Goal: Communication & Community: Answer question/provide support

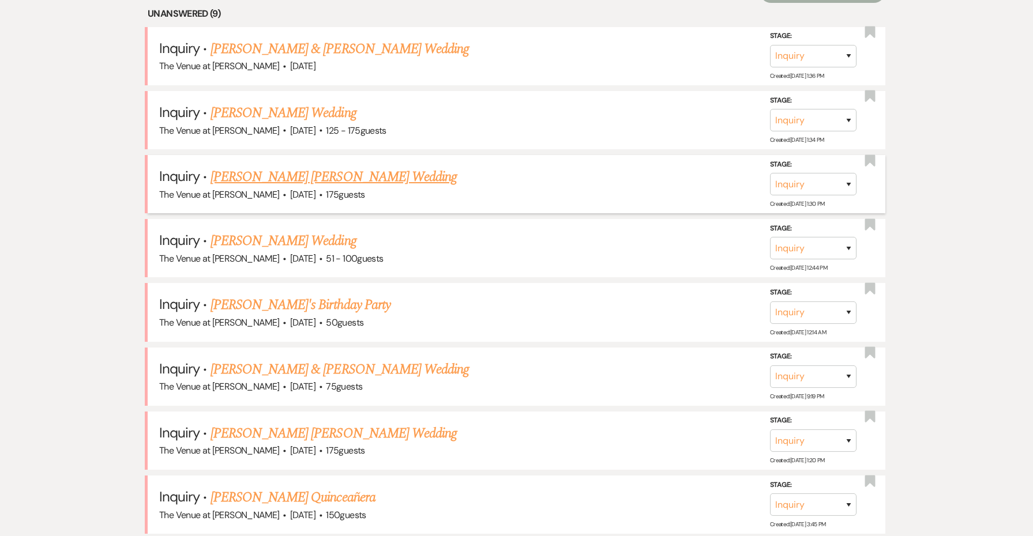
scroll to position [884, 0]
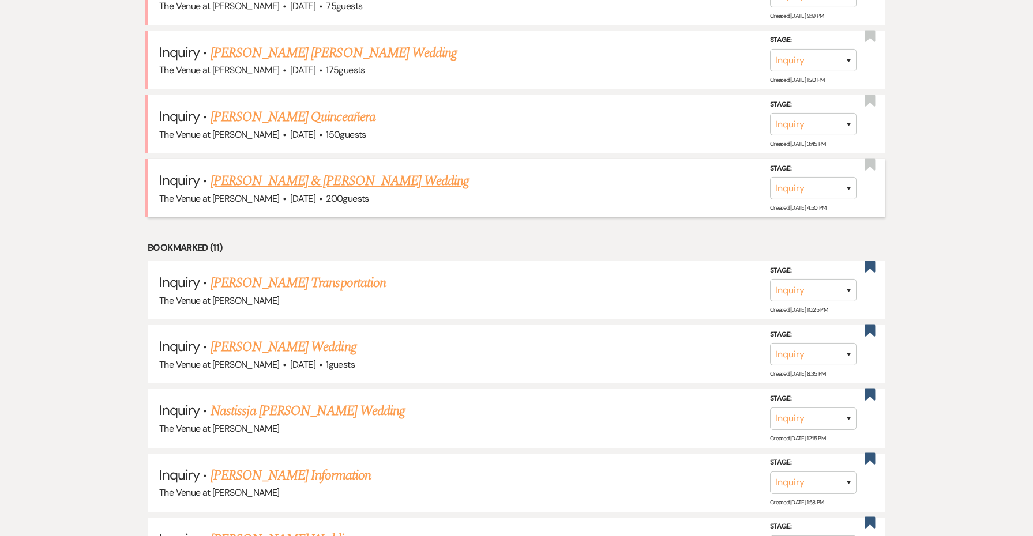
click at [240, 174] on link "[PERSON_NAME] & [PERSON_NAME] Wedding" at bounding box center [340, 181] width 258 height 21
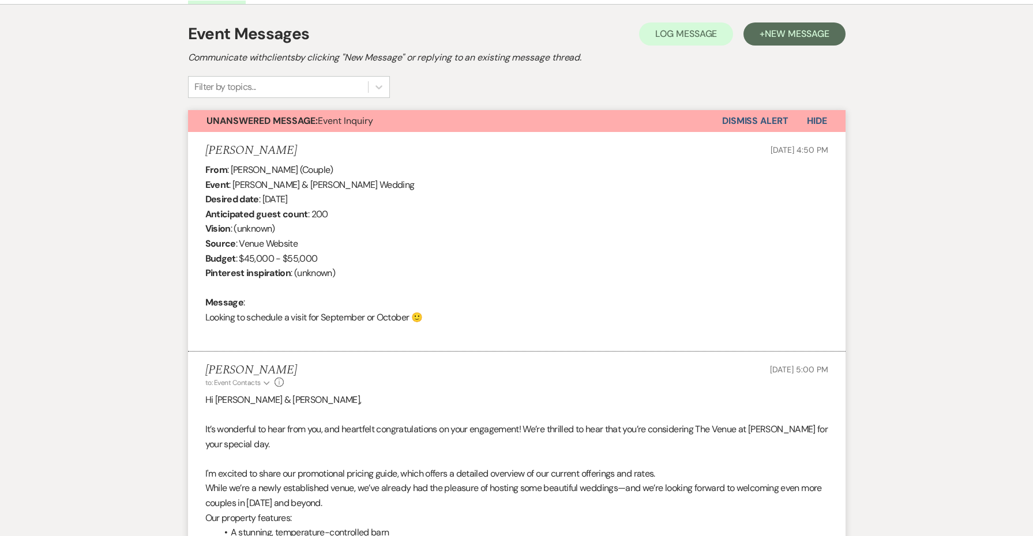
select select "5"
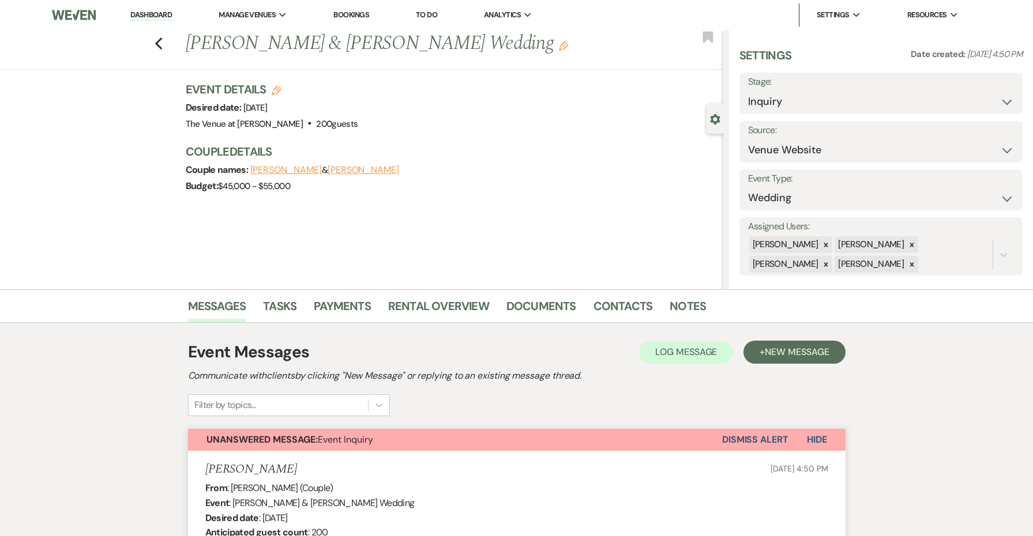
click at [831, 115] on div "Settings Date created: Aug 18, 2025, 4:50 PM Stage: Inquiry Follow Up Tour Requ…" at bounding box center [880, 161] width 283 height 228
select select "2"
click at [1003, 93] on button "Save" at bounding box center [992, 93] width 61 height 23
click at [155, 42] on icon "Previous" at bounding box center [159, 44] width 9 height 14
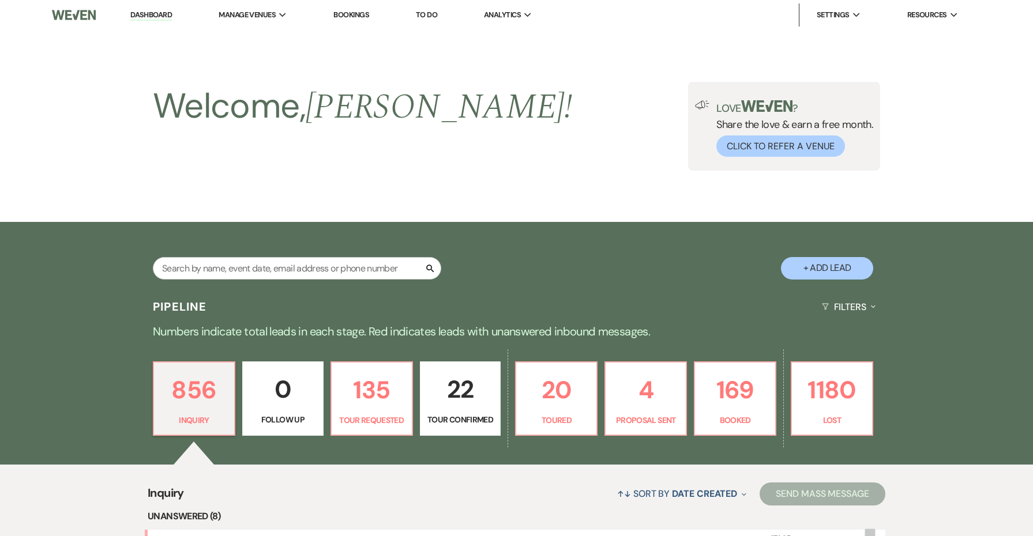
scroll to position [884, 0]
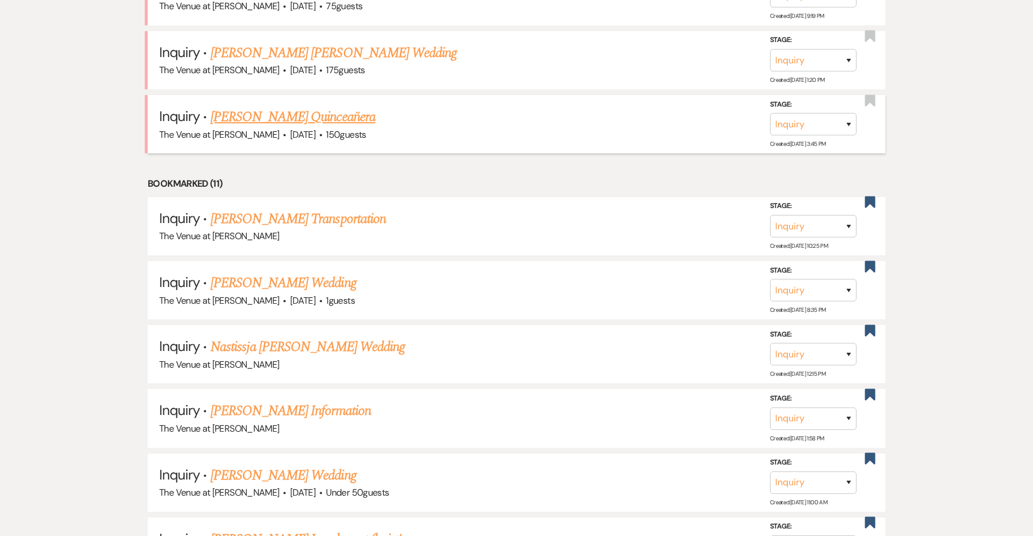
click at [269, 107] on link "[PERSON_NAME] Quinceañera" at bounding box center [293, 117] width 165 height 21
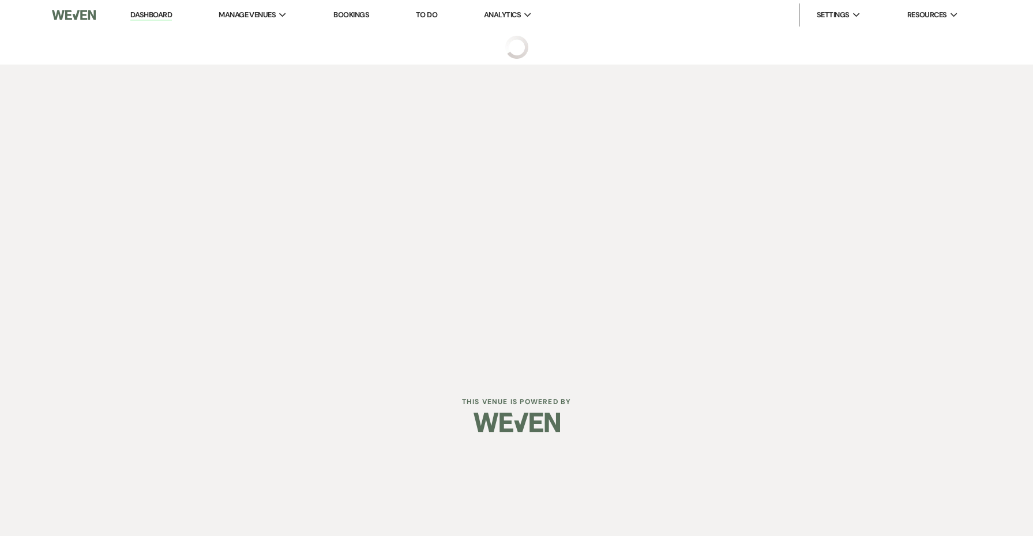
select select "5"
select select "15"
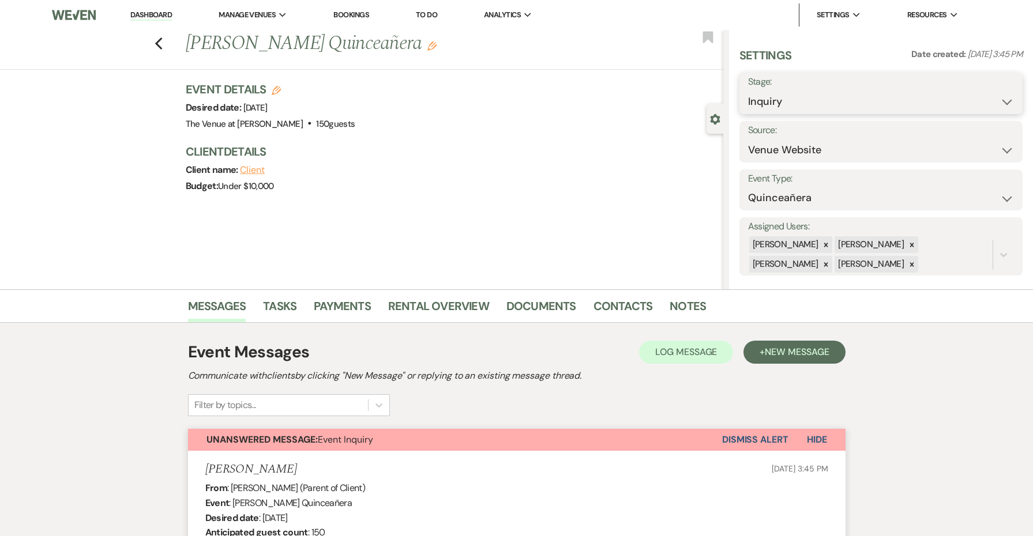
select select "2"
click at [1007, 95] on button "Save" at bounding box center [992, 93] width 61 height 23
click at [155, 41] on icon "Previous" at bounding box center [159, 44] width 9 height 14
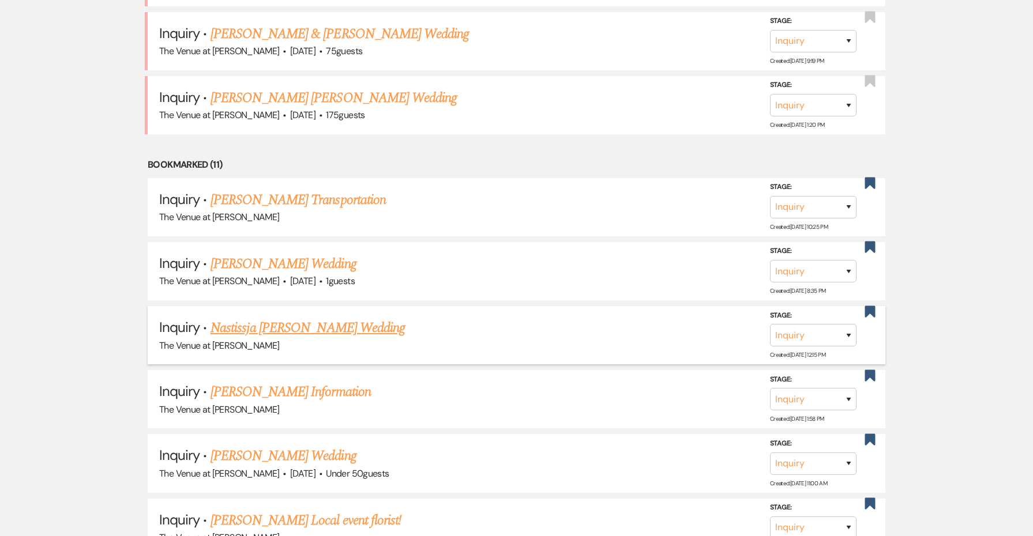
scroll to position [589, 0]
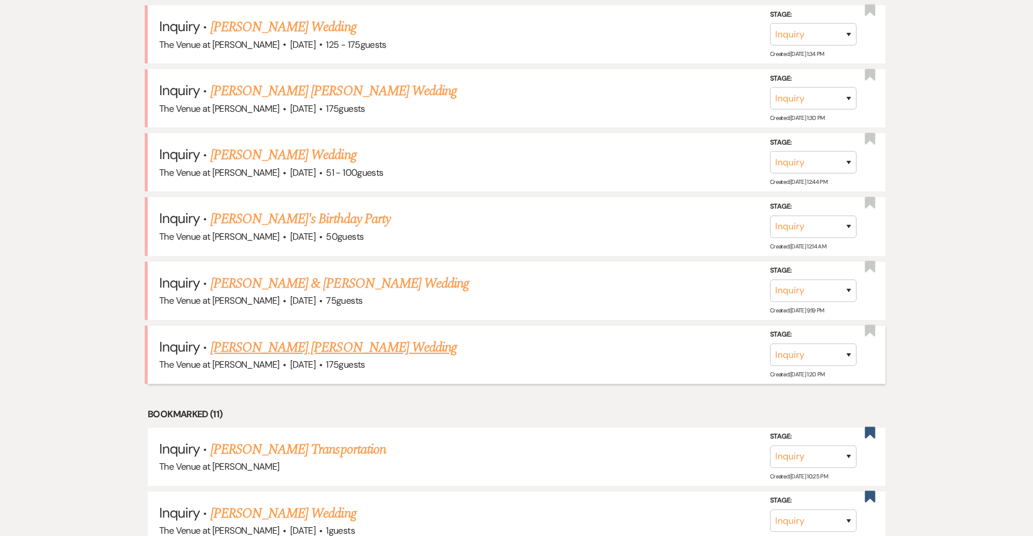
click at [262, 341] on link "[PERSON_NAME] [PERSON_NAME] Wedding" at bounding box center [334, 347] width 246 height 21
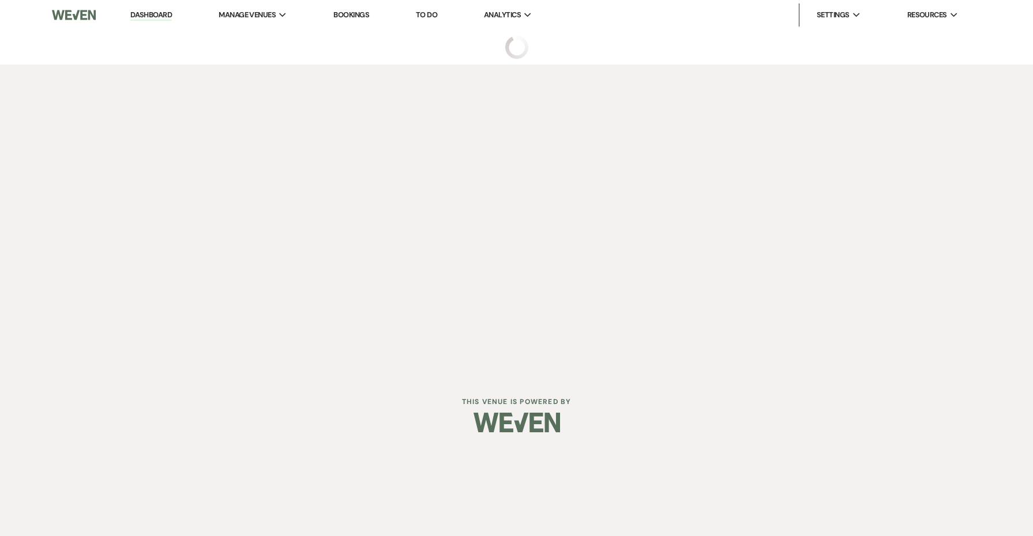
select select "3"
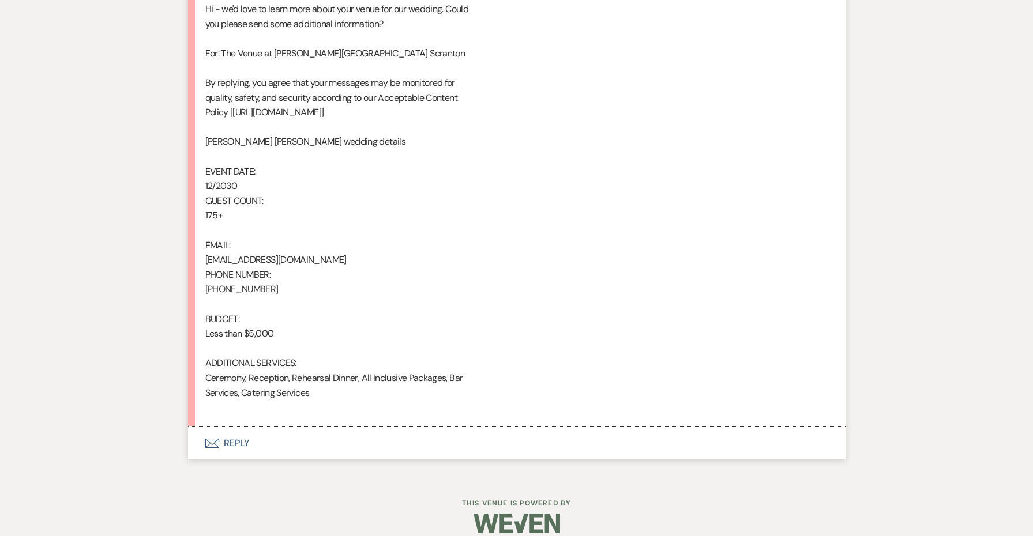
click at [235, 431] on button "Envelope Reply" at bounding box center [517, 443] width 658 height 32
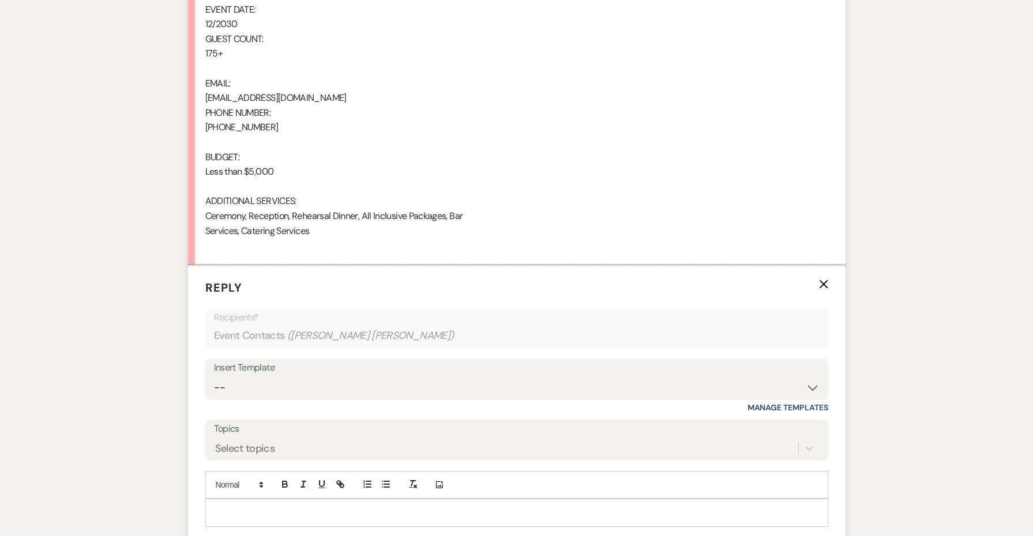
scroll to position [891, 0]
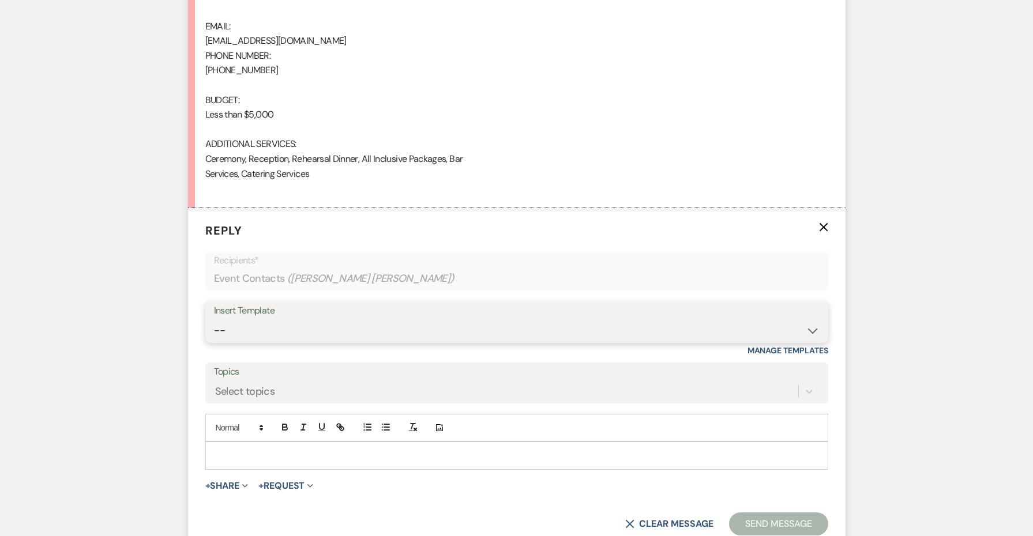
select select "5748"
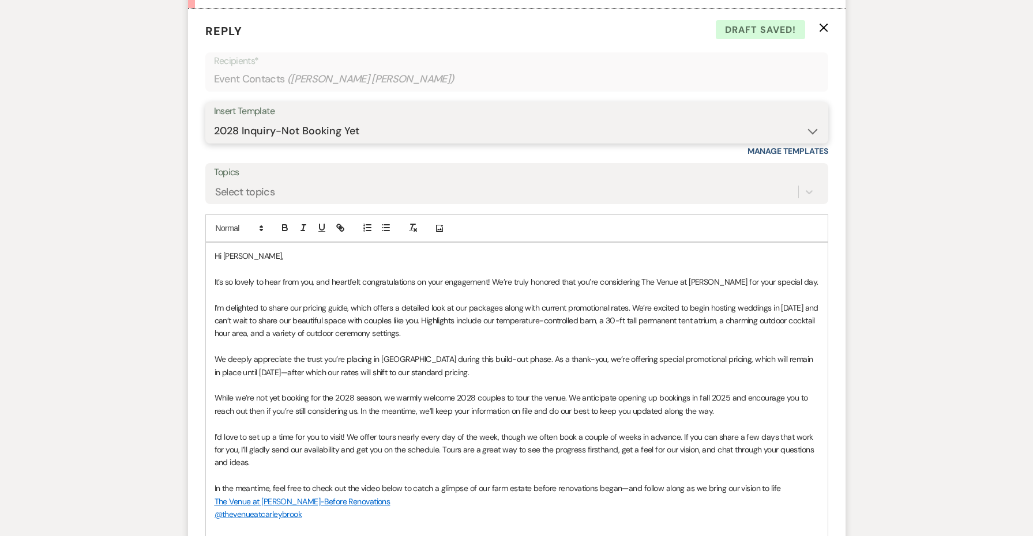
scroll to position [1092, 0]
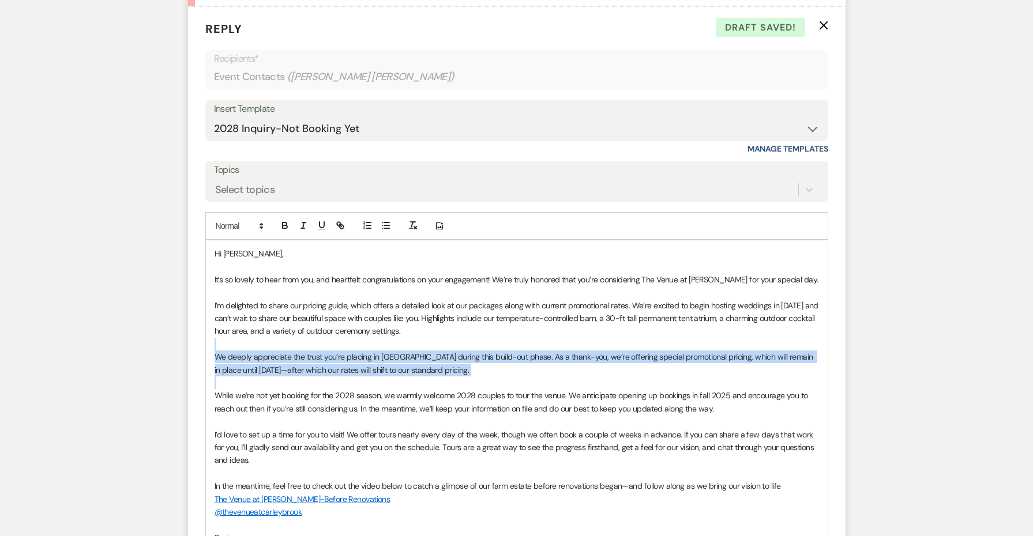
drag, startPoint x: 460, startPoint y: 364, endPoint x: 192, endPoint y: 321, distance: 271.7
click at [192, 321] on form "Reply X Draft saved! Recipients* Event Contacts ( Dillon Selfridge Krysten Ande…" at bounding box center [517, 338] width 658 height 664
drag, startPoint x: 448, startPoint y: 355, endPoint x: 202, endPoint y: 331, distance: 246.3
click at [202, 331] on form "Reply X Draft Recipients* Event Contacts ( Dillon Selfridge Krysten Anderson ) …" at bounding box center [517, 338] width 658 height 664
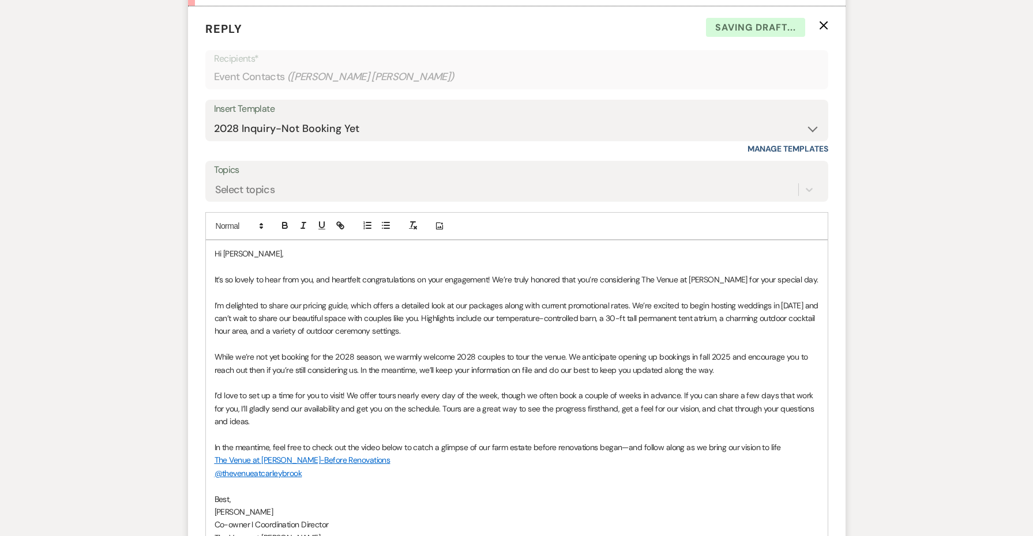
click at [353, 351] on p "While we’re not yet booking for the 2028 season, we warmly welcome 2028 couples…" at bounding box center [517, 364] width 605 height 26
click at [703, 351] on p "While we’re not yet booking for the 2030 season, we warmly welcome 2028 couples…" at bounding box center [517, 364] width 605 height 26
click at [750, 351] on p "While we’re not yet booking for the 2030 season, we warmly welcome 2028 couples…" at bounding box center [517, 364] width 605 height 26
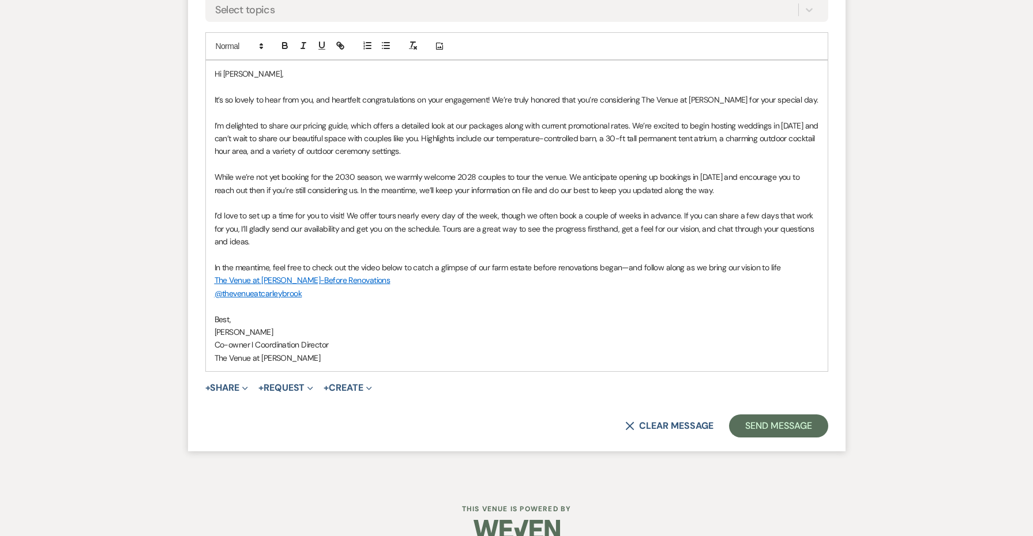
scroll to position [1271, 0]
click at [220, 385] on button "+ Share Expand" at bounding box center [226, 389] width 43 height 9
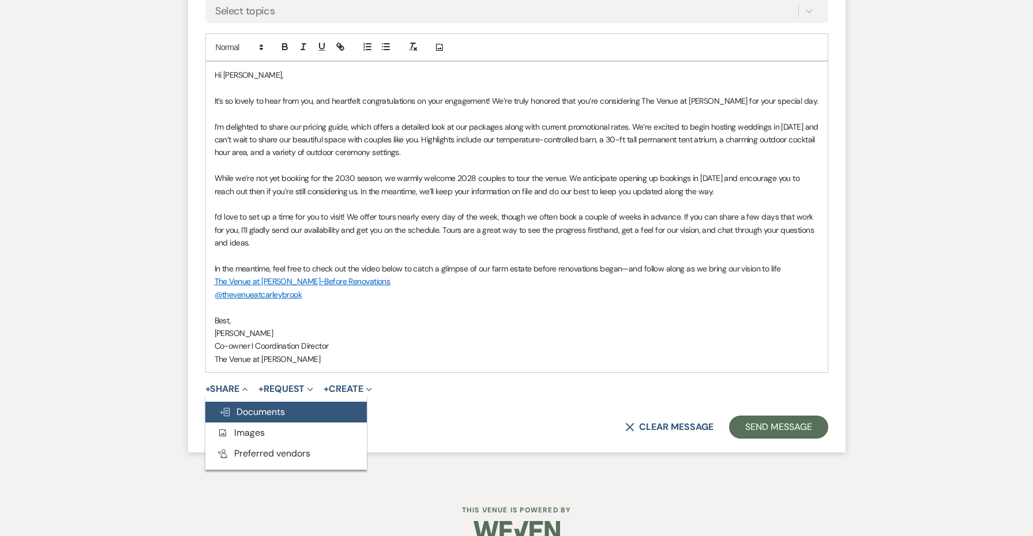
click at [227, 408] on use "button" at bounding box center [224, 412] width 9 height 8
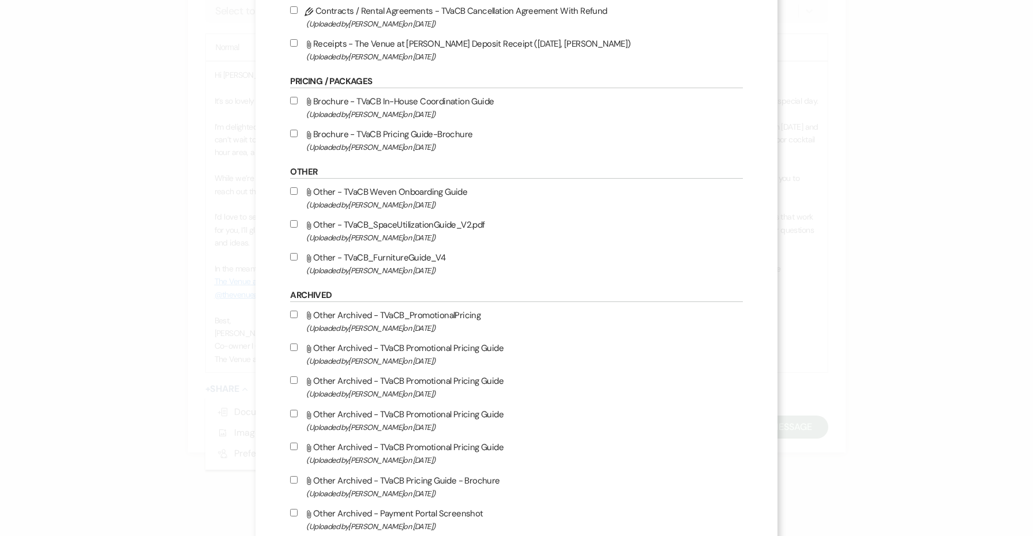
scroll to position [1756, 0]
click at [392, 119] on span "(Uploaded by Jessie Brennan on Jun 26th, 2024 )" at bounding box center [524, 112] width 436 height 13
click at [298, 102] on input "Attach File Brochure - TVaCB In-House Coordination Guide (Uploaded by Jessie Br…" at bounding box center [293, 98] width 7 height 7
checkbox input "true"
click at [384, 152] on label "Attach File Brochure - TVaCB Pricing Guide-Brochure (Uploaded by Jessie Brennan…" at bounding box center [516, 138] width 452 height 27
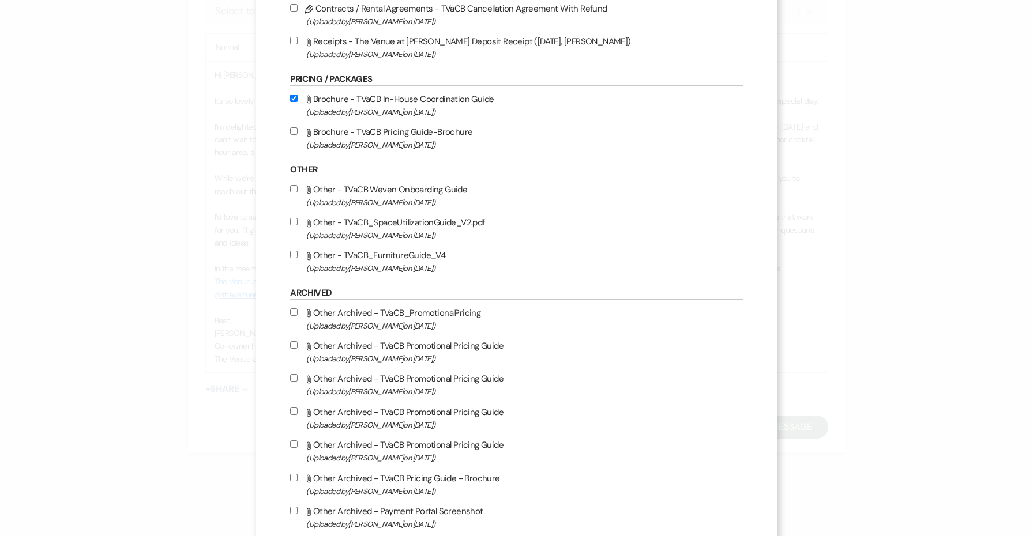
click at [298, 135] on input "Attach File Brochure - TVaCB Pricing Guide-Brochure (Uploaded by Jessie Brennan…" at bounding box center [293, 130] width 7 height 7
checkbox input "true"
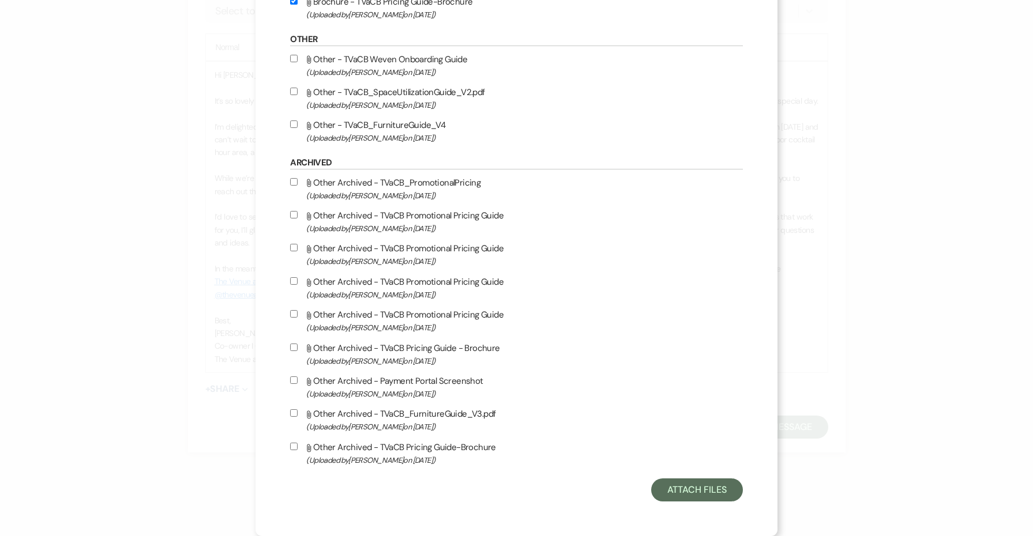
scroll to position [1947, 0]
click at [701, 495] on button "Attach Files" at bounding box center [697, 490] width 92 height 23
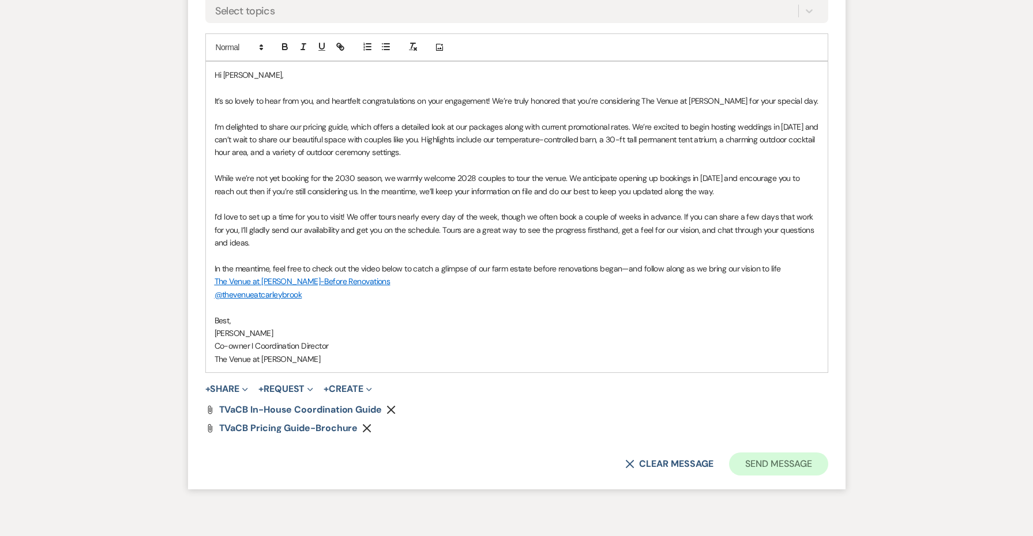
click at [752, 453] on button "Send Message" at bounding box center [778, 464] width 99 height 23
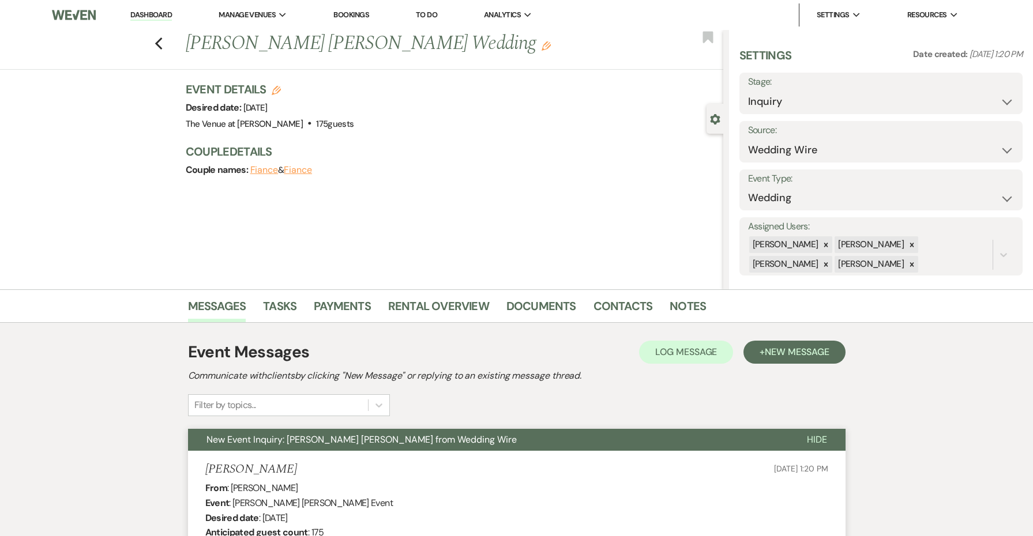
scroll to position [0, 0]
click at [157, 37] on icon "Previous" at bounding box center [159, 44] width 9 height 14
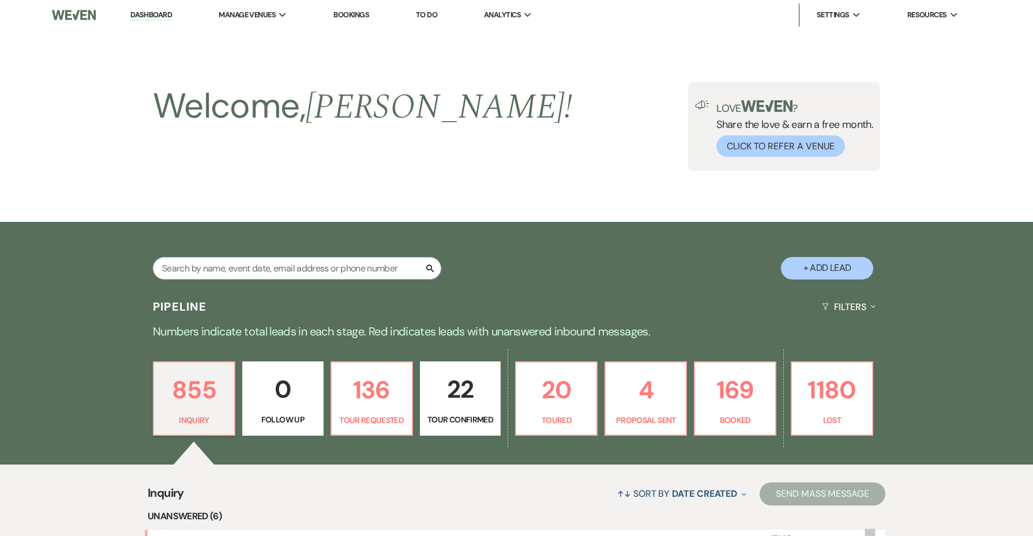
scroll to position [589, 0]
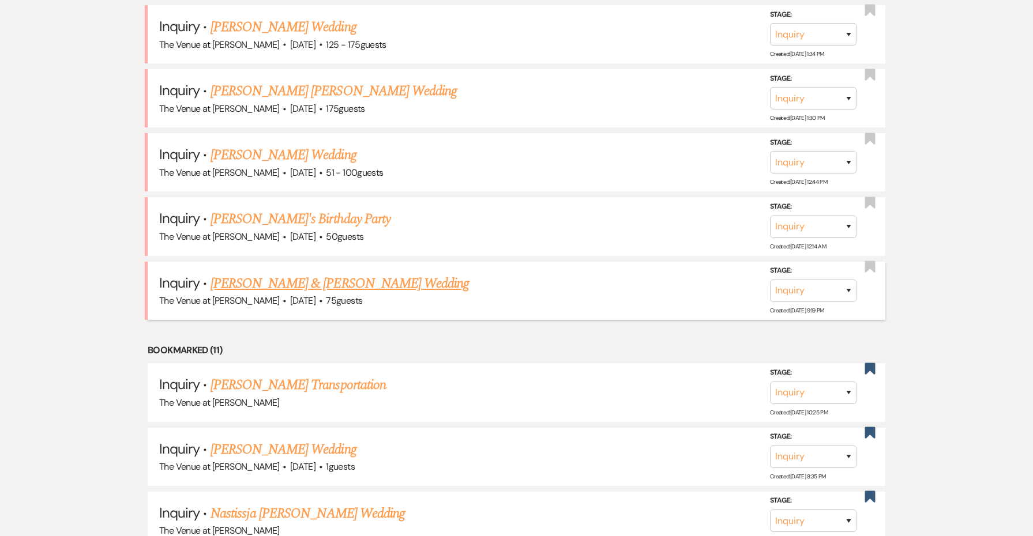
click at [320, 278] on link "[PERSON_NAME] & [PERSON_NAME] Wedding" at bounding box center [340, 283] width 258 height 21
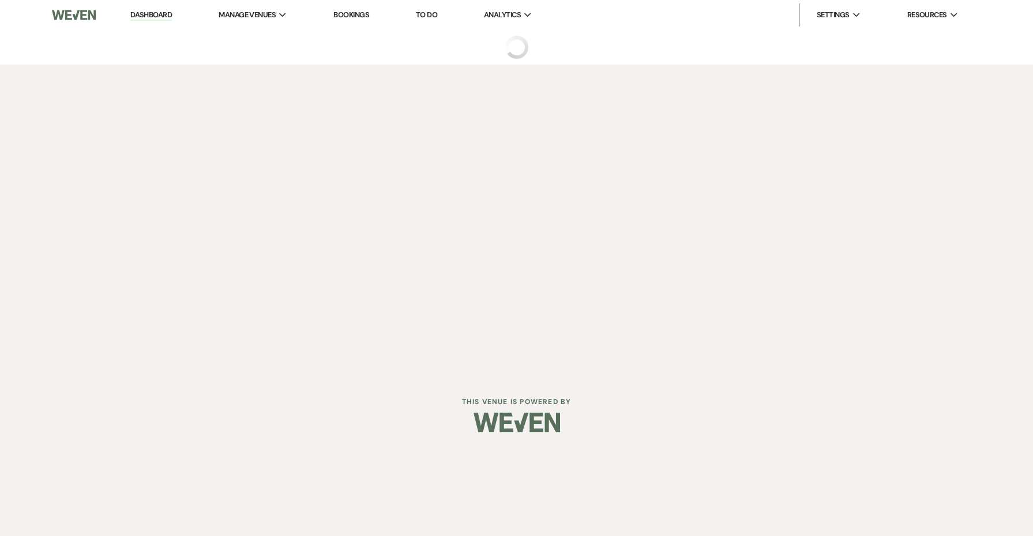
select select "5"
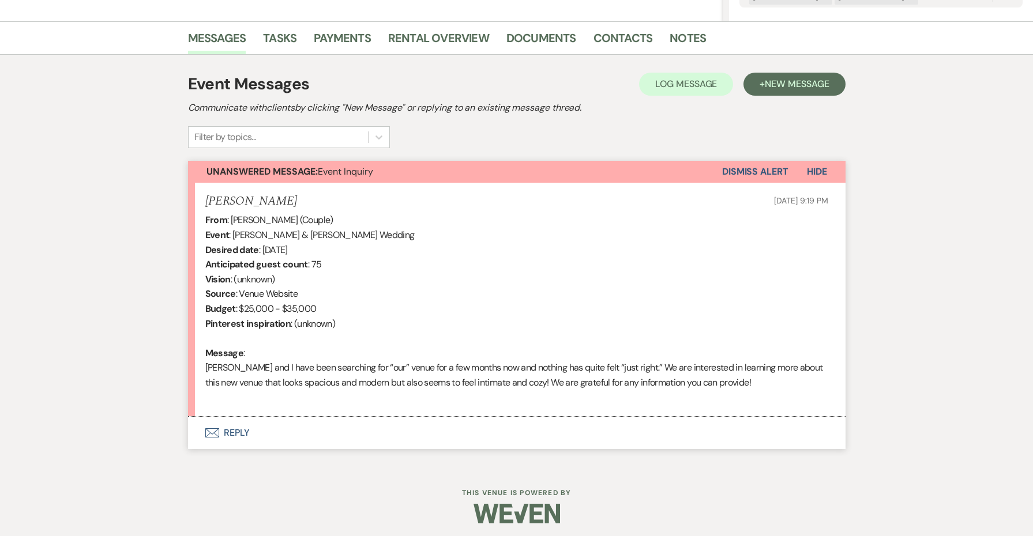
scroll to position [268, 0]
click at [238, 437] on button "Envelope Reply" at bounding box center [517, 434] width 658 height 32
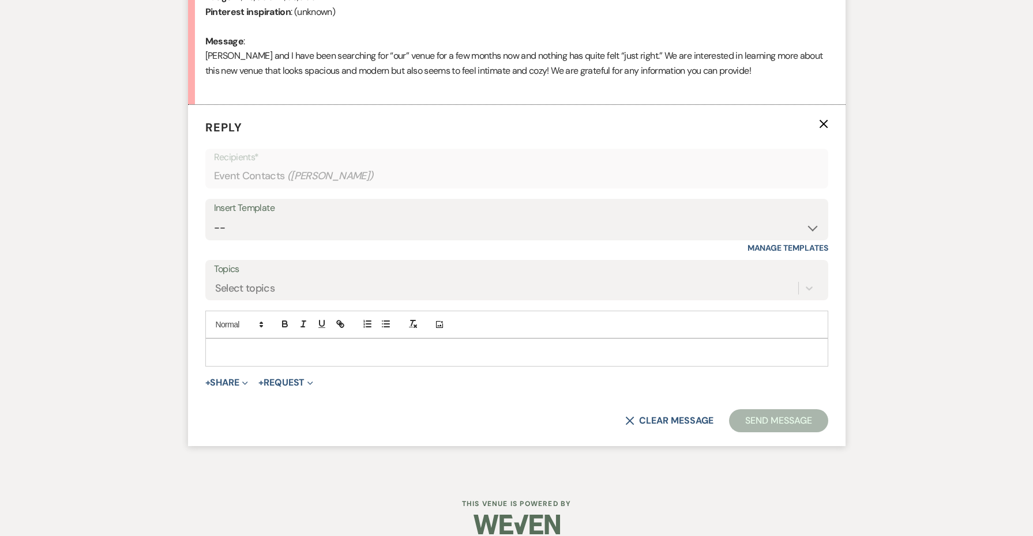
scroll to position [583, 0]
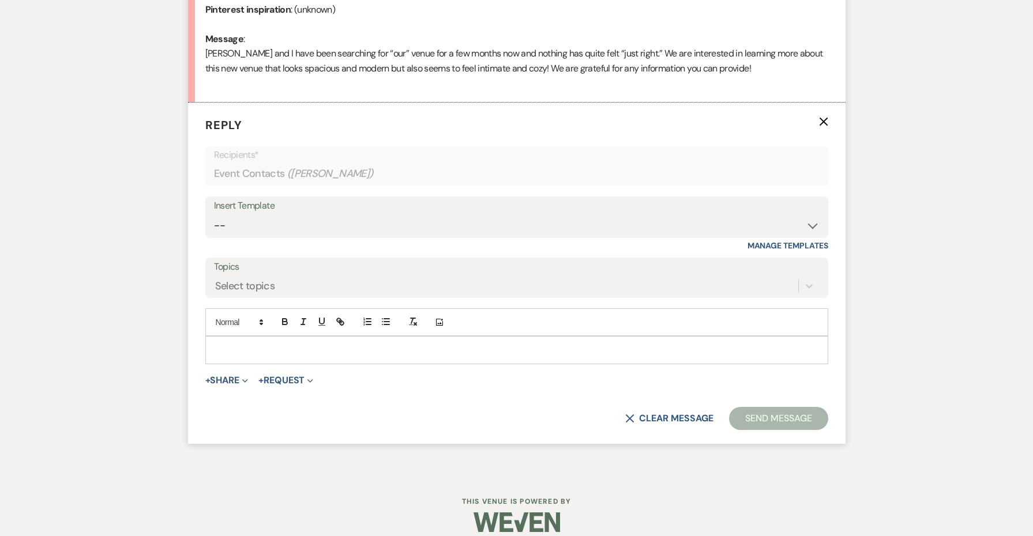
click at [251, 236] on div "Insert Template -- Weven Planning Portal Introduction: Booked Events (TVaCB) To…" at bounding box center [516, 224] width 623 height 54
select select "4438"
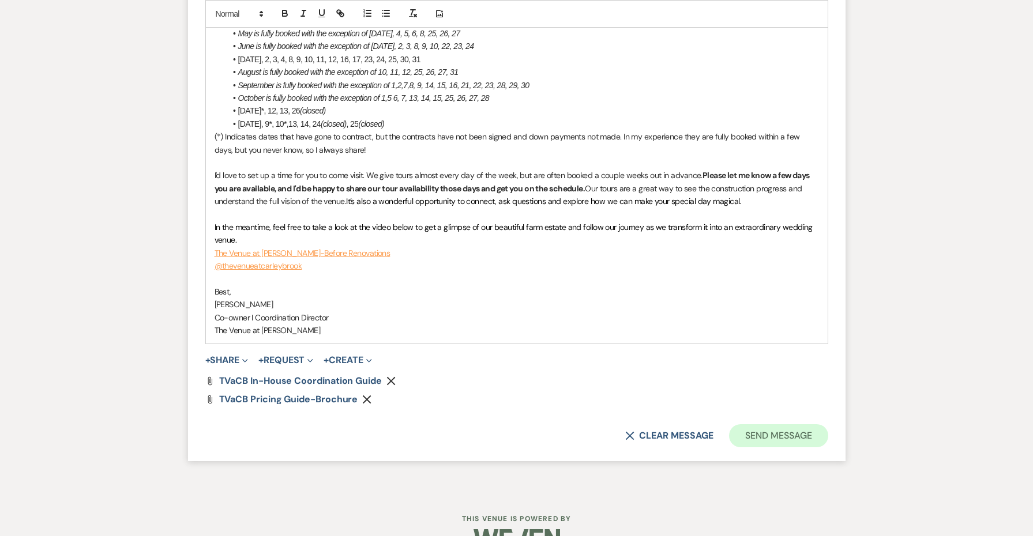
click at [783, 425] on button "Send Message" at bounding box center [778, 436] width 99 height 23
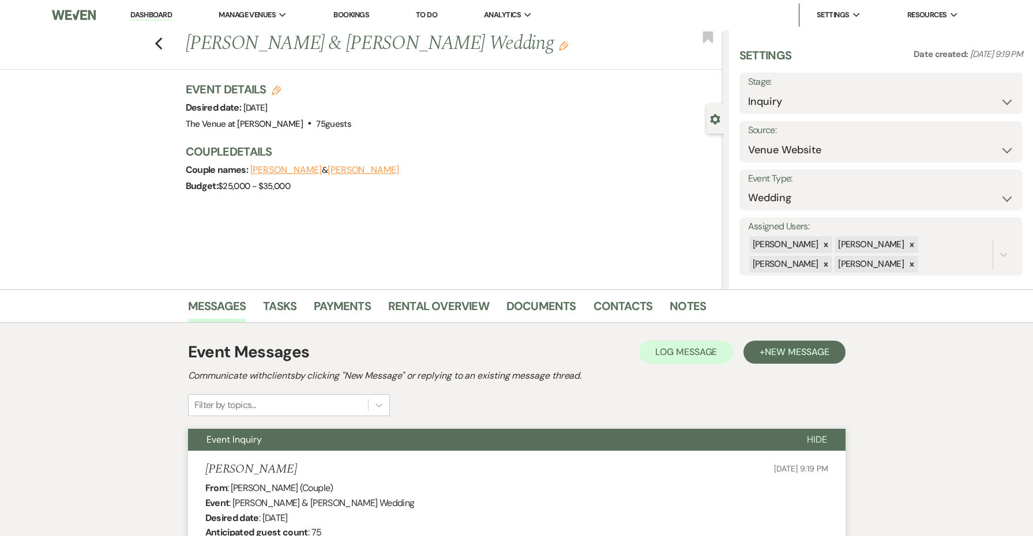
scroll to position [0, 0]
click at [160, 49] on use "button" at bounding box center [158, 43] width 7 height 13
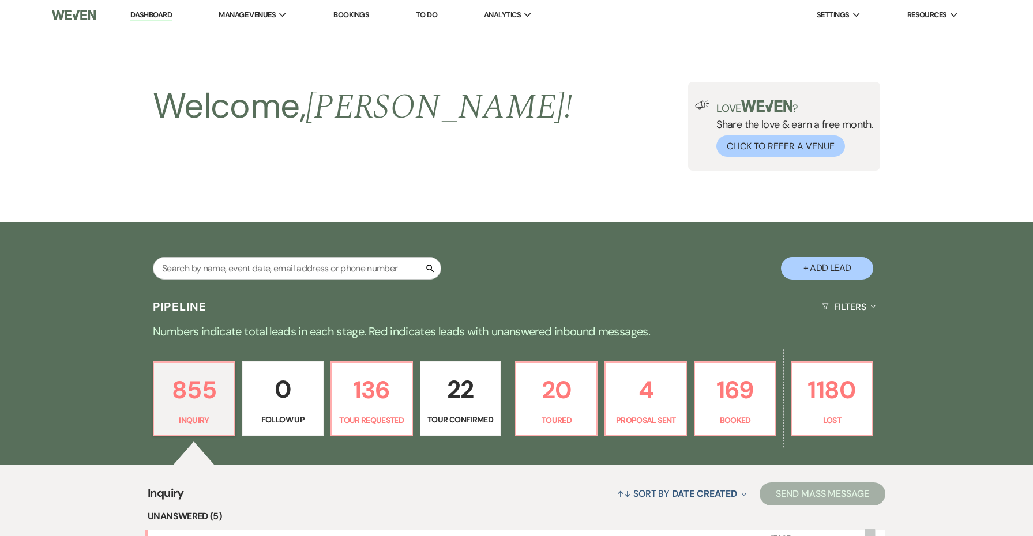
scroll to position [589, 0]
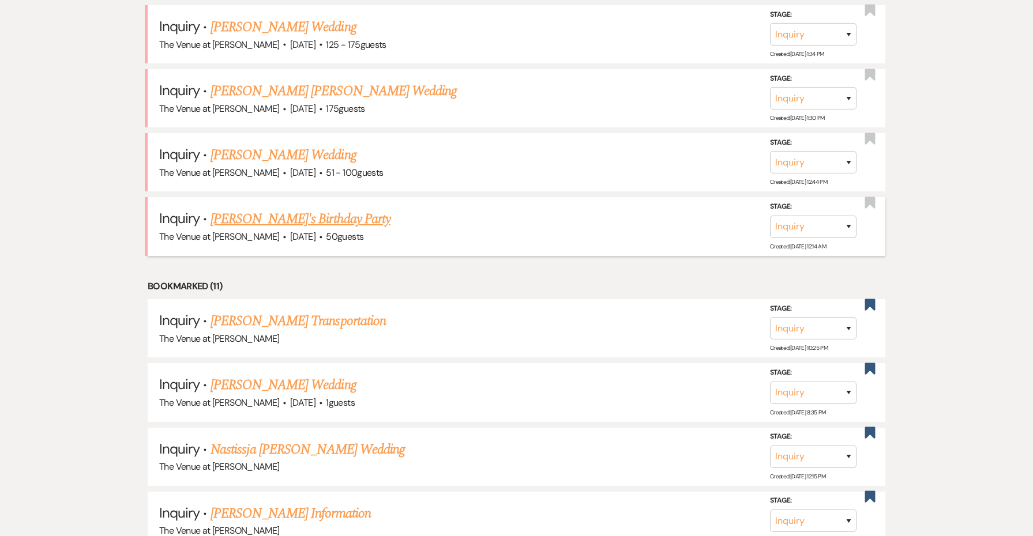
click at [314, 213] on link "[PERSON_NAME]'s Birthday Party" at bounding box center [301, 219] width 180 height 21
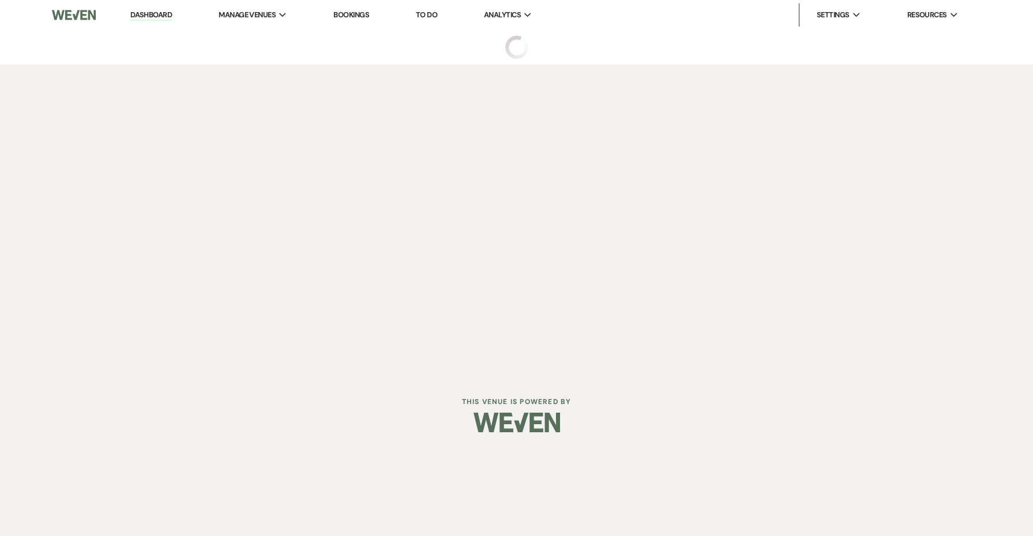
select select "5"
select select "4"
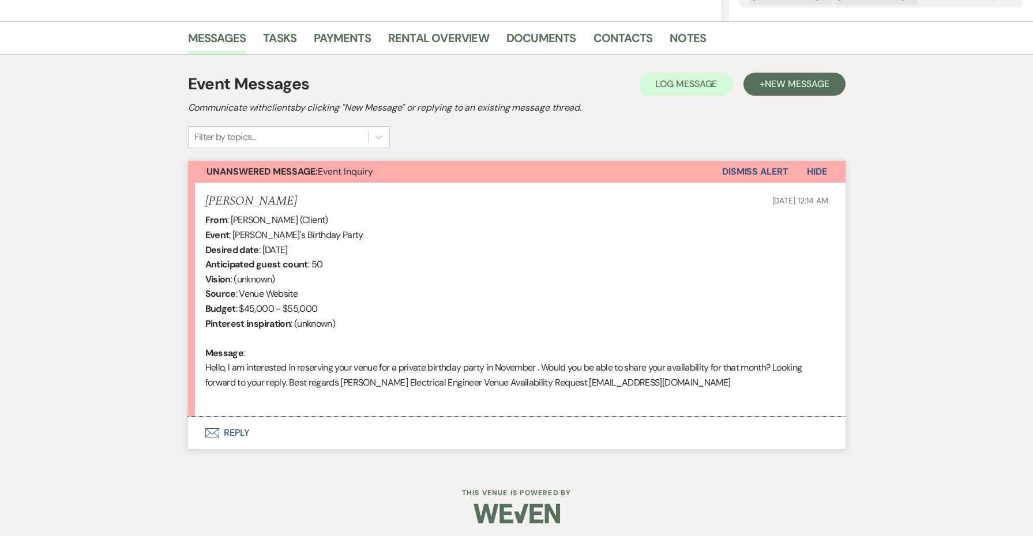
scroll to position [268, 0]
click at [236, 435] on button "Envelope Reply" at bounding box center [517, 434] width 658 height 32
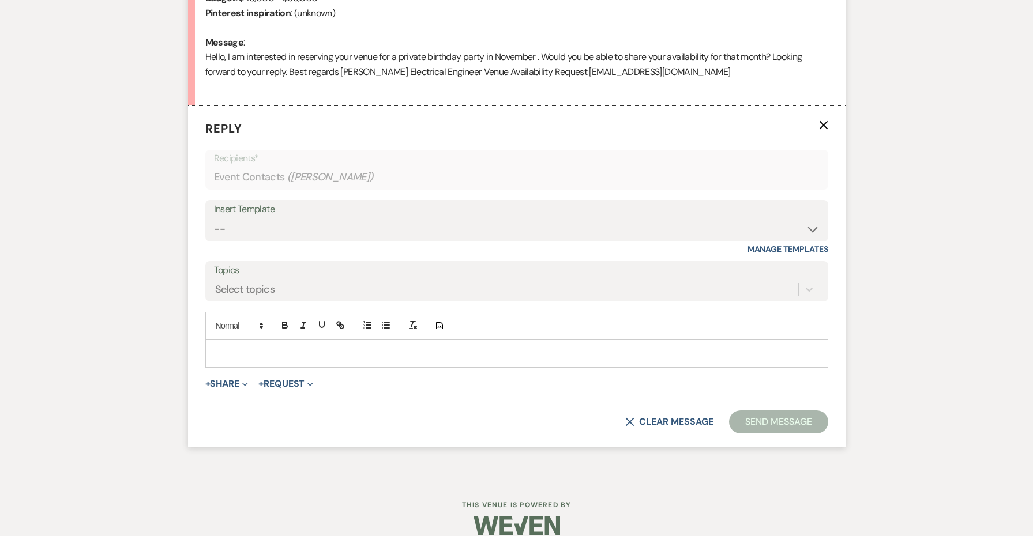
scroll to position [583, 0]
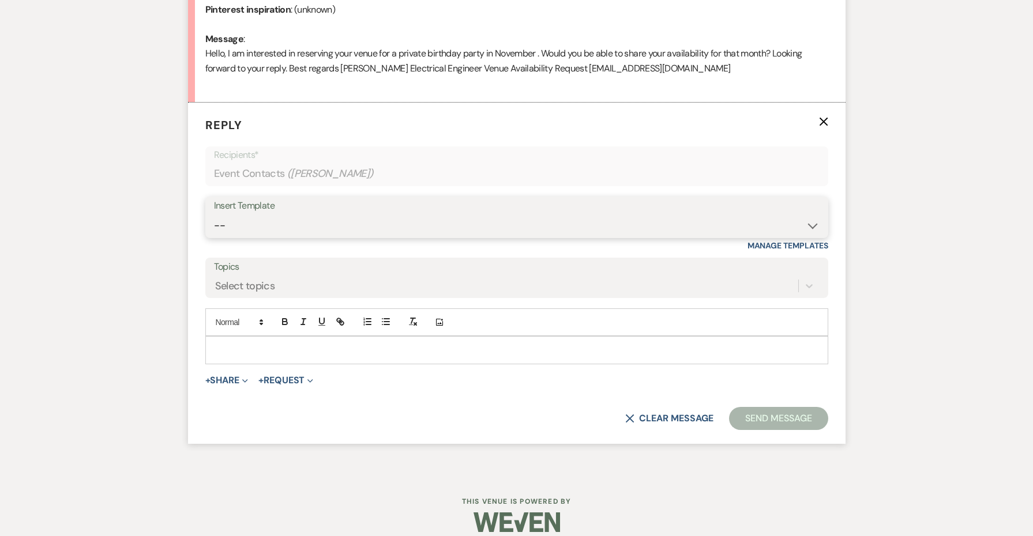
select select "4440"
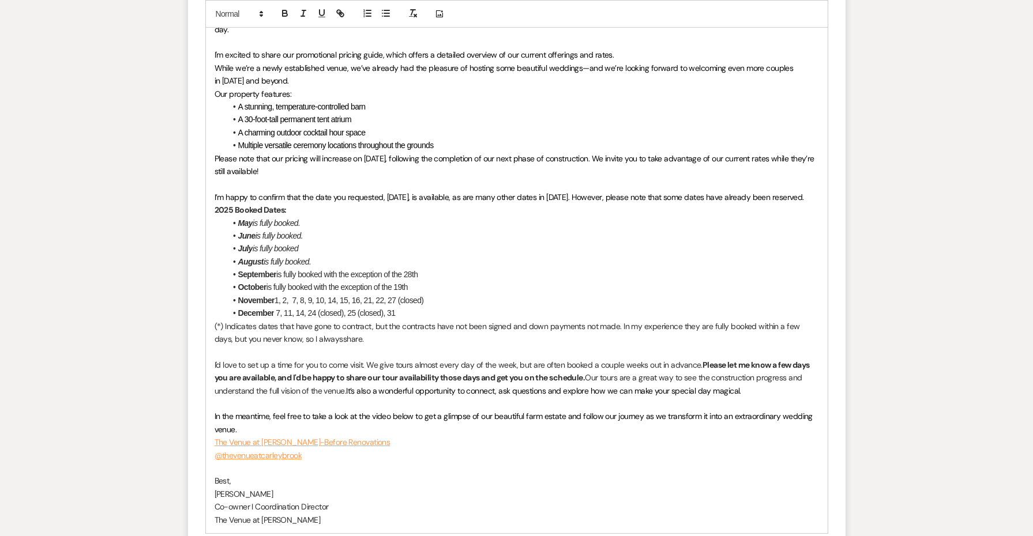
scroll to position [944, 0]
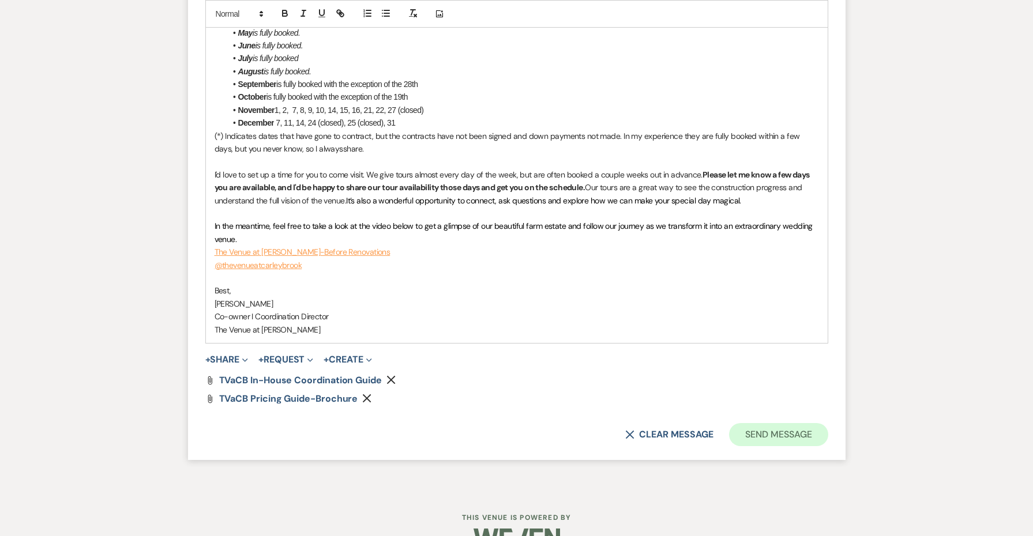
click at [797, 423] on button "Send Message" at bounding box center [778, 434] width 99 height 23
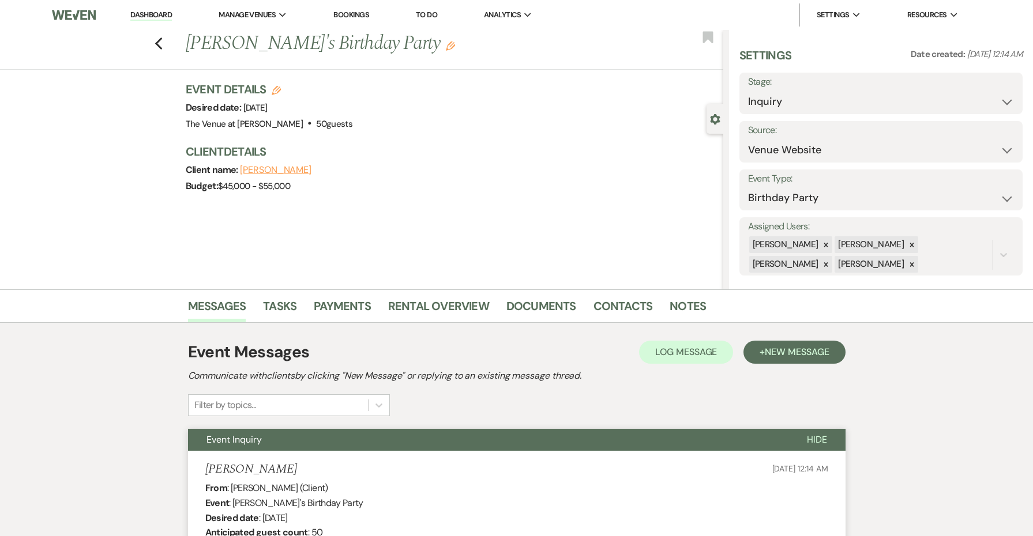
scroll to position [0, 0]
click at [160, 48] on use "button" at bounding box center [158, 43] width 7 height 13
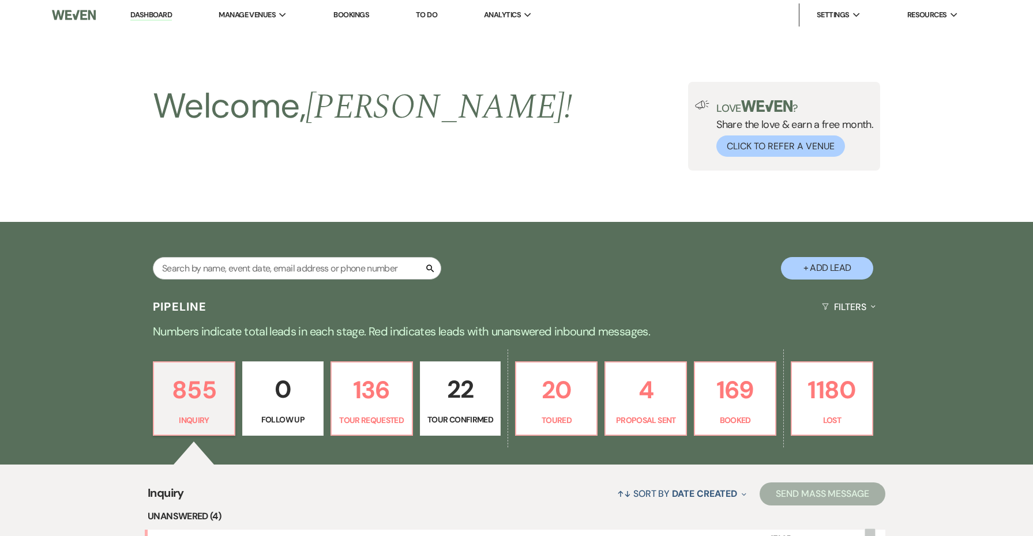
scroll to position [589, 0]
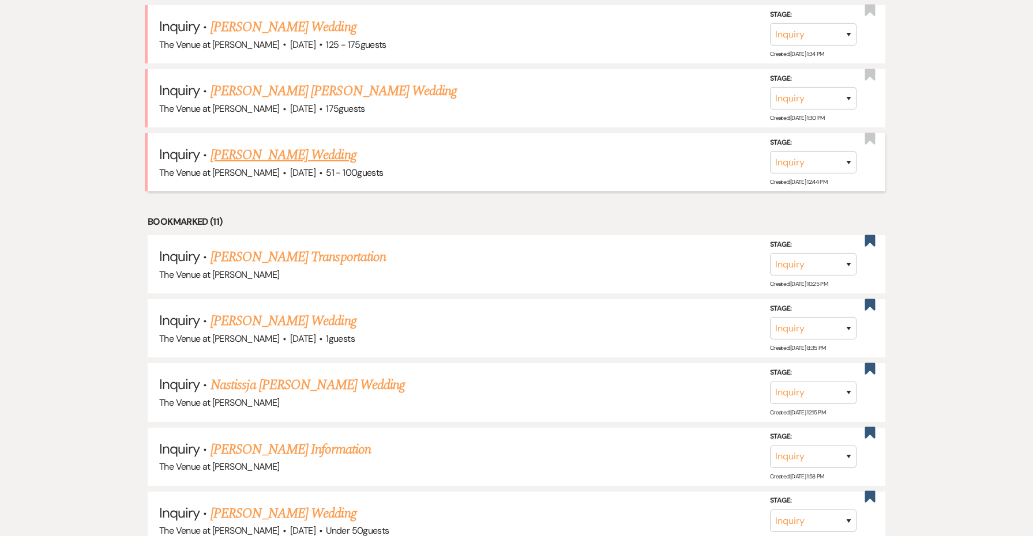
click at [238, 149] on link "[PERSON_NAME] Wedding" at bounding box center [284, 155] width 146 height 21
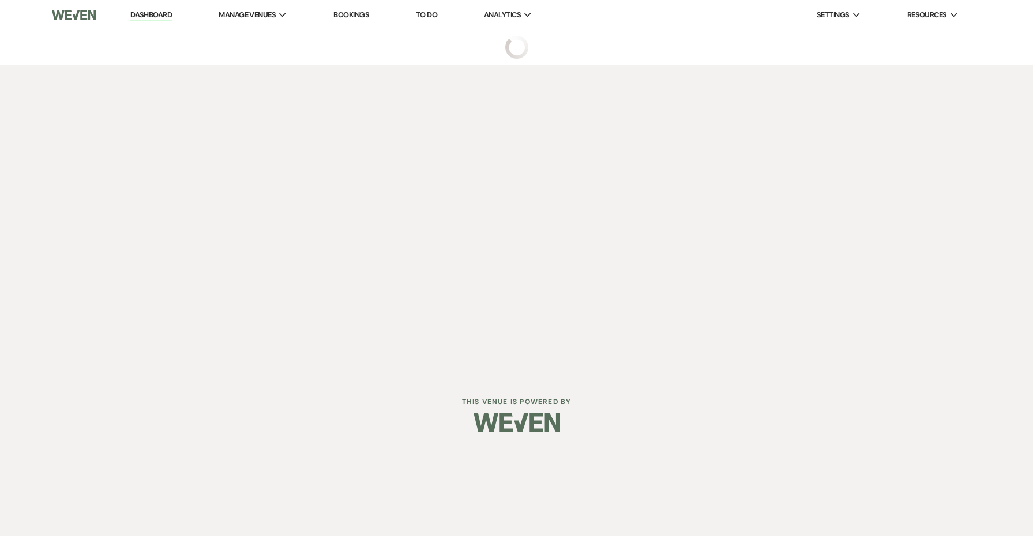
select select "2"
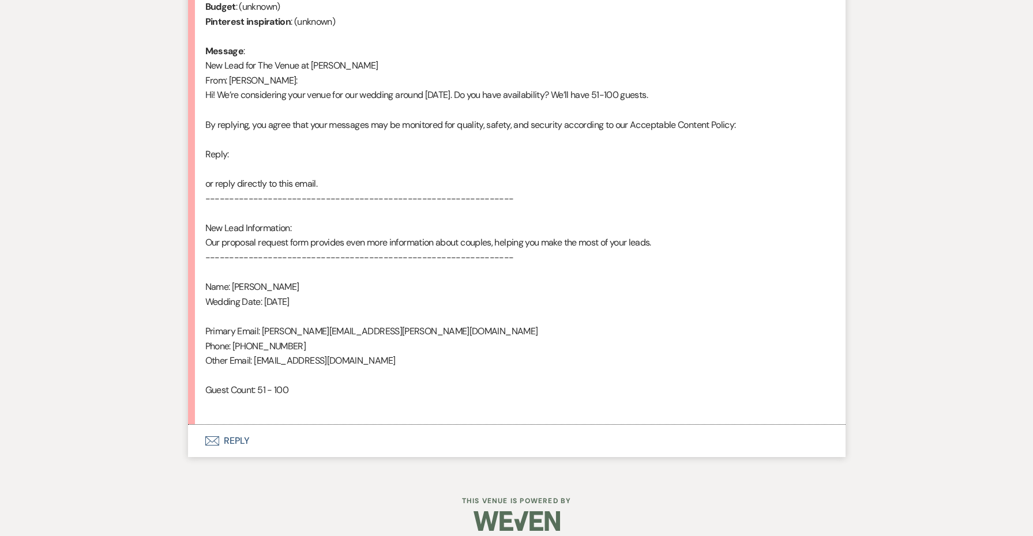
click at [238, 425] on button "Envelope Reply" at bounding box center [517, 441] width 658 height 32
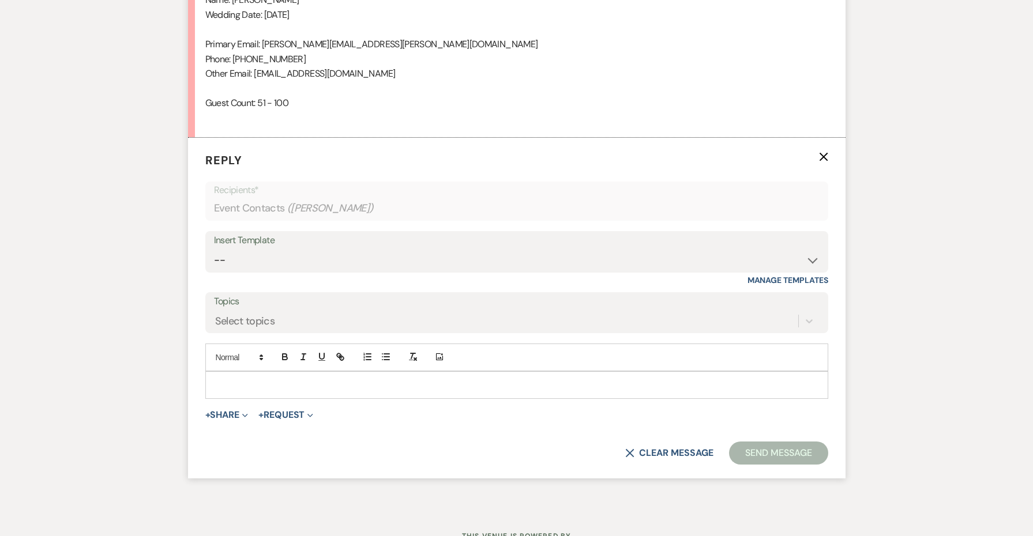
scroll to position [885, 0]
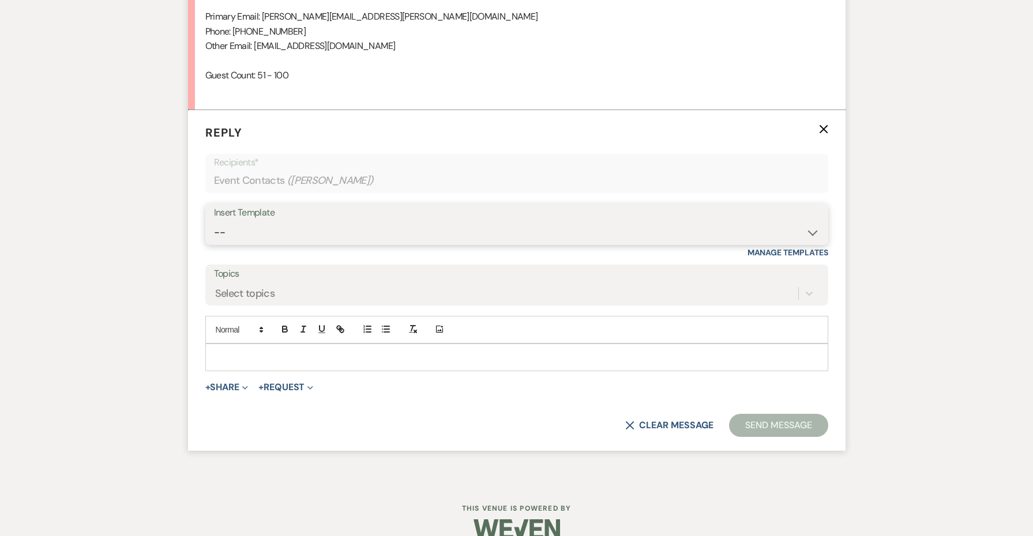
select select "4690"
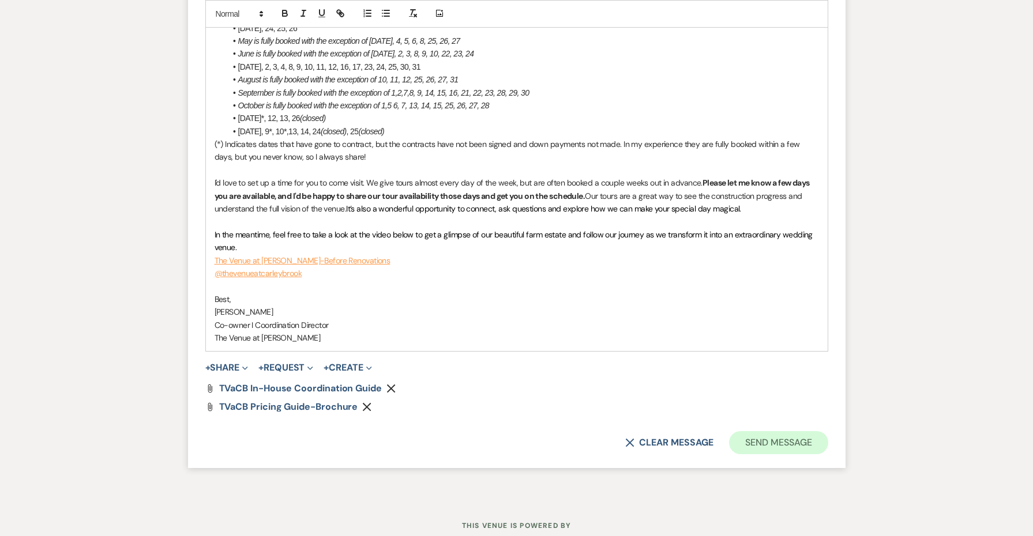
click at [776, 431] on button "Send Message" at bounding box center [778, 442] width 99 height 23
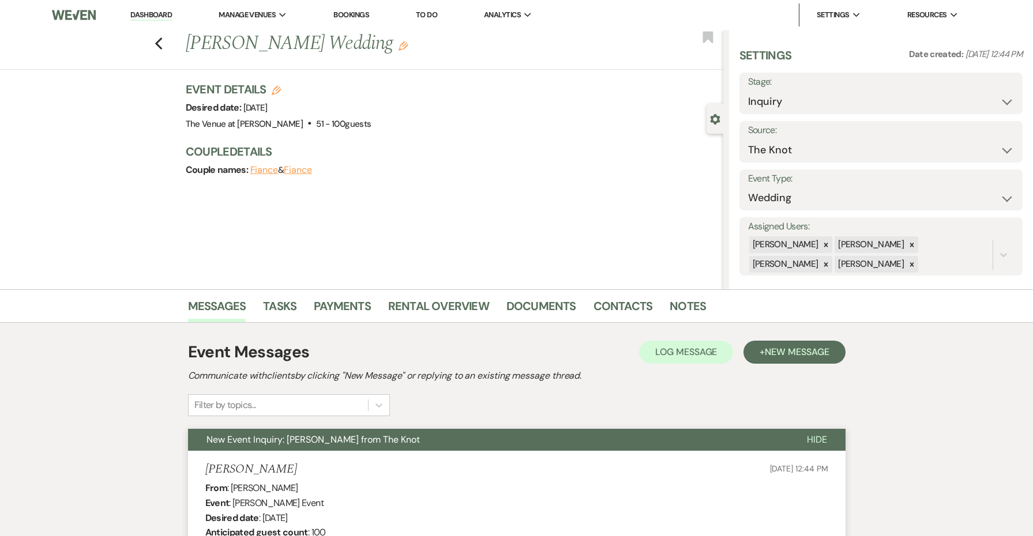
scroll to position [0, 0]
click at [155, 36] on button "Previous" at bounding box center [159, 43] width 9 height 16
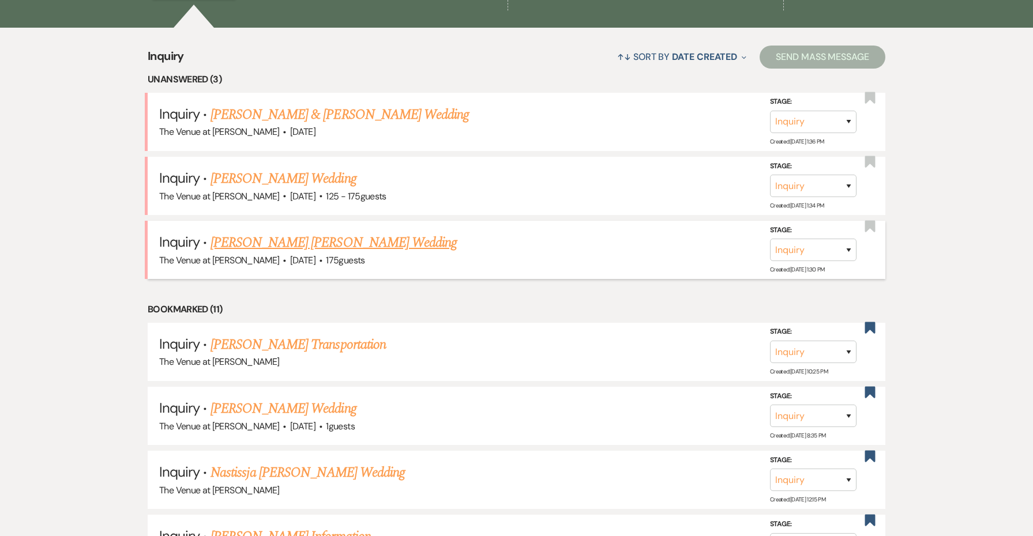
scroll to position [431, 0]
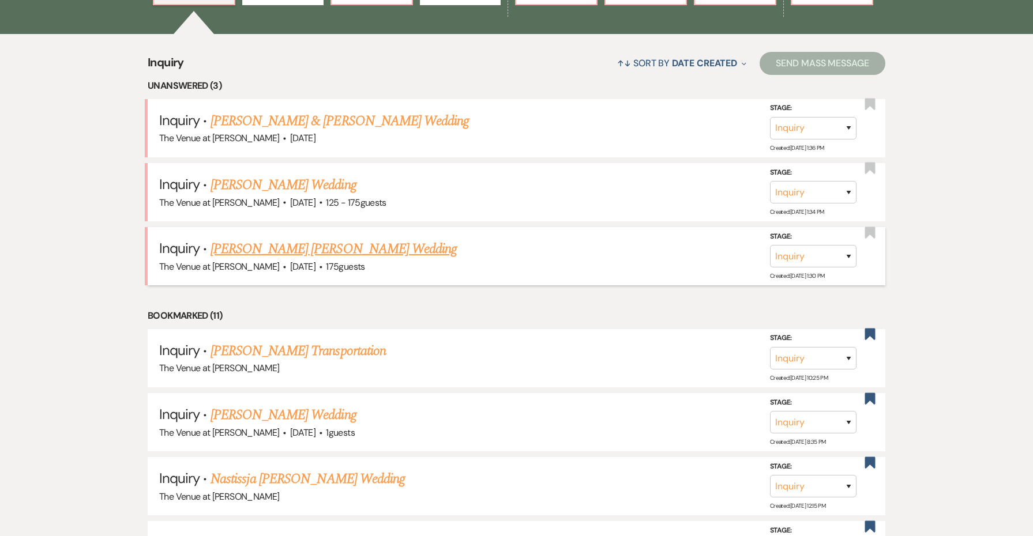
click at [249, 249] on link "[PERSON_NAME] [PERSON_NAME] Wedding" at bounding box center [334, 249] width 246 height 21
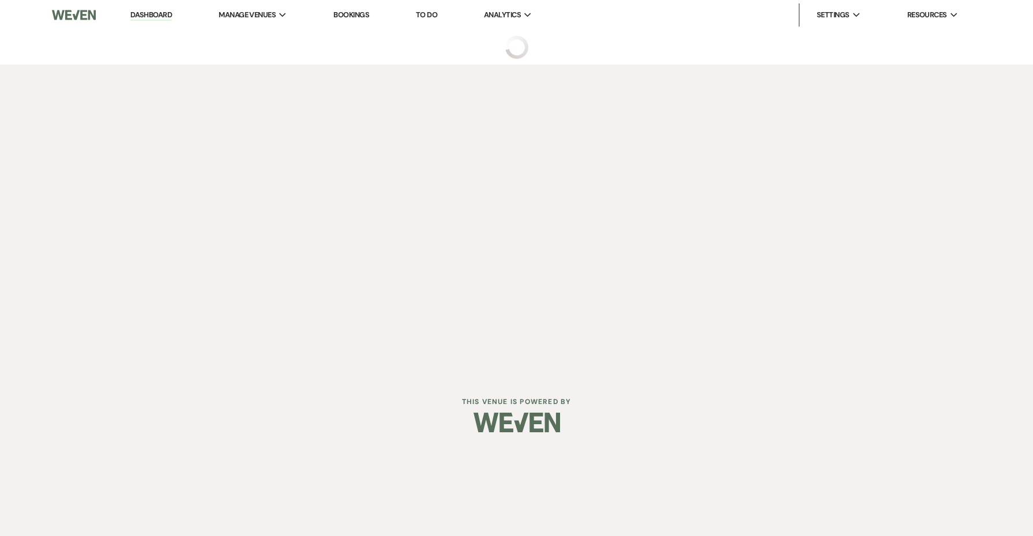
select select "3"
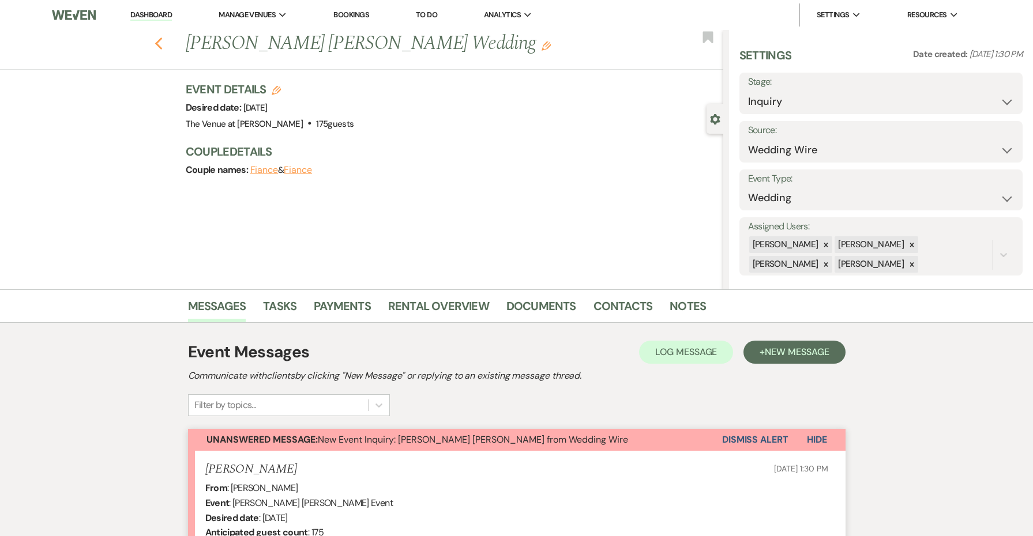
click at [158, 44] on icon "Previous" at bounding box center [159, 44] width 9 height 14
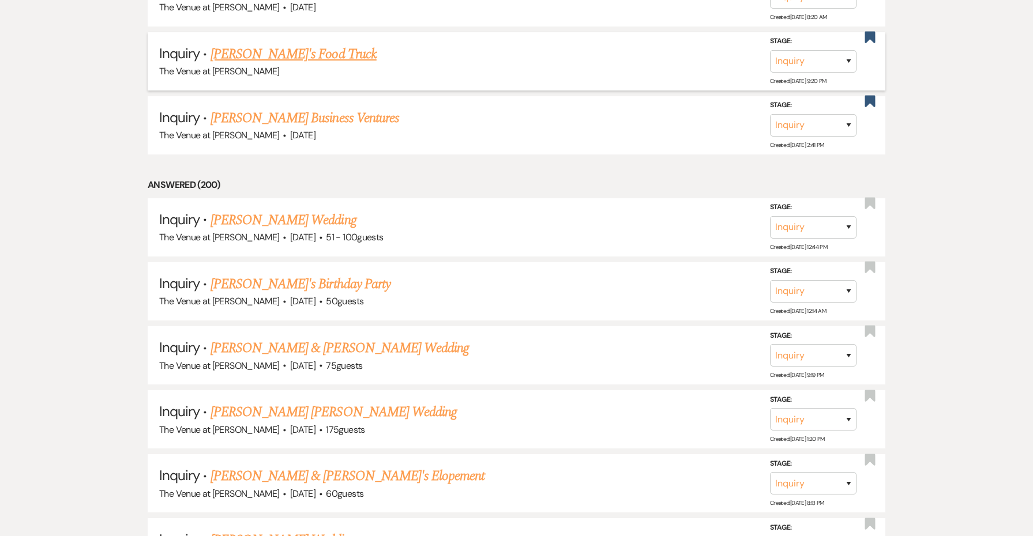
scroll to position [1352, 0]
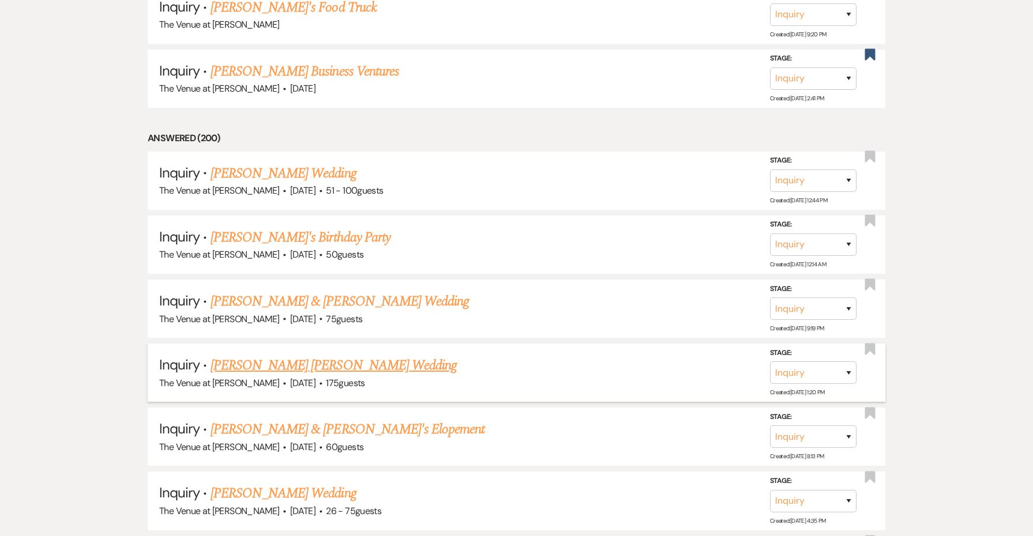
click at [260, 355] on link "[PERSON_NAME] [PERSON_NAME] Wedding" at bounding box center [334, 365] width 246 height 21
select select "3"
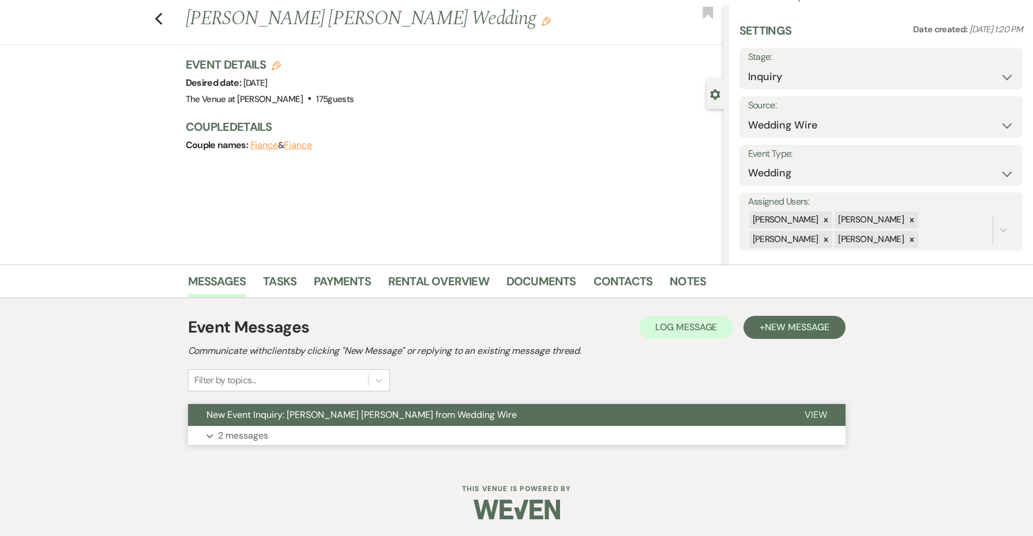
click at [249, 423] on button "New Event Inquiry: [PERSON_NAME] [PERSON_NAME] from Wedding Wire" at bounding box center [487, 415] width 598 height 22
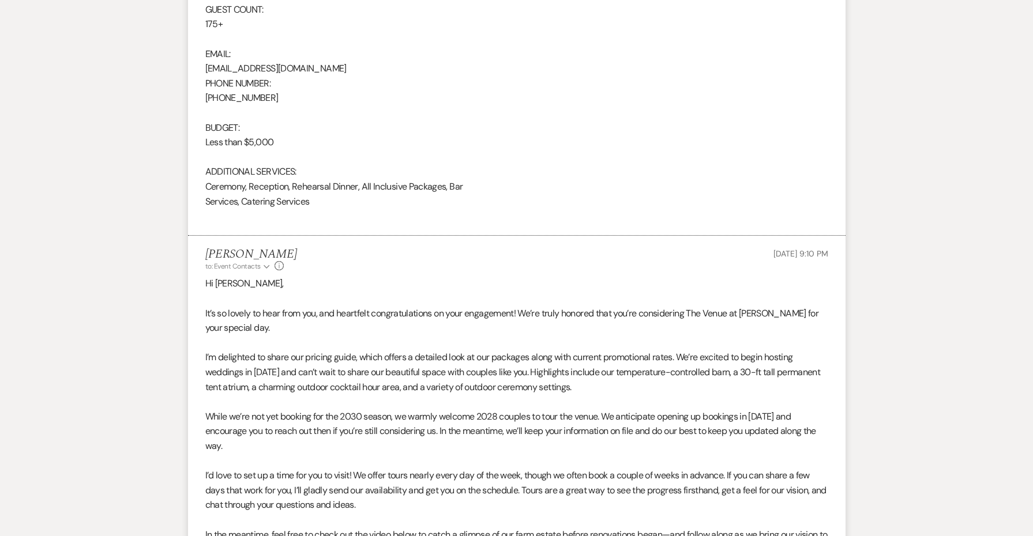
scroll to position [1094, 0]
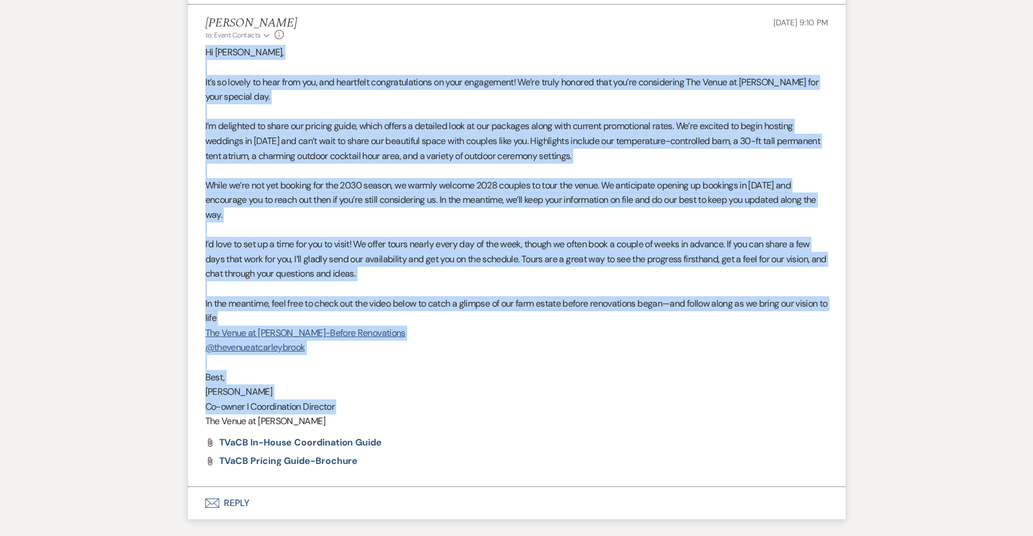
drag, startPoint x: 346, startPoint y: 340, endPoint x: 179, endPoint y: 38, distance: 344.4
copy div "Hi Dillon, It’s so lovely to hear from you, and heartfelt congratulations on yo…"
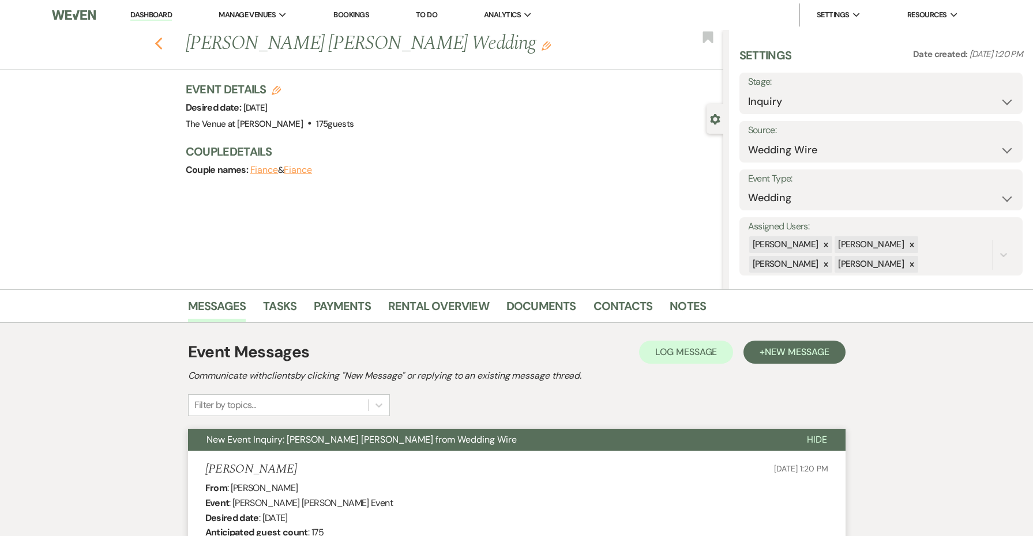
scroll to position [0, 0]
click at [157, 42] on icon "Previous" at bounding box center [159, 44] width 9 height 14
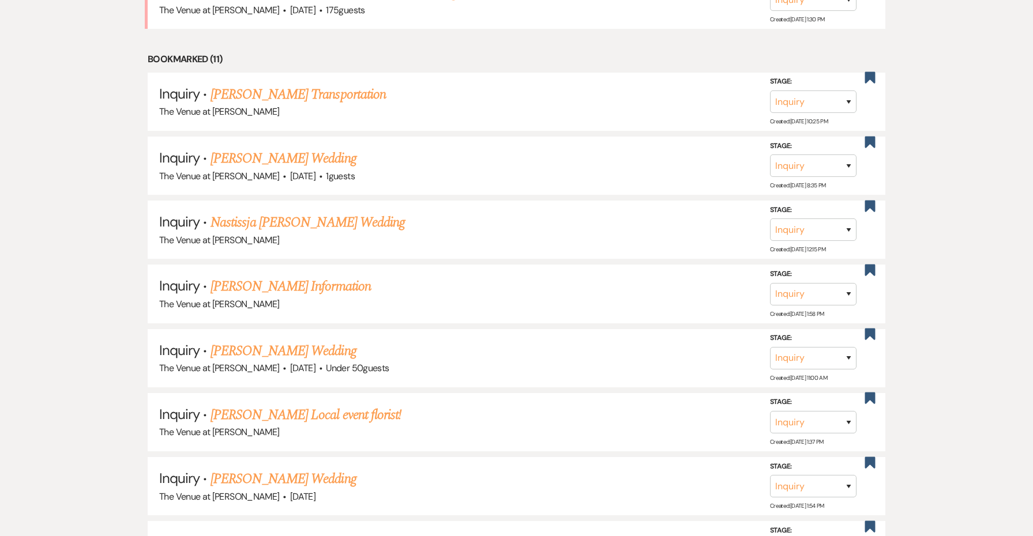
scroll to position [549, 0]
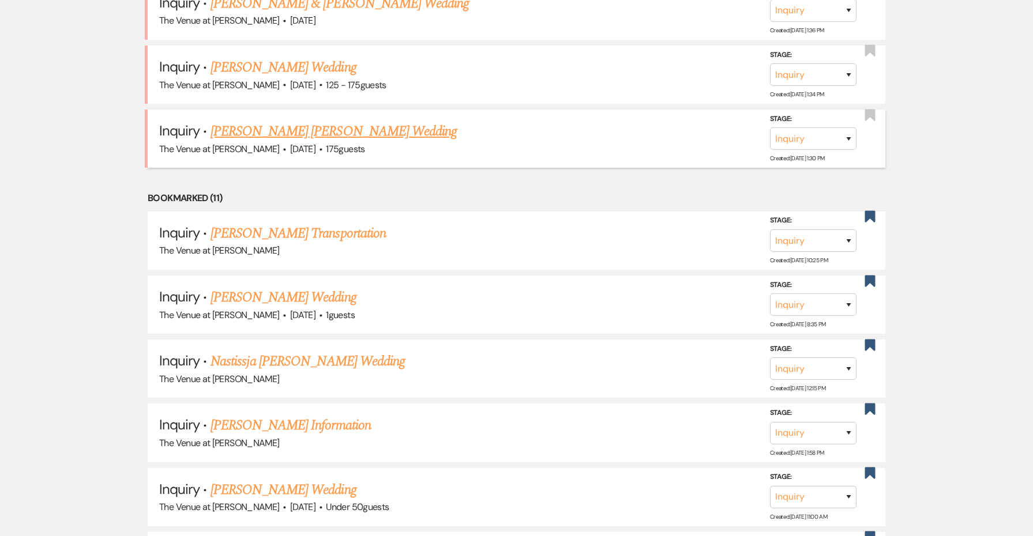
click at [260, 124] on link "[PERSON_NAME] [PERSON_NAME] Wedding" at bounding box center [334, 131] width 246 height 21
select select "3"
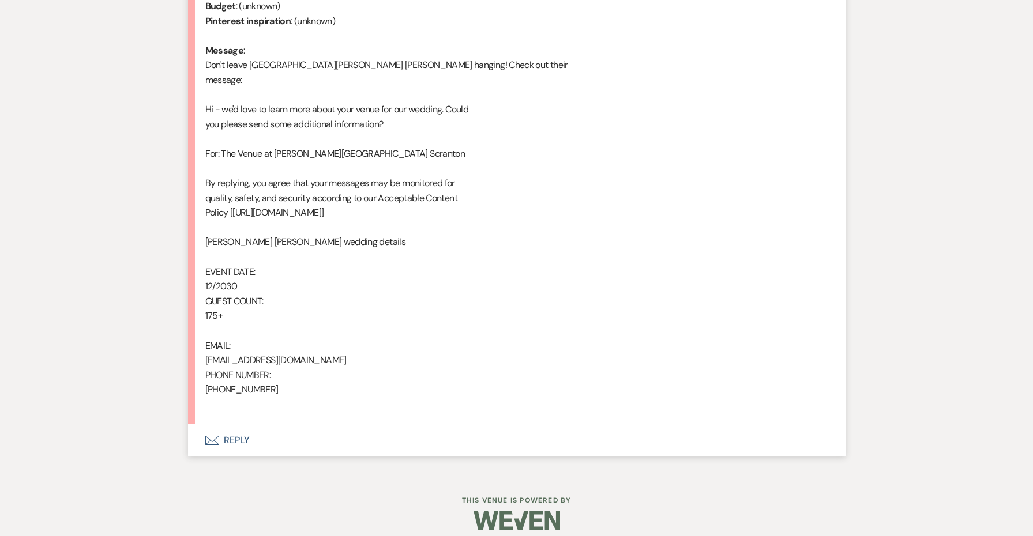
scroll to position [594, 0]
click at [238, 434] on button "Envelope Reply" at bounding box center [517, 441] width 658 height 32
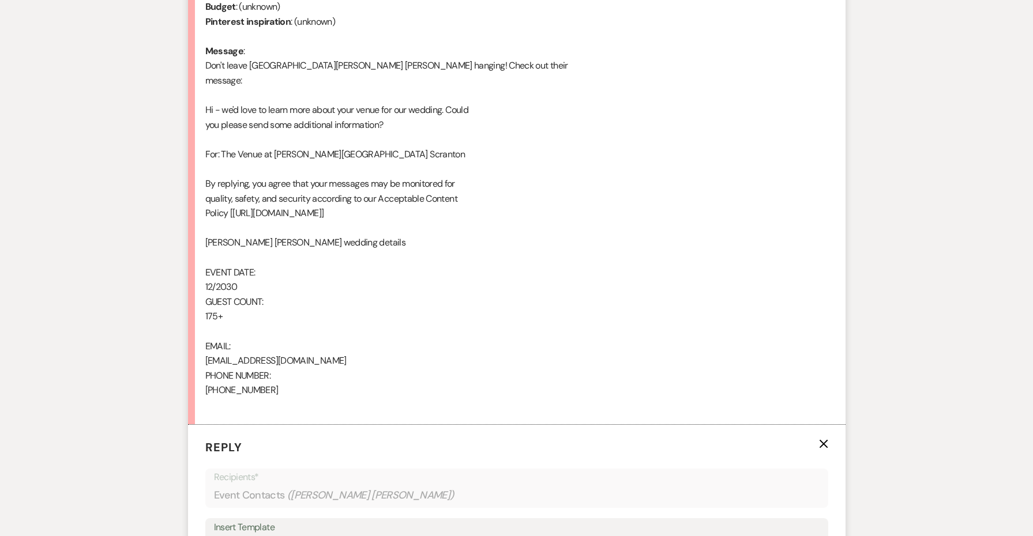
scroll to position [908, 0]
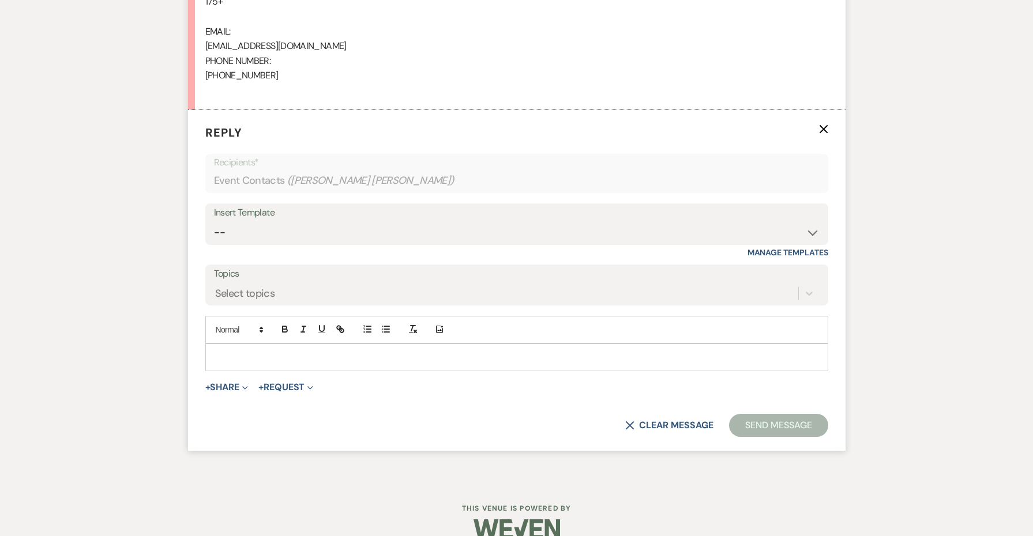
click at [261, 351] on p at bounding box center [517, 357] width 605 height 13
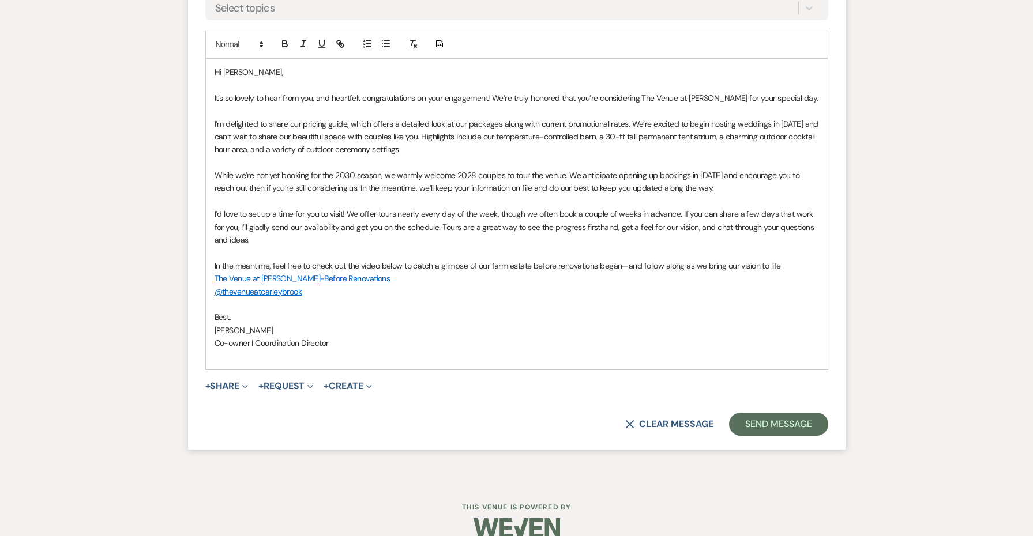
scroll to position [1170, 0]
click at [226, 382] on button "+ Share Expand" at bounding box center [226, 386] width 43 height 9
click at [238, 404] on span "Doc Upload Documents" at bounding box center [252, 410] width 66 height 12
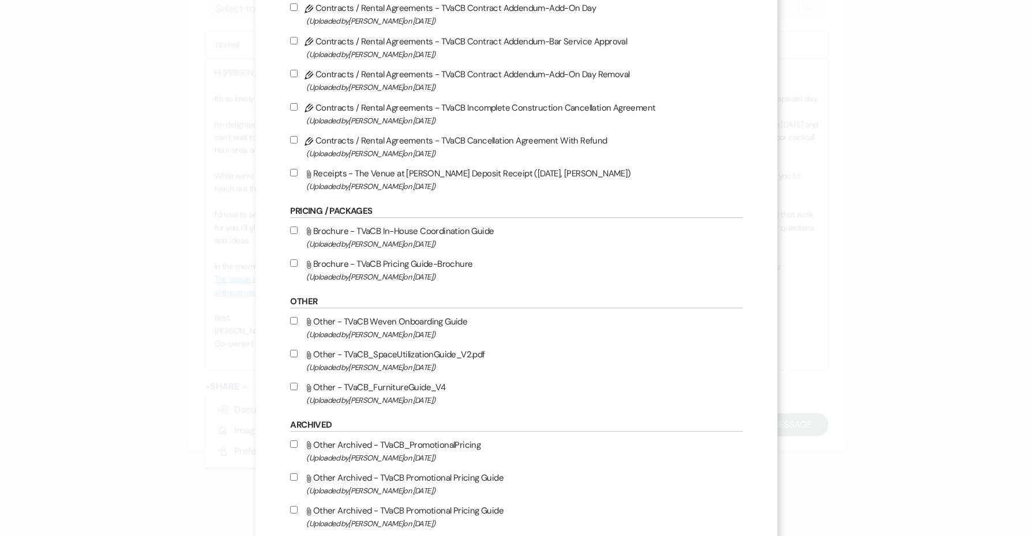
scroll to position [1629, 0]
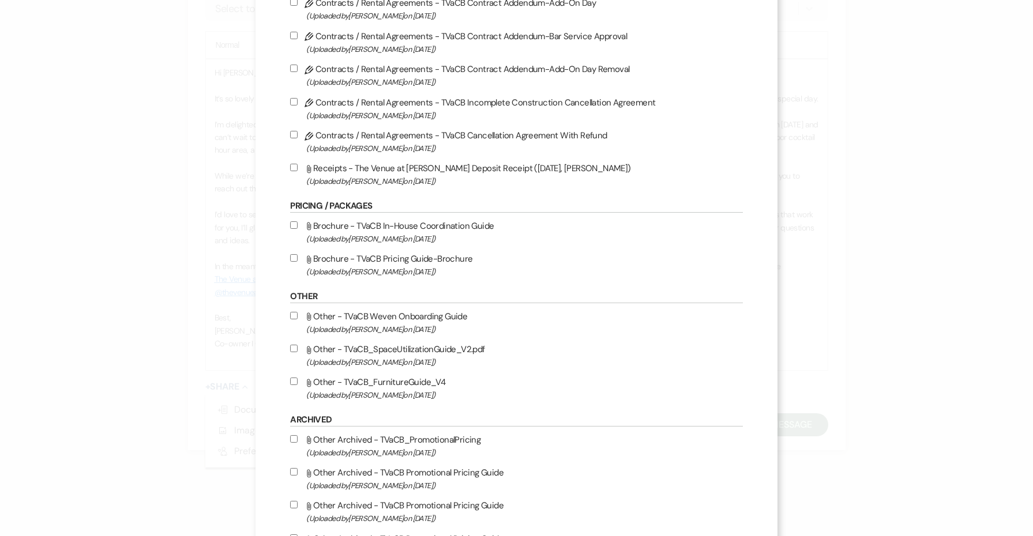
click at [378, 246] on label "Attach File Brochure - TVaCB In-House Coordination Guide (Uploaded by Jessie Br…" at bounding box center [516, 232] width 452 height 27
click at [298, 229] on input "Attach File Brochure - TVaCB In-House Coordination Guide (Uploaded by Jessie Br…" at bounding box center [293, 224] width 7 height 7
checkbox input "true"
click at [378, 279] on label "Attach File Brochure - TVaCB Pricing Guide-Brochure (Uploaded by Jessie Brennan…" at bounding box center [516, 264] width 452 height 27
click at [298, 262] on input "Attach File Brochure - TVaCB Pricing Guide-Brochure (Uploaded by Jessie Brennan…" at bounding box center [293, 257] width 7 height 7
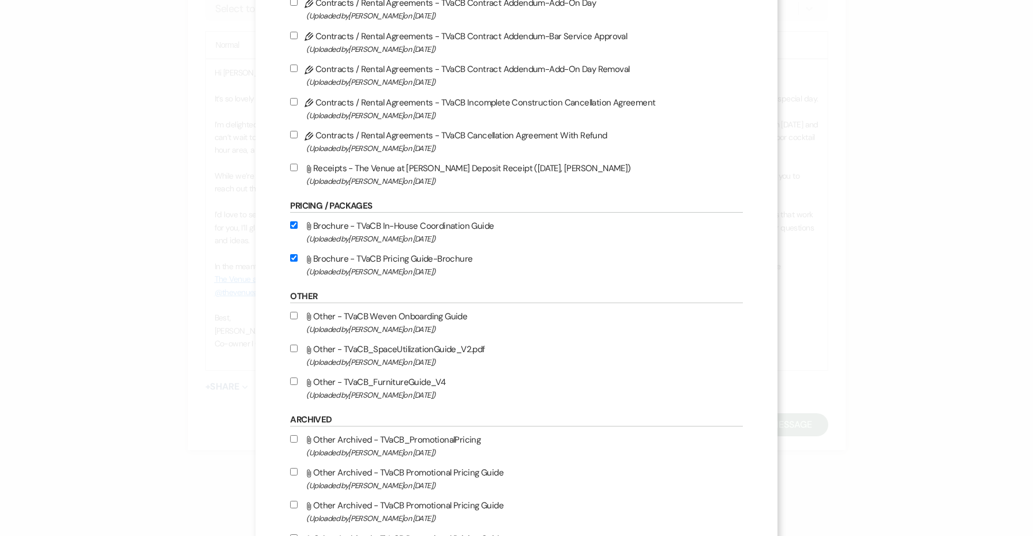
checkbox input "true"
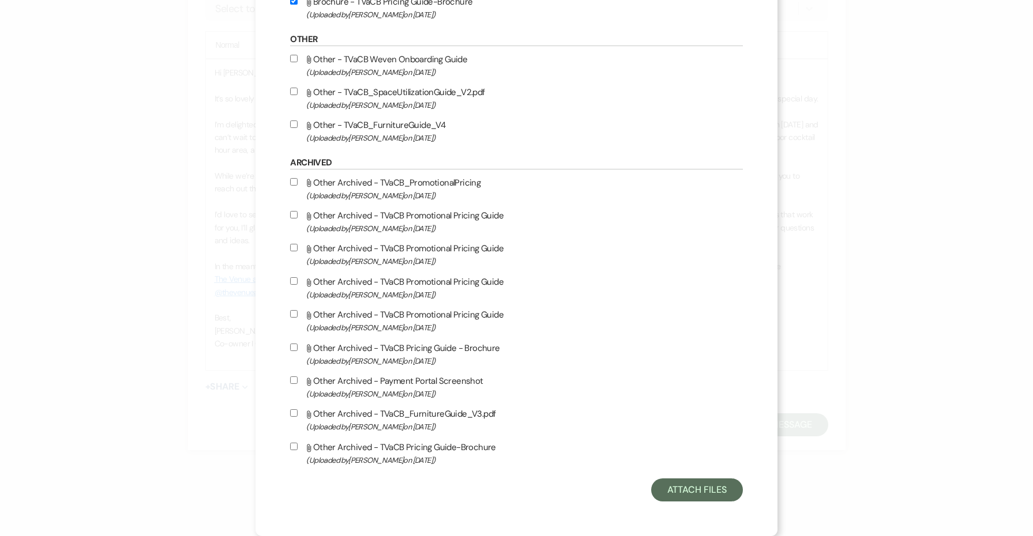
scroll to position [1947, 0]
click at [682, 497] on button "Attach Files" at bounding box center [697, 490] width 92 height 23
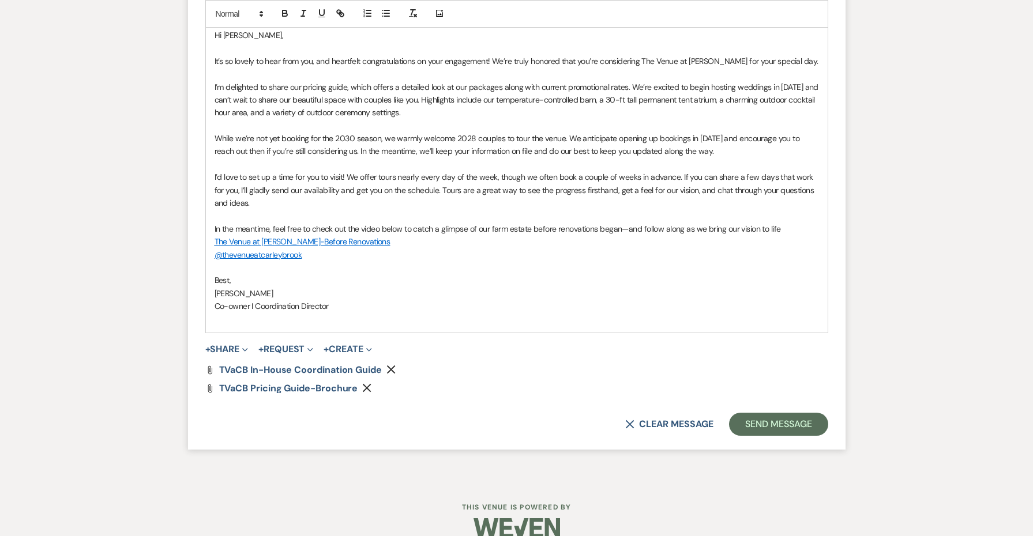
click at [805, 393] on form "Reply X Saving draft... Recipients* Event Contacts ( Dillon Selfridge Krysten A…" at bounding box center [517, 119] width 658 height 662
click at [751, 414] on button "Send Message" at bounding box center [778, 425] width 99 height 23
click at [759, 414] on button "Send Message" at bounding box center [778, 425] width 99 height 23
click at [645, 314] on p at bounding box center [517, 320] width 605 height 13
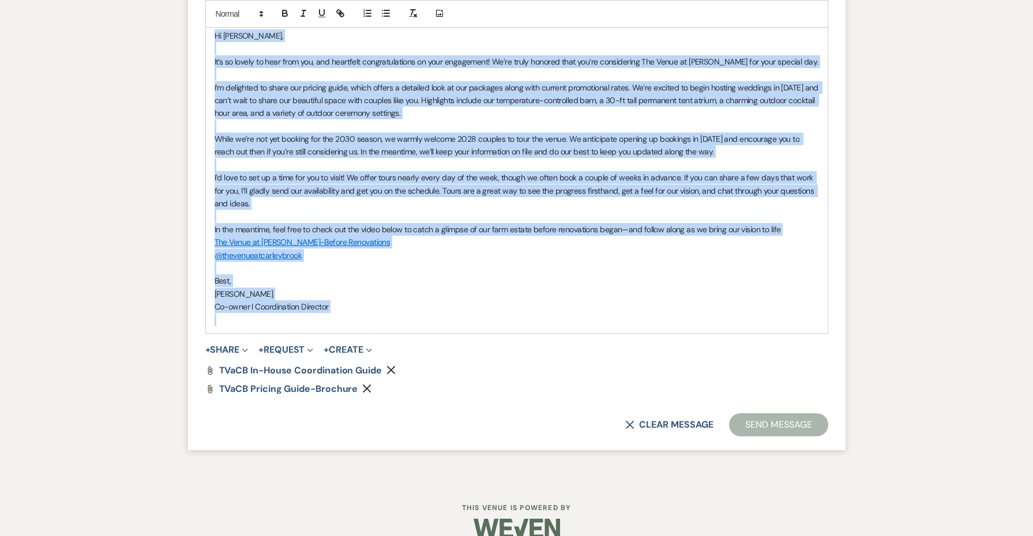
copy div "Hi Dillon, It’s so lovely to hear from you, and heartfelt congratulations on yo…"
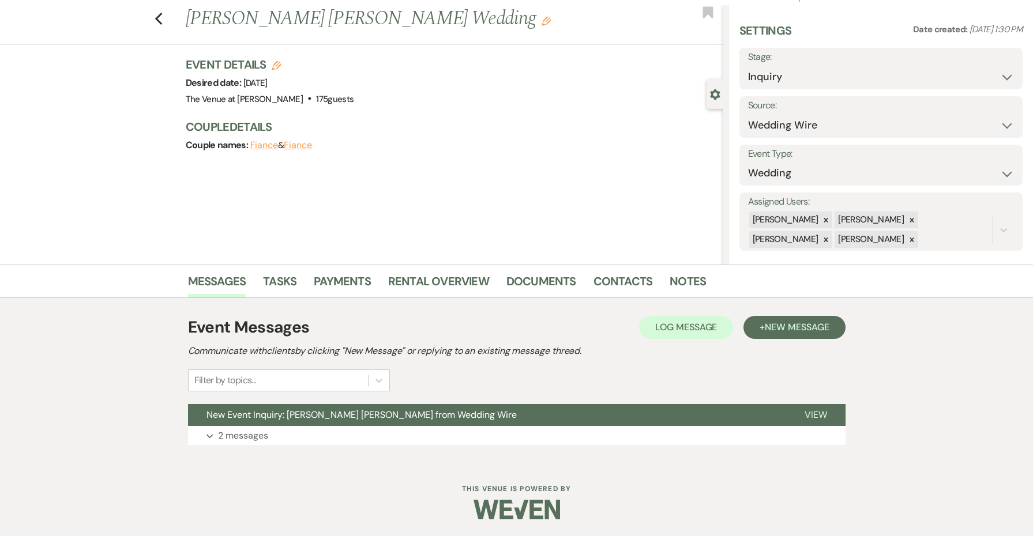
click at [158, 9] on div "Previous [PERSON_NAME] [PERSON_NAME] Wedding Edit Bookmark" at bounding box center [358, 25] width 729 height 40
click at [158, 11] on button "Previous" at bounding box center [159, 18] width 9 height 16
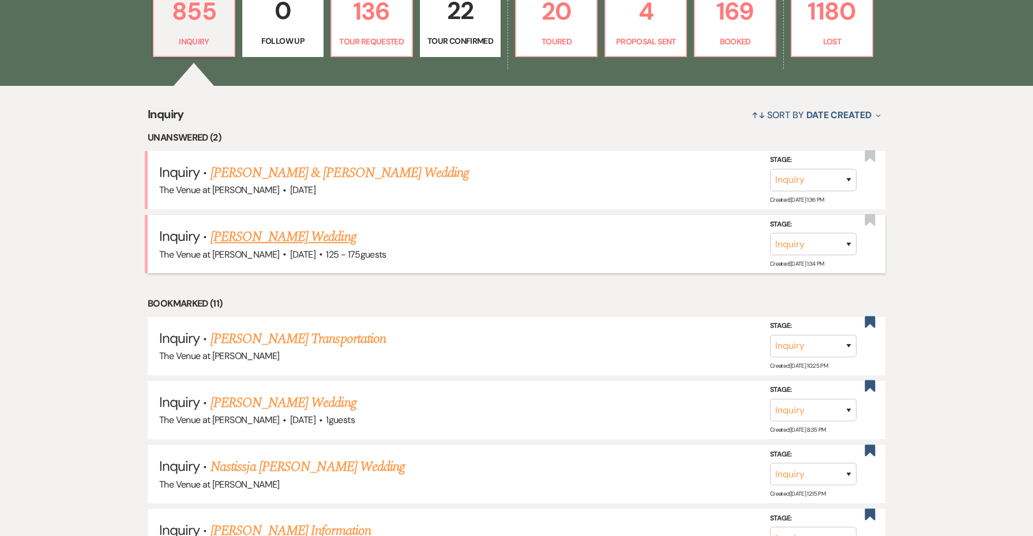
scroll to position [395, 0]
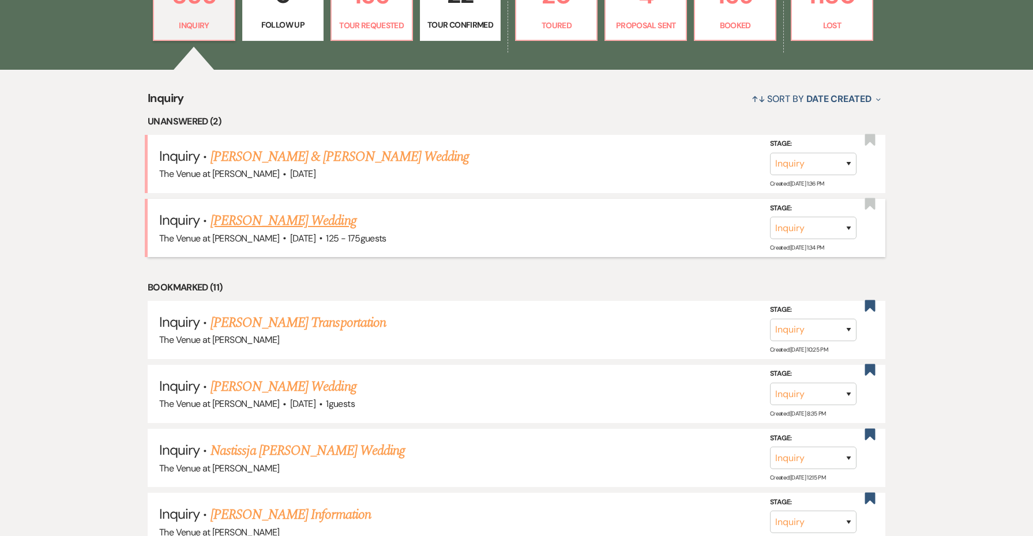
click at [220, 219] on link "[PERSON_NAME] Wedding" at bounding box center [284, 221] width 146 height 21
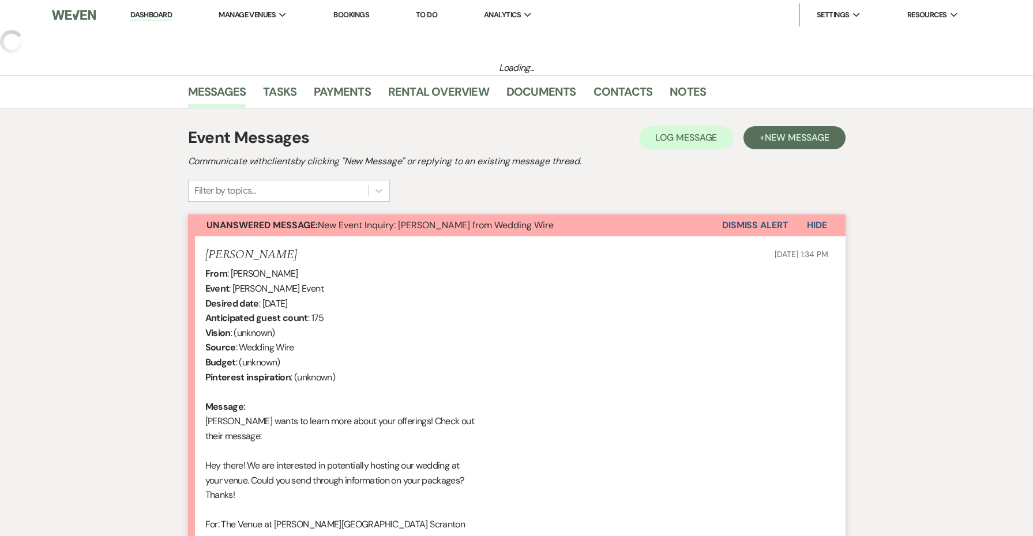
select select "3"
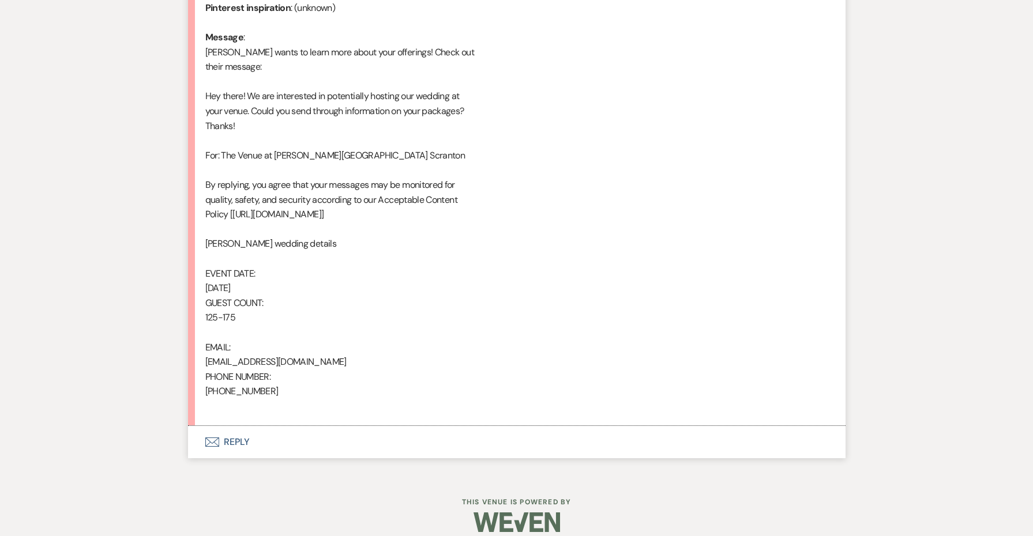
scroll to position [529, 0]
click at [230, 427] on button "Envelope Reply" at bounding box center [517, 443] width 658 height 32
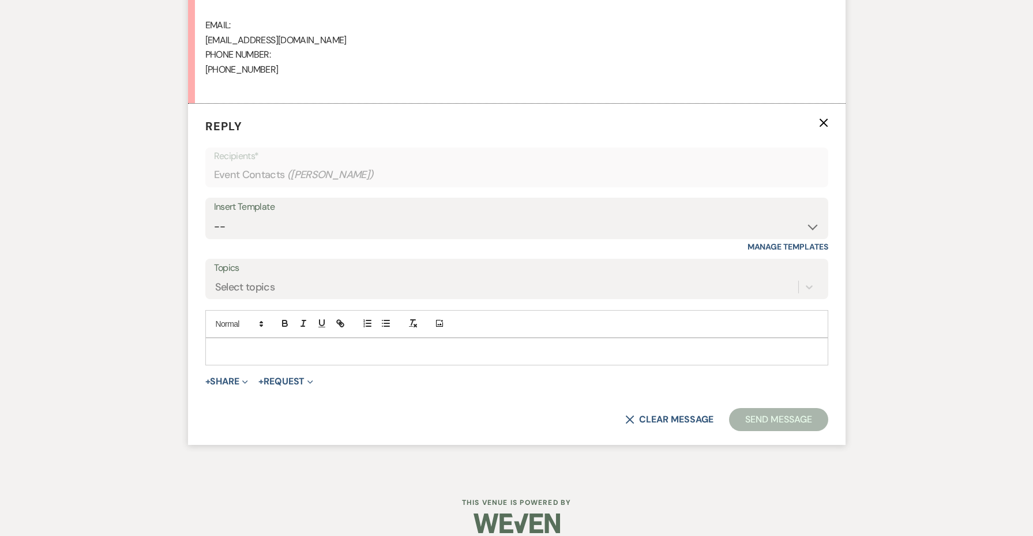
scroll to position [906, 0]
click at [251, 226] on div "Insert Template -- Weven Planning Portal Introduction: Booked Events (TVaCB) To…" at bounding box center [516, 219] width 623 height 42
select select "4439"
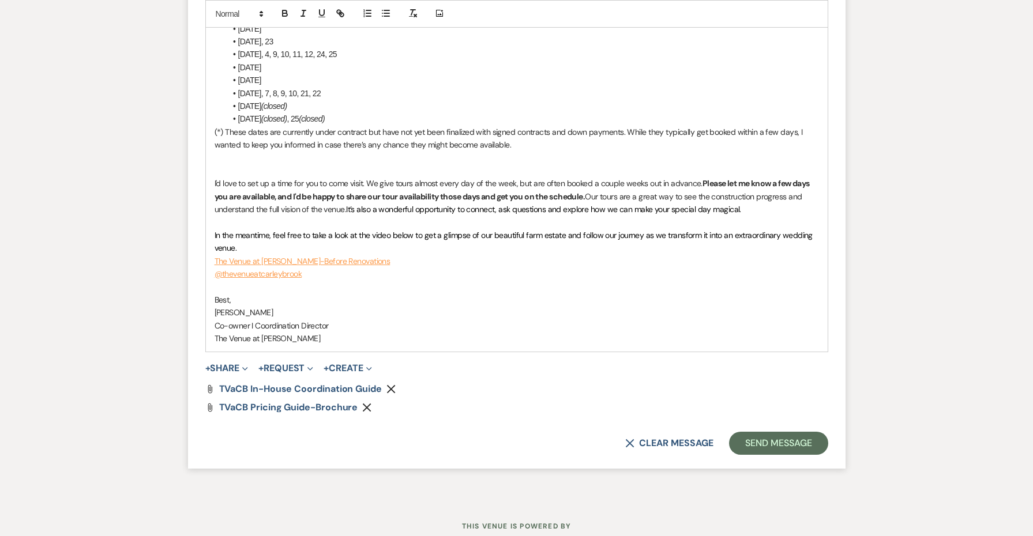
scroll to position [1458, 0]
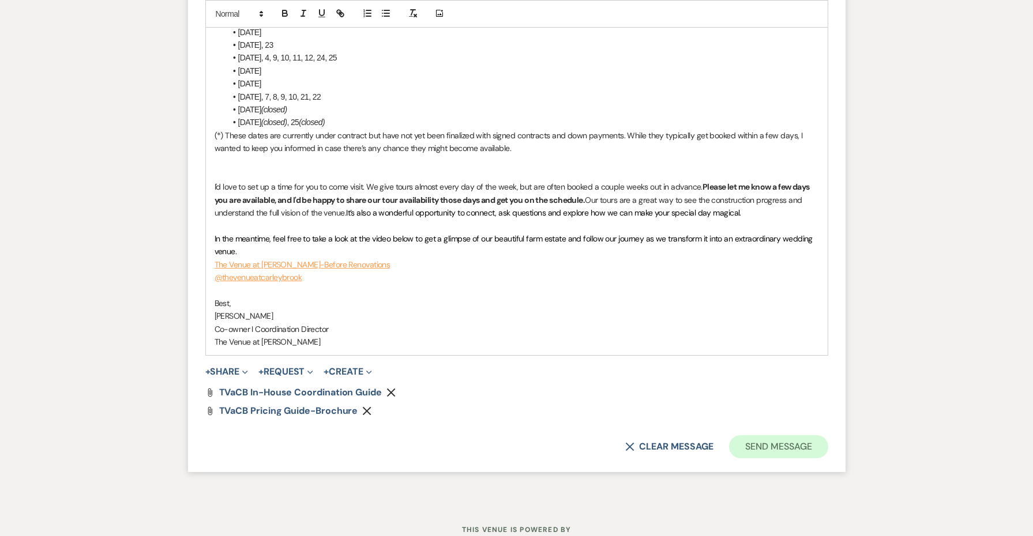
click at [802, 435] on button "Send Message" at bounding box center [778, 446] width 99 height 23
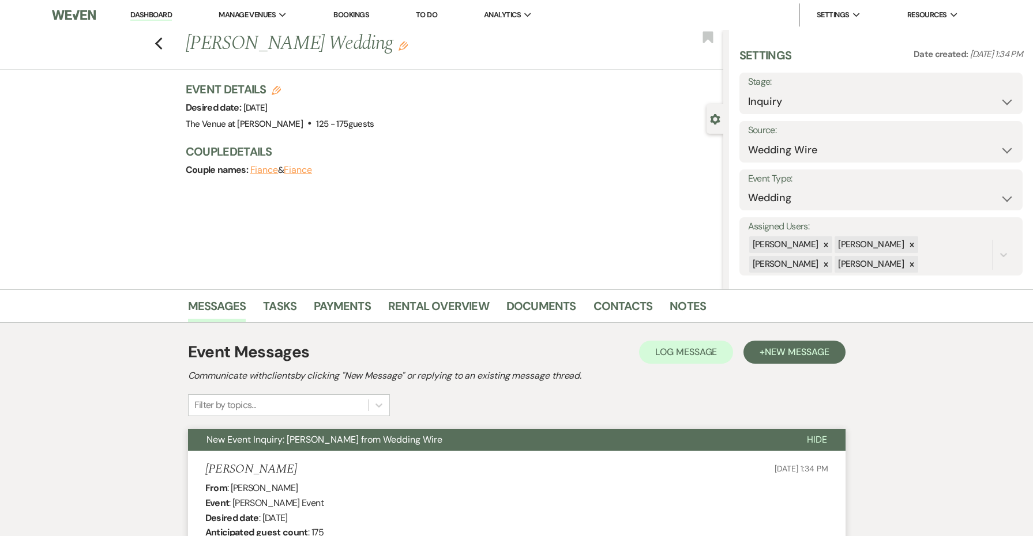
scroll to position [0, 0]
click at [162, 47] on icon "Previous" at bounding box center [159, 44] width 9 height 14
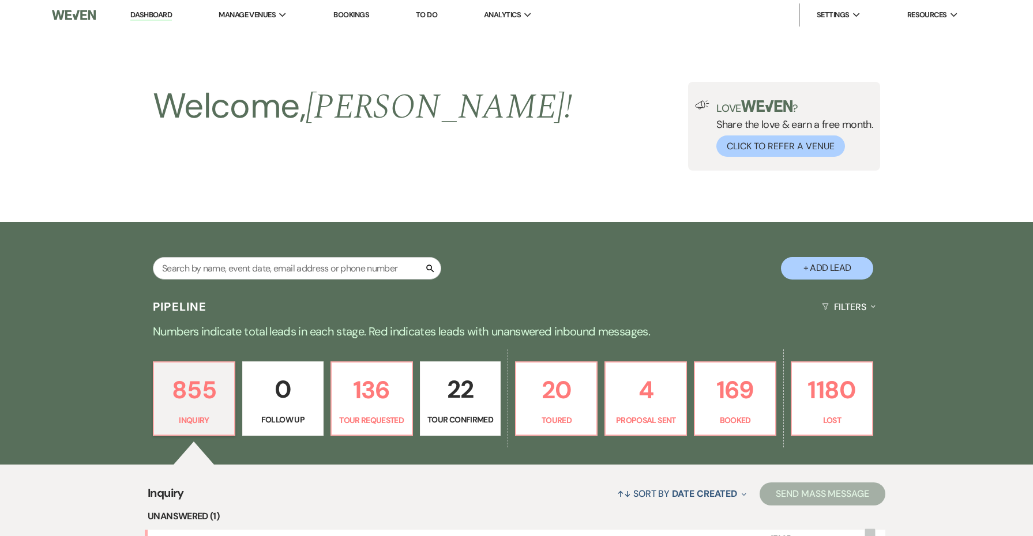
scroll to position [395, 0]
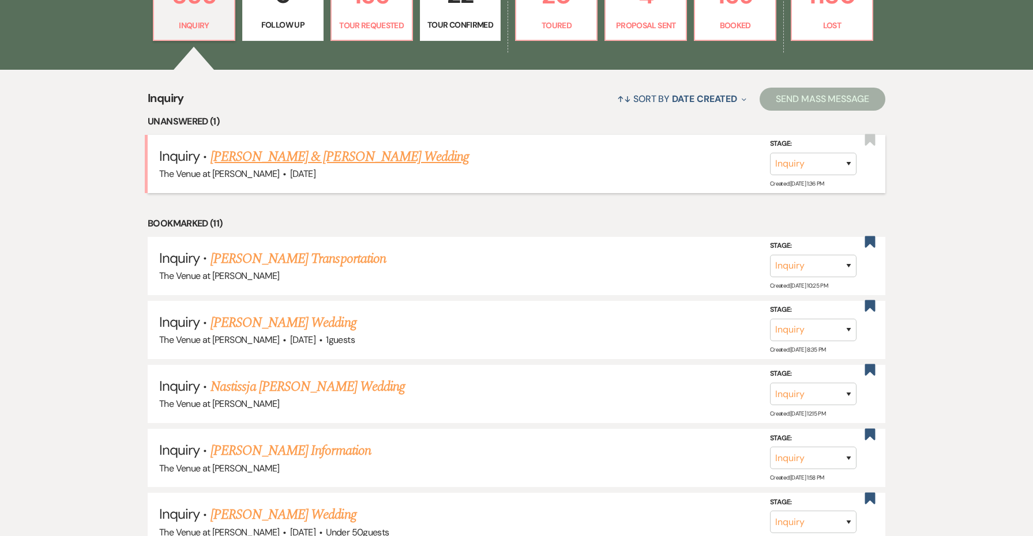
click at [241, 152] on link "[PERSON_NAME] & [PERSON_NAME] Wedding" at bounding box center [340, 157] width 258 height 21
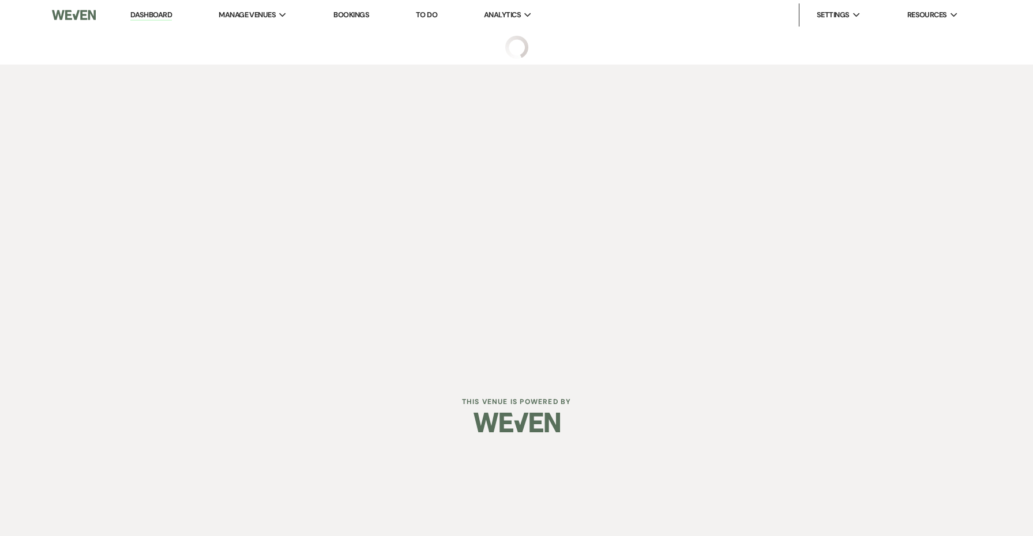
select select "5"
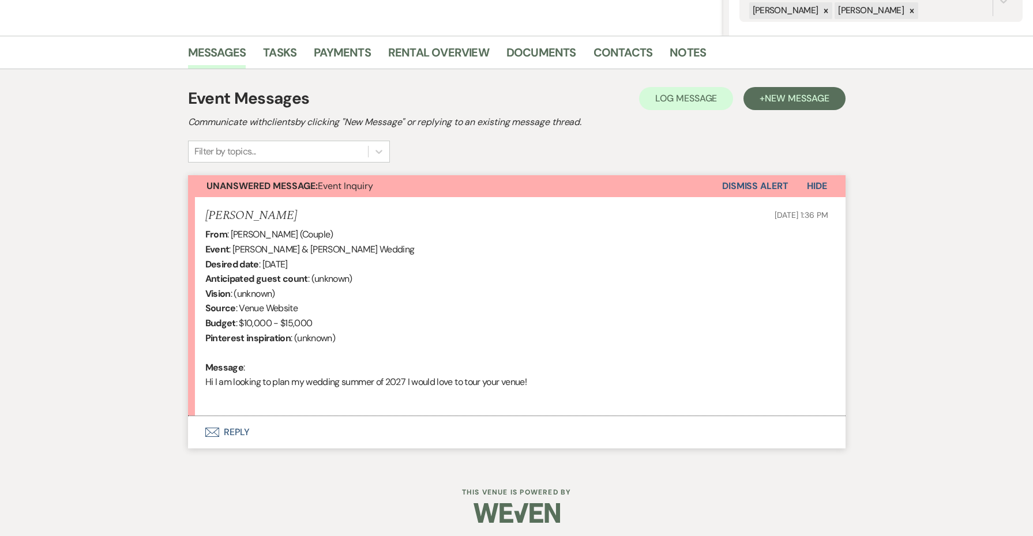
scroll to position [253, 0]
click at [238, 425] on button "Envelope Reply" at bounding box center [517, 433] width 658 height 32
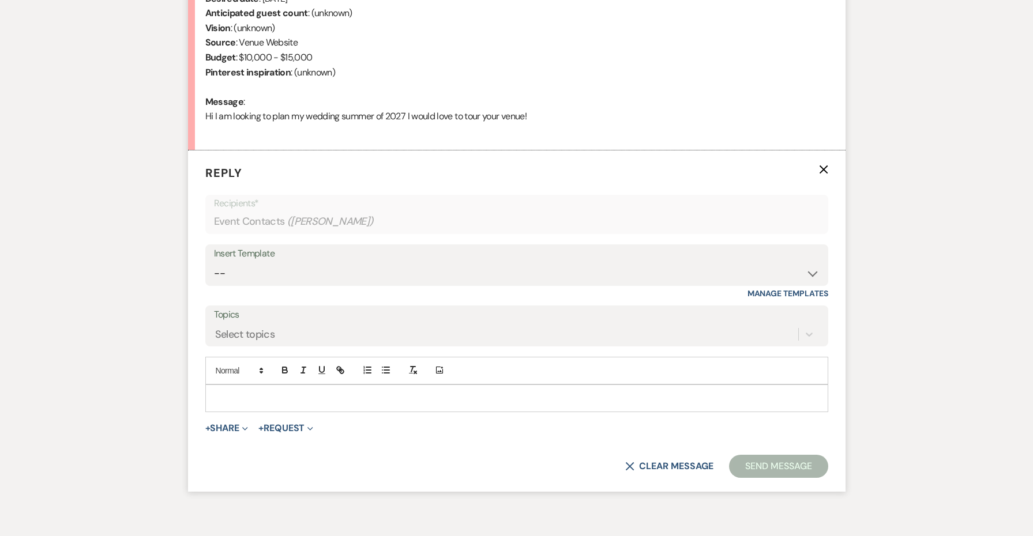
scroll to position [568, 0]
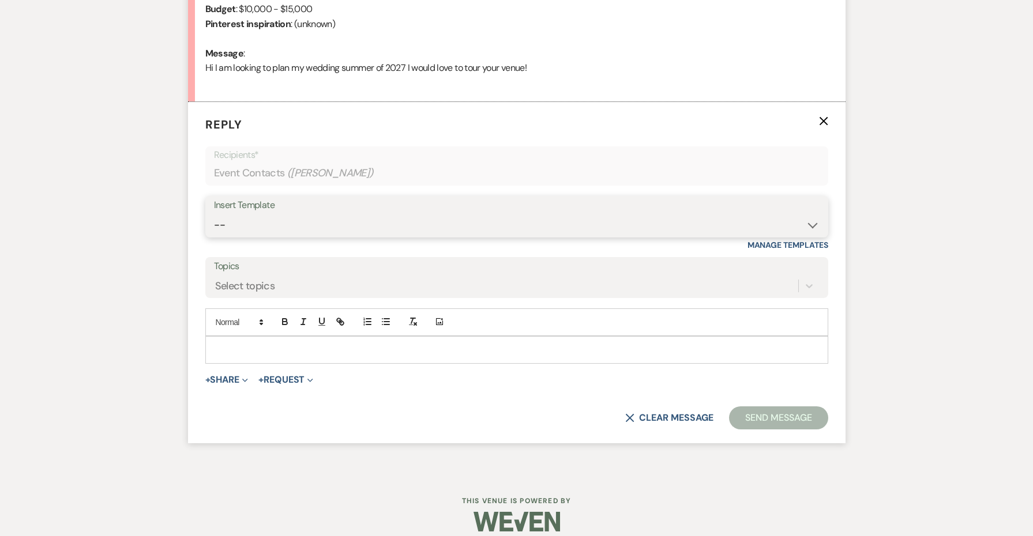
select select "4439"
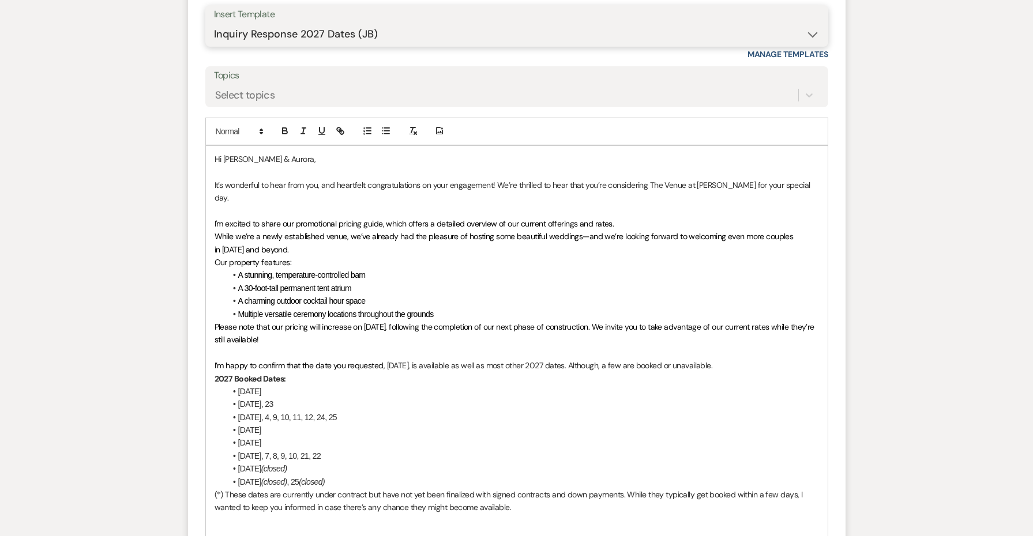
scroll to position [780, 0]
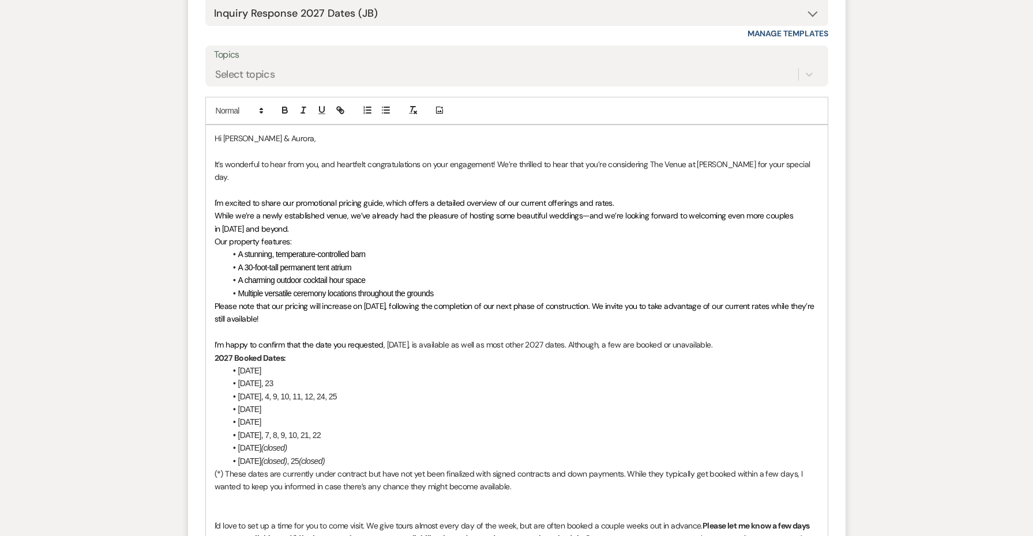
click at [299, 340] on span "I’m happy to confirm that the date you requested" at bounding box center [299, 345] width 169 height 10
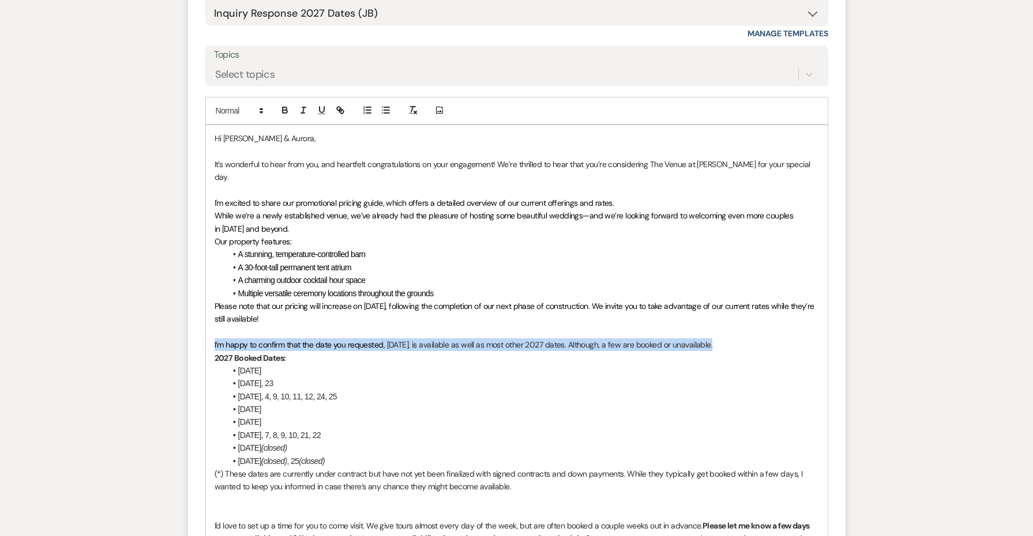
click at [299, 340] on span "I’m happy to confirm that the date you requested" at bounding box center [299, 345] width 169 height 10
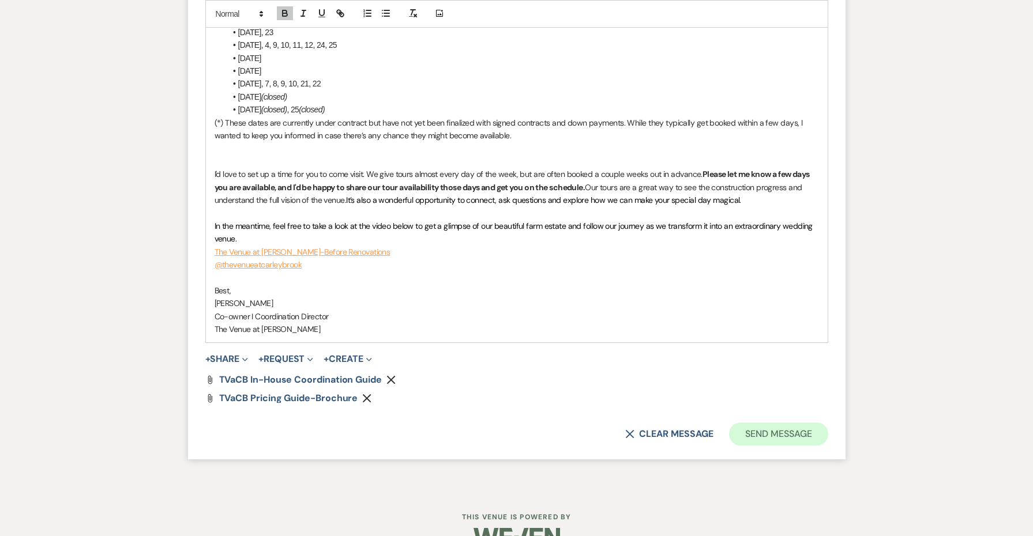
click at [787, 423] on button "Send Message" at bounding box center [778, 434] width 99 height 23
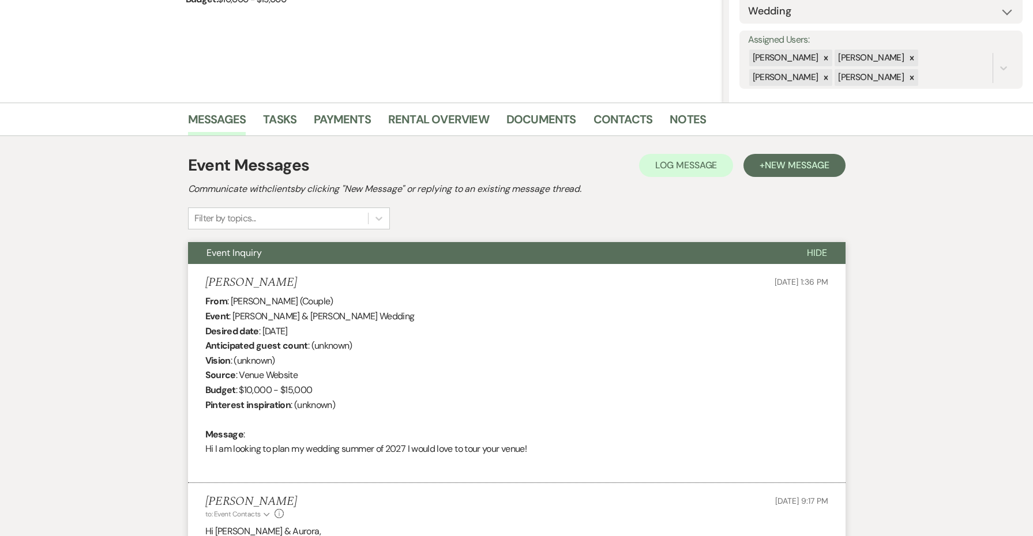
scroll to position [307, 0]
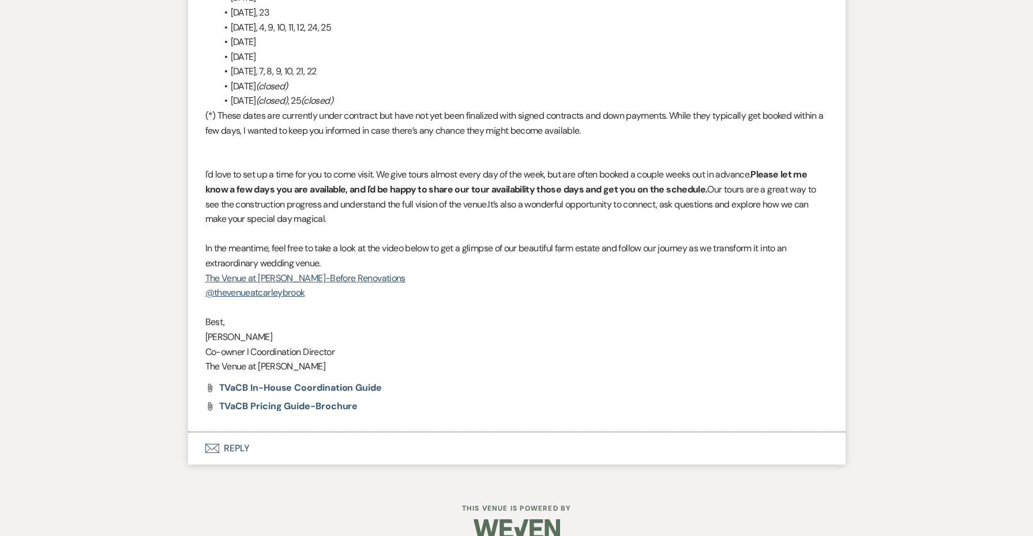
click at [228, 433] on button "Envelope Reply" at bounding box center [517, 449] width 658 height 32
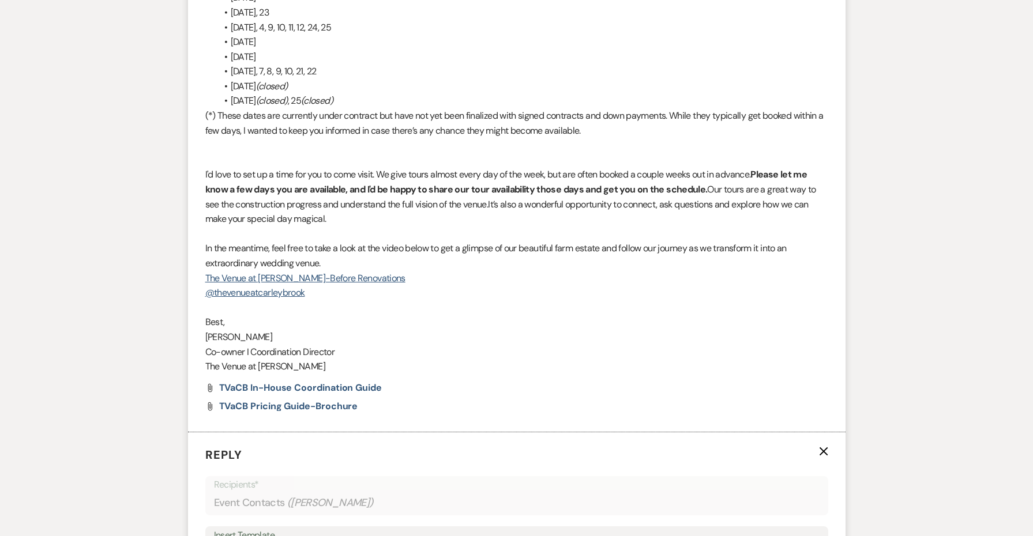
scroll to position [1287, 0]
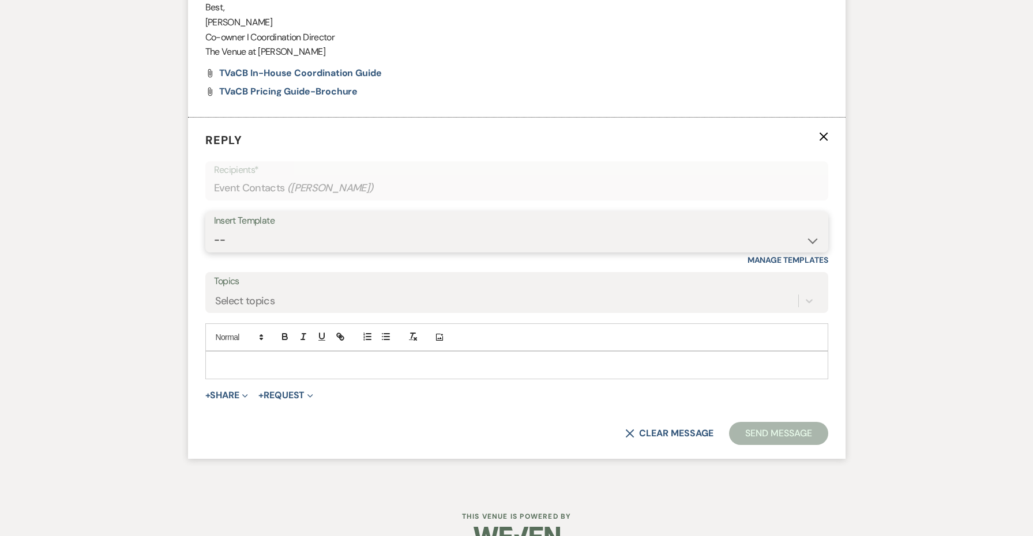
select select "4438"
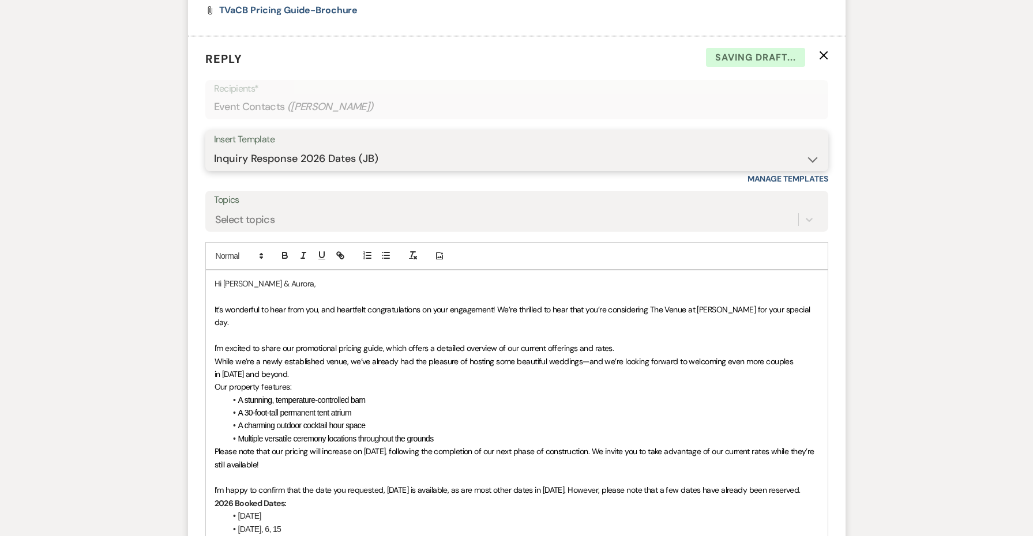
scroll to position [1375, 0]
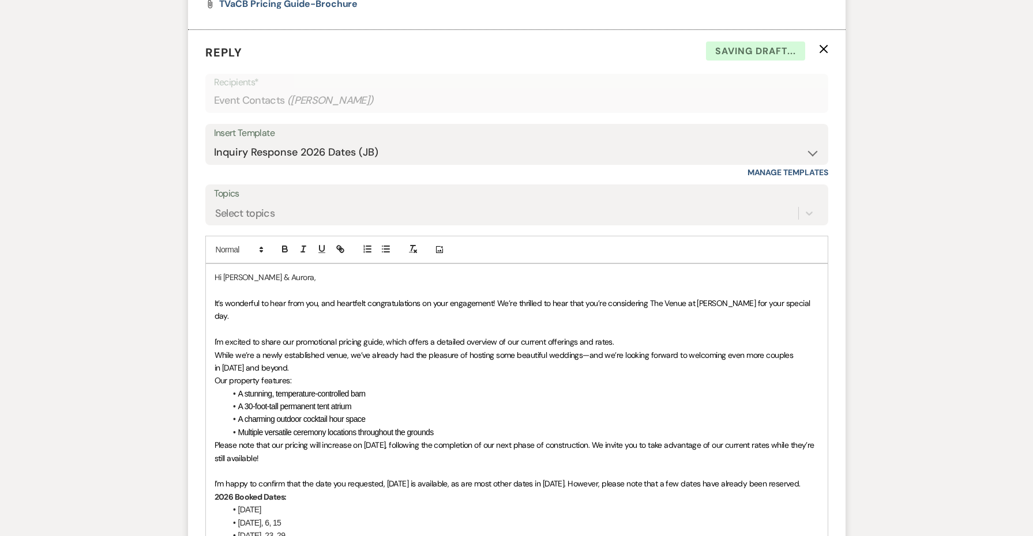
click at [224, 284] on p at bounding box center [517, 290] width 605 height 13
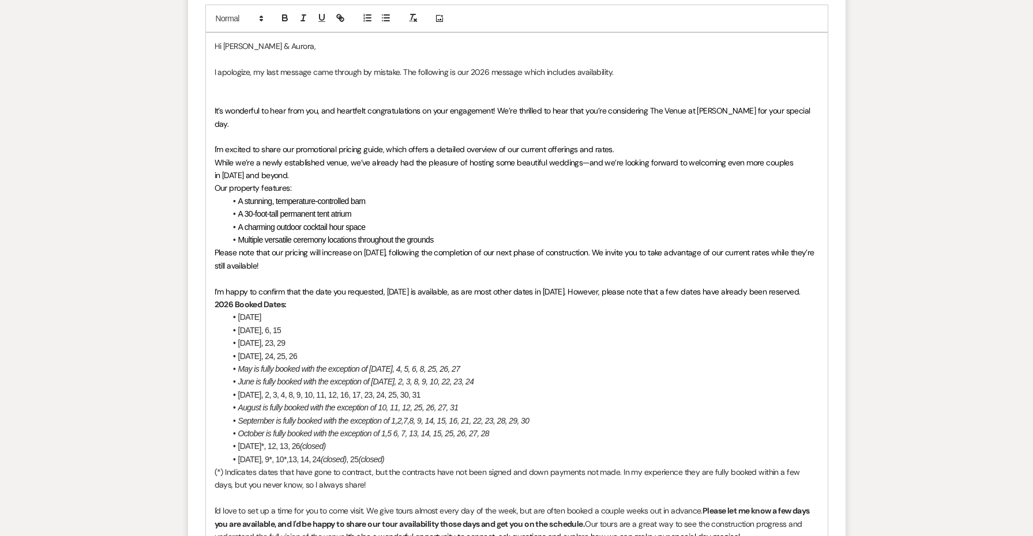
scroll to position [1696, 1]
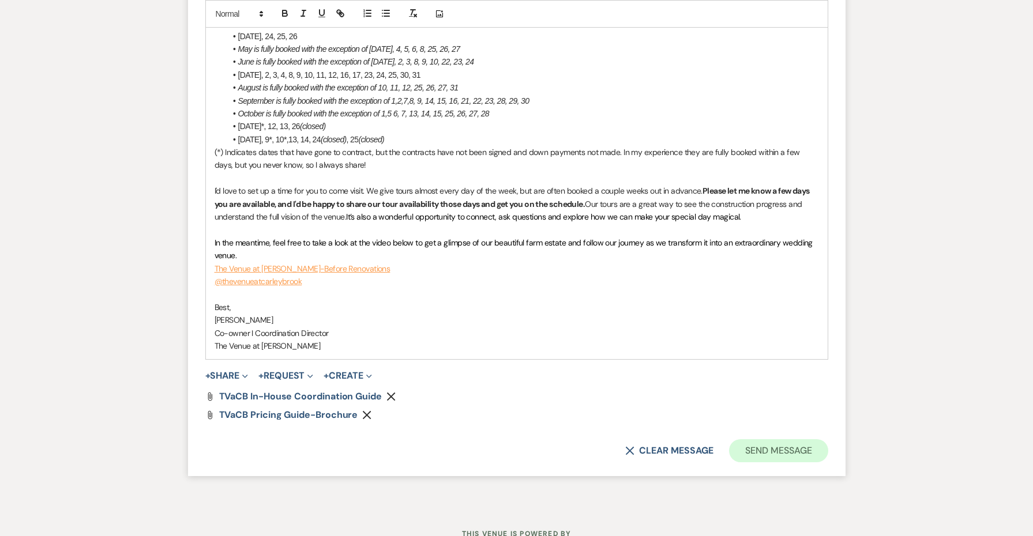
click at [789, 440] on button "Send Message" at bounding box center [778, 451] width 99 height 23
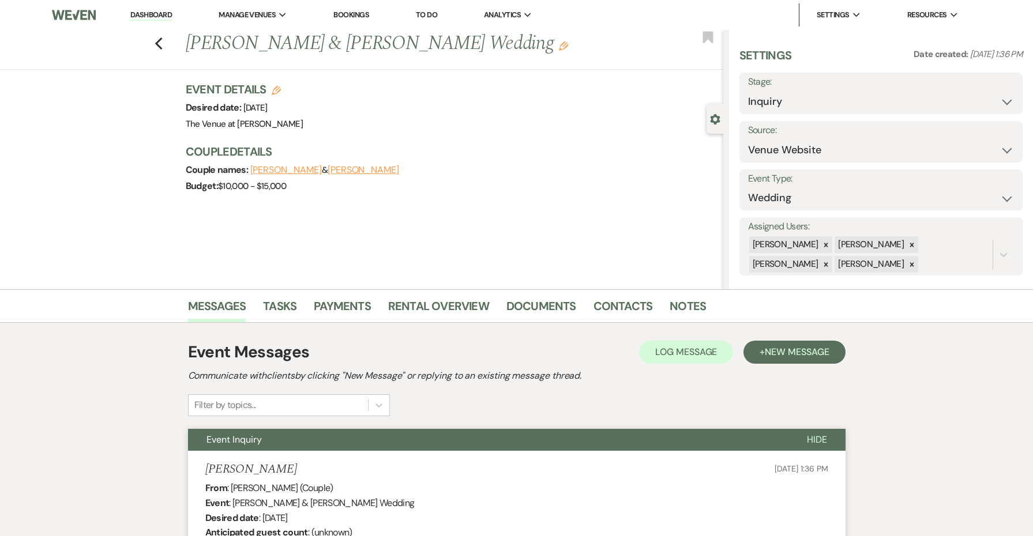
scroll to position [0, 0]
click at [164, 12] on link "Dashboard" at bounding box center [151, 15] width 42 height 11
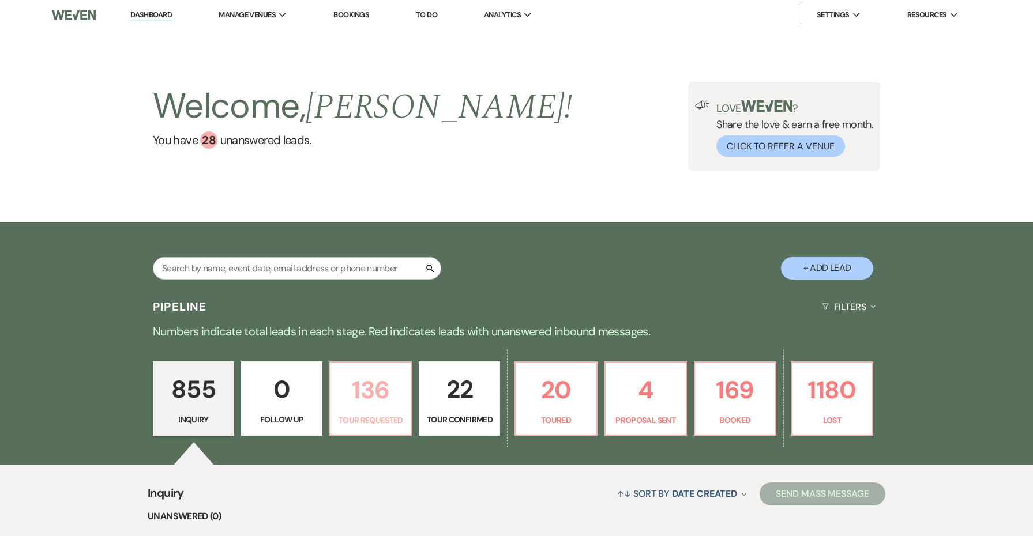
click at [388, 389] on p "136" at bounding box center [370, 390] width 66 height 39
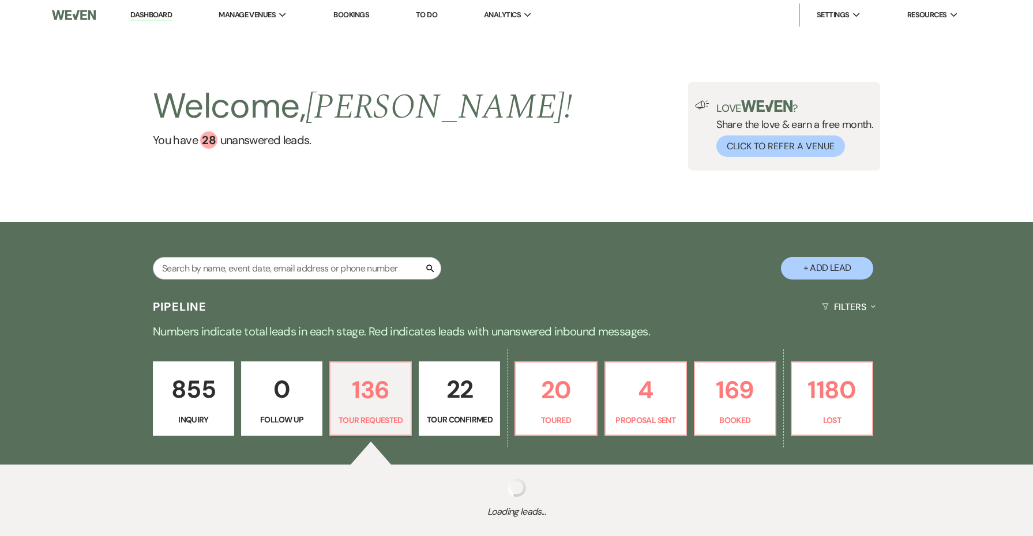
select select "2"
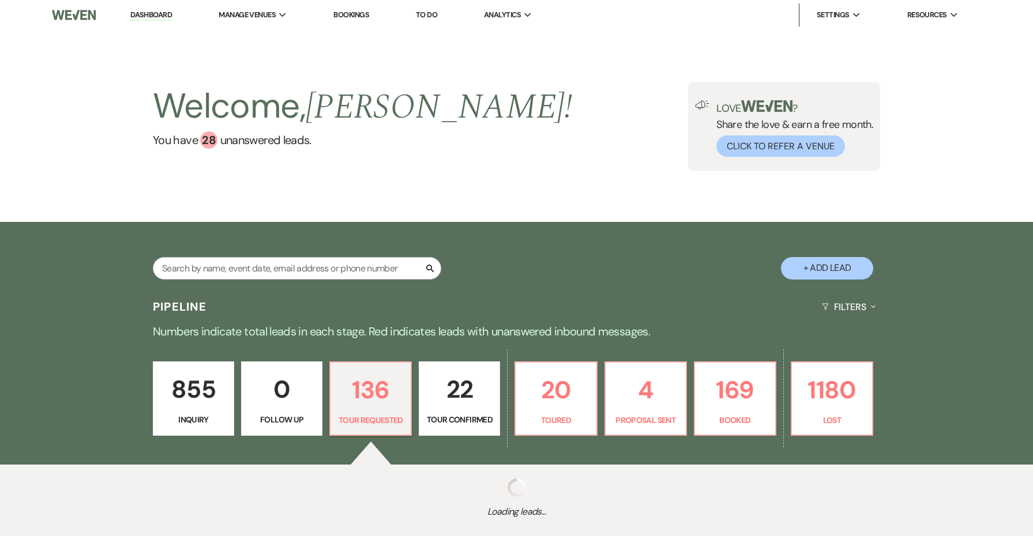
select select "2"
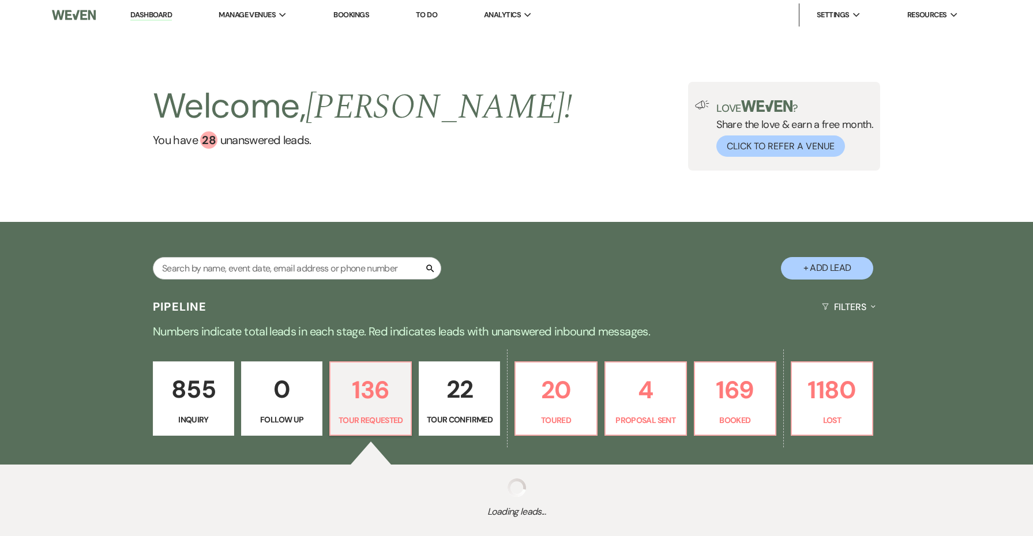
select select "2"
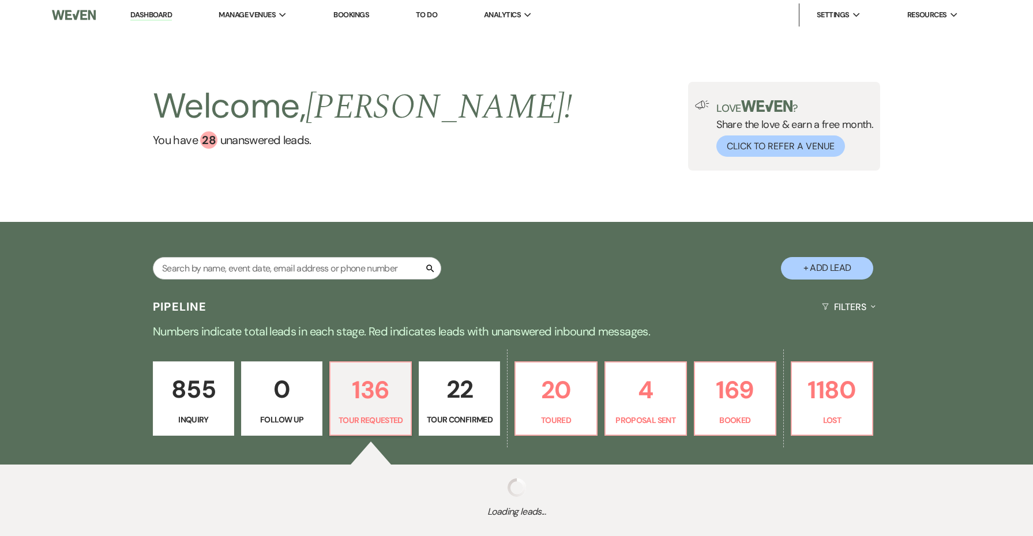
select select "2"
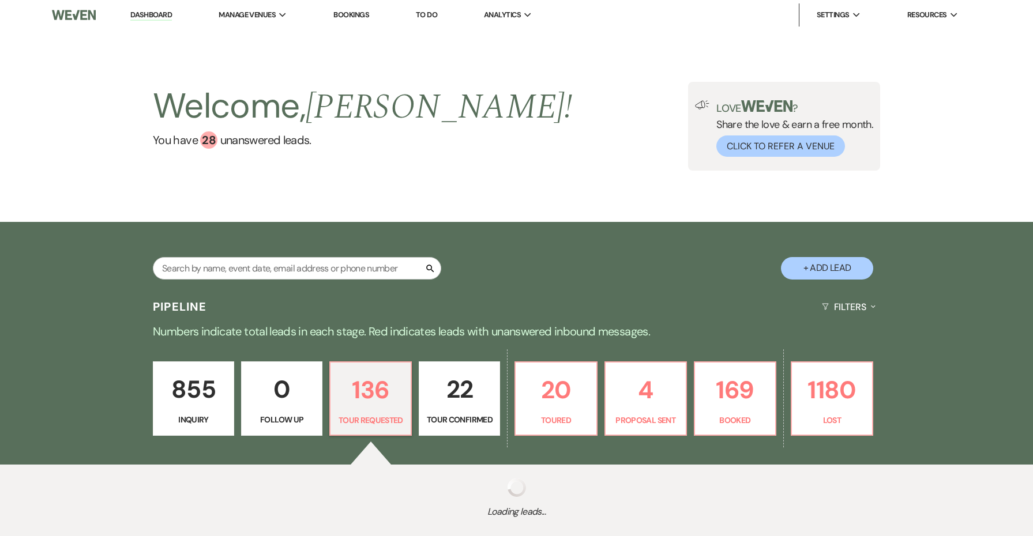
select select "2"
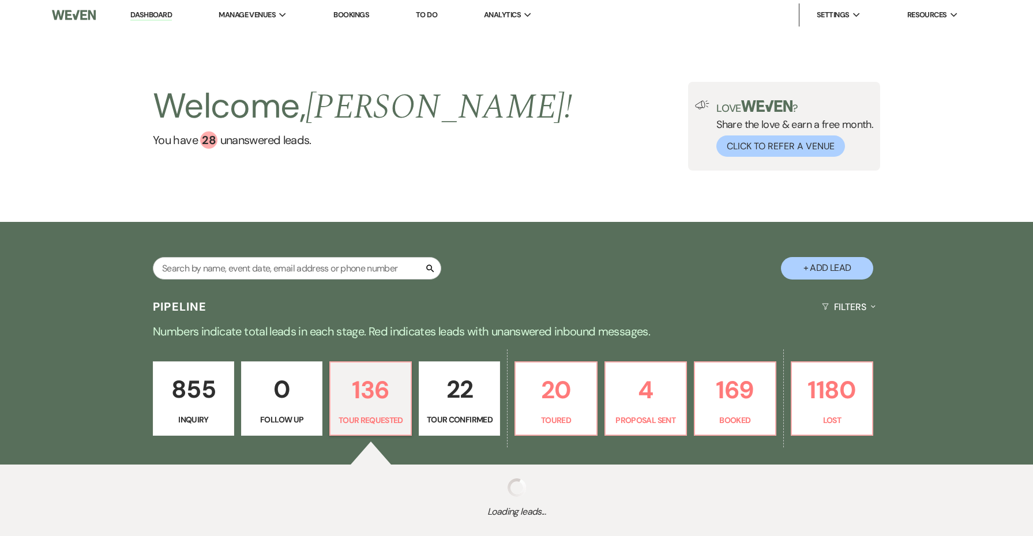
select select "2"
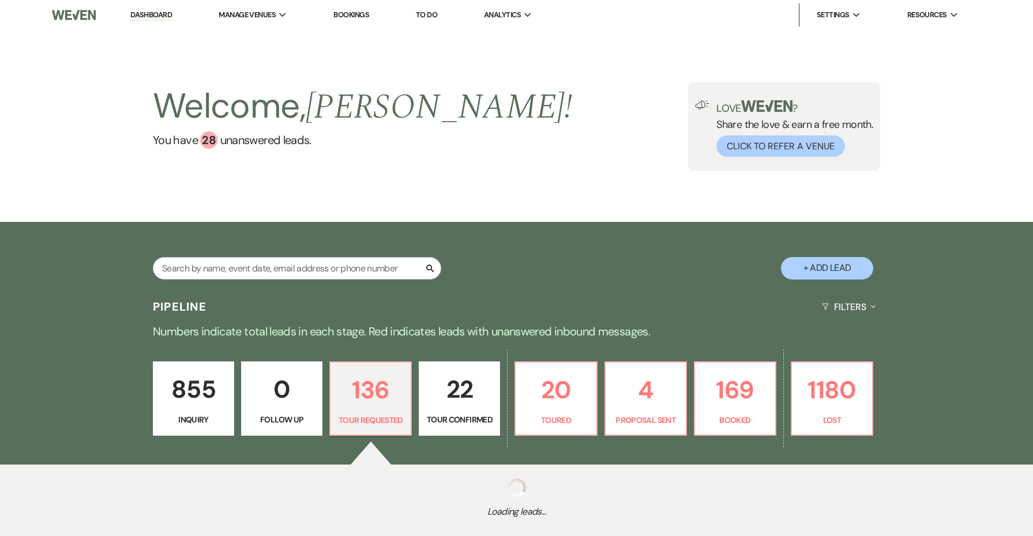
select select "2"
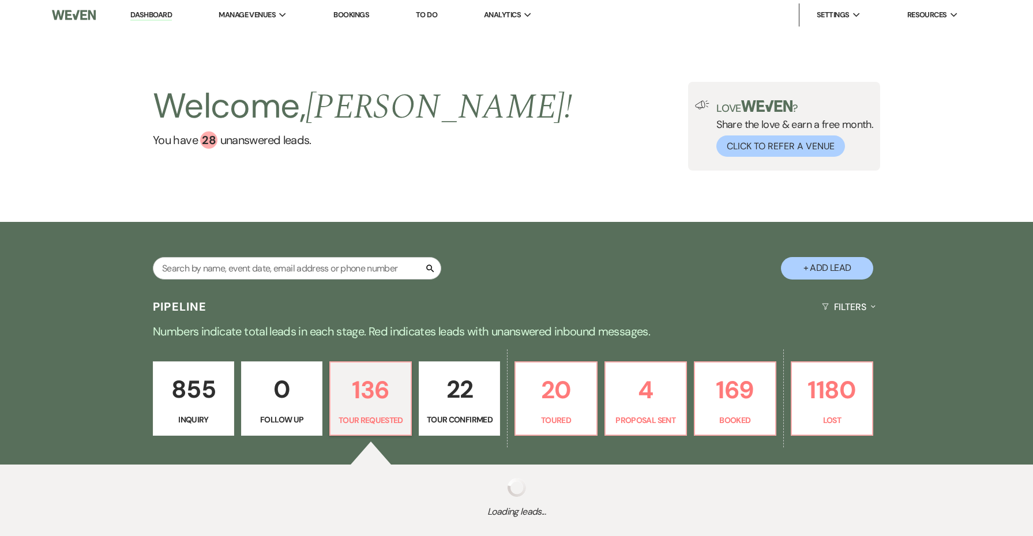
select select "2"
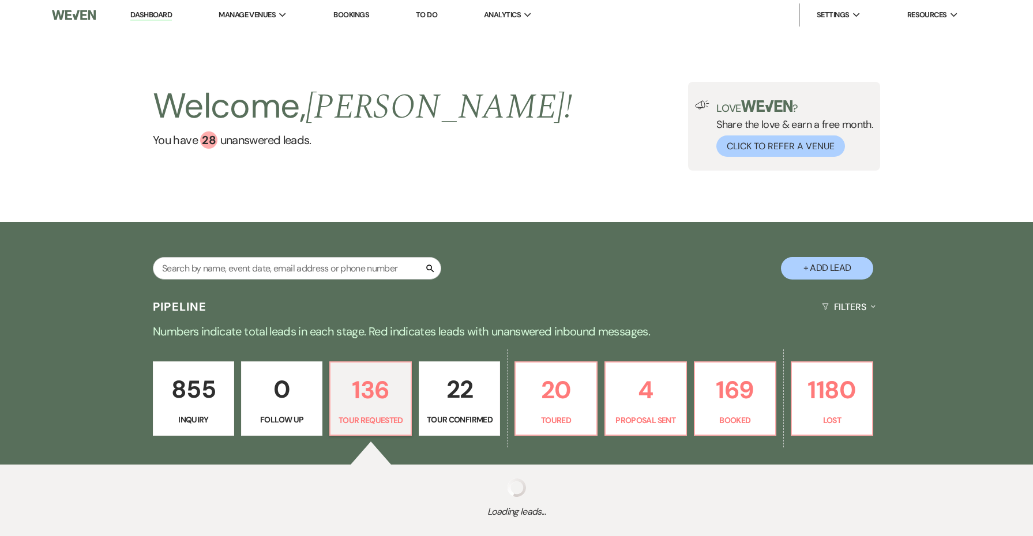
select select "2"
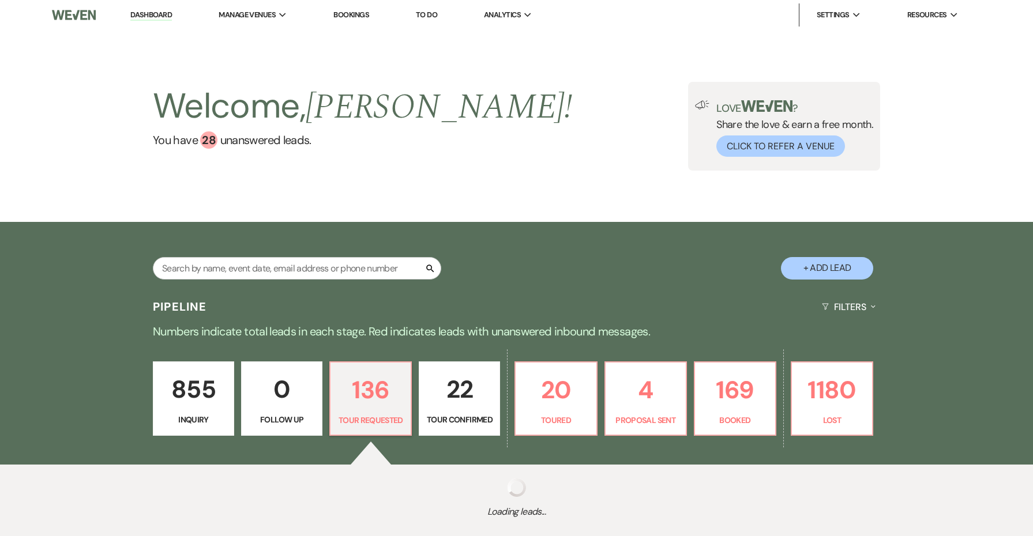
select select "2"
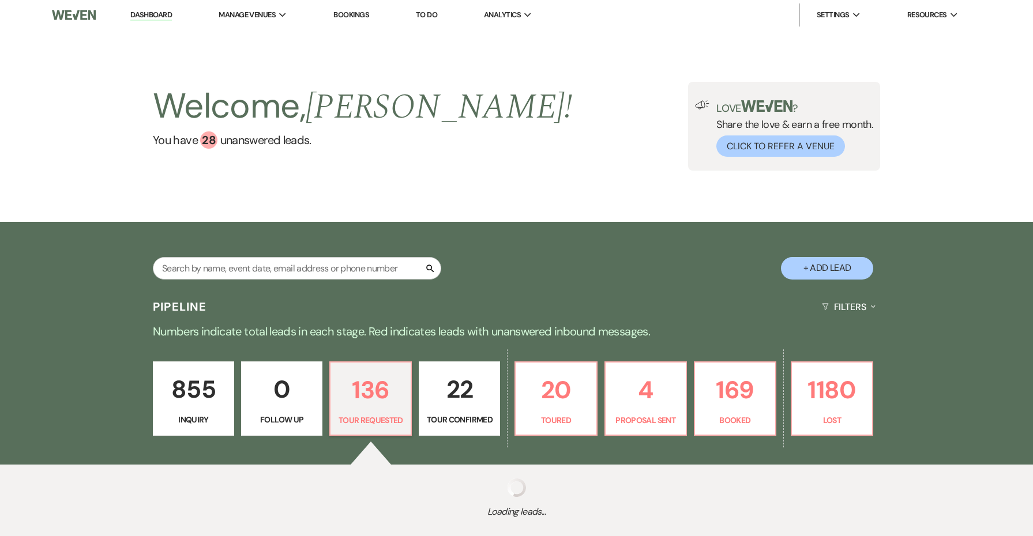
select select "2"
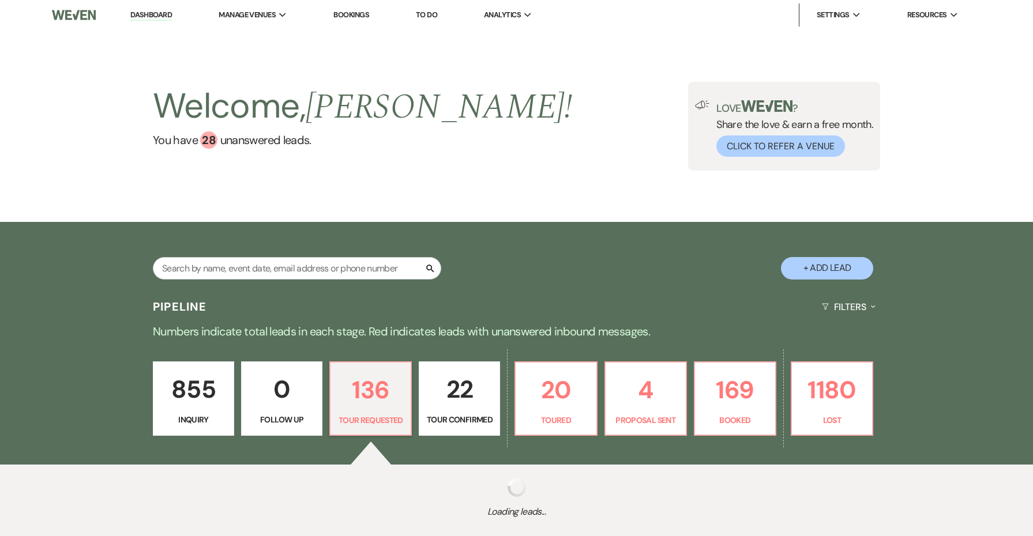
select select "2"
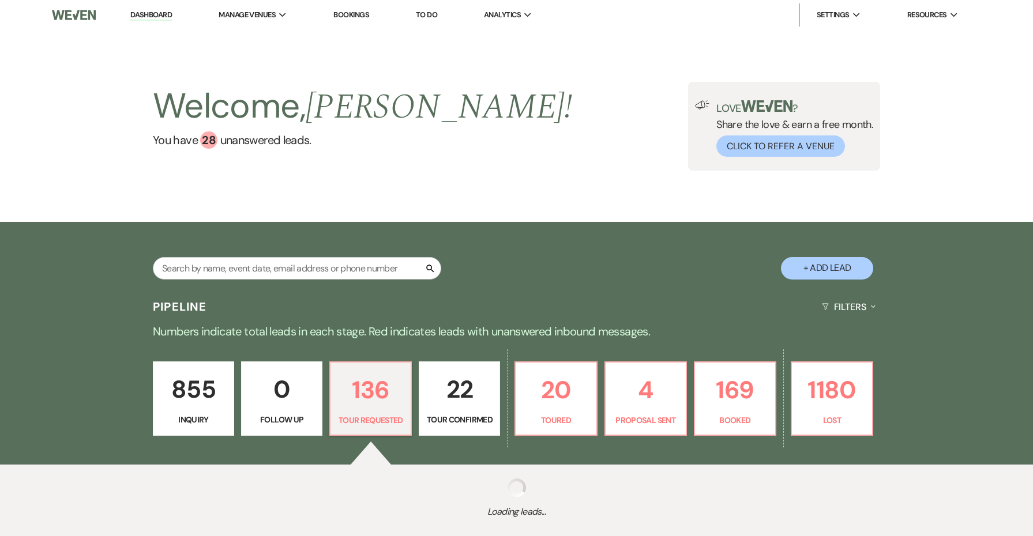
select select "2"
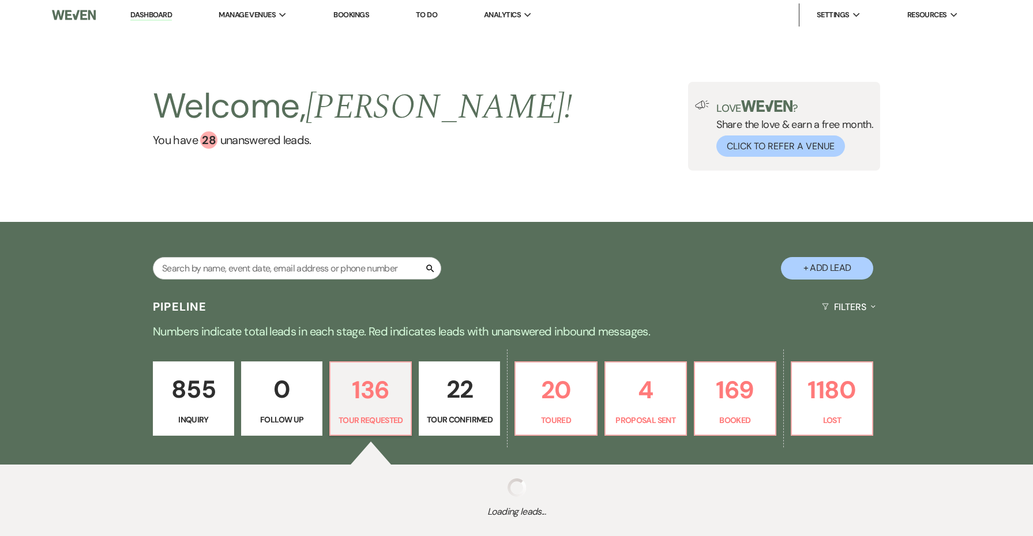
select select "2"
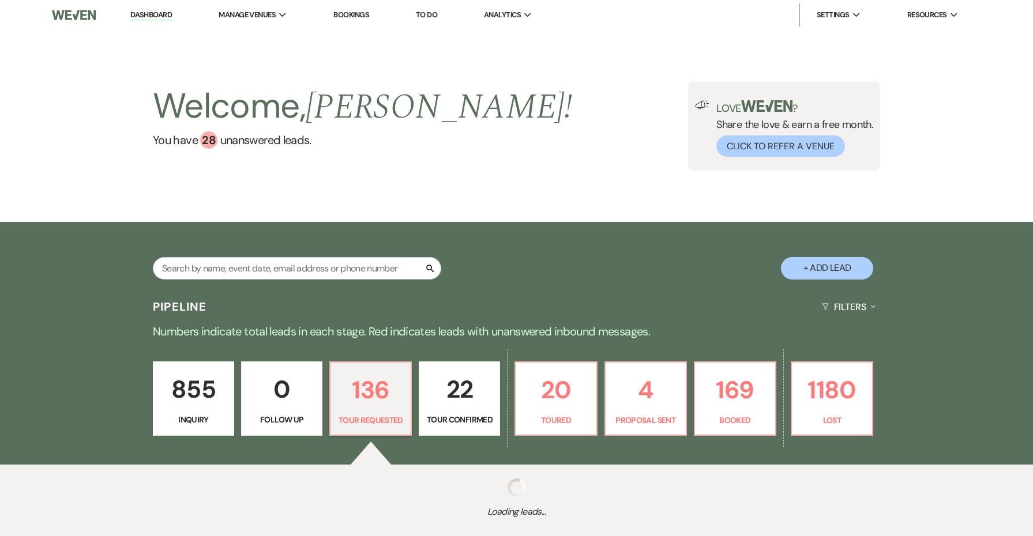
select select "2"
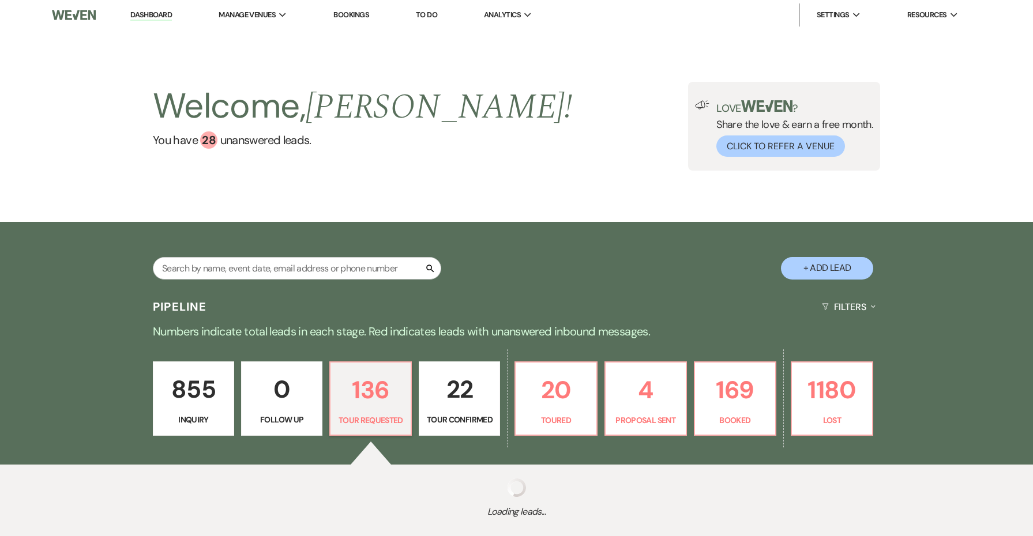
select select "2"
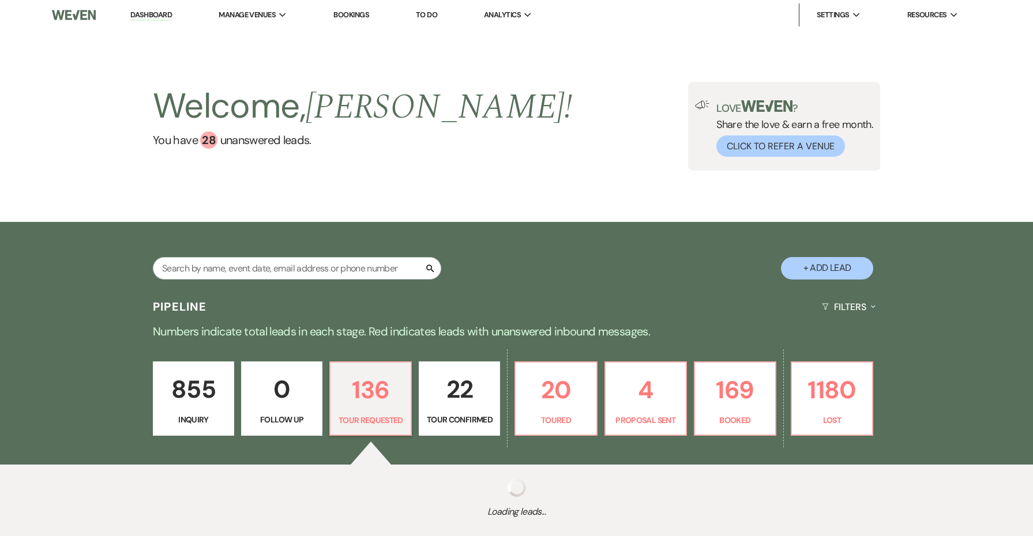
select select "2"
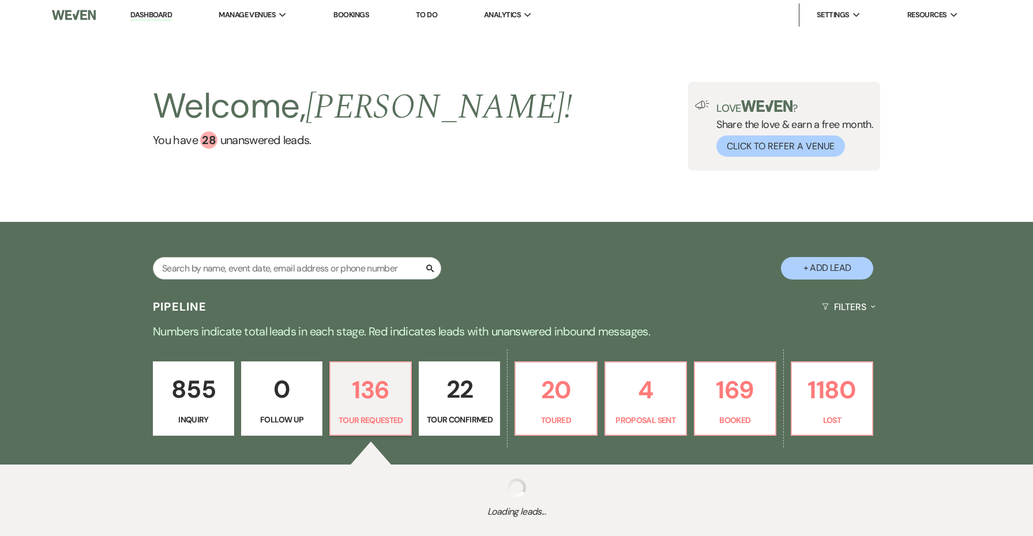
select select "2"
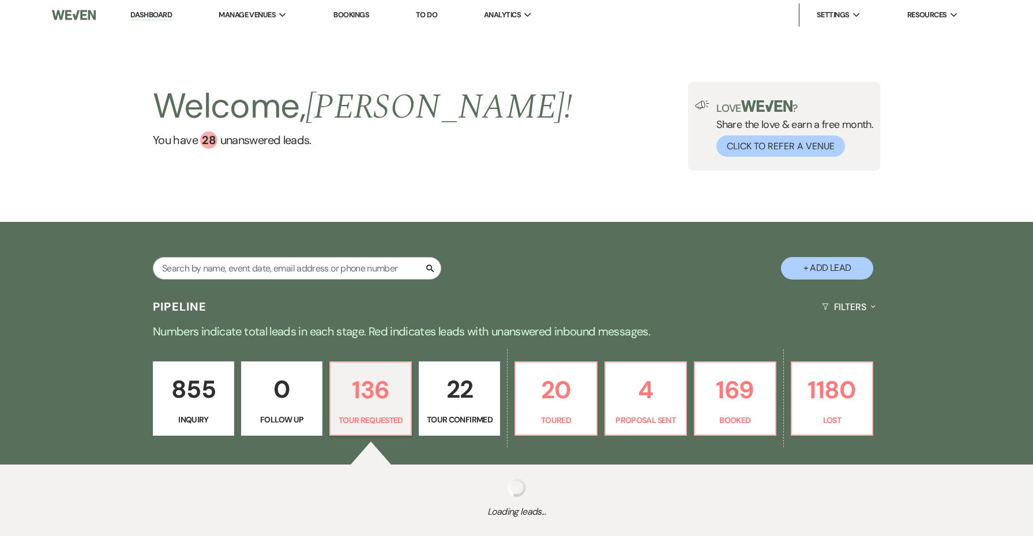
select select "2"
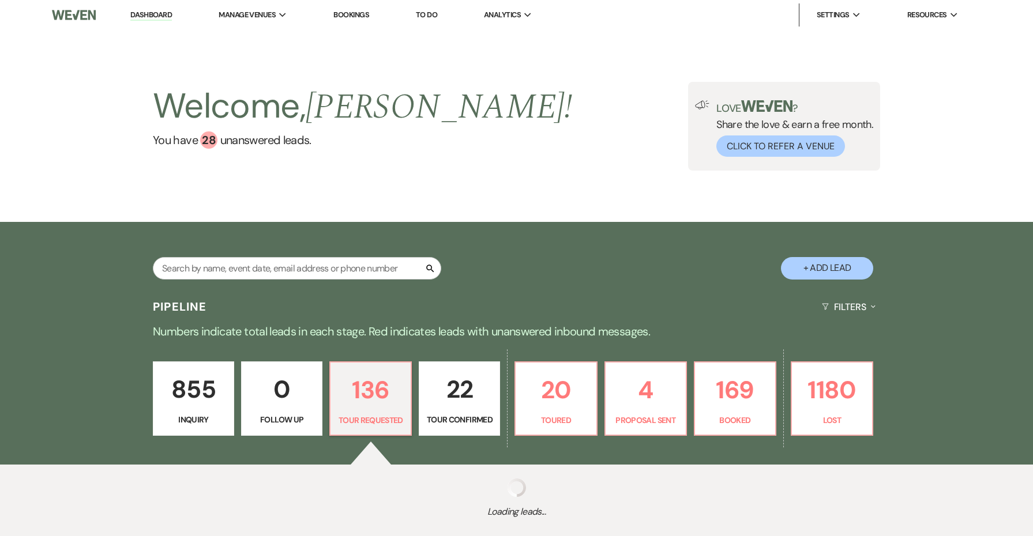
select select "2"
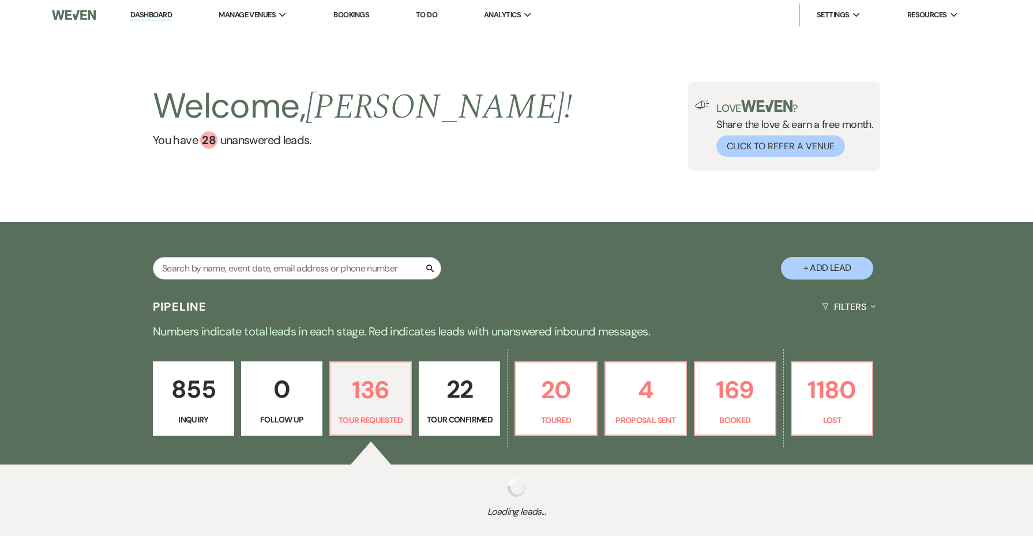
select select "2"
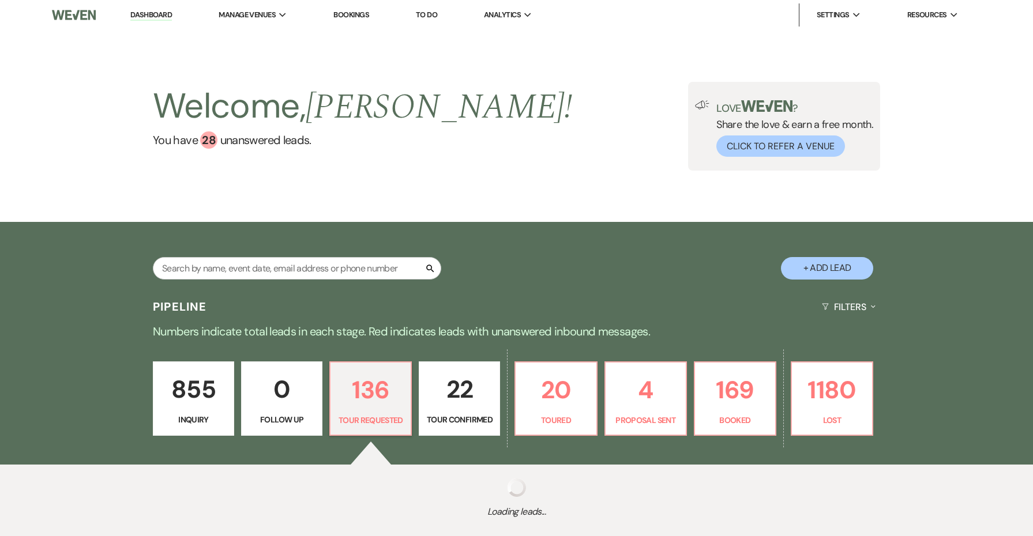
select select "2"
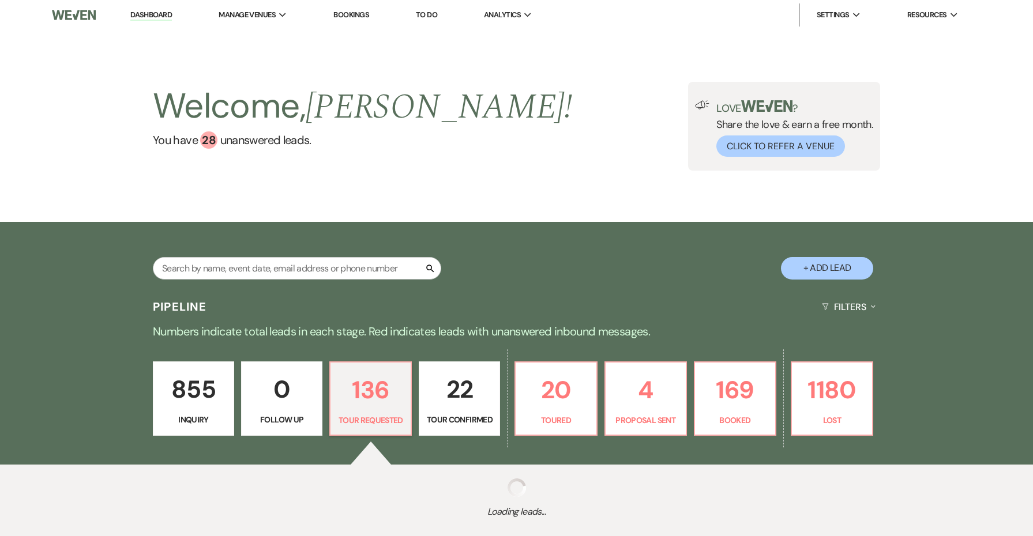
select select "2"
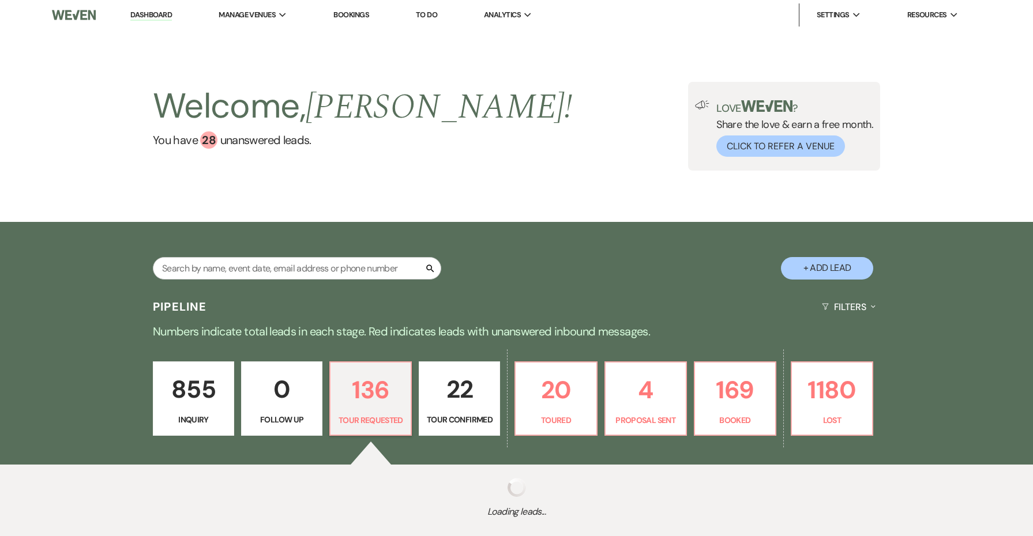
select select "2"
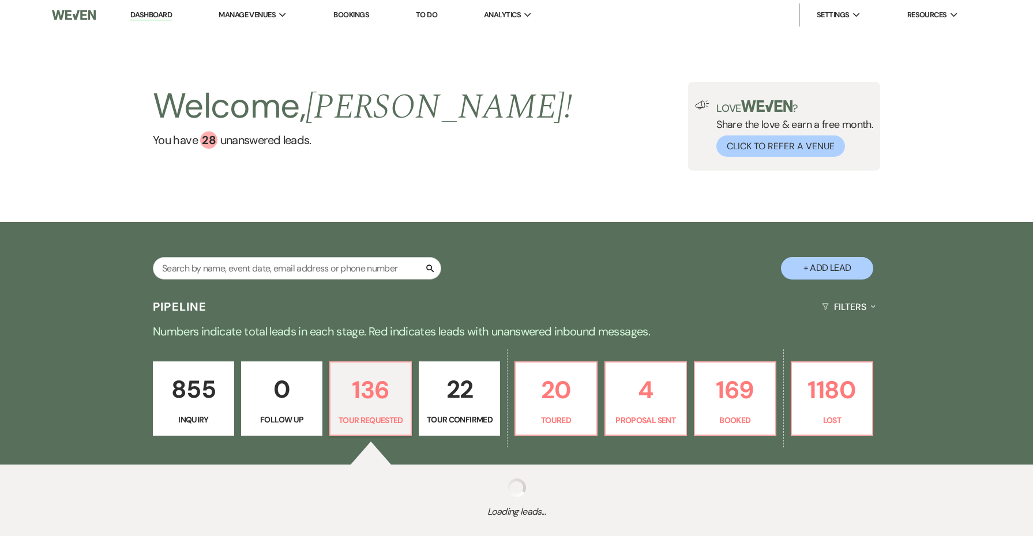
select select "2"
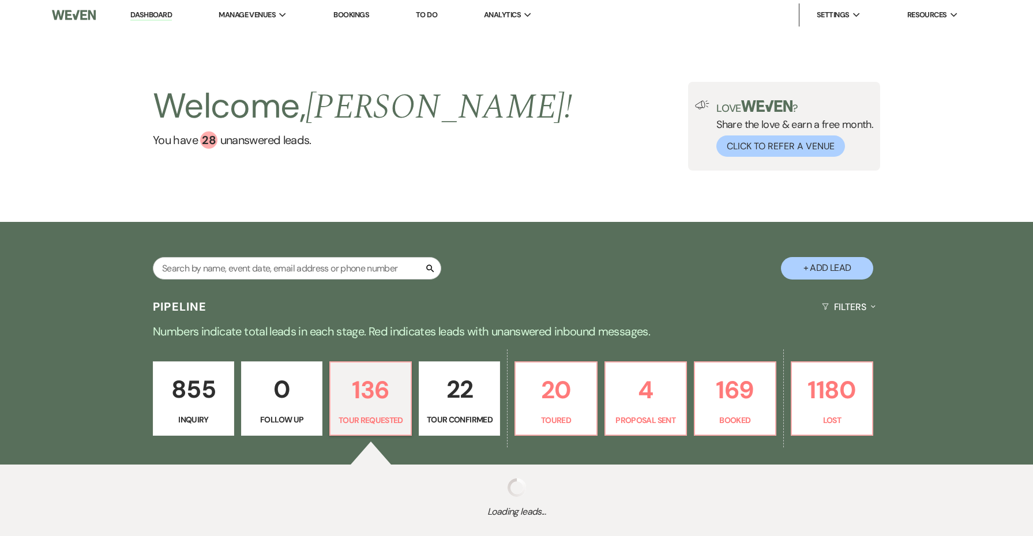
select select "2"
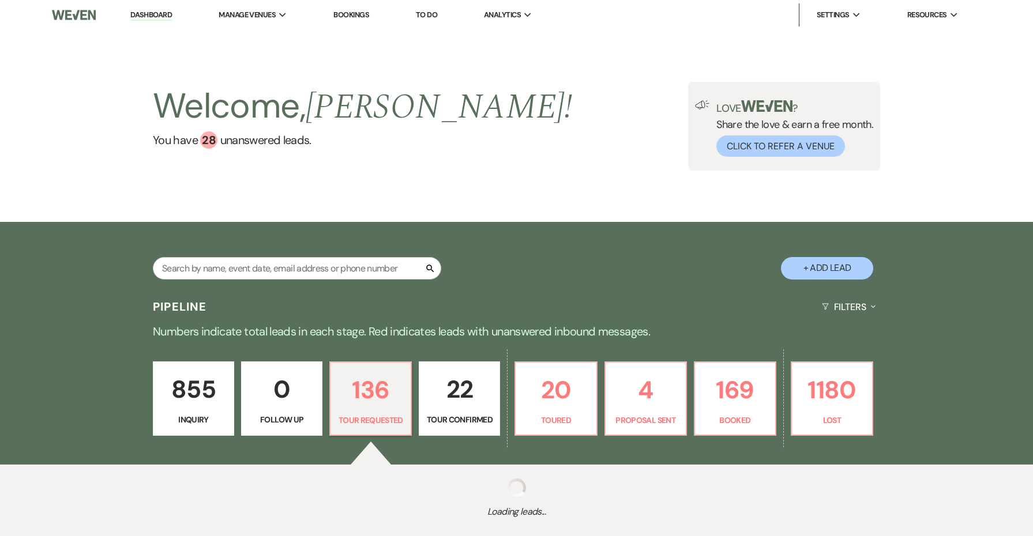
select select "2"
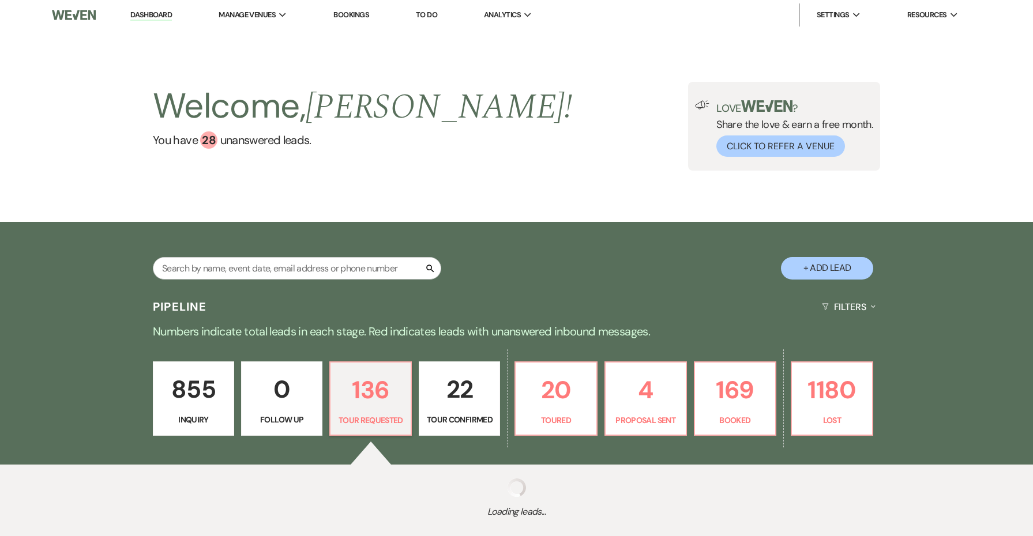
select select "2"
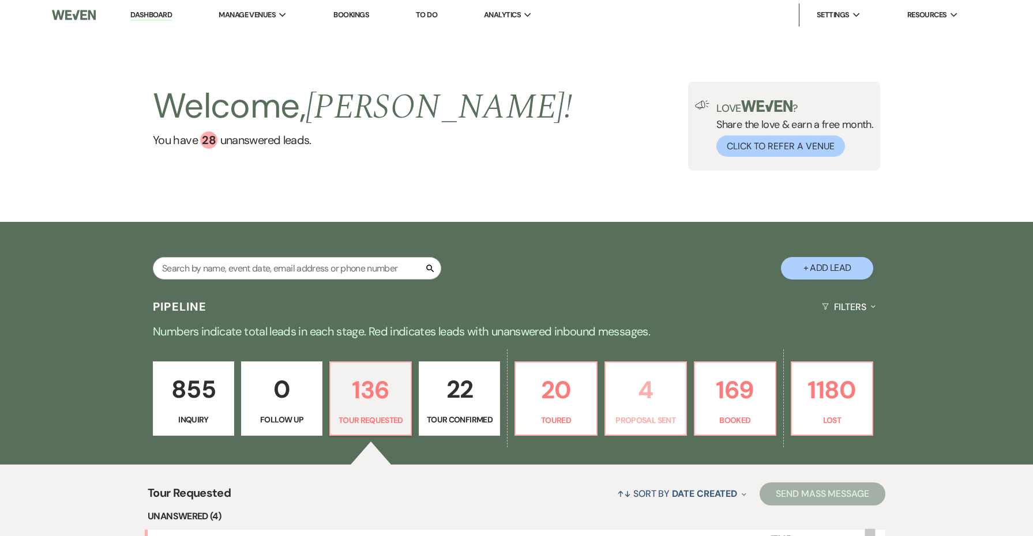
click at [627, 389] on p "4" at bounding box center [646, 390] width 66 height 39
select select "6"
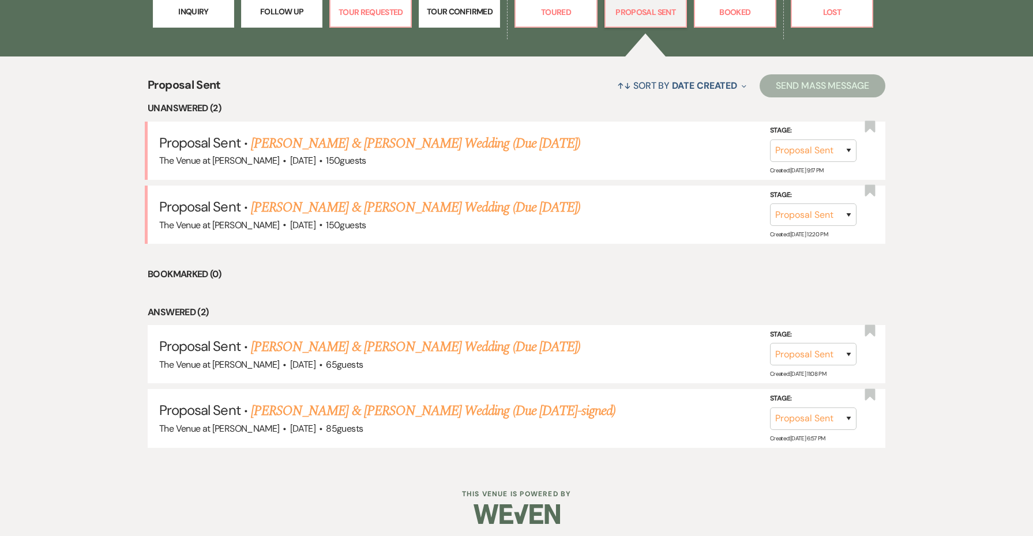
scroll to position [407, 0]
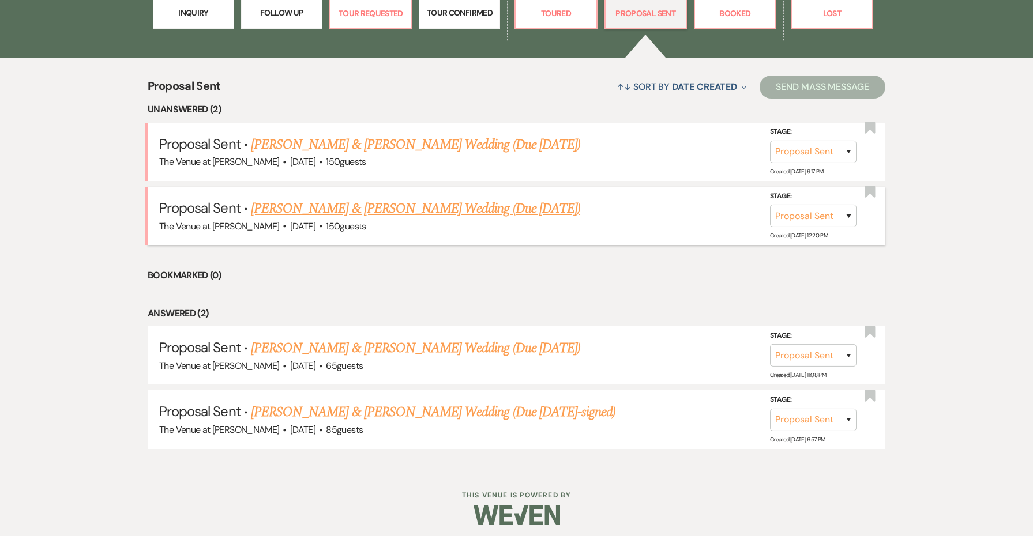
click at [493, 213] on link "[PERSON_NAME] & [PERSON_NAME] Wedding (Due [DATE])" at bounding box center [415, 208] width 329 height 21
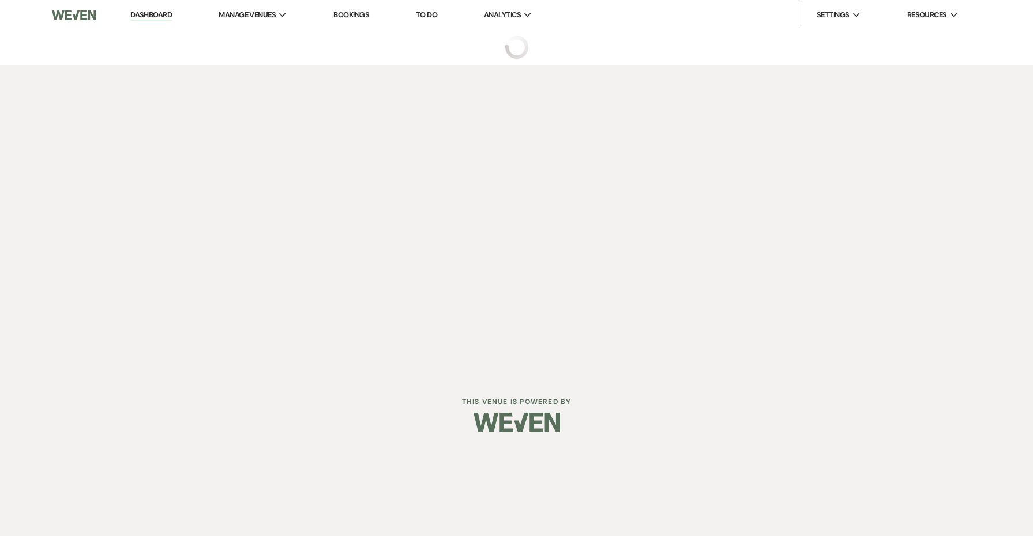
select select "6"
select select "5"
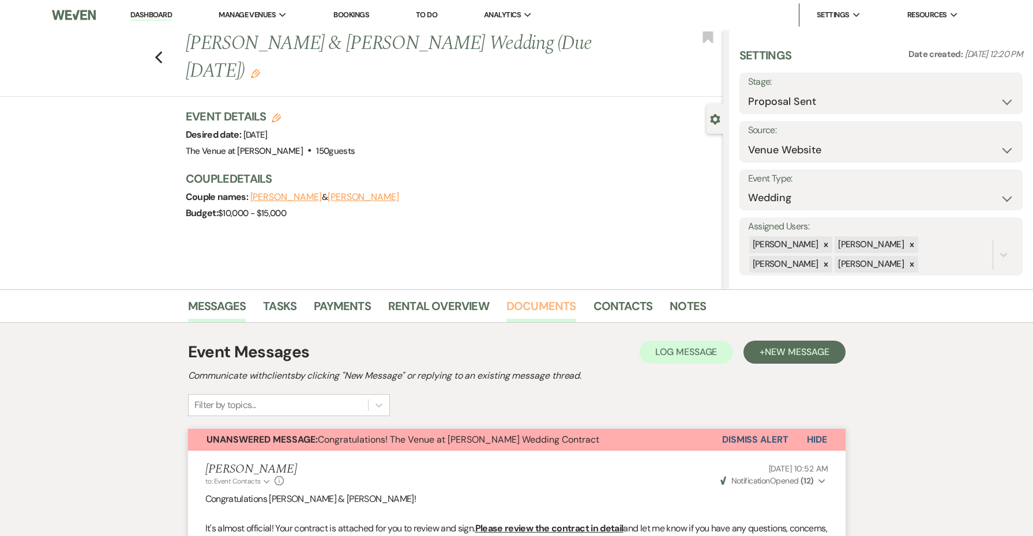
click at [536, 311] on link "Documents" at bounding box center [541, 309] width 70 height 25
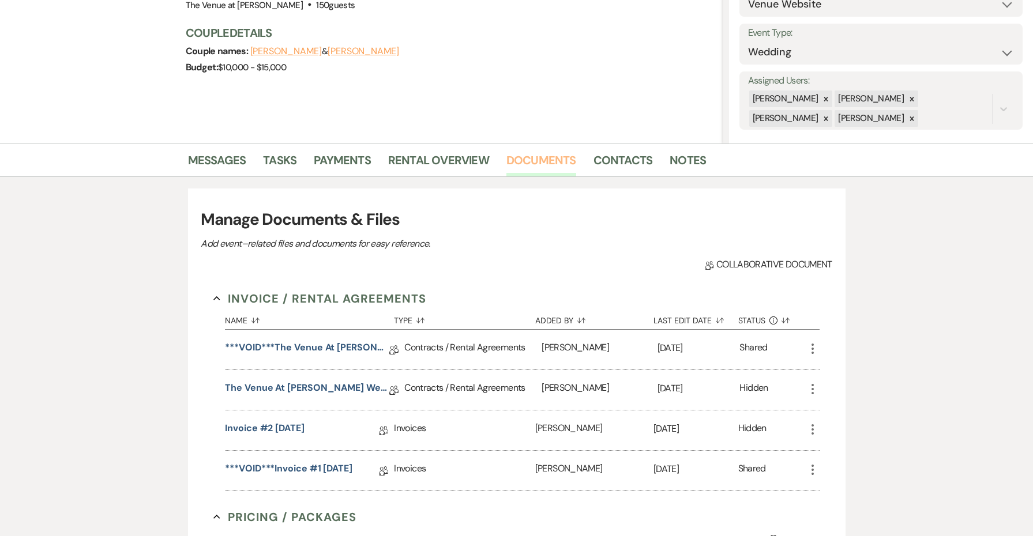
scroll to position [346, 0]
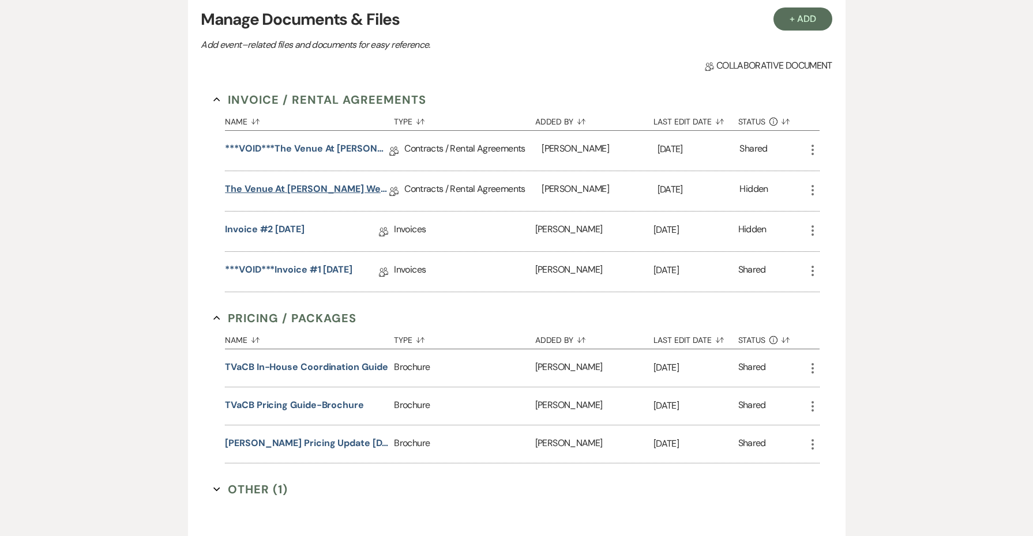
click at [356, 192] on link "The Venue at [PERSON_NAME] Wedding Contract ([DATE] [PERSON_NAME])" at bounding box center [307, 191] width 164 height 18
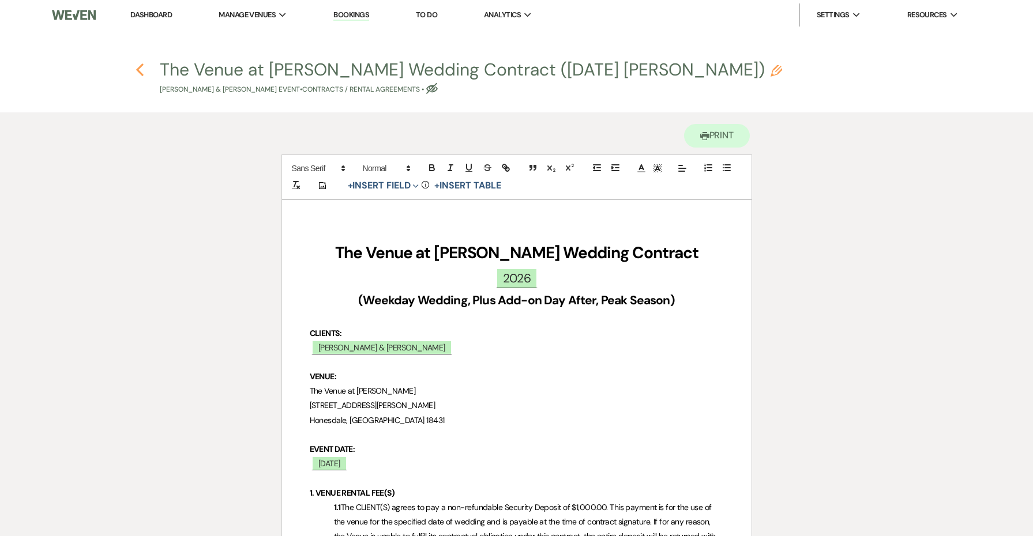
click at [142, 68] on icon "Previous" at bounding box center [140, 70] width 9 height 14
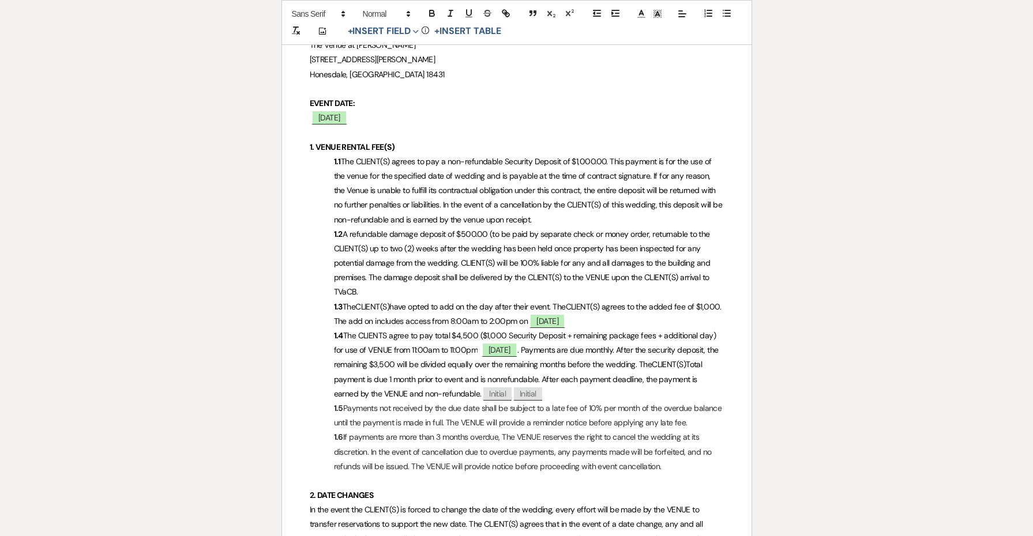
select select "6"
select select "5"
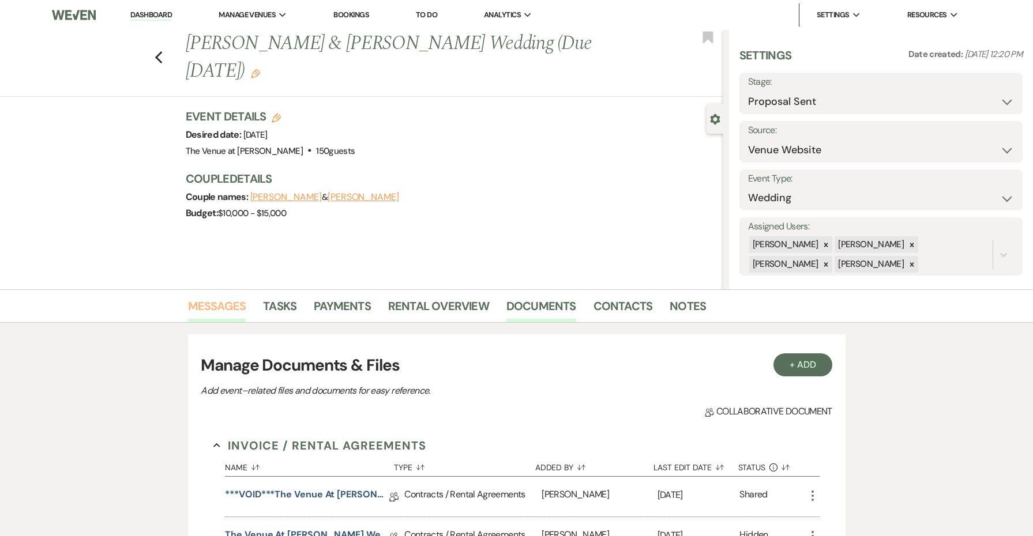
click at [225, 321] on link "Messages" at bounding box center [217, 309] width 58 height 25
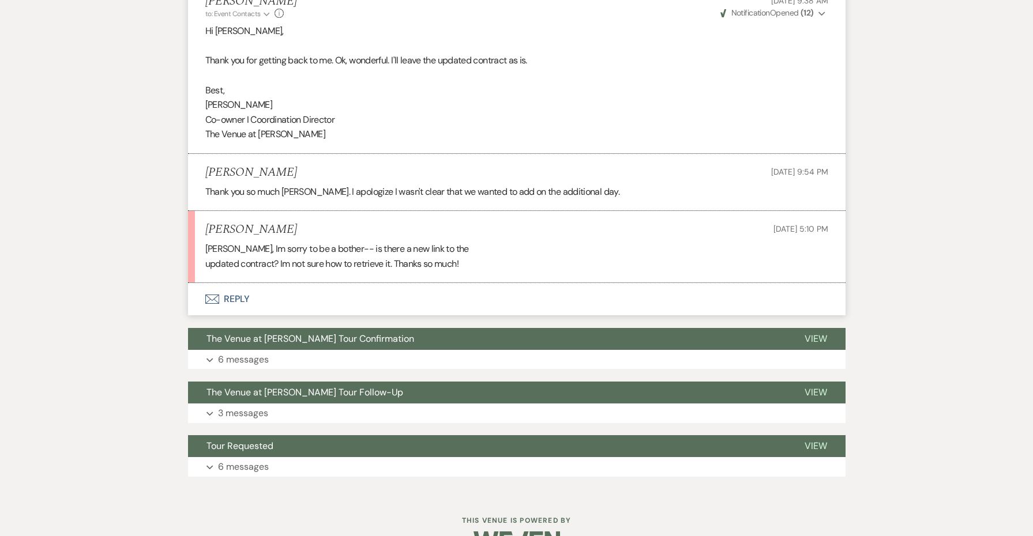
click at [243, 283] on button "Envelope Reply" at bounding box center [517, 299] width 658 height 32
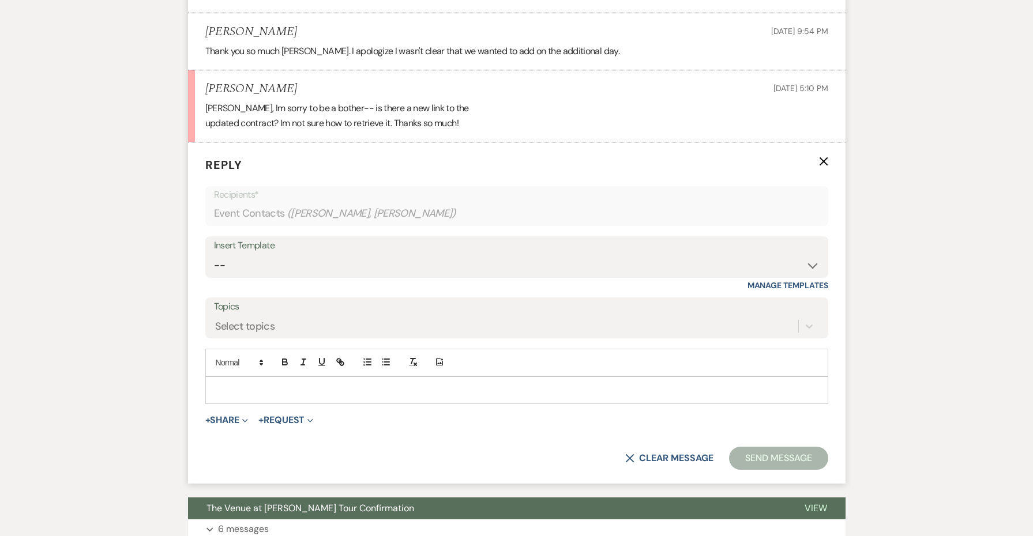
scroll to position [1966, 0]
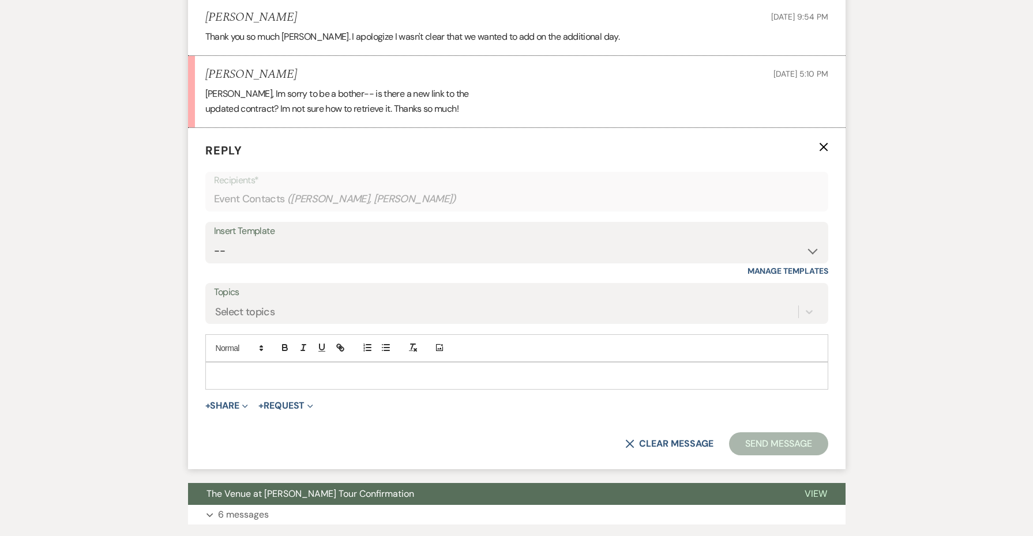
click at [255, 363] on div at bounding box center [517, 376] width 622 height 27
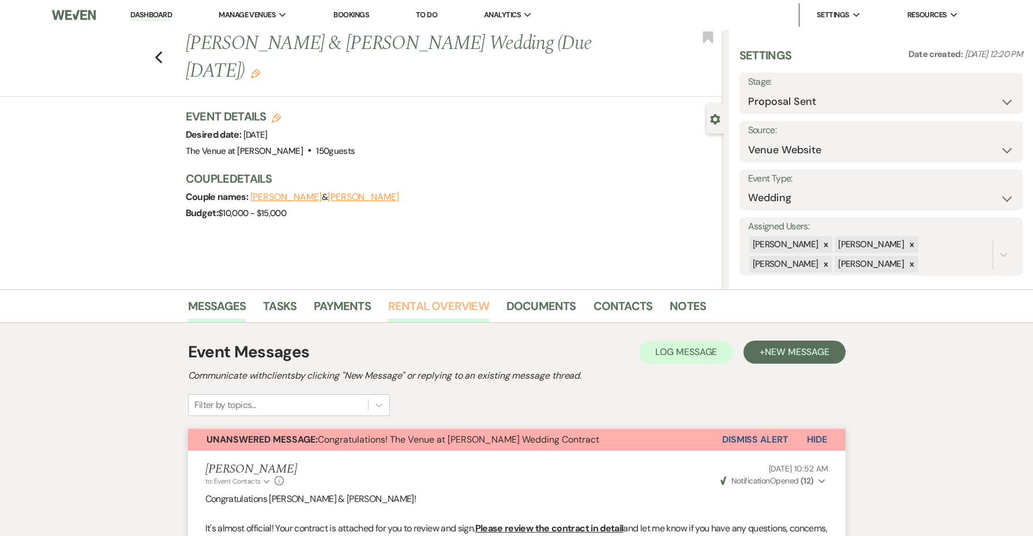
scroll to position [0, 0]
click at [402, 303] on link "Rental Overview" at bounding box center [438, 309] width 101 height 25
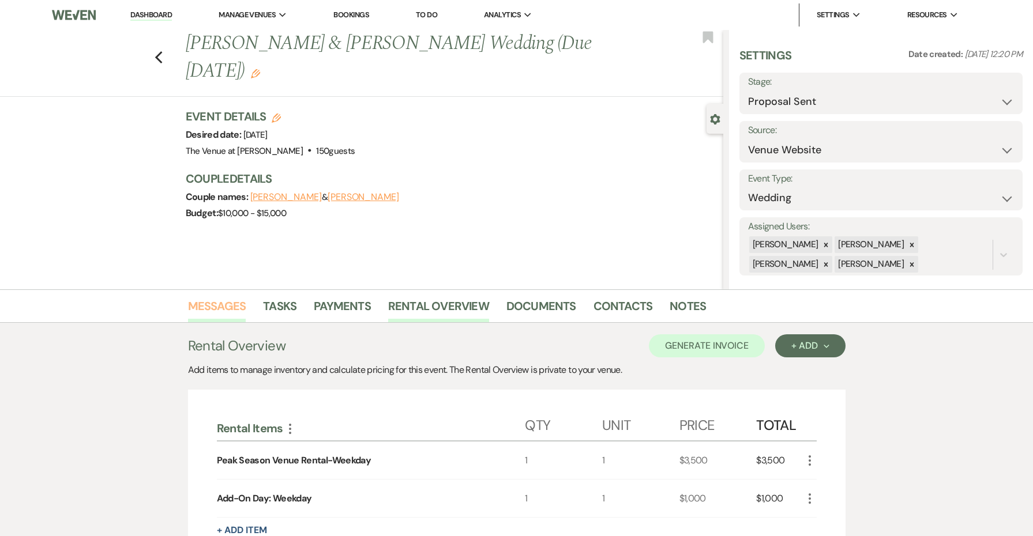
click at [221, 306] on link "Messages" at bounding box center [217, 309] width 58 height 25
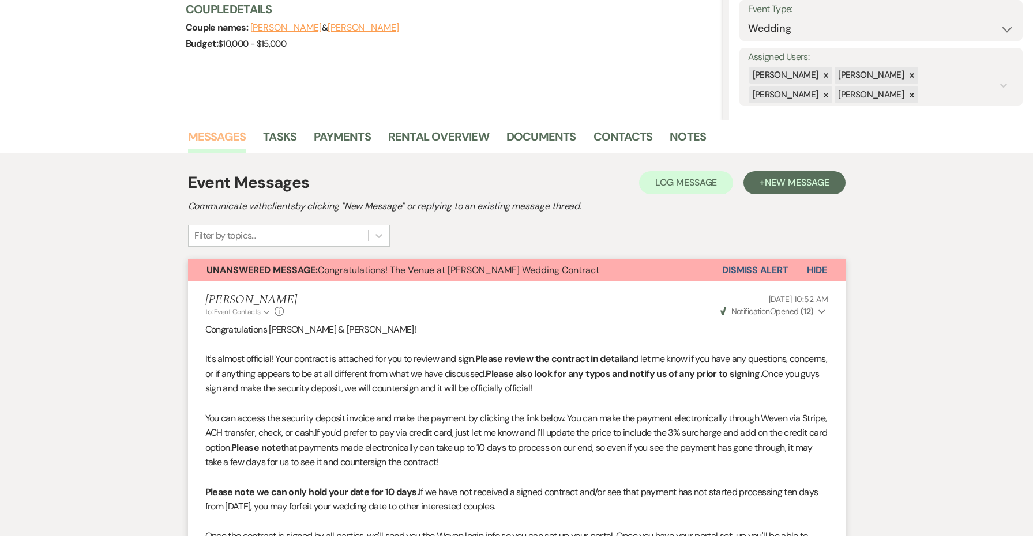
scroll to position [1970, 0]
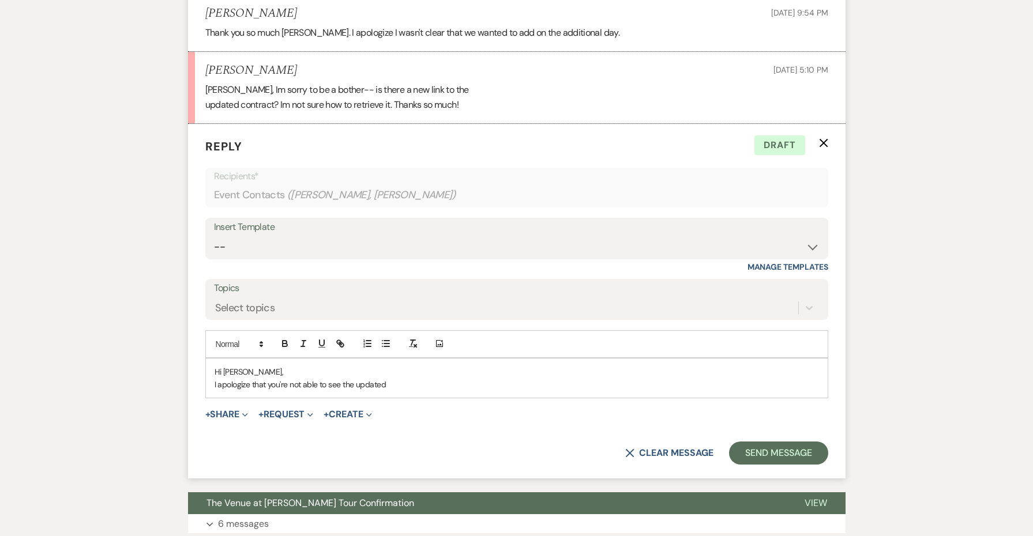
click at [433, 378] on p "I apologize that you're not able to see the updated" at bounding box center [517, 384] width 605 height 13
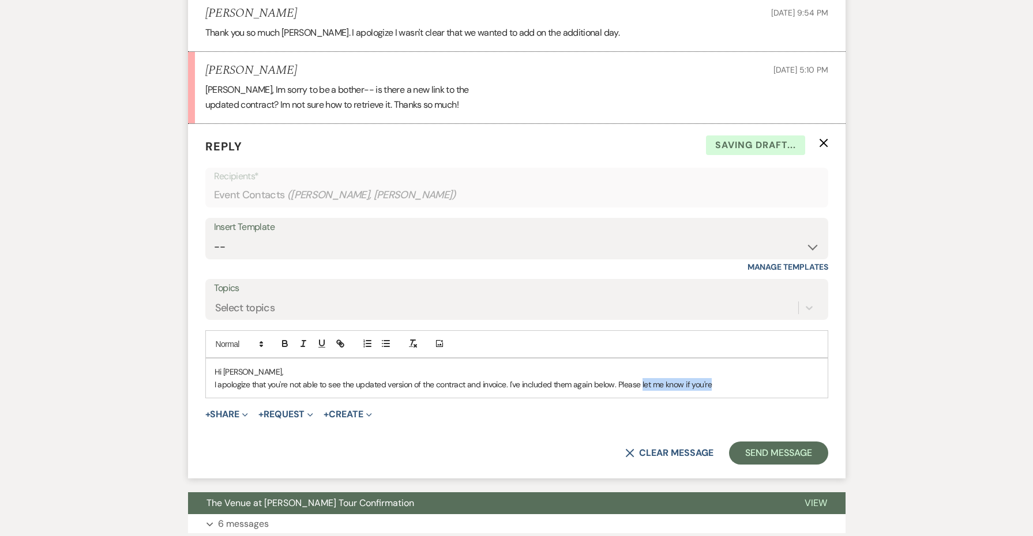
drag, startPoint x: 739, startPoint y: 351, endPoint x: 641, endPoint y: 352, distance: 98.1
click at [641, 378] on p "I apologize that you're not able to see the updated version of the contract and…" at bounding box center [517, 384] width 605 height 13
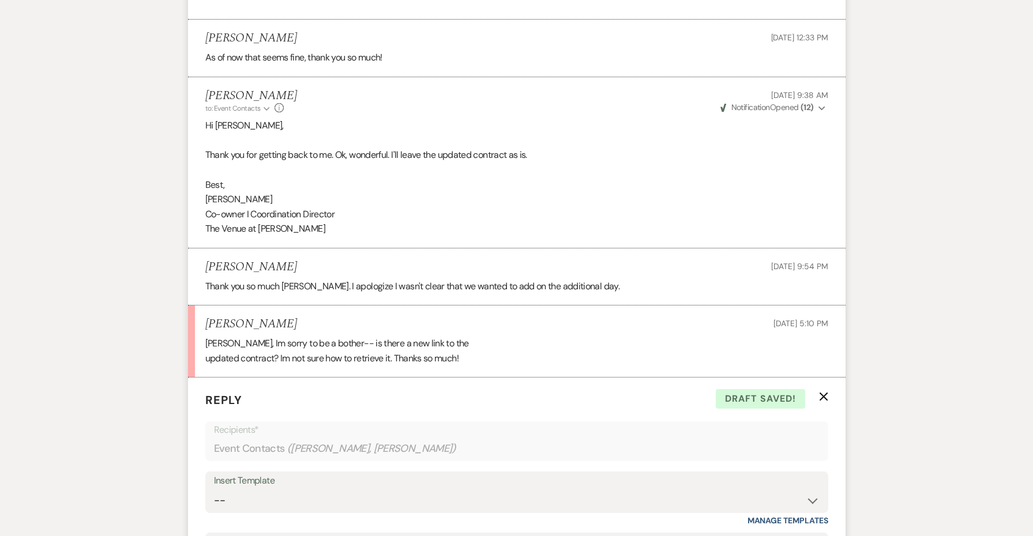
scroll to position [1689, 0]
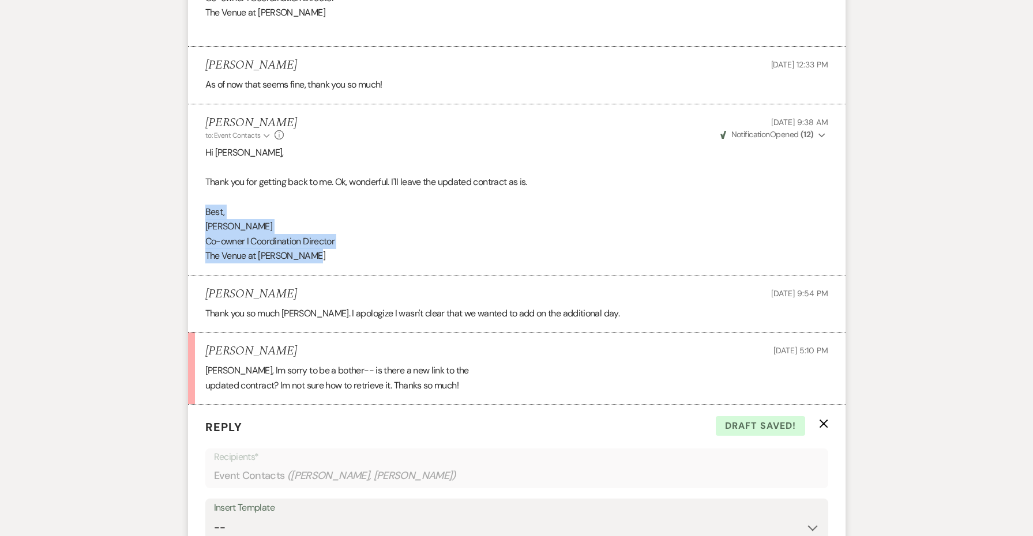
drag, startPoint x: 348, startPoint y: 231, endPoint x: 186, endPoint y: 190, distance: 166.6
copy div "Best, [PERSON_NAME] I Coordination Director The Venue at [PERSON_NAME]"
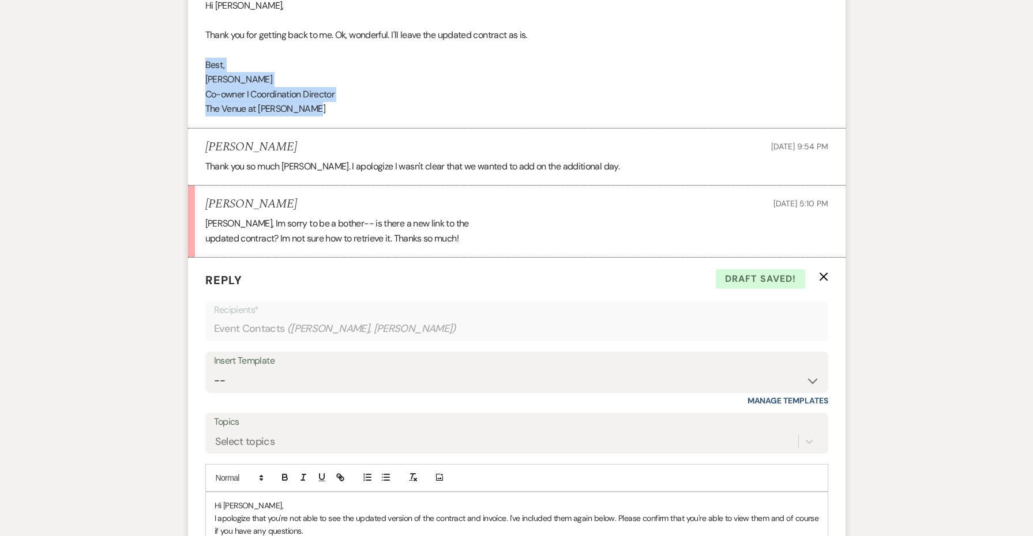
scroll to position [2019, 0]
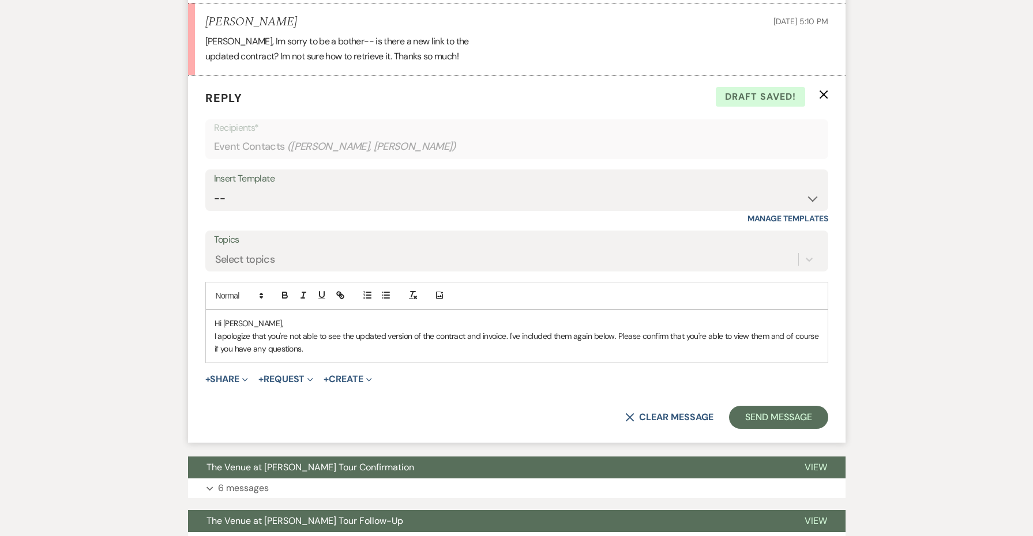
click at [301, 323] on div "Hi [PERSON_NAME], I apologize that you're not able to see the updated version o…" at bounding box center [517, 336] width 622 height 52
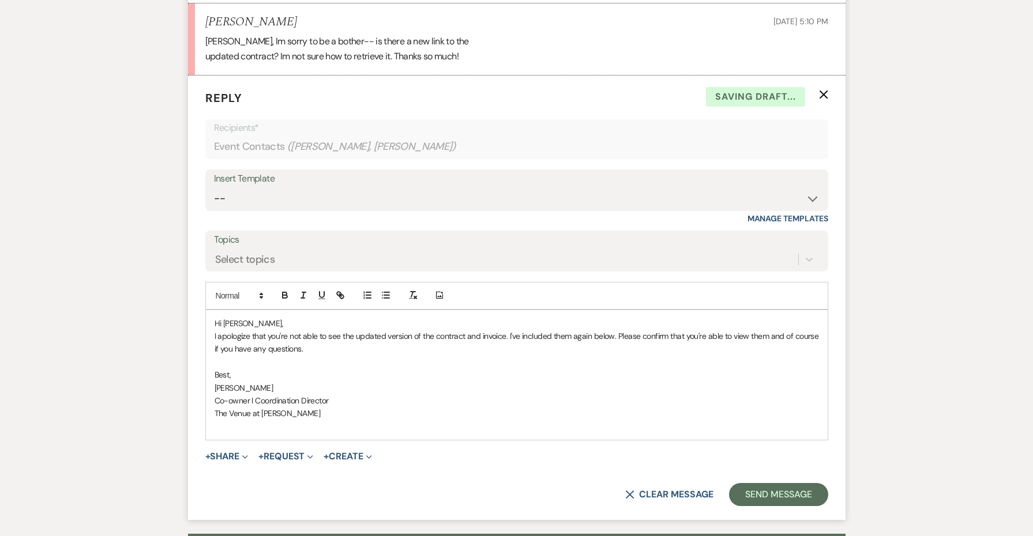
click at [308, 317] on p "Hi [PERSON_NAME]," at bounding box center [517, 323] width 605 height 13
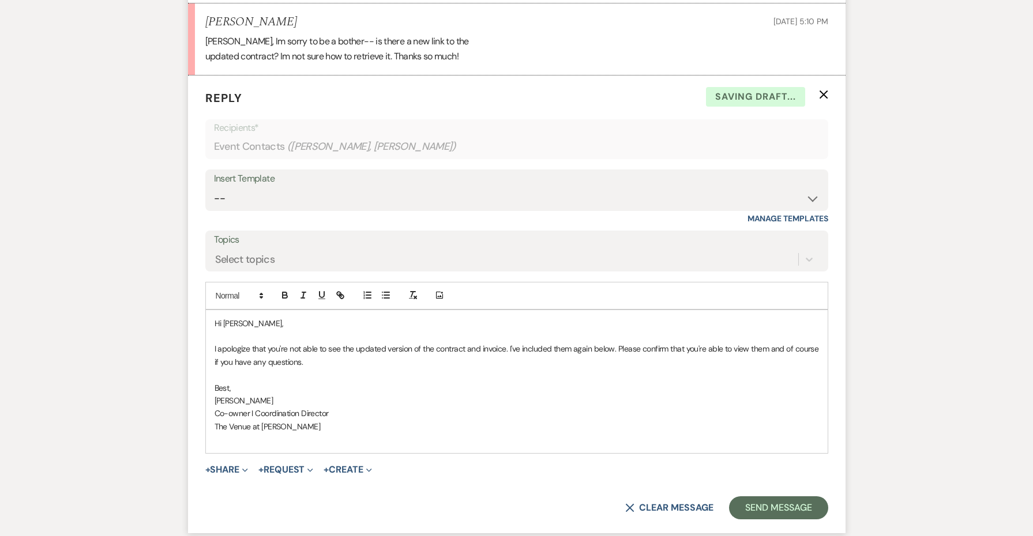
click at [221, 427] on form "Reply X Saving draft... Recipients* Event Contacts ( [PERSON_NAME], [PERSON_NAM…" at bounding box center [517, 304] width 658 height 457
click at [222, 465] on button "+ Share Expand" at bounding box center [226, 469] width 43 height 9
click at [235, 477] on ul "Doc Upload Documents Add Photo Images Pref Vendors Preferred vendors" at bounding box center [286, 514] width 162 height 74
click at [224, 465] on button "+ Share Expand" at bounding box center [226, 469] width 43 height 9
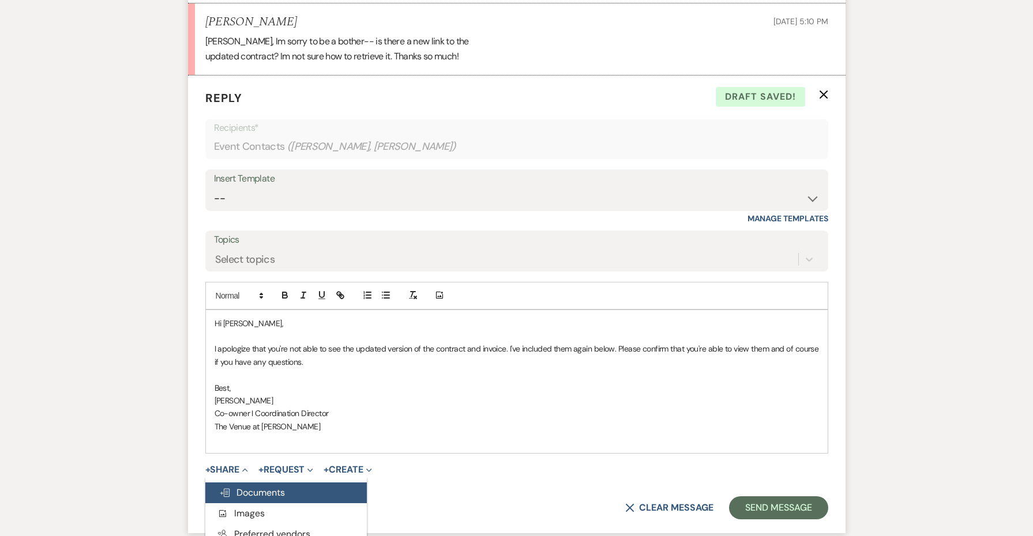
click at [230, 489] on icon "Doc Upload" at bounding box center [225, 493] width 12 height 9
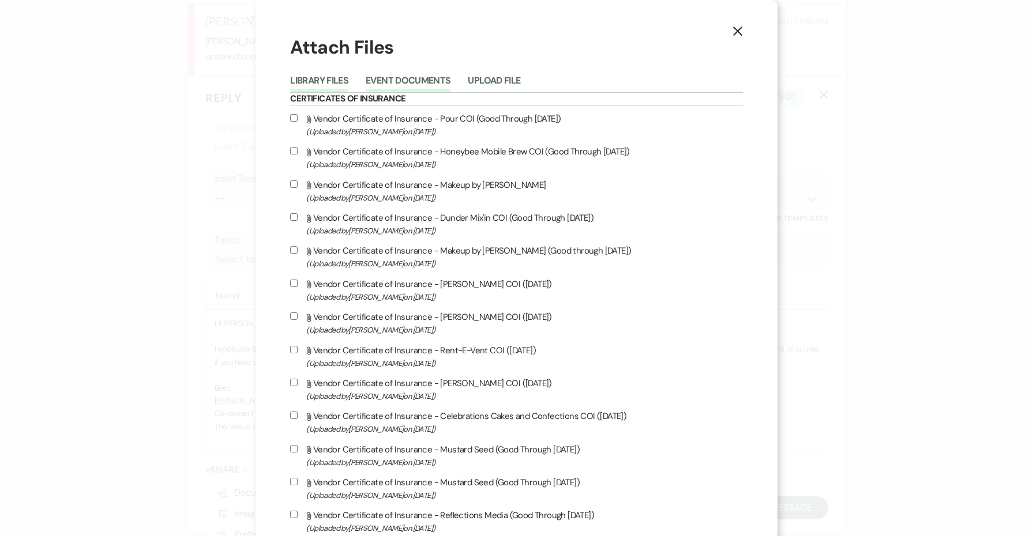
click at [432, 87] on button "Event Documents" at bounding box center [408, 84] width 85 height 16
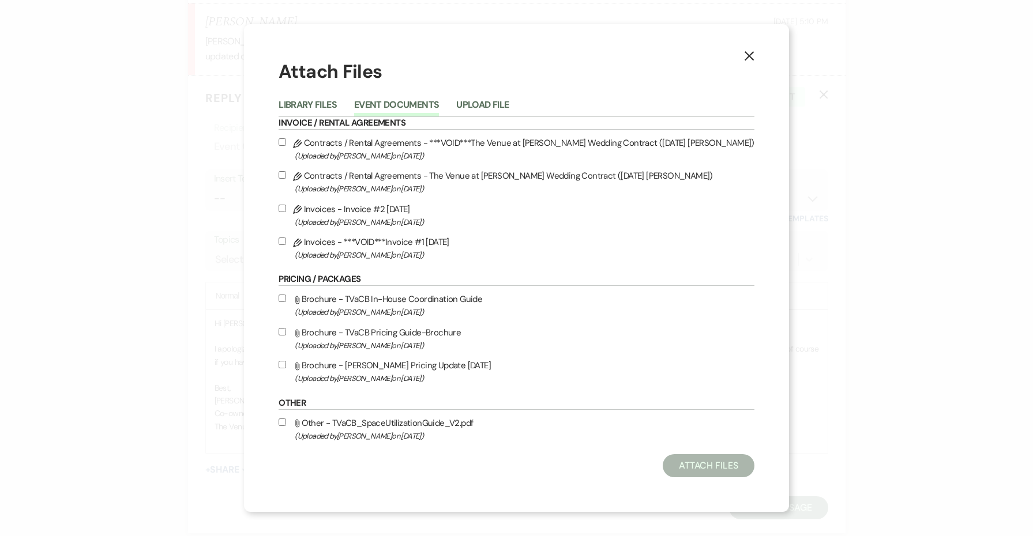
click at [365, 182] on span "(Uploaded by [PERSON_NAME] on [DATE] )" at bounding box center [525, 188] width 460 height 13
click at [286, 179] on input "Pencil Contracts / Rental Agreements - The Venue at [PERSON_NAME] Wedding Contr…" at bounding box center [282, 174] width 7 height 7
checkbox input "true"
click at [351, 216] on span "(Uploaded by [PERSON_NAME] on [DATE] )" at bounding box center [525, 222] width 460 height 13
click at [286, 212] on input "Pencil Invoices - Invoice #2 [DATE] (Uploaded by [PERSON_NAME] on [DATE] )" at bounding box center [282, 208] width 7 height 7
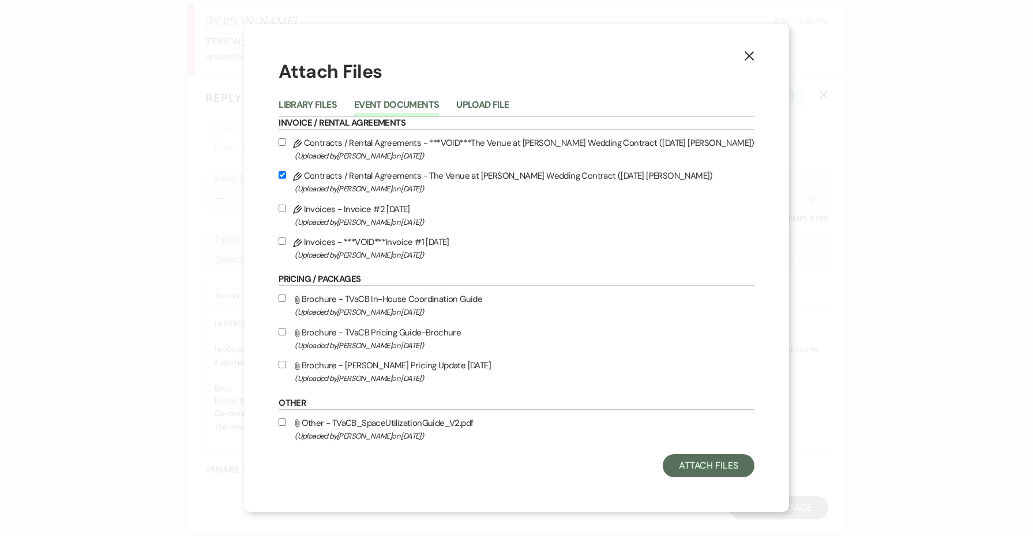
checkbox input "true"
click at [730, 476] on button "Attach Files" at bounding box center [709, 466] width 92 height 23
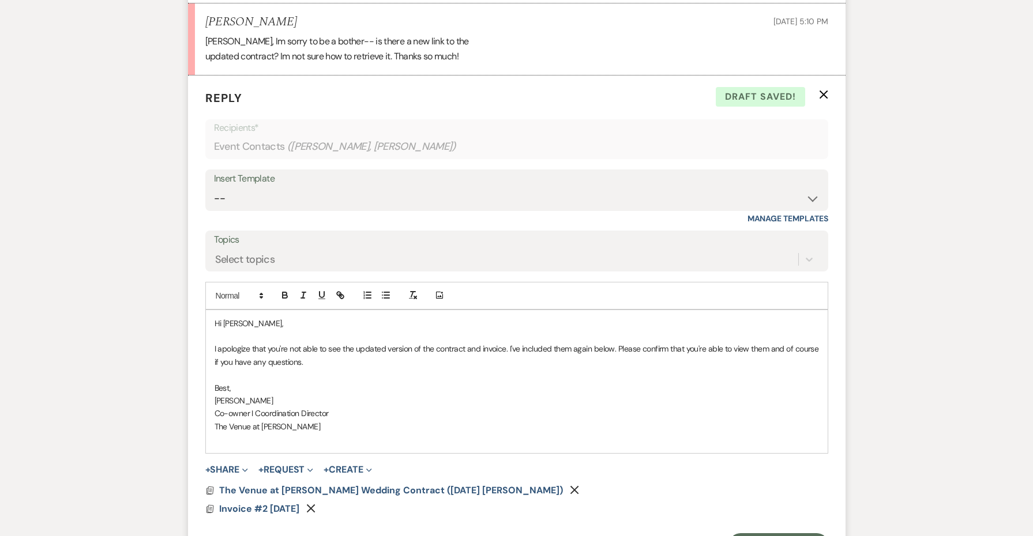
click at [465, 343] on p "I apologize that you're not able to see the updated version of the contract and…" at bounding box center [517, 356] width 605 height 26
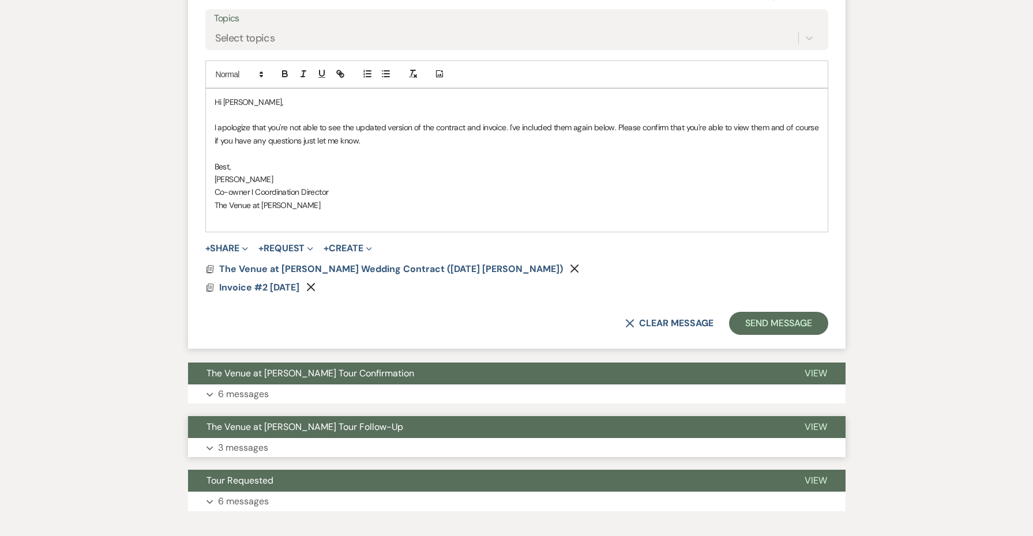
scroll to position [2264, 0]
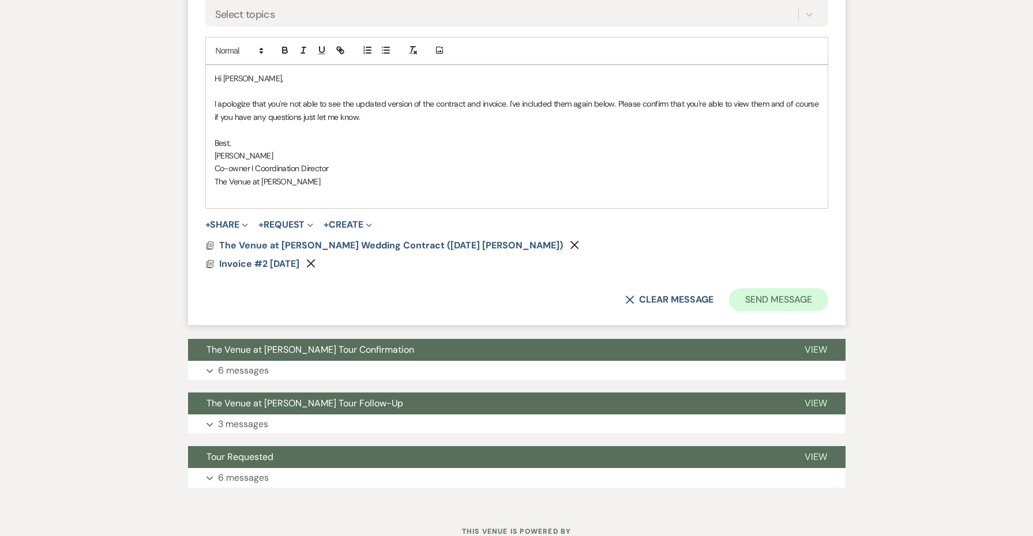
click at [738, 288] on button "Send Message" at bounding box center [778, 299] width 99 height 23
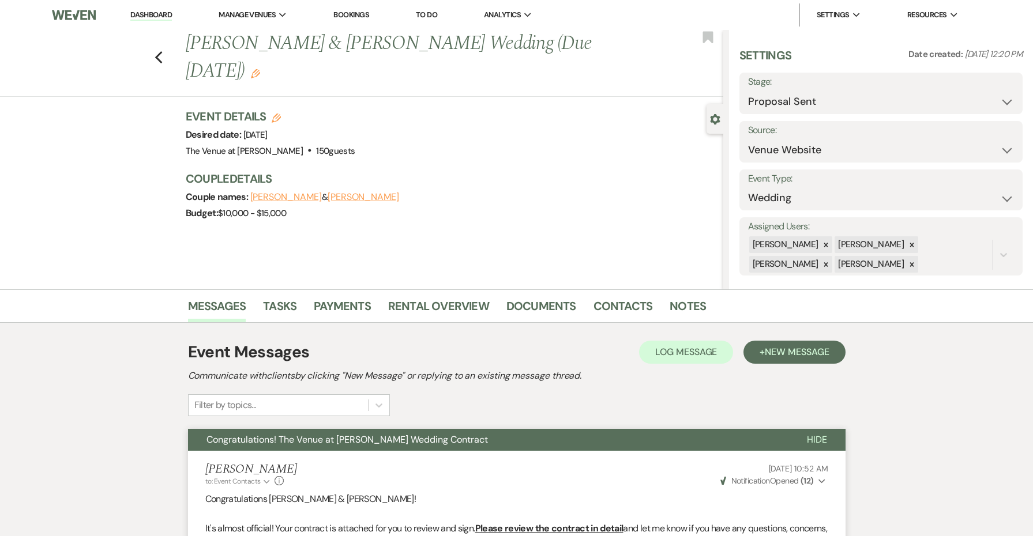
scroll to position [0, 0]
click at [160, 59] on icon "Previous" at bounding box center [159, 58] width 9 height 14
select select "6"
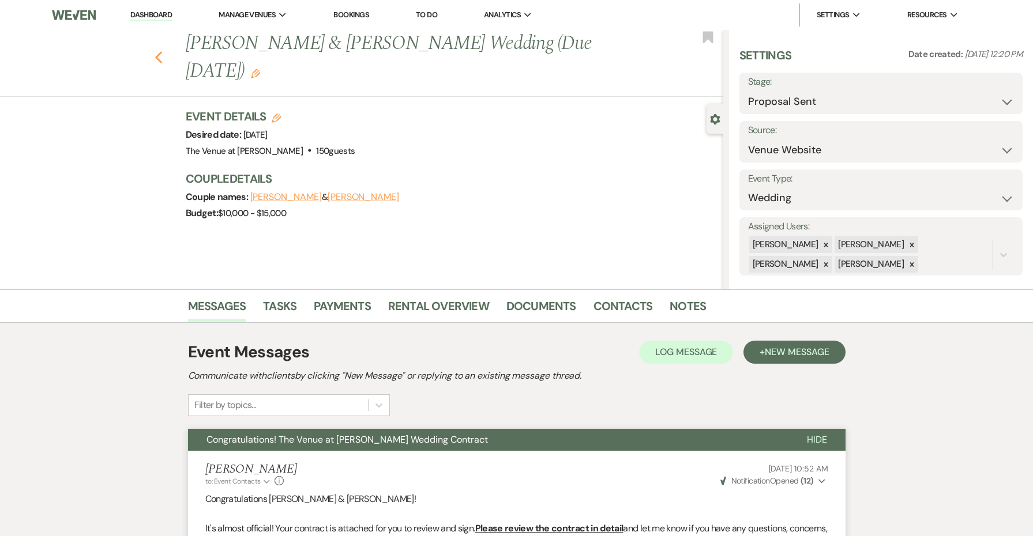
select select "6"
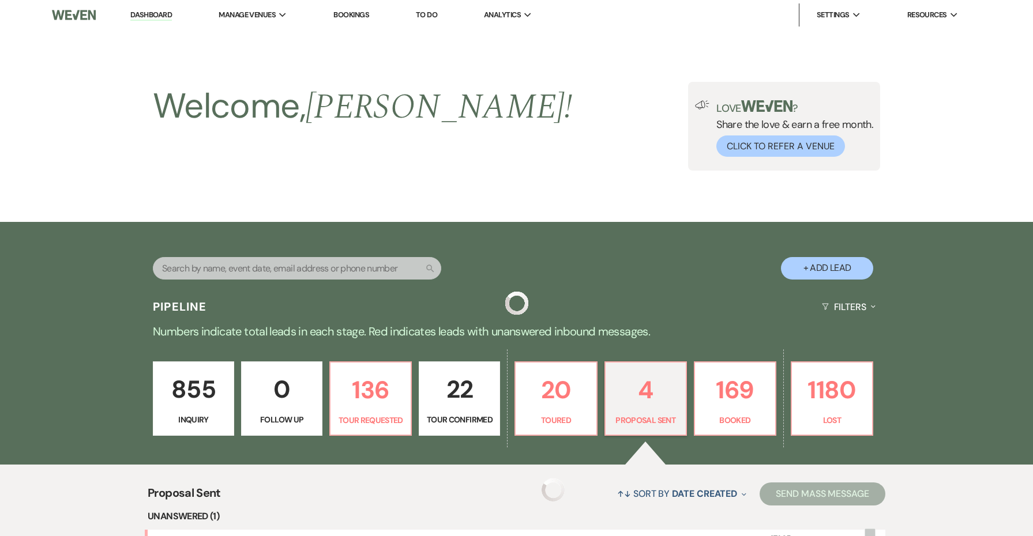
scroll to position [407, 0]
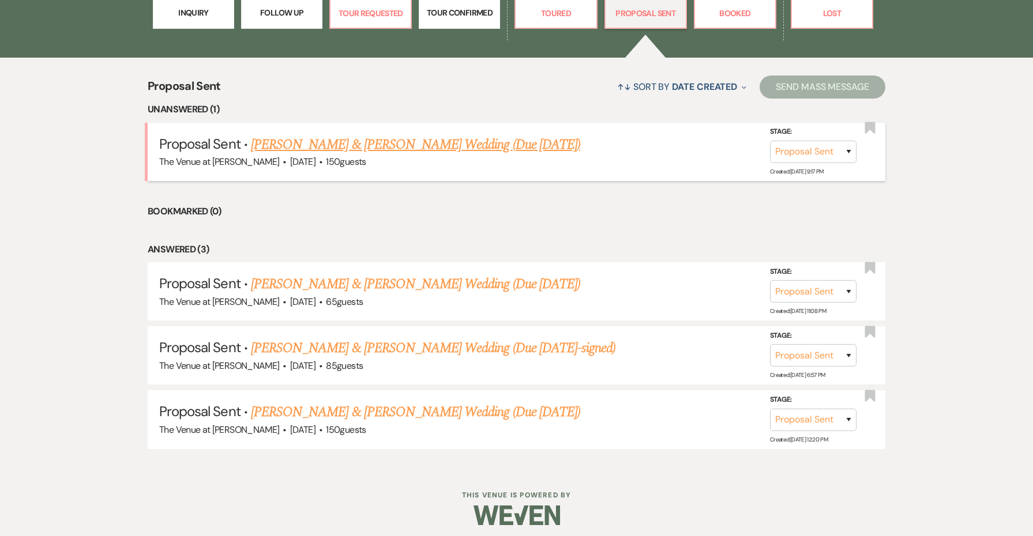
click at [391, 147] on link "[PERSON_NAME] & [PERSON_NAME] Wedding (Due [DATE])" at bounding box center [415, 144] width 329 height 21
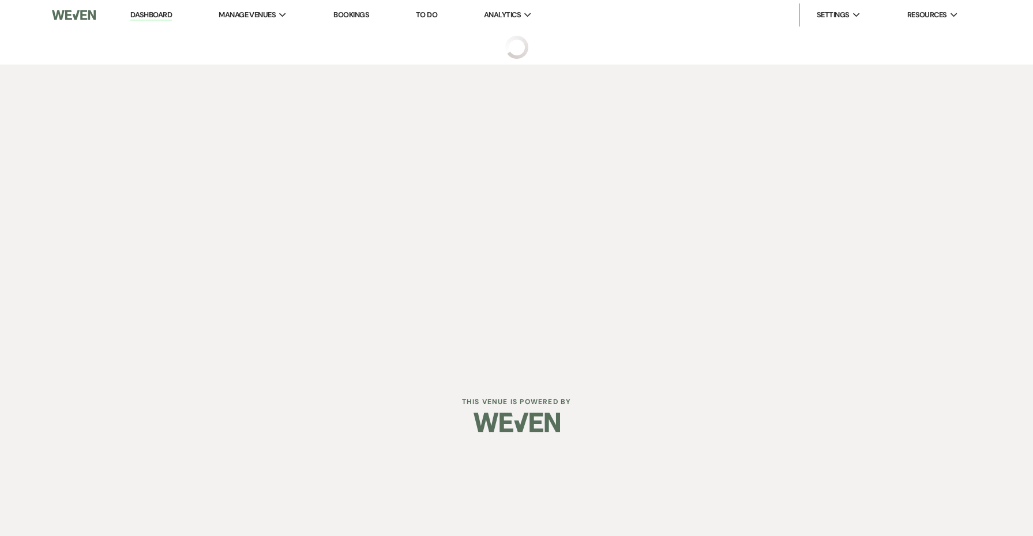
select select "6"
select select "5"
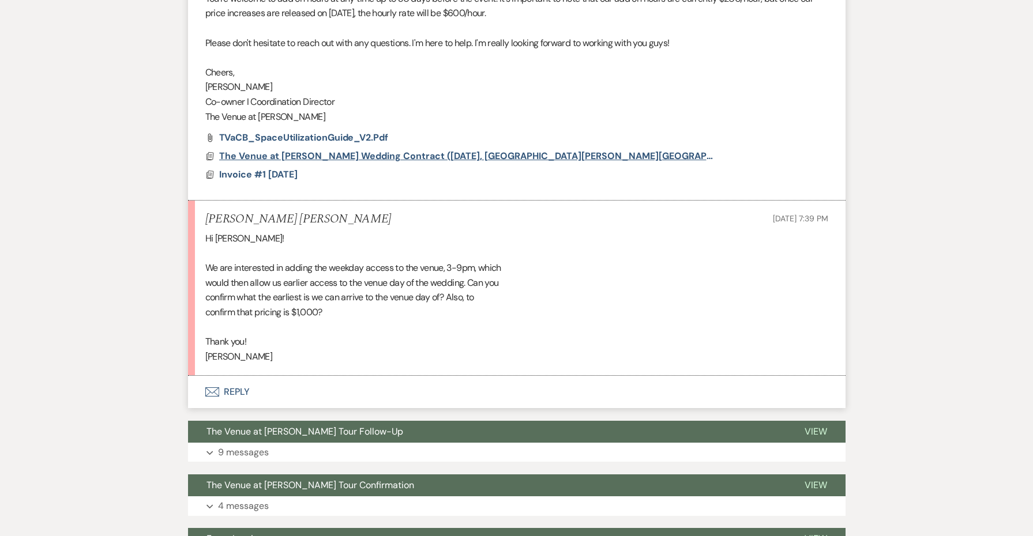
scroll to position [811, 0]
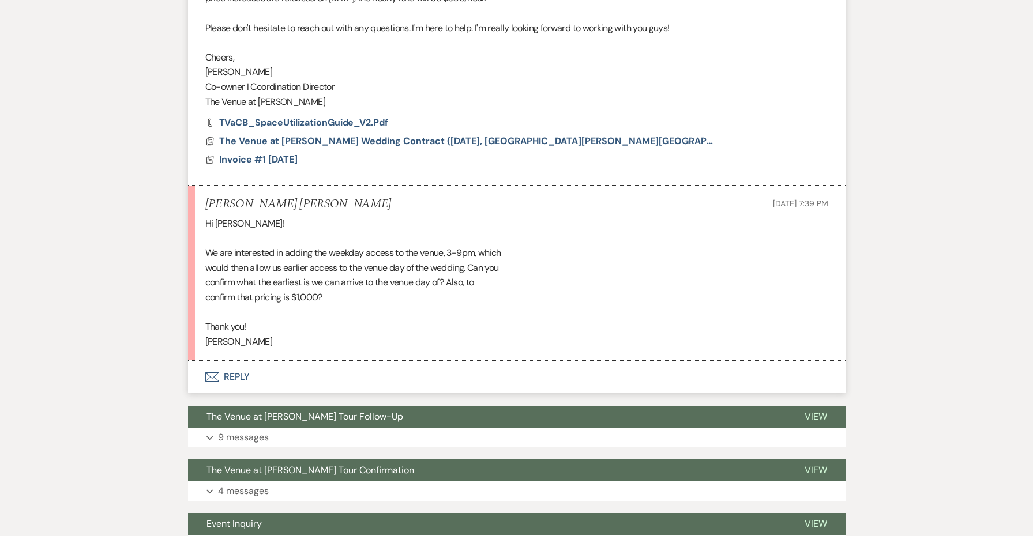
click at [238, 368] on button "Envelope Reply" at bounding box center [517, 377] width 658 height 32
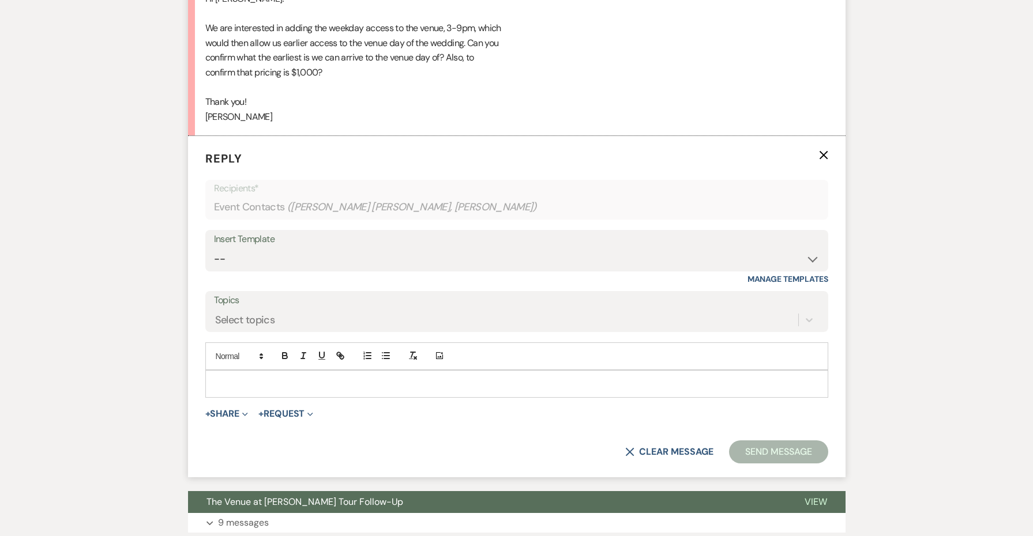
scroll to position [1061, 0]
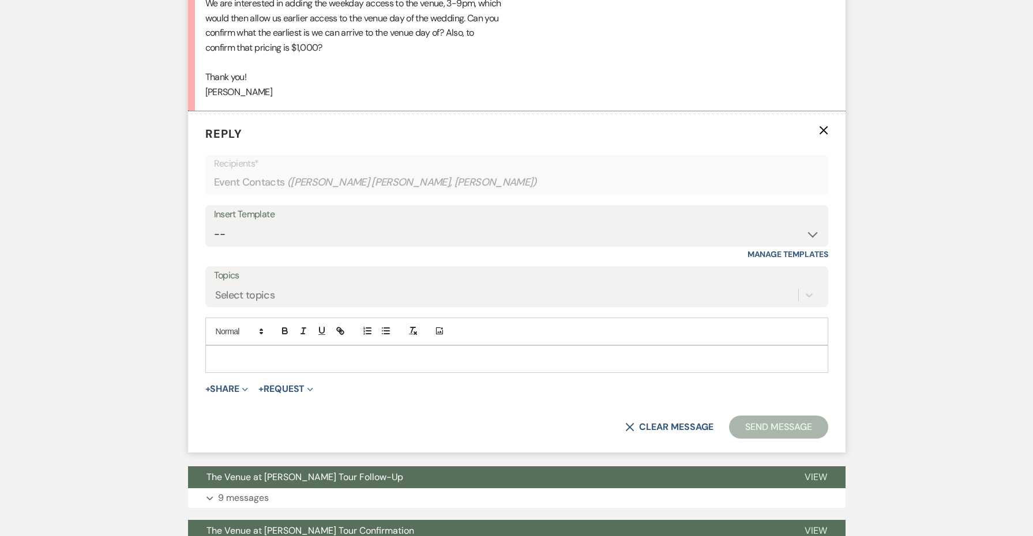
click at [242, 353] on p at bounding box center [517, 359] width 605 height 13
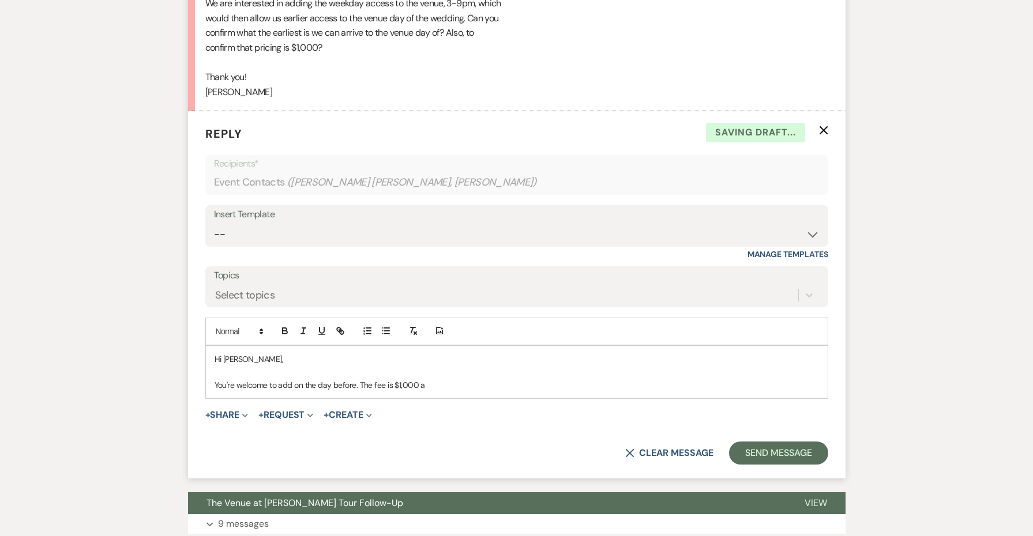
click at [391, 379] on p "You're welcome to add on the day before. The fee is $1,000 a" at bounding box center [517, 385] width 605 height 13
click at [506, 379] on p "You're welcome to add on the day before. The fee is currently $1,000 a" at bounding box center [517, 385] width 605 height 13
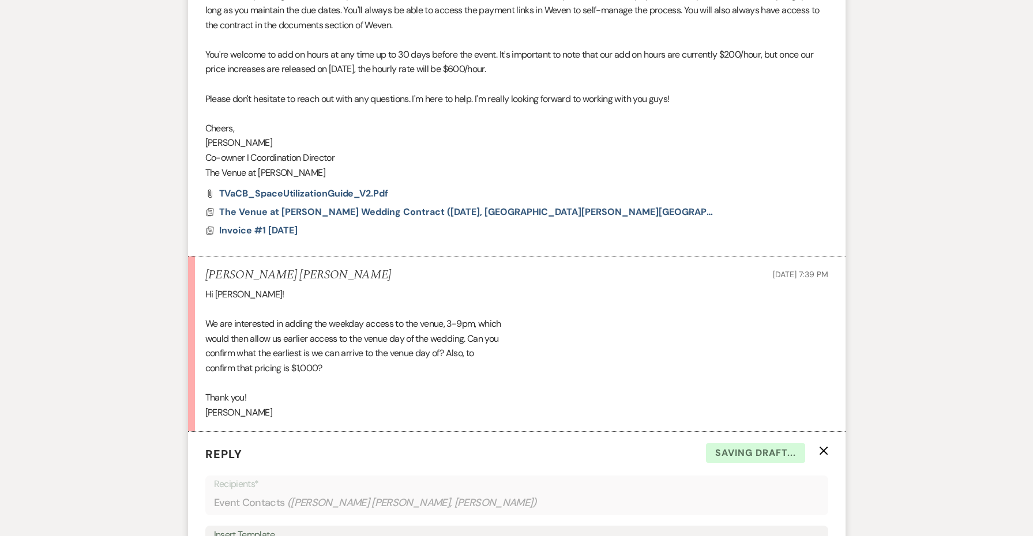
scroll to position [754, 0]
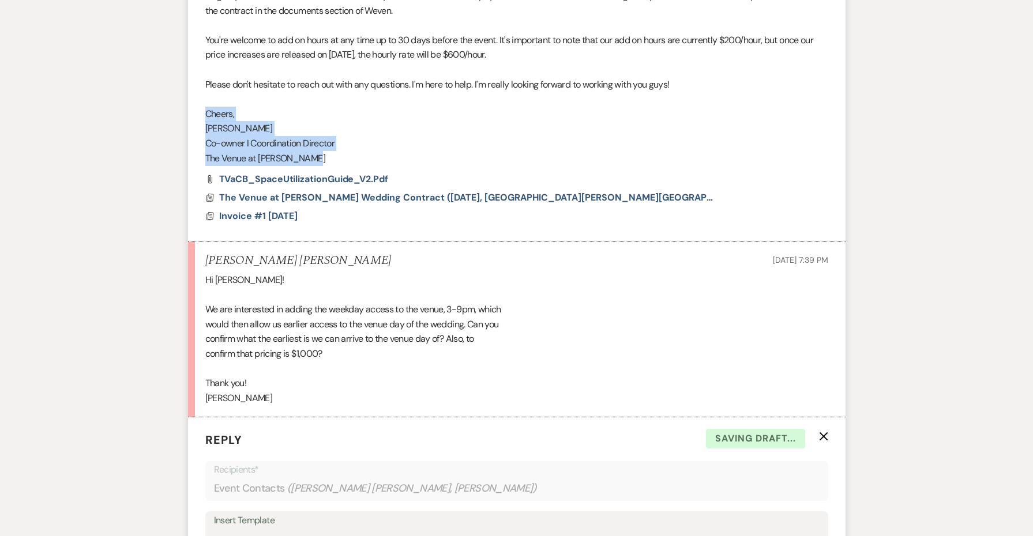
drag, startPoint x: 317, startPoint y: 148, endPoint x: 195, endPoint y: 108, distance: 128.2
copy div "Cheers, [PERSON_NAME] I Coordination Director The Venue at [PERSON_NAME]"
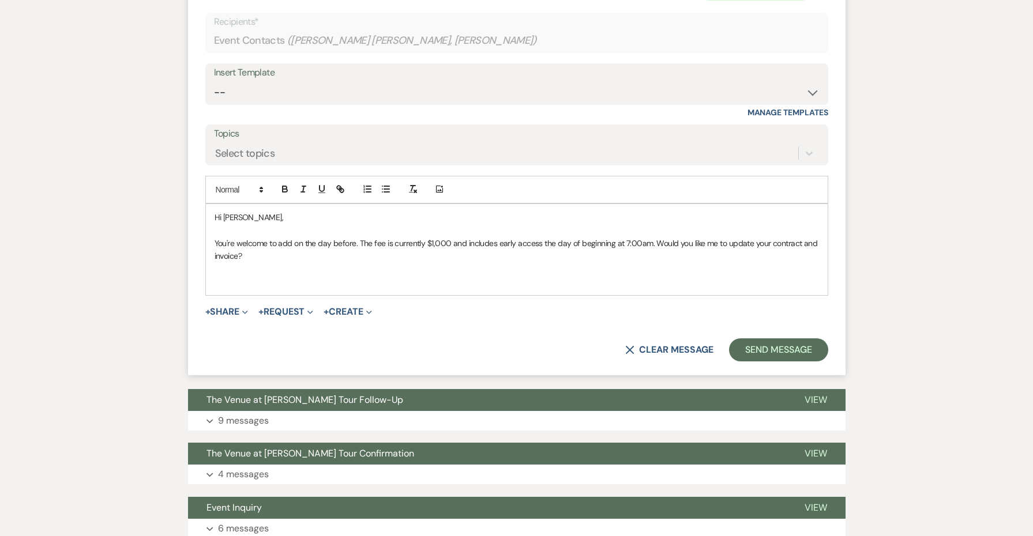
scroll to position [1259, 0]
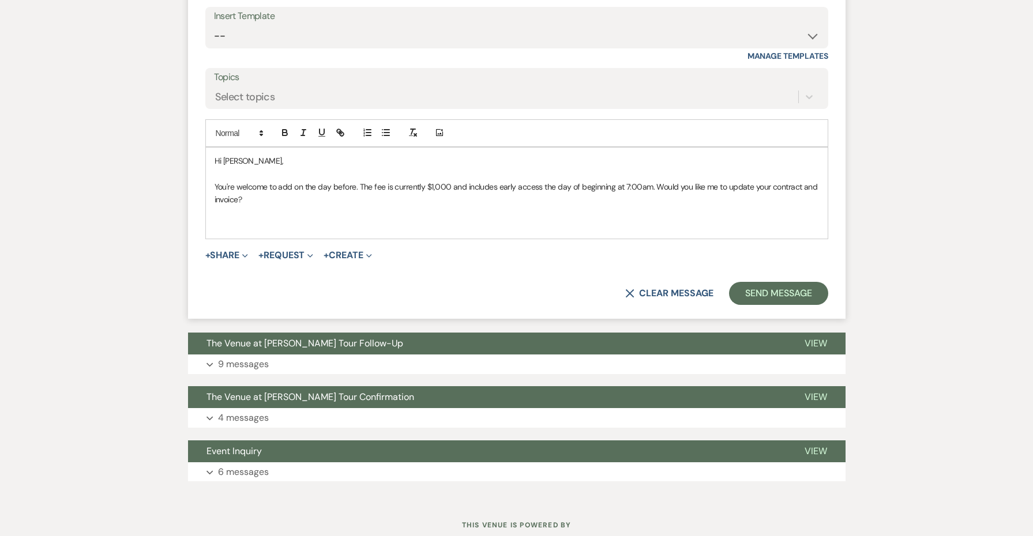
click at [223, 219] on p at bounding box center [517, 225] width 605 height 13
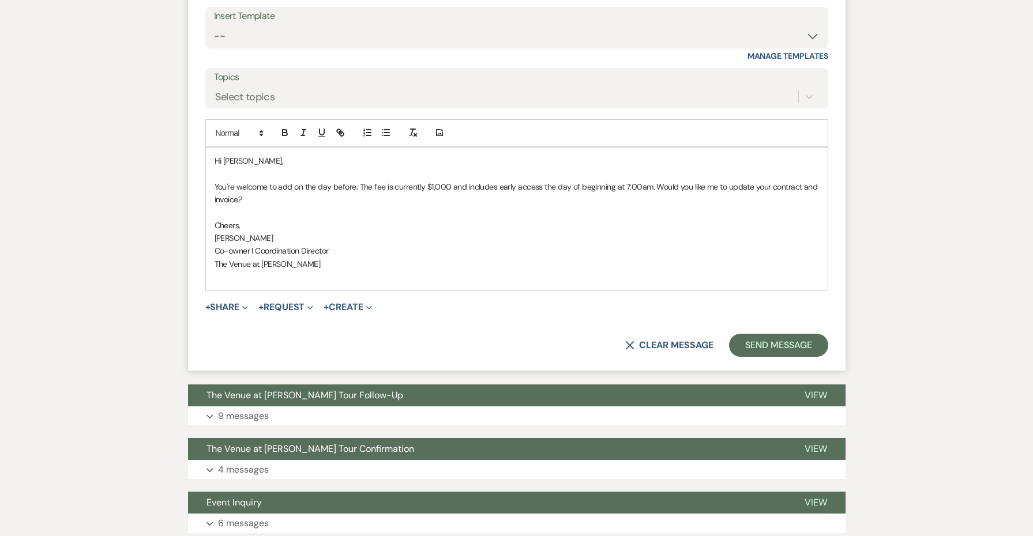
click at [221, 220] on span "Cheers," at bounding box center [228, 225] width 26 height 10
click at [744, 334] on button "Send Message" at bounding box center [778, 345] width 99 height 23
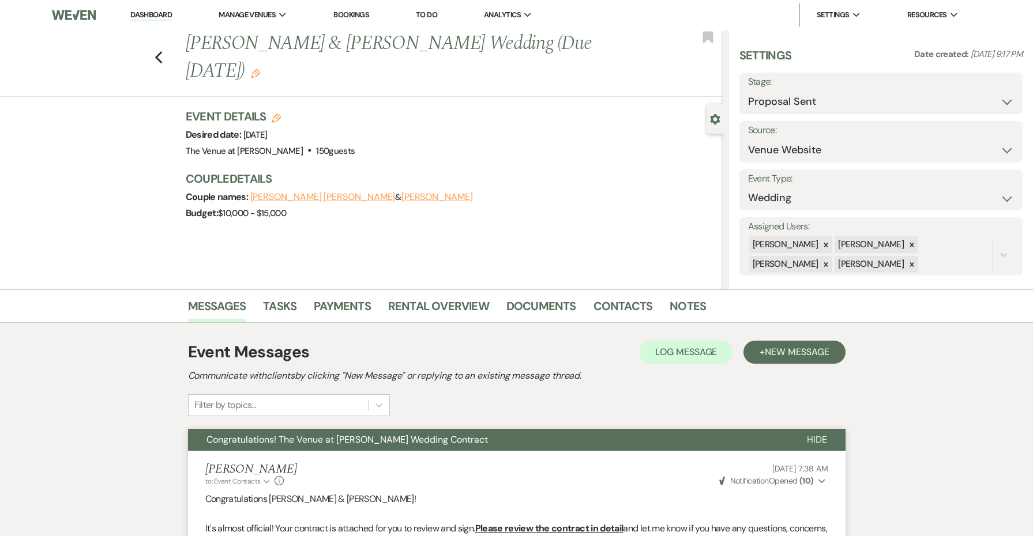
scroll to position [0, 0]
click at [251, 72] on icon "Edit" at bounding box center [255, 73] width 9 height 9
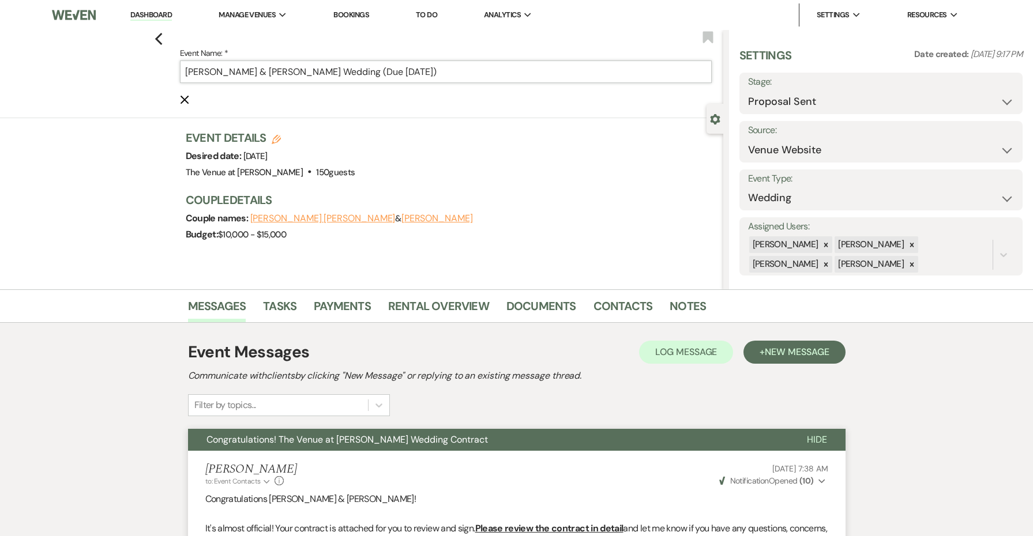
click at [432, 72] on input "[PERSON_NAME] & [PERSON_NAME] Wedding (Due [DATE])" at bounding box center [446, 72] width 532 height 22
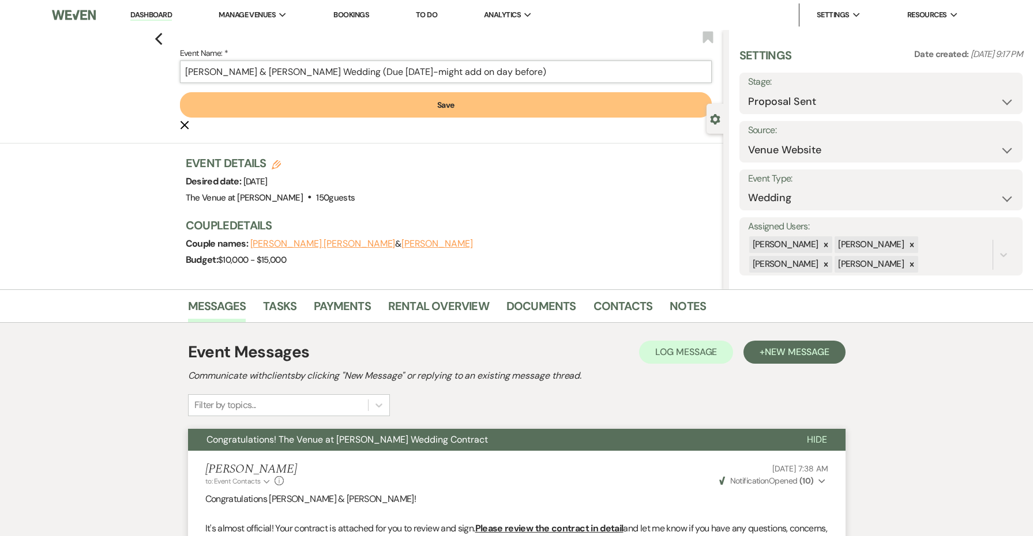
type input "[PERSON_NAME] & [PERSON_NAME] Wedding (Due [DATE]-might add on day before)"
click at [450, 106] on button "Save" at bounding box center [446, 104] width 532 height 25
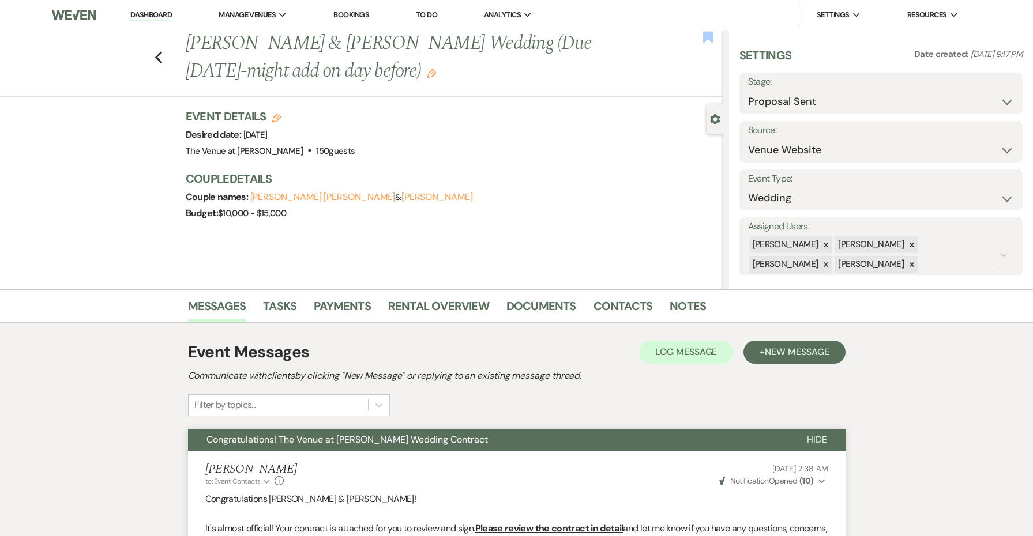
click at [711, 34] on use "button" at bounding box center [708, 37] width 10 height 12
click at [157, 54] on icon "Previous" at bounding box center [159, 58] width 9 height 14
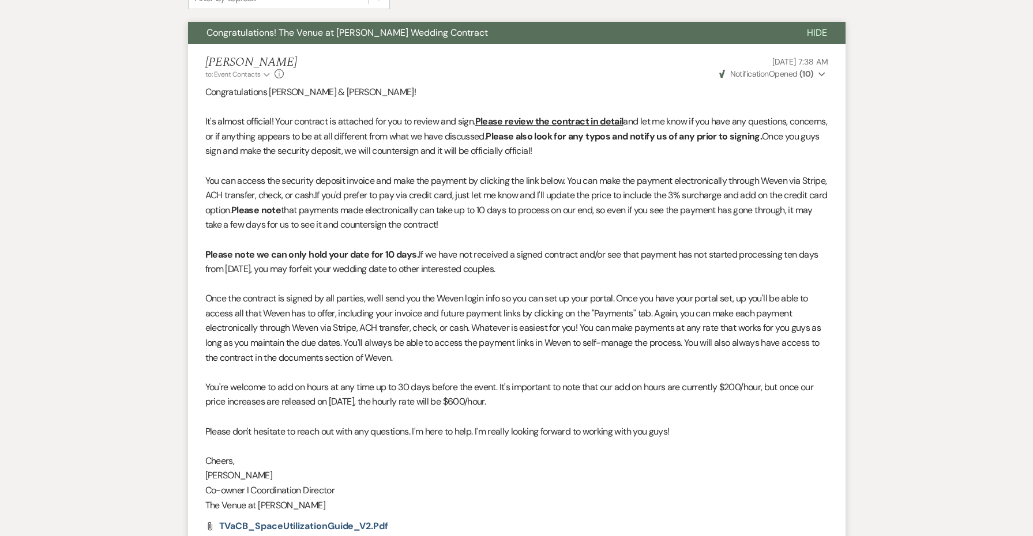
select select "6"
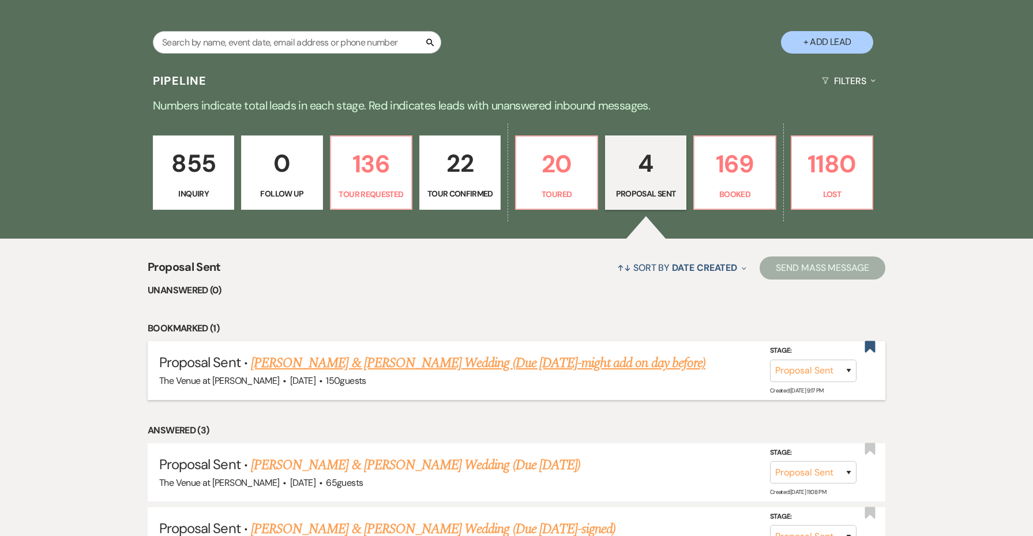
scroll to position [206, 0]
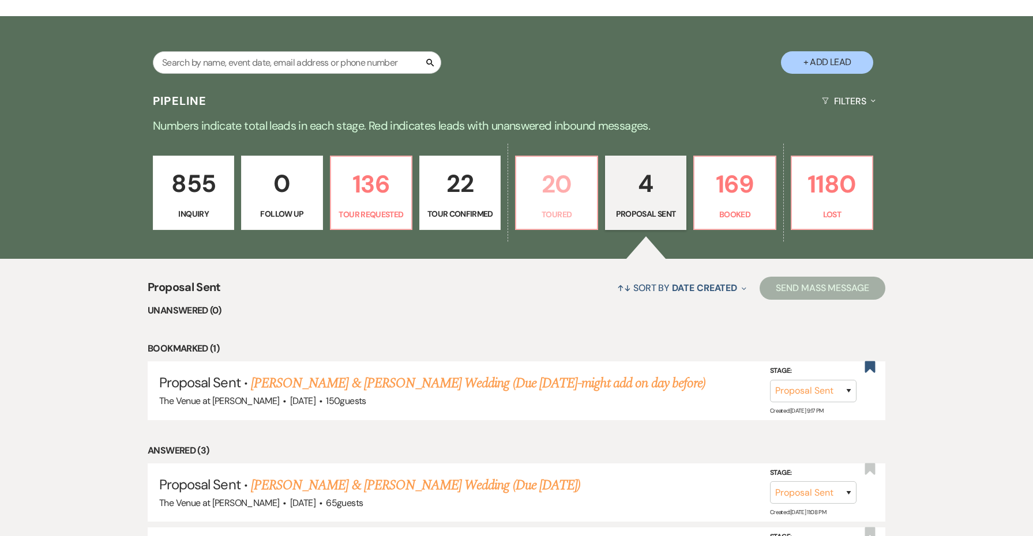
click at [576, 181] on p "20" at bounding box center [556, 184] width 66 height 39
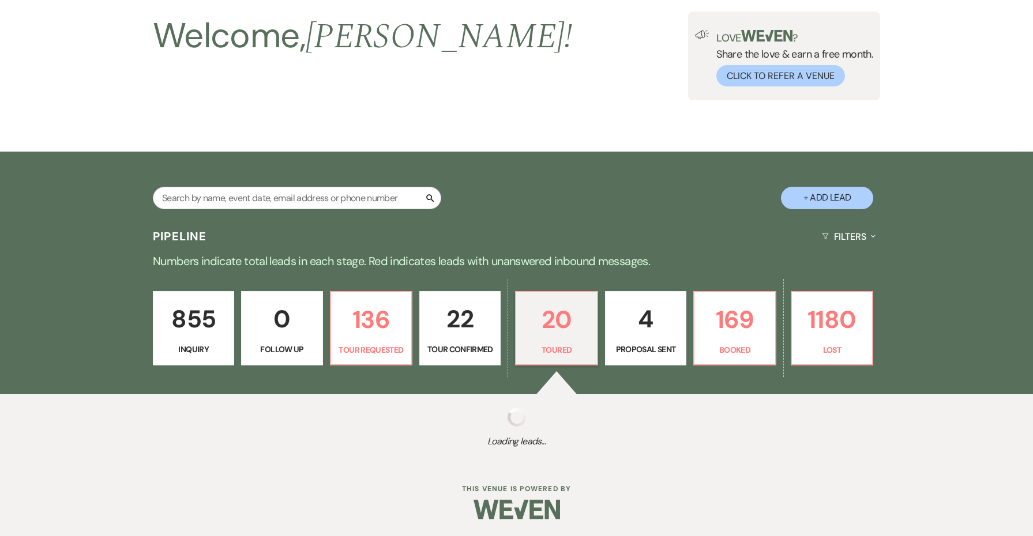
select select "5"
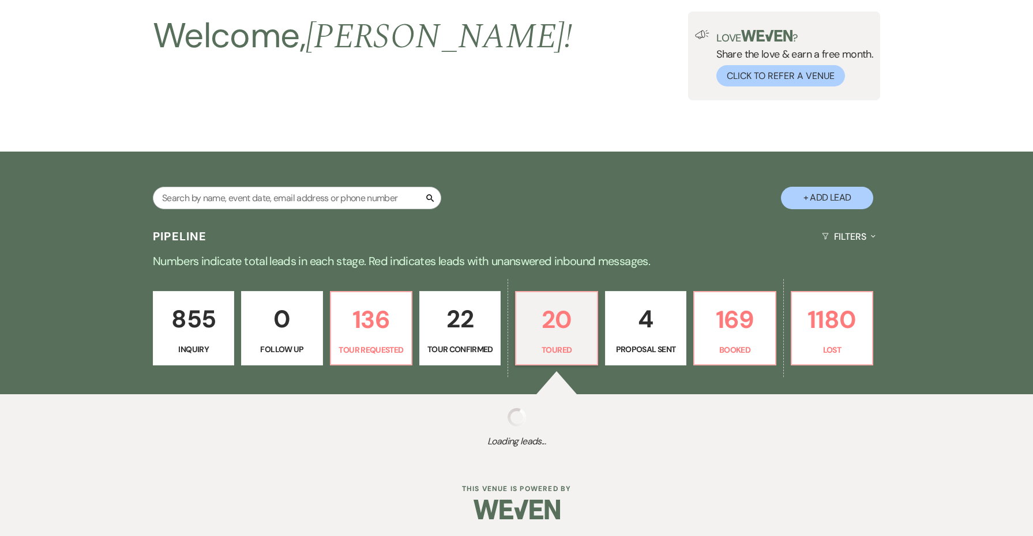
select select "5"
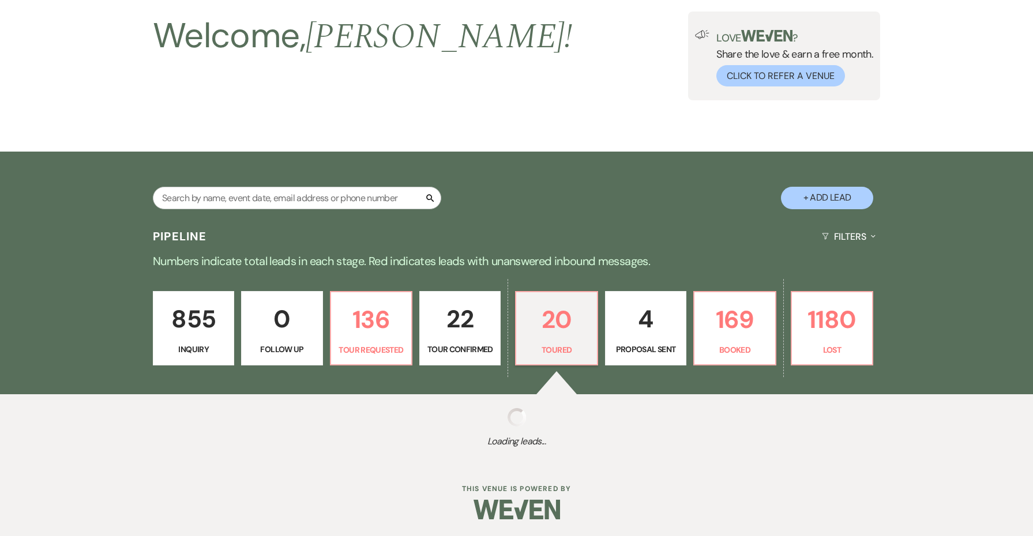
select select "5"
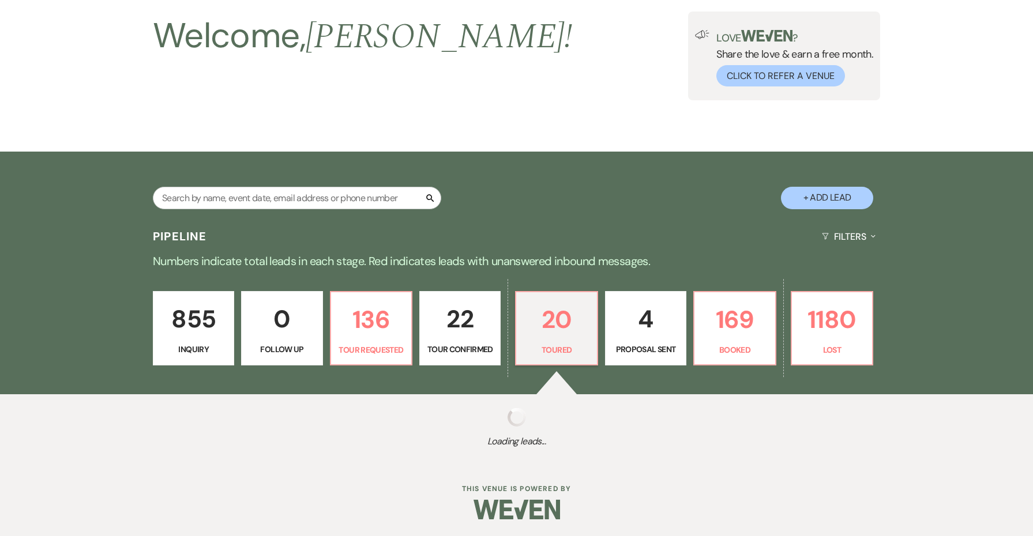
select select "5"
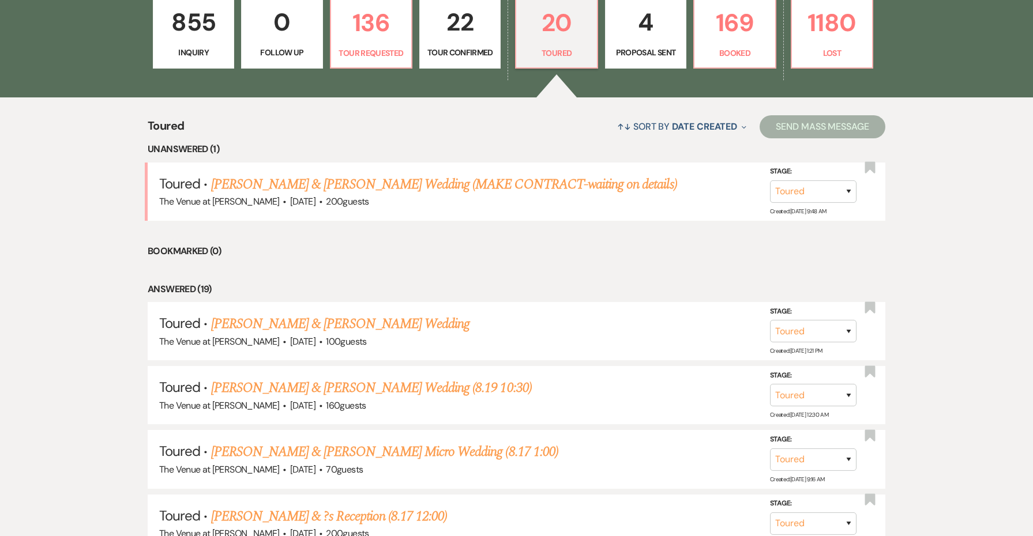
scroll to position [434, 0]
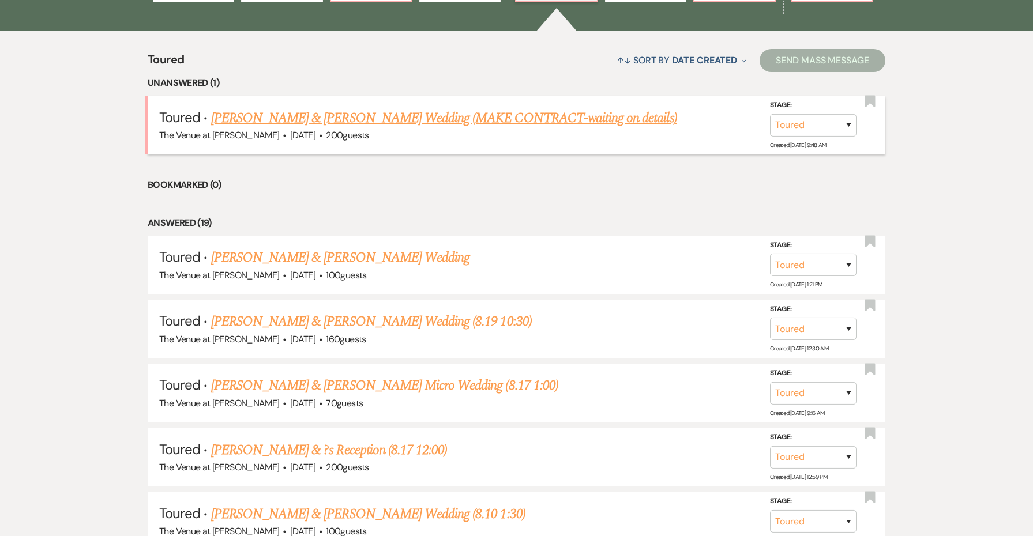
click at [512, 117] on link "[PERSON_NAME] & [PERSON_NAME] Wedding (MAKE CONTRACT-waiting on details)" at bounding box center [444, 118] width 466 height 21
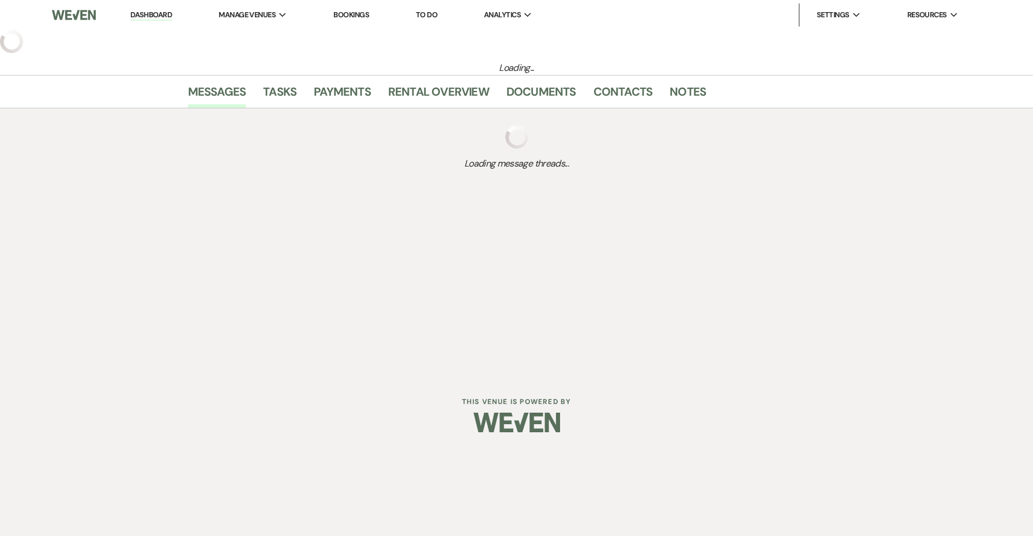
select select "5"
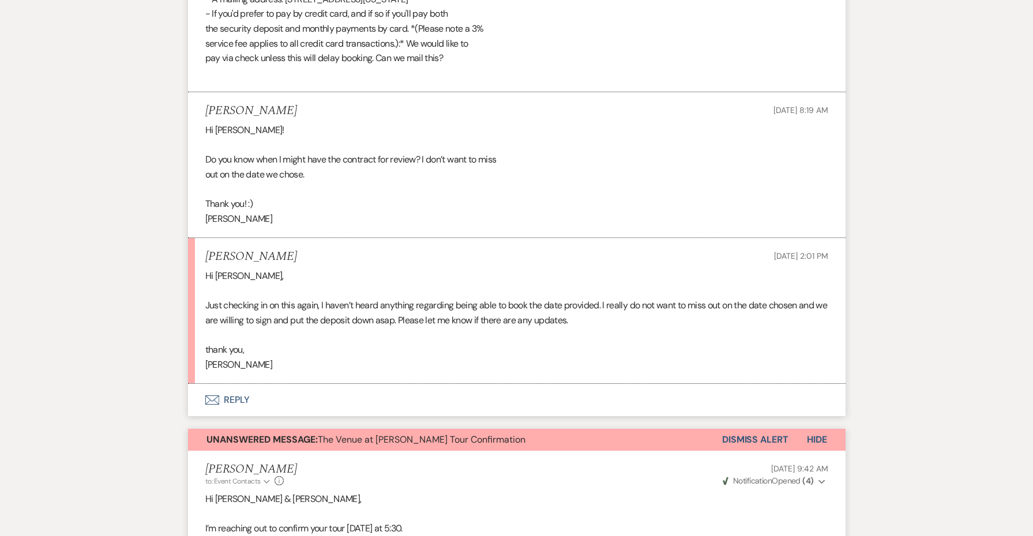
scroll to position [2457, 1]
click at [236, 383] on button "Envelope Reply" at bounding box center [517, 399] width 658 height 32
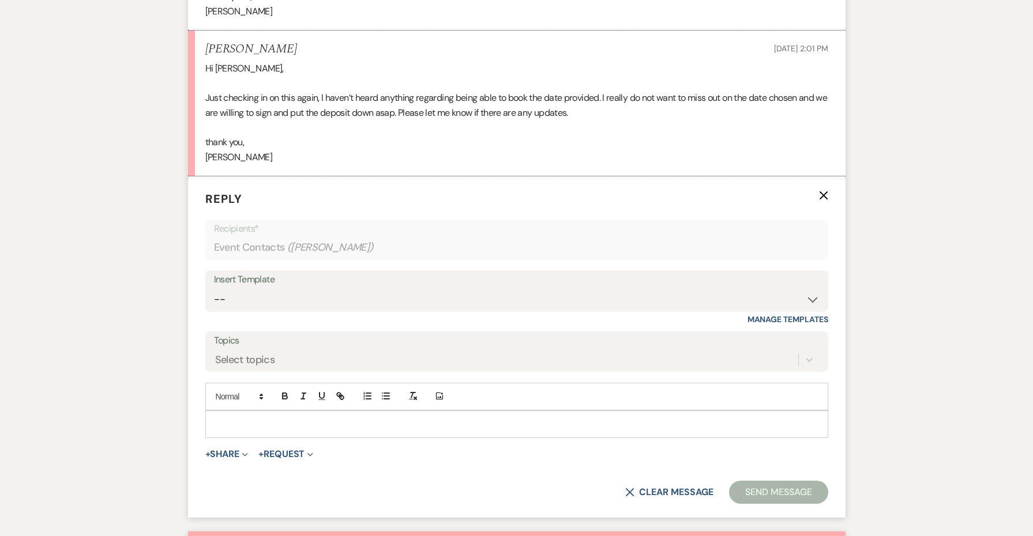
scroll to position [2695, 0]
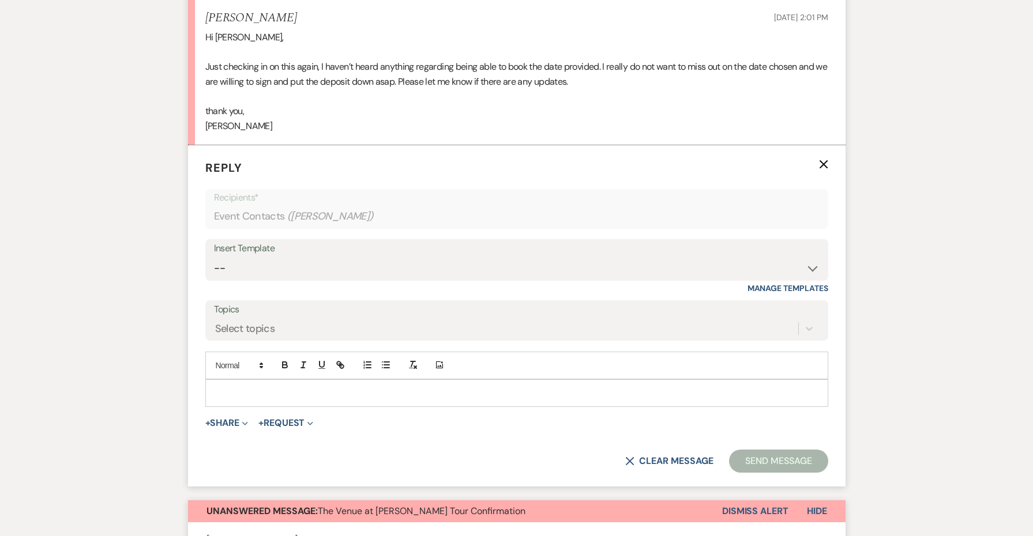
click at [250, 387] on p at bounding box center [517, 393] width 605 height 13
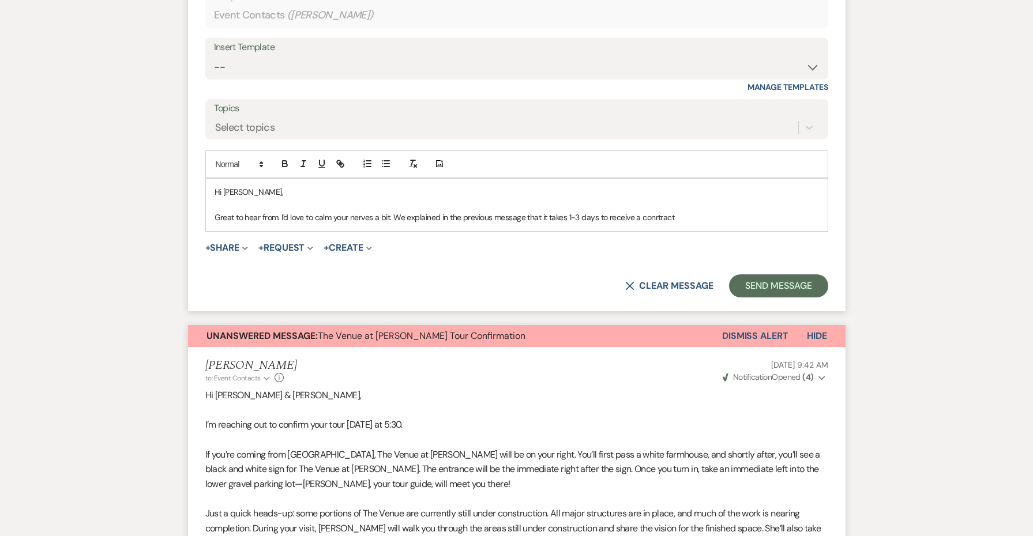
scroll to position [2914, 0]
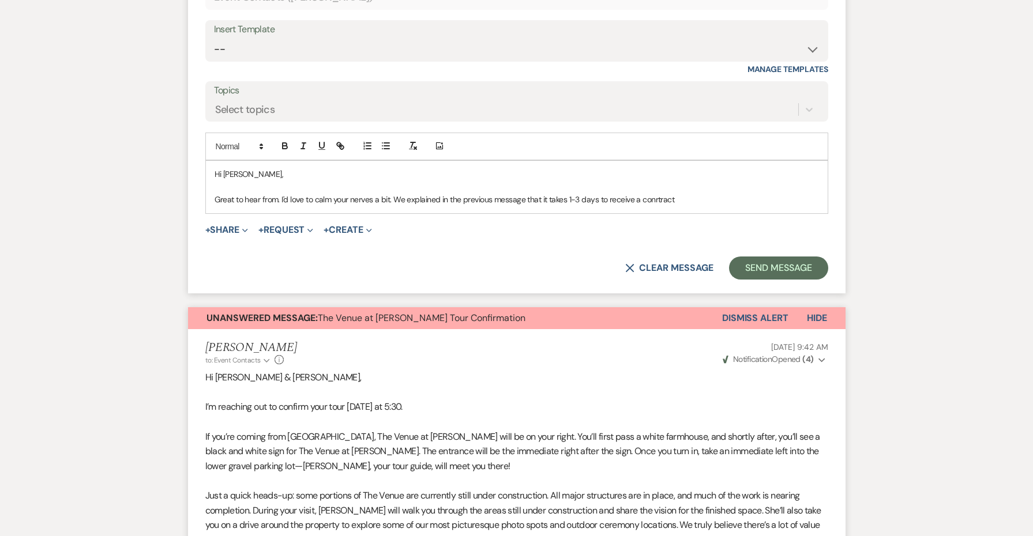
click at [585, 193] on p "Great to hear from. I'd love to calm your nerves a bit. We explained in the pre…" at bounding box center [517, 199] width 605 height 13
click at [583, 193] on p "Great to hear from. I'd love to calm your nerves a bit. We explained in the pre…" at bounding box center [517, 199] width 605 height 13
click at [581, 193] on p "Great to hear from. I'd love to calm your nerves a bit. We explained in the pre…" at bounding box center [517, 199] width 605 height 13
click at [693, 193] on p "Great to hear from. I'd love to calm your nerves a bit. We explained in the pre…" at bounding box center [517, 199] width 605 height 13
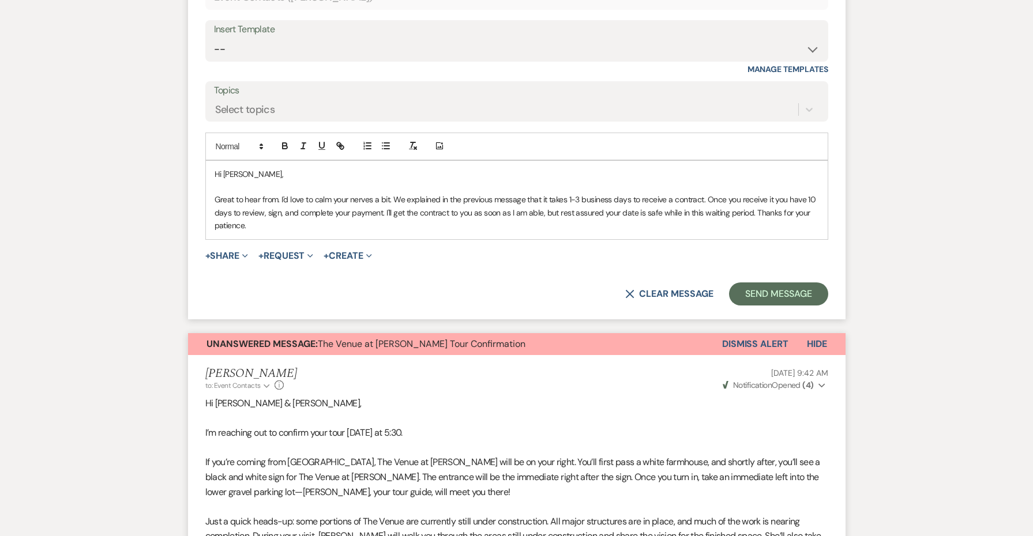
drag, startPoint x: 300, startPoint y: 172, endPoint x: 193, endPoint y: 145, distance: 110.1
click at [193, 145] on form "Reply X Draft saved! Recipients* Event Contacts ( [PERSON_NAME] ) Insert Templa…" at bounding box center [517, 122] width 658 height 393
copy p "Great to hear from. I'd love to calm your nerves a bit. We explained in the pre…"
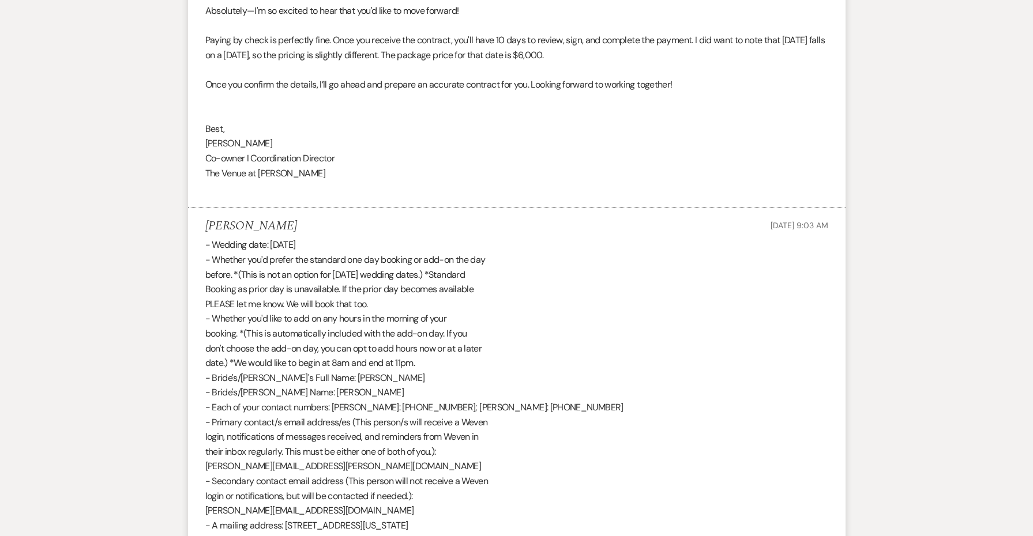
scroll to position [1725, 0]
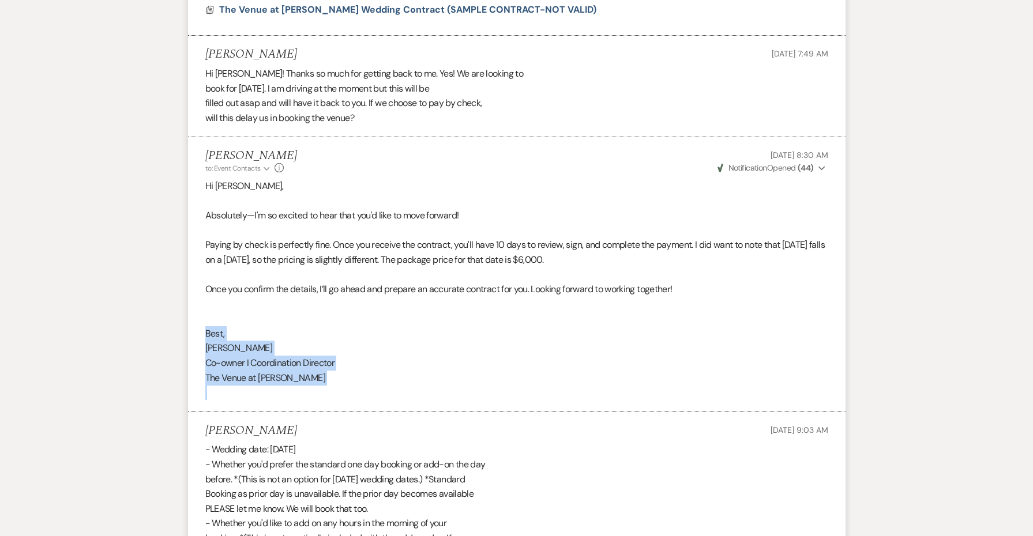
drag, startPoint x: 346, startPoint y: 360, endPoint x: 199, endPoint y: 302, distance: 157.5
click at [199, 302] on li "[PERSON_NAME] to: Event Contacts Expand Info [DATE] 8:30 AM Weven Check Notific…" at bounding box center [517, 274] width 658 height 275
copy div "Best, [PERSON_NAME] I Coordination Director The Venue at [PERSON_NAME]"
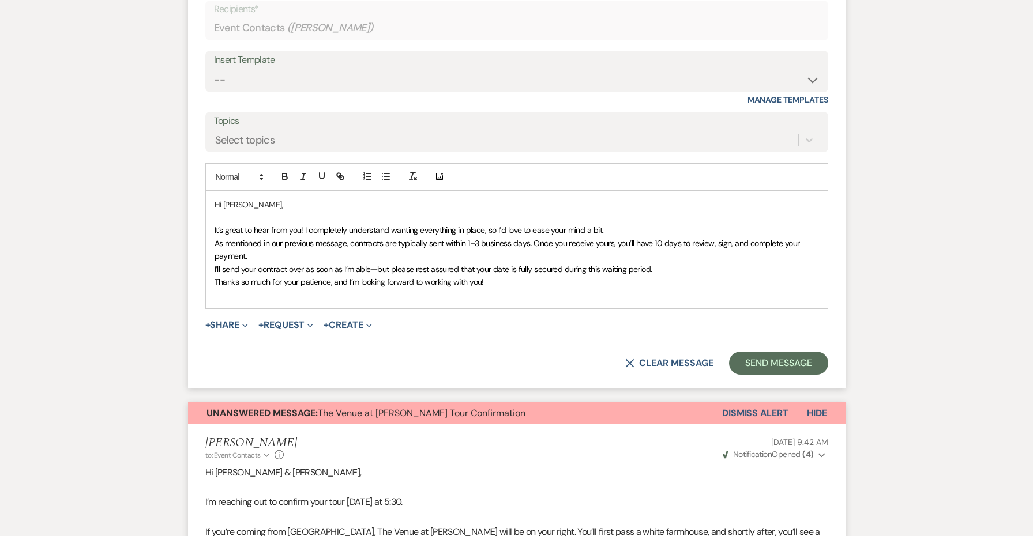
scroll to position [2905, 0]
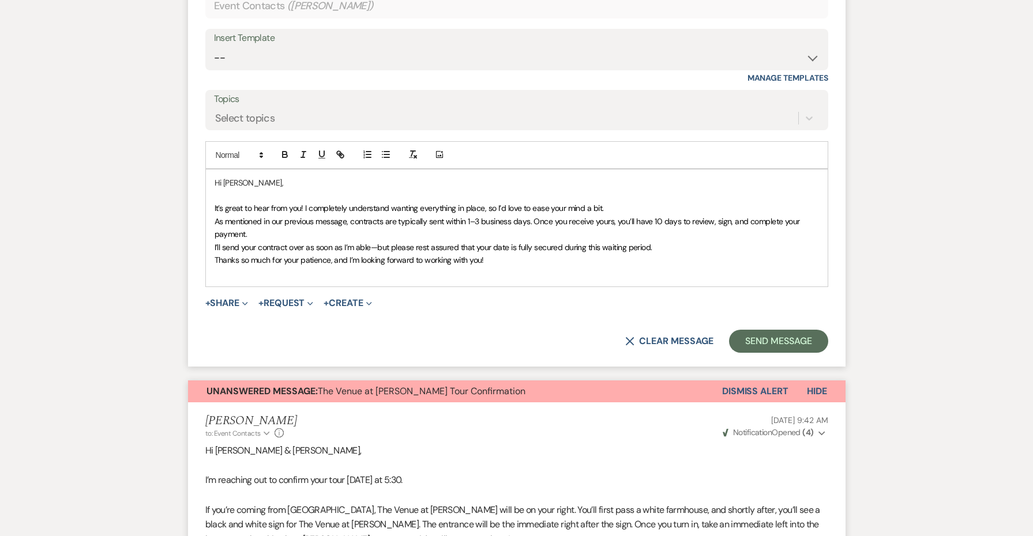
click at [520, 266] on p at bounding box center [517, 272] width 605 height 13
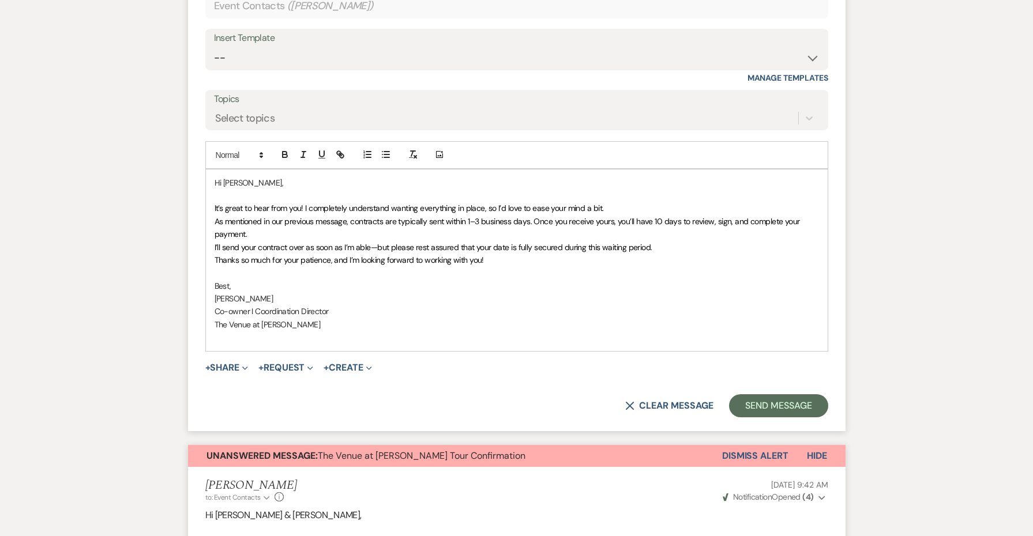
click at [767, 445] on button "Dismiss Alert" at bounding box center [755, 456] width 66 height 22
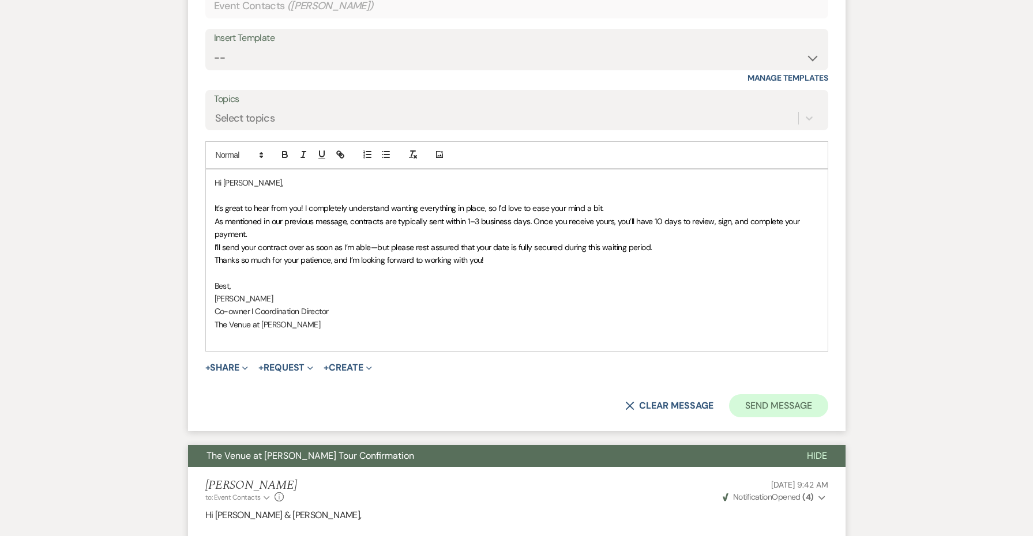
click at [734, 395] on button "Send Message" at bounding box center [778, 406] width 99 height 23
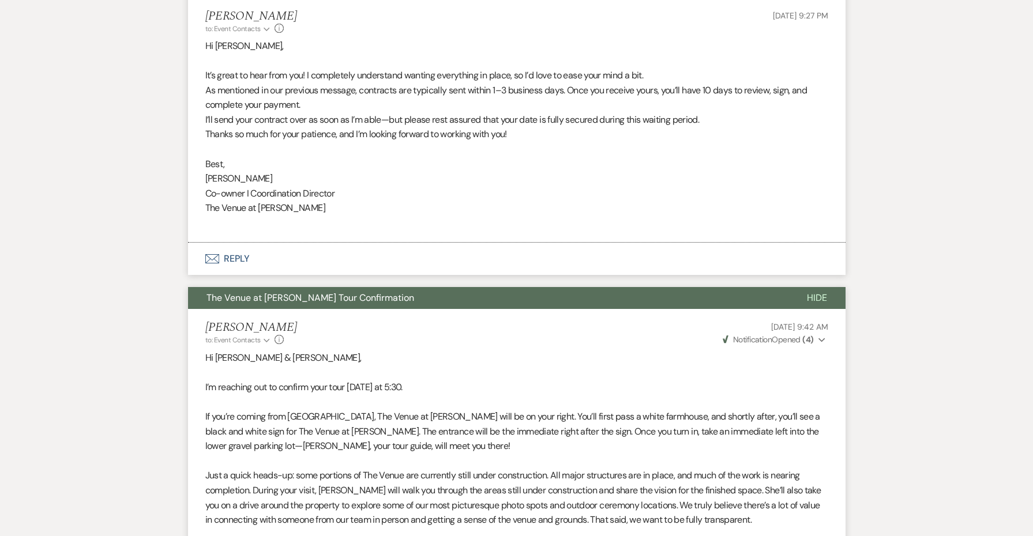
scroll to position [2903, 0]
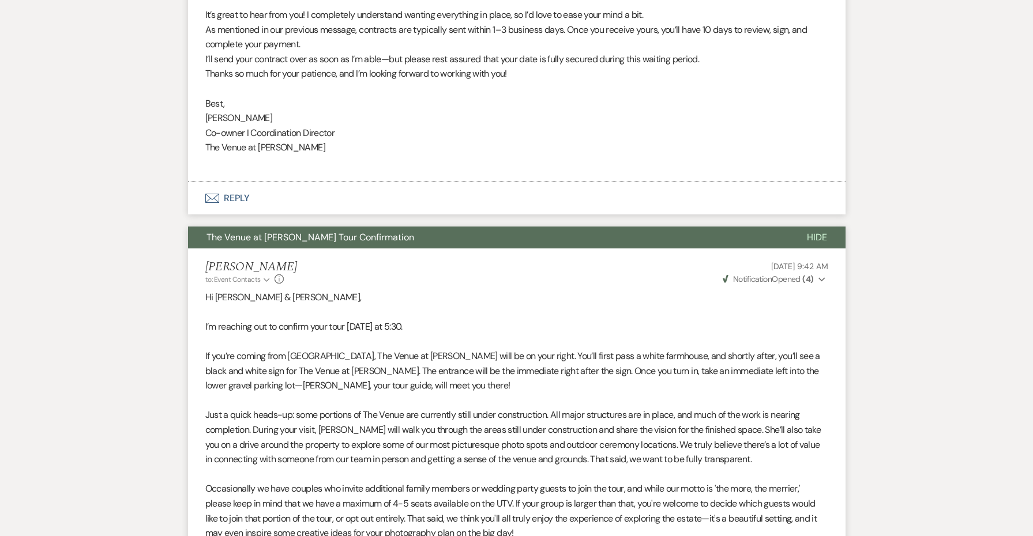
click at [688, 227] on button "The Venue at [PERSON_NAME] Tour Confirmation" at bounding box center [488, 238] width 600 height 22
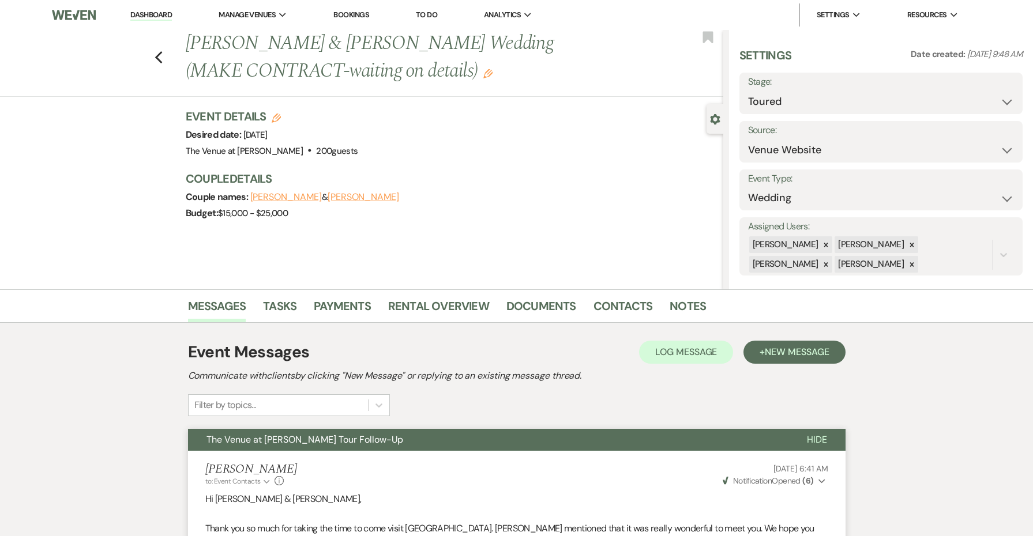
scroll to position [0, 0]
click at [570, 429] on button "The Venue at [PERSON_NAME] Tour Follow-Up" at bounding box center [488, 440] width 600 height 22
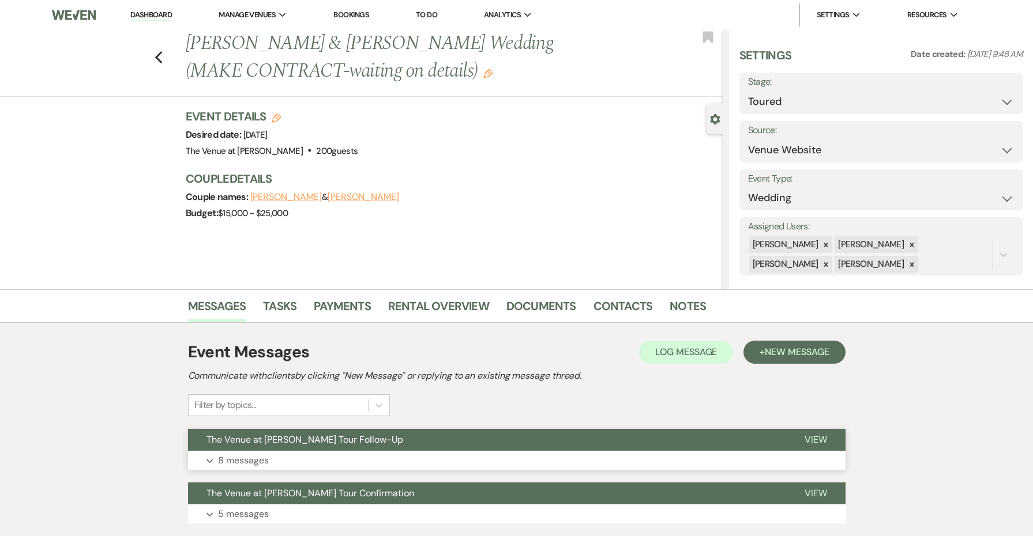
click at [557, 444] on button "The Venue at [PERSON_NAME] Tour Follow-Up" at bounding box center [487, 440] width 598 height 22
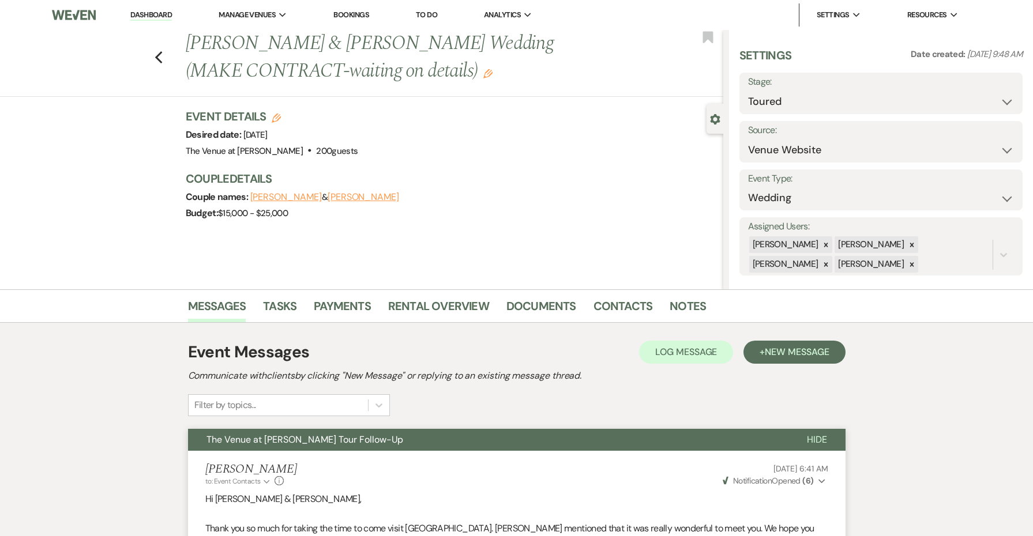
click at [557, 444] on button "The Venue at [PERSON_NAME] Tour Follow-Up" at bounding box center [488, 440] width 600 height 22
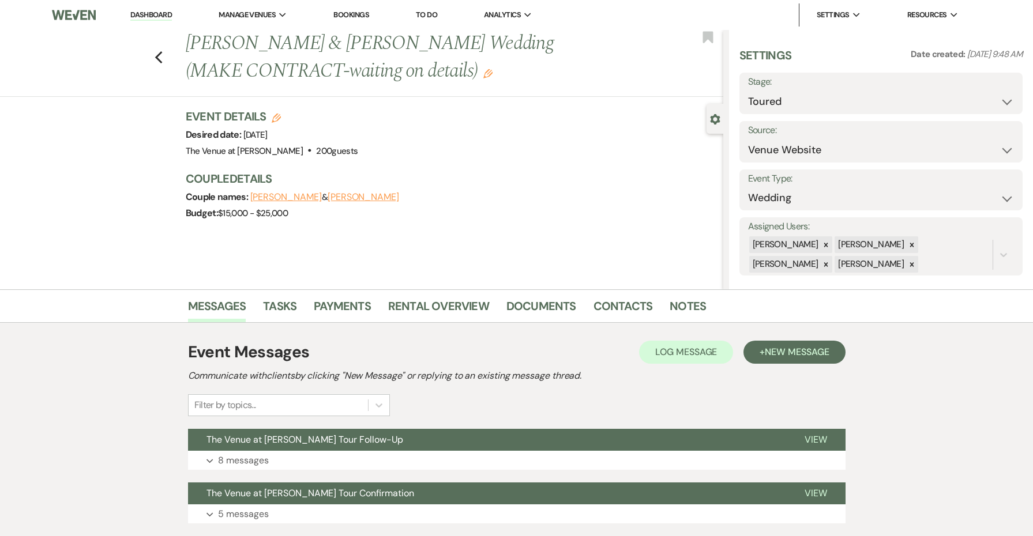
click at [483, 73] on use "button" at bounding box center [487, 73] width 9 height 9
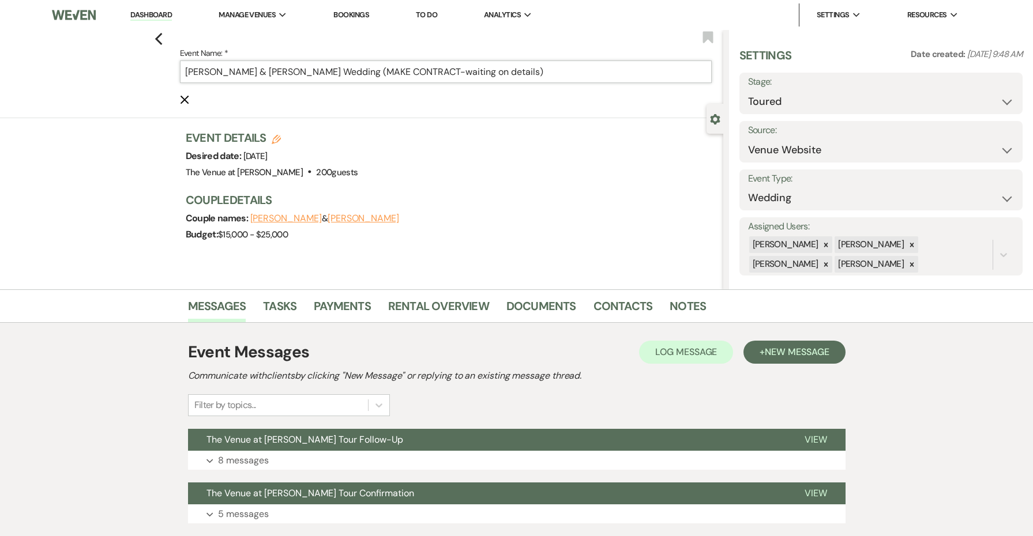
drag, startPoint x: 531, startPoint y: 70, endPoint x: 453, endPoint y: 72, distance: 77.9
click at [453, 72] on input "[PERSON_NAME] & [PERSON_NAME] Wedding (MAKE CONTRACT-waiting on details)" at bounding box center [446, 72] width 532 height 22
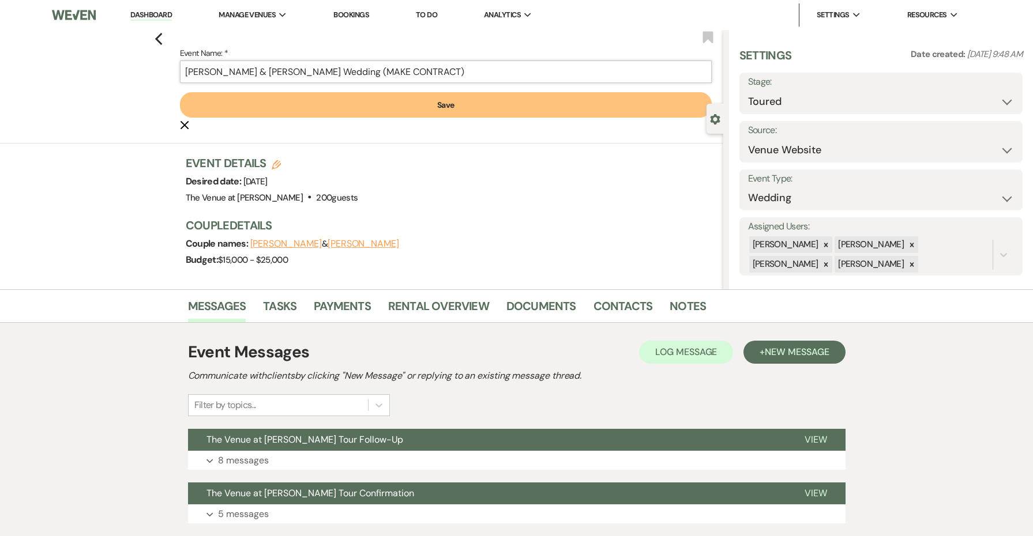
type input "[PERSON_NAME] & [PERSON_NAME] Wedding (MAKE CONTRACT)"
click at [455, 108] on button "Save" at bounding box center [446, 104] width 532 height 25
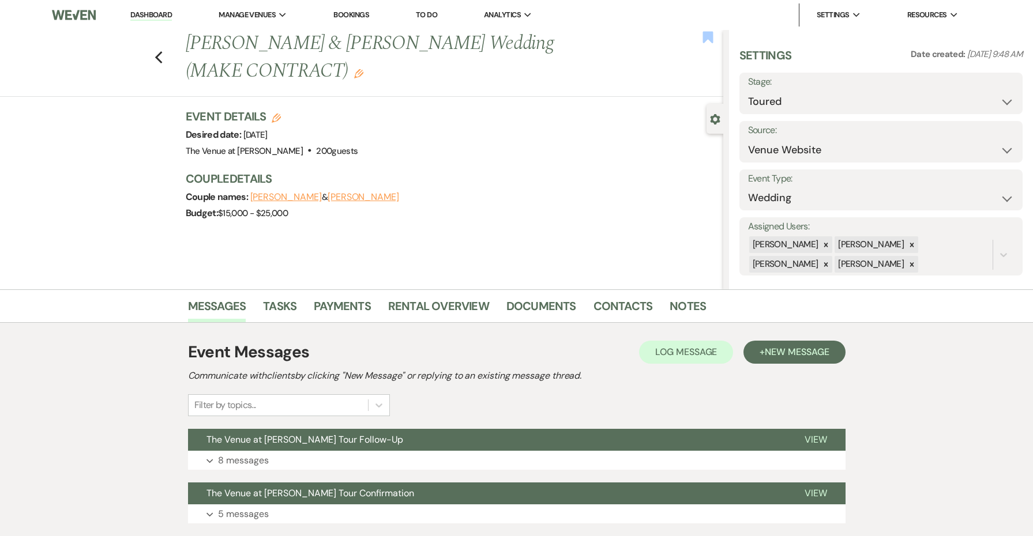
click at [705, 36] on use "button" at bounding box center [708, 37] width 10 height 12
click at [158, 57] on icon "Previous" at bounding box center [159, 58] width 9 height 14
select select "5"
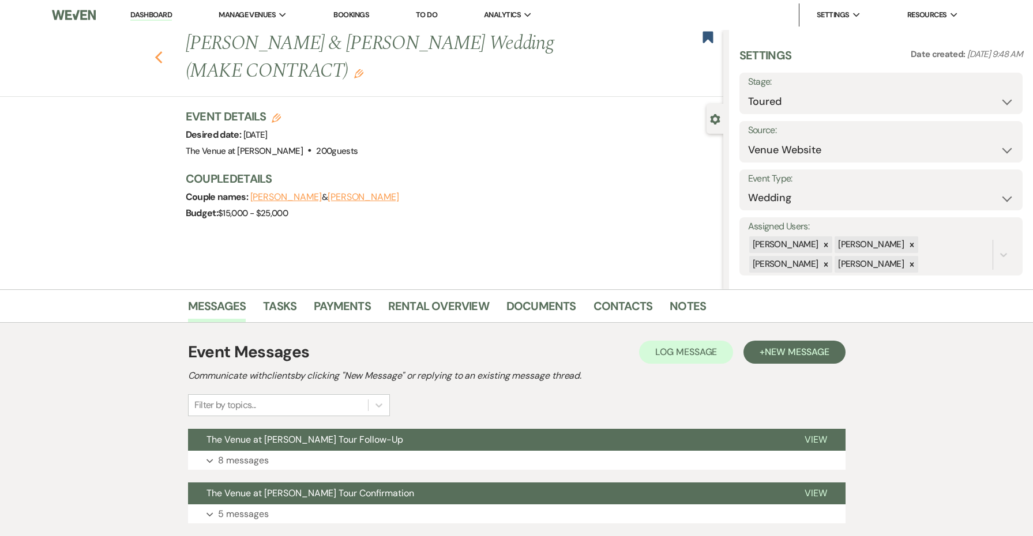
select select "5"
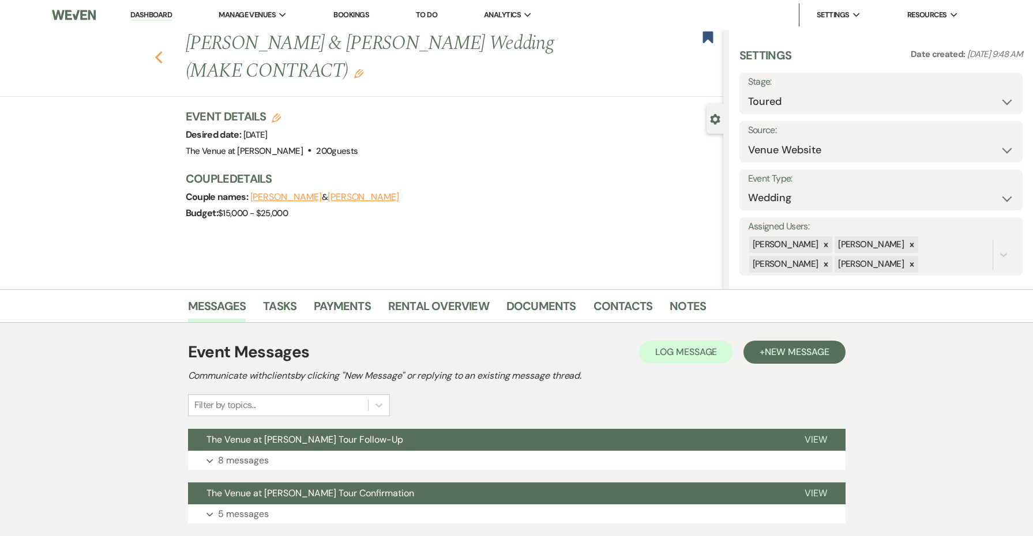
select select "5"
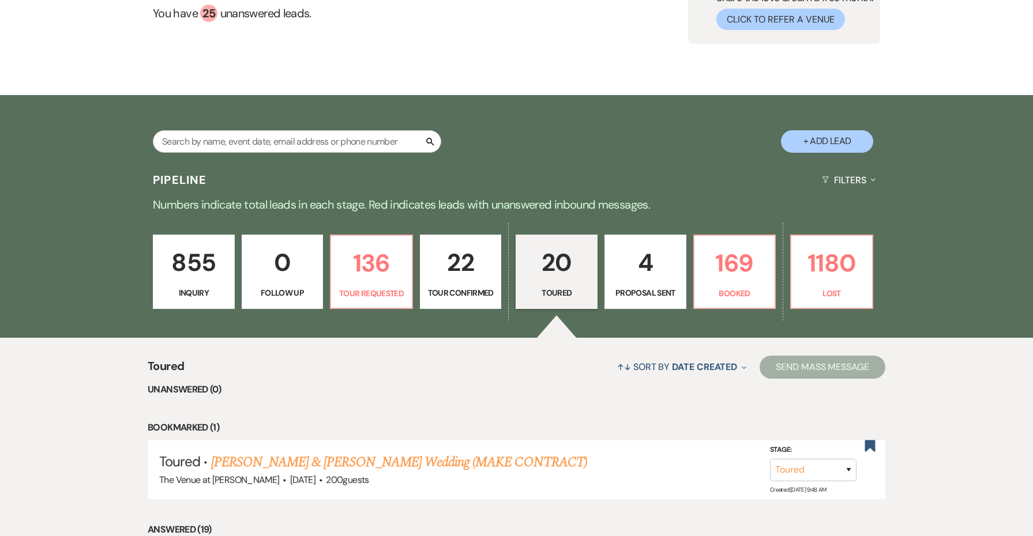
scroll to position [135, 0]
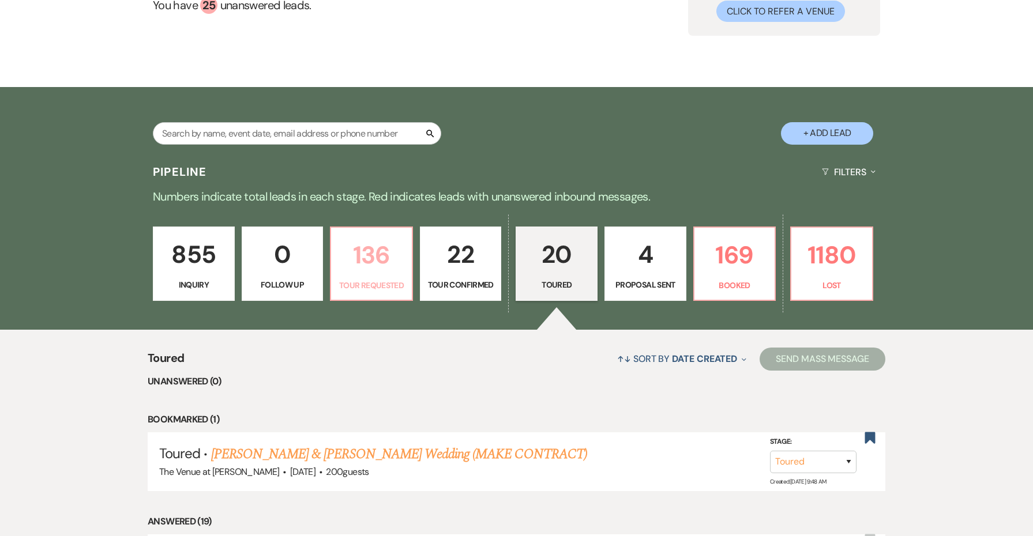
click at [381, 272] on p "136" at bounding box center [371, 255] width 67 height 39
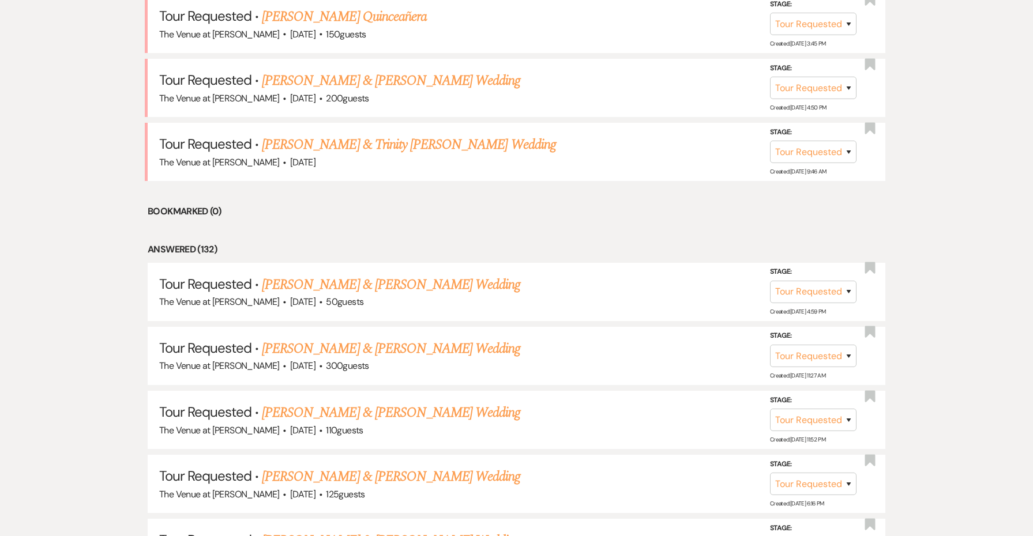
scroll to position [453, 0]
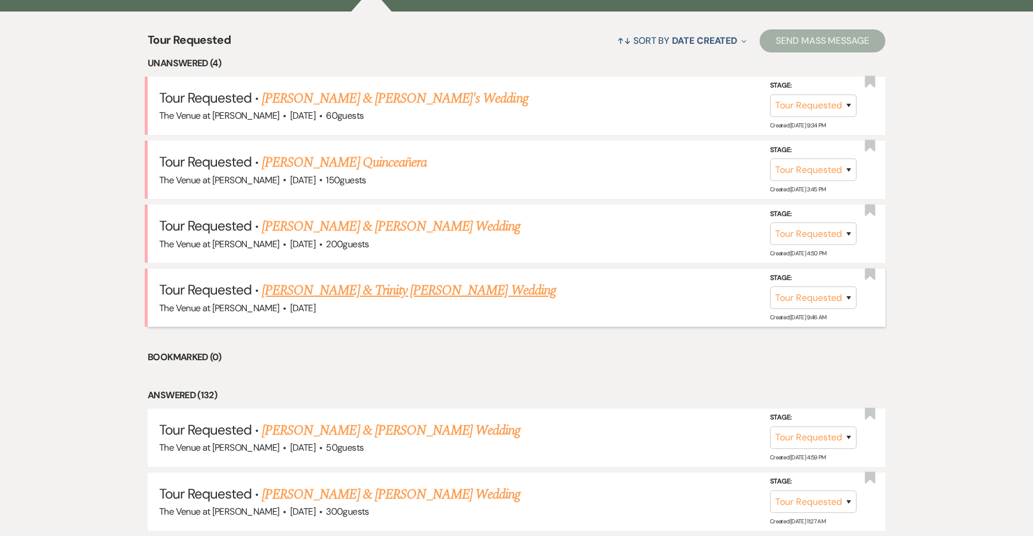
click at [327, 287] on link "[PERSON_NAME] & Trinity [PERSON_NAME] Wedding" at bounding box center [409, 290] width 294 height 21
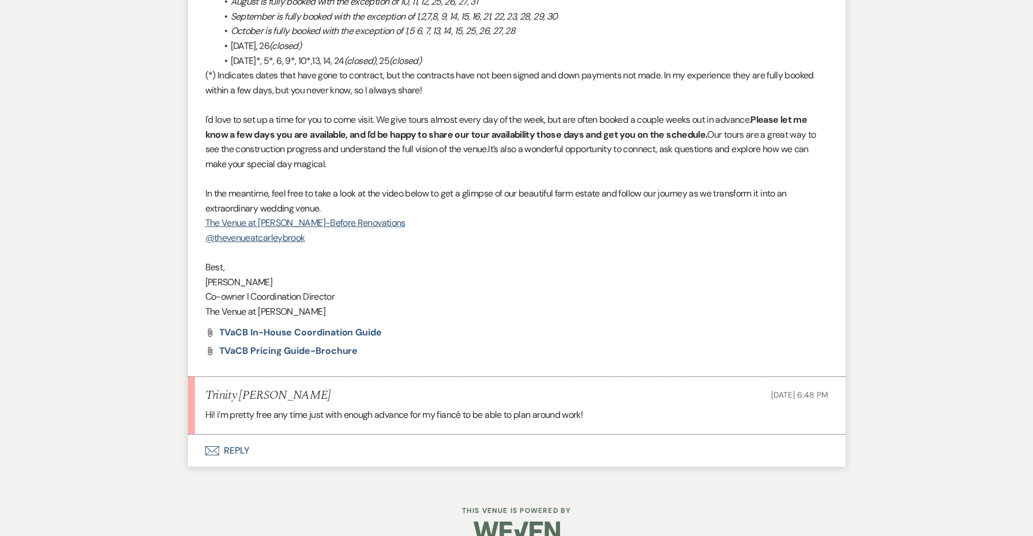
click at [243, 435] on button "Envelope Reply" at bounding box center [517, 451] width 658 height 32
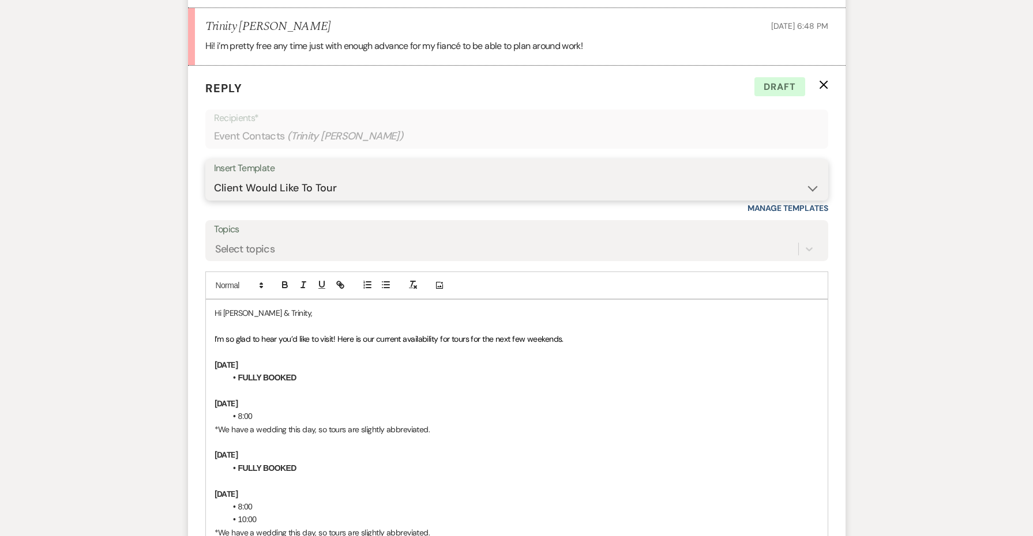
scroll to position [1471, 0]
drag, startPoint x: 321, startPoint y: 354, endPoint x: 209, endPoint y: 354, distance: 111.9
copy li "FULLY BOOKED"
drag, startPoint x: 444, startPoint y: 404, endPoint x: 192, endPoint y: 391, distance: 253.0
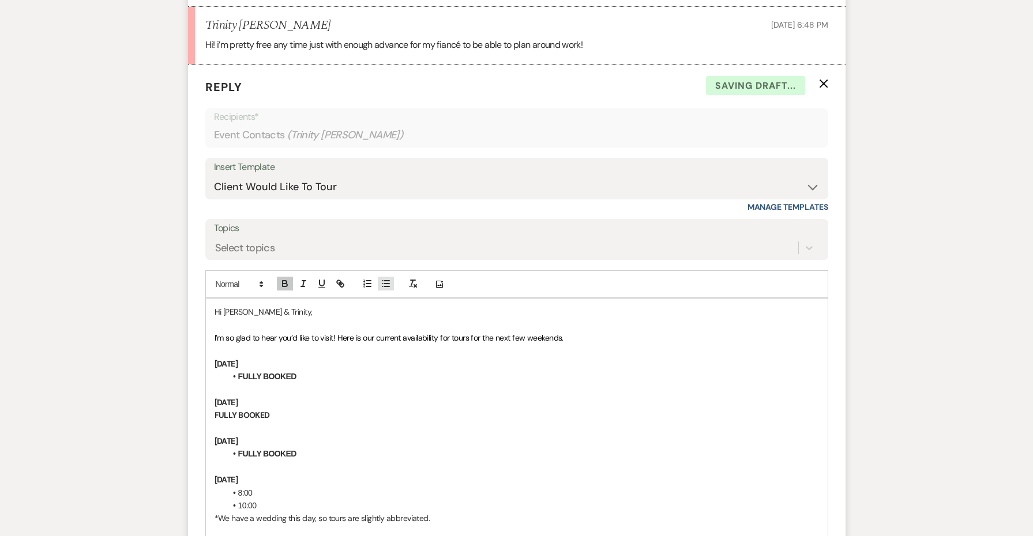
click at [388, 284] on line "button" at bounding box center [386, 284] width 5 height 0
drag, startPoint x: 454, startPoint y: 493, endPoint x: 224, endPoint y: 466, distance: 231.7
click at [388, 284] on line "button" at bounding box center [386, 284] width 5 height 0
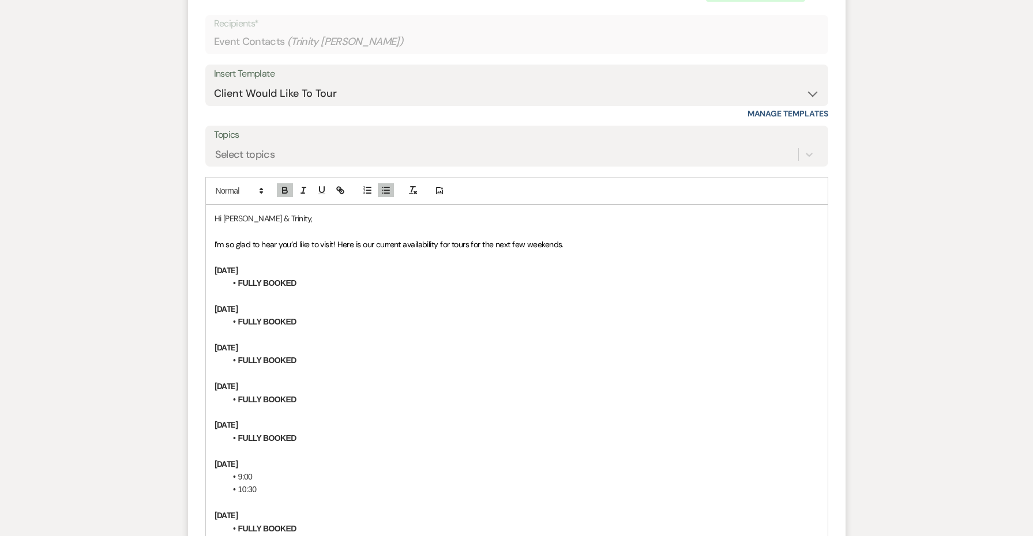
scroll to position [1590, 0]
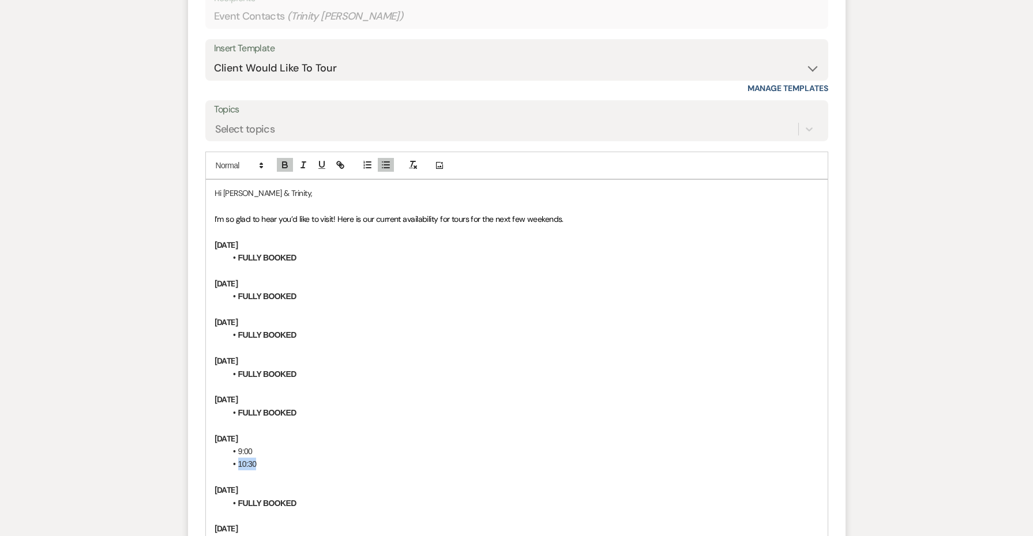
drag, startPoint x: 273, startPoint y: 433, endPoint x: 208, endPoint y: 433, distance: 65.2
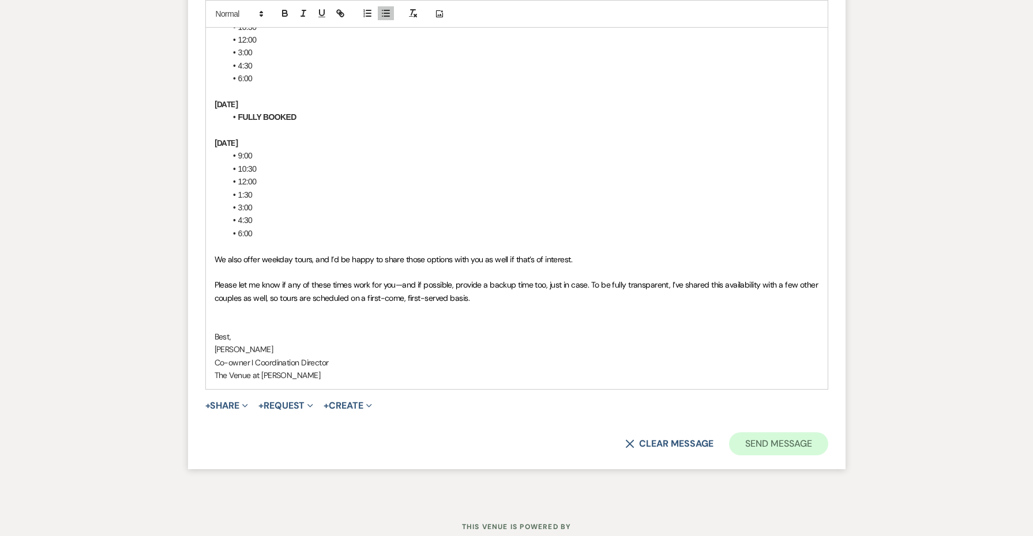
scroll to position [2234, 0]
click at [760, 433] on button "Send Message" at bounding box center [778, 444] width 99 height 23
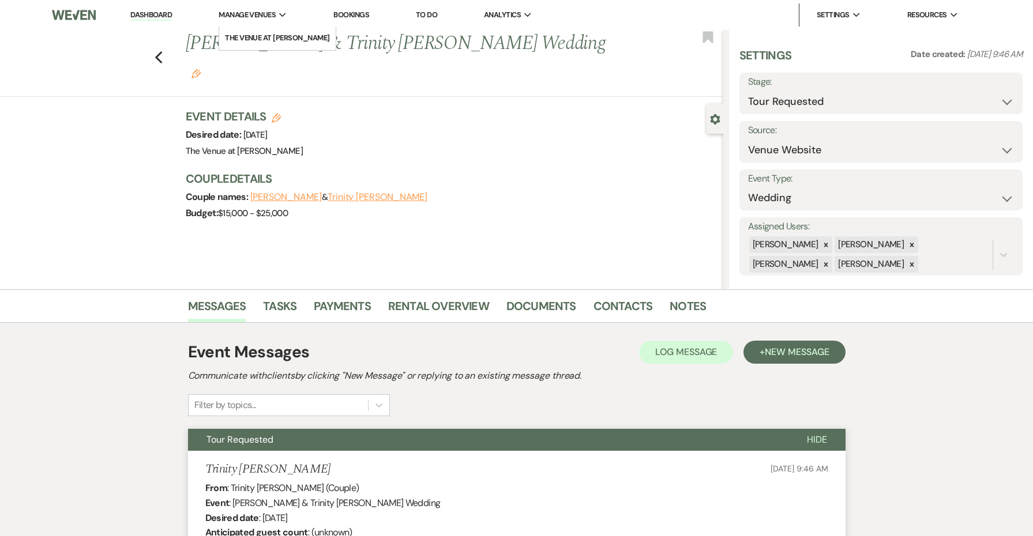
scroll to position [0, 0]
click at [157, 51] on use "button" at bounding box center [158, 57] width 7 height 13
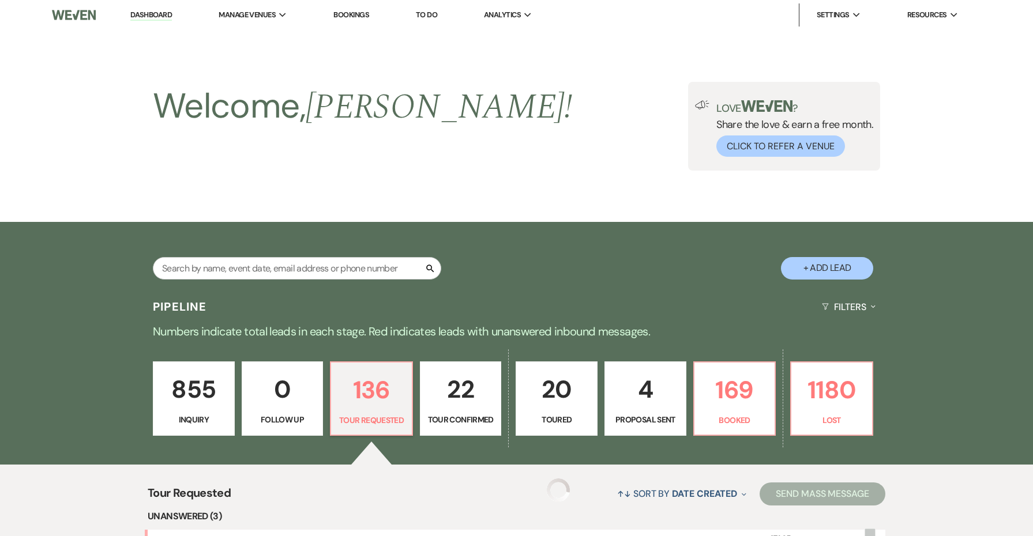
scroll to position [453, 0]
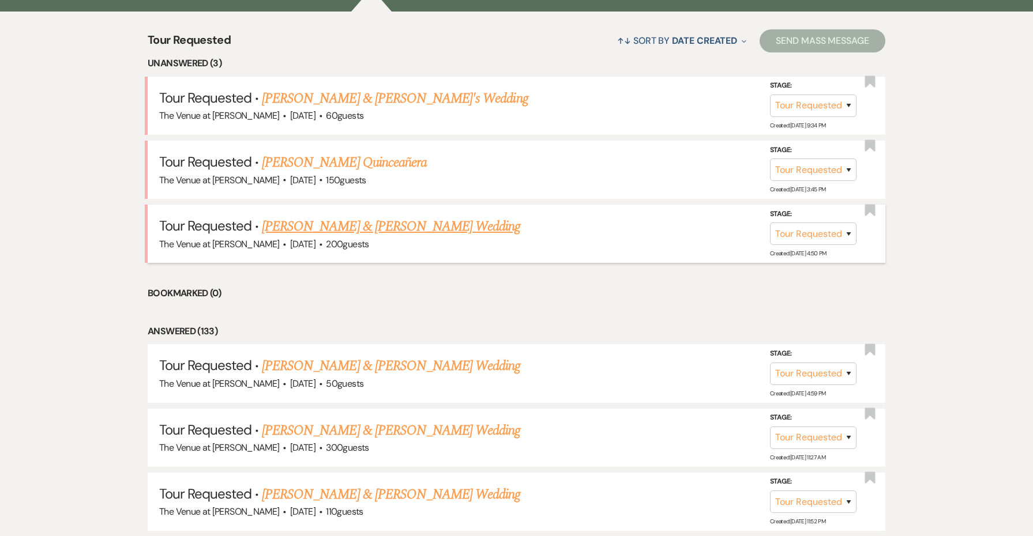
click at [318, 218] on link "[PERSON_NAME] & [PERSON_NAME] Wedding" at bounding box center [391, 226] width 258 height 21
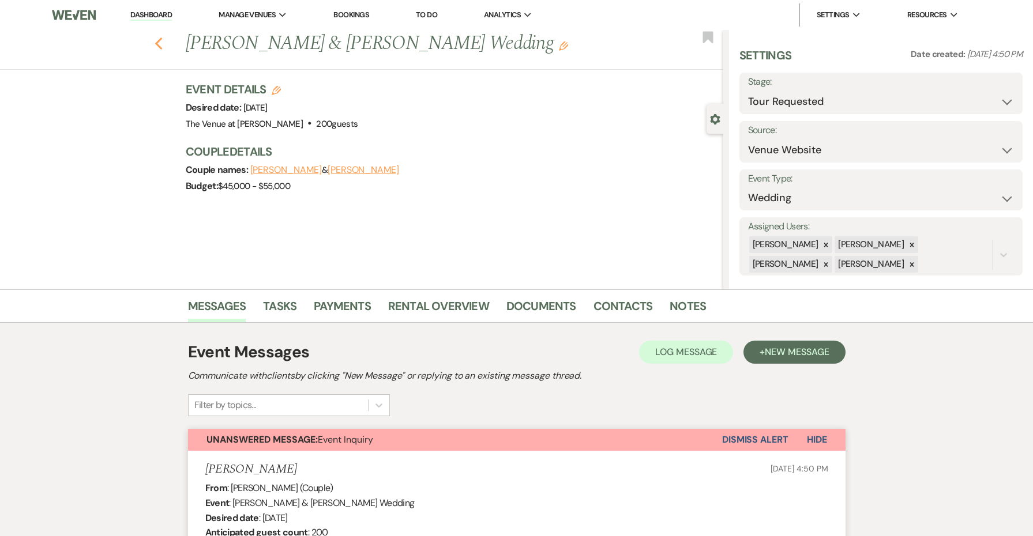
click at [158, 43] on use "button" at bounding box center [158, 43] width 7 height 13
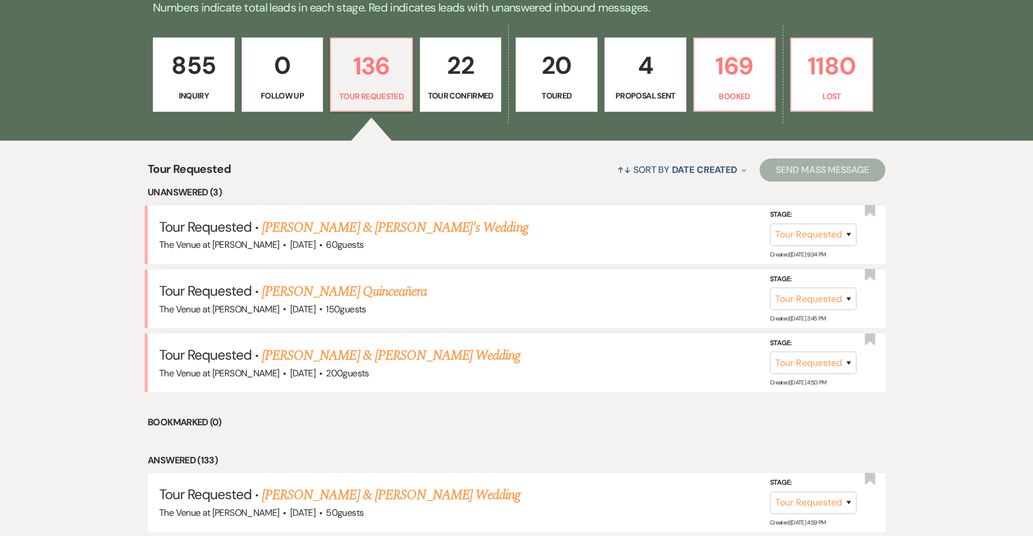
scroll to position [209, 0]
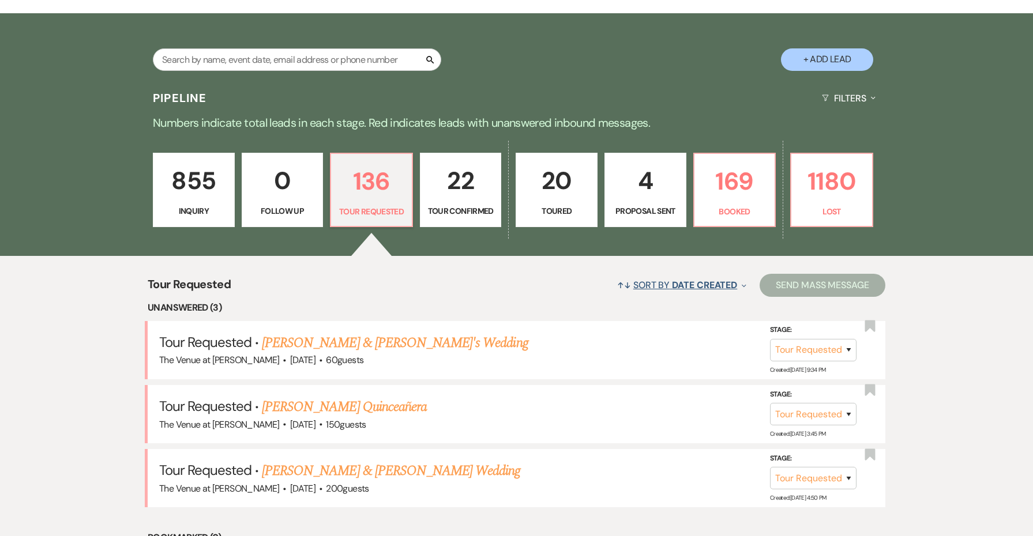
click at [710, 287] on span "Date Created" at bounding box center [704, 285] width 65 height 12
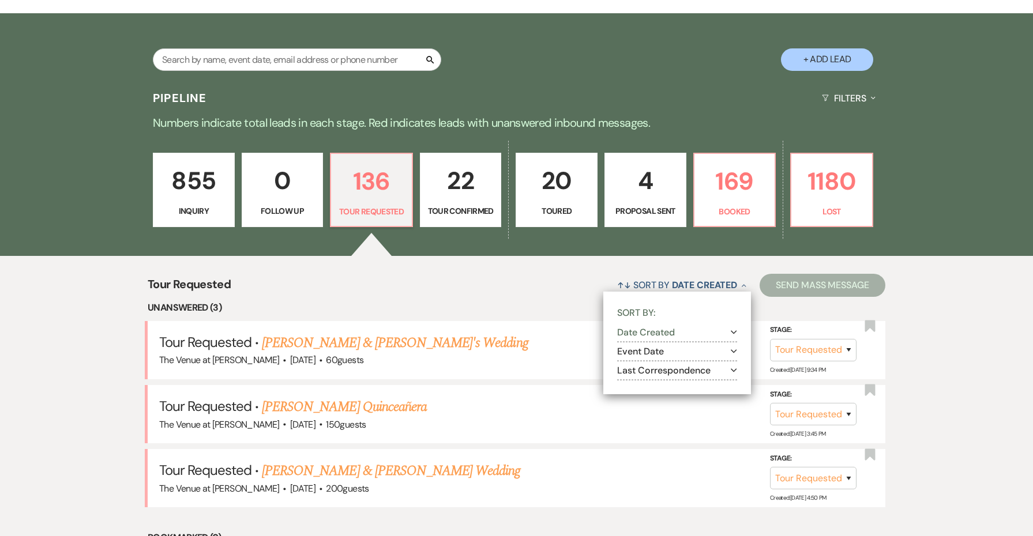
click at [688, 371] on button "Last Correspondence Expand" at bounding box center [677, 370] width 120 height 9
click at [633, 384] on input "Most recent to oldest" at bounding box center [635, 384] width 7 height 7
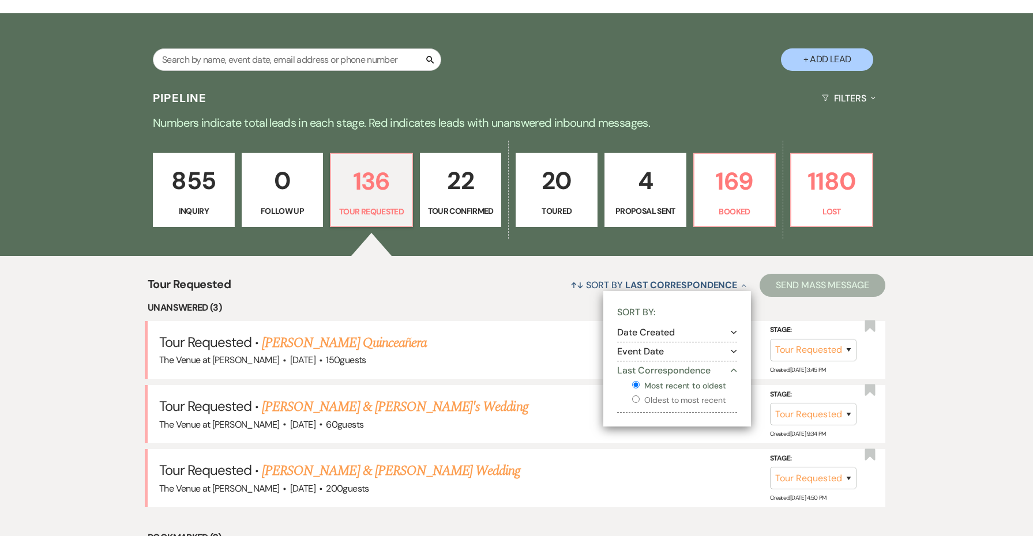
click at [456, 276] on div "↑↓ Sort By Last Correspondence Collapse Sort By: Date Created Expand Event Date…" at bounding box center [558, 285] width 655 height 31
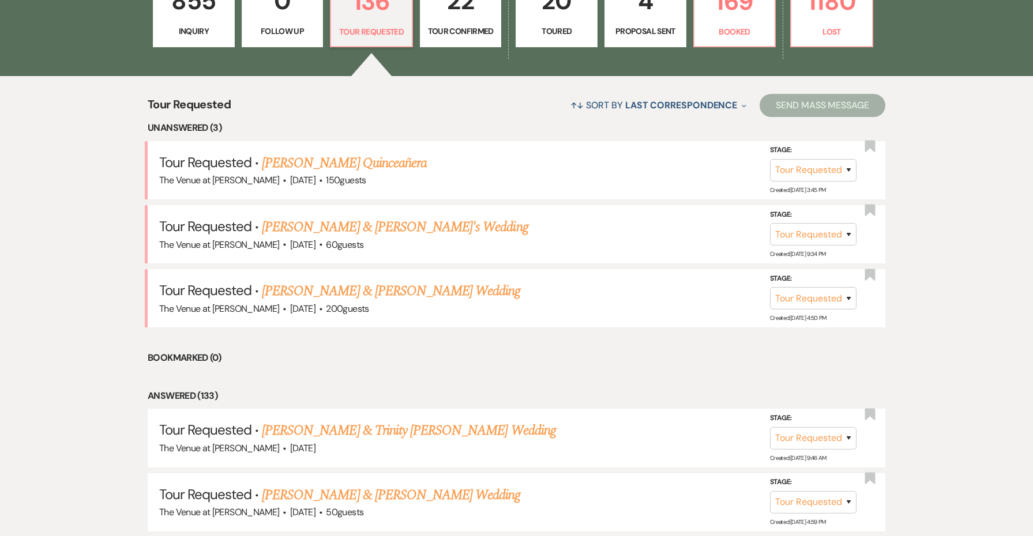
scroll to position [493, 0]
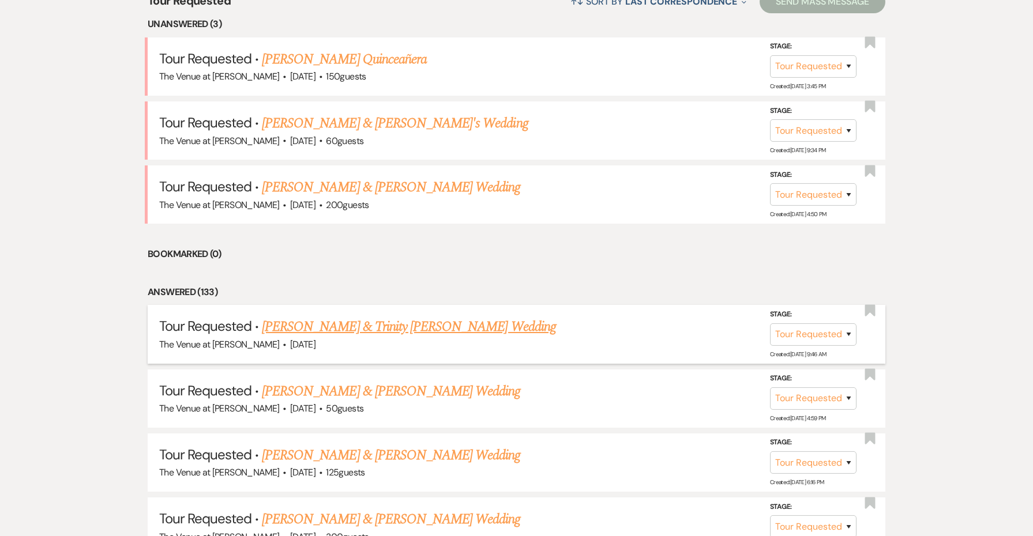
click at [446, 318] on link "[PERSON_NAME] & Trinity [PERSON_NAME] Wedding" at bounding box center [409, 327] width 294 height 21
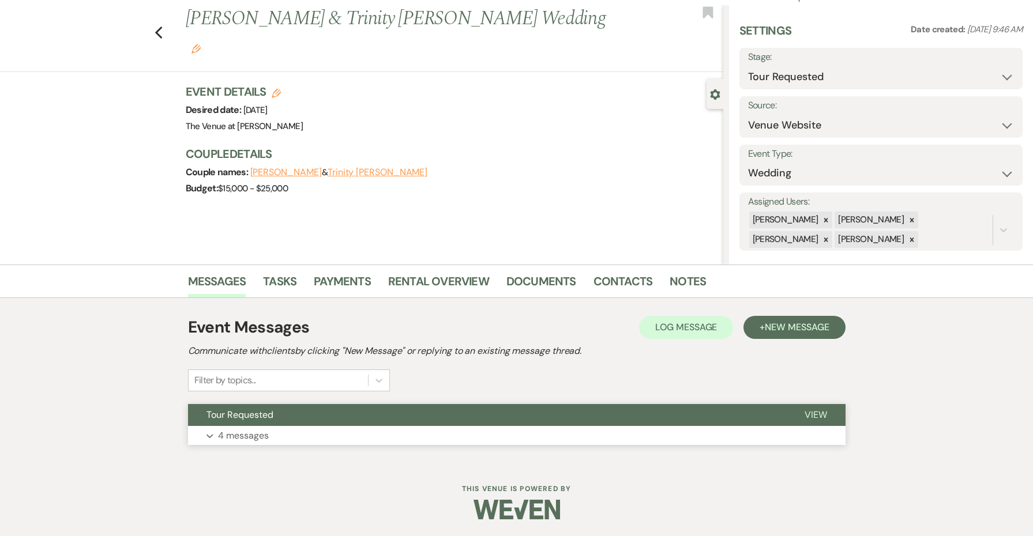
click at [414, 415] on button "Tour Requested" at bounding box center [487, 415] width 598 height 22
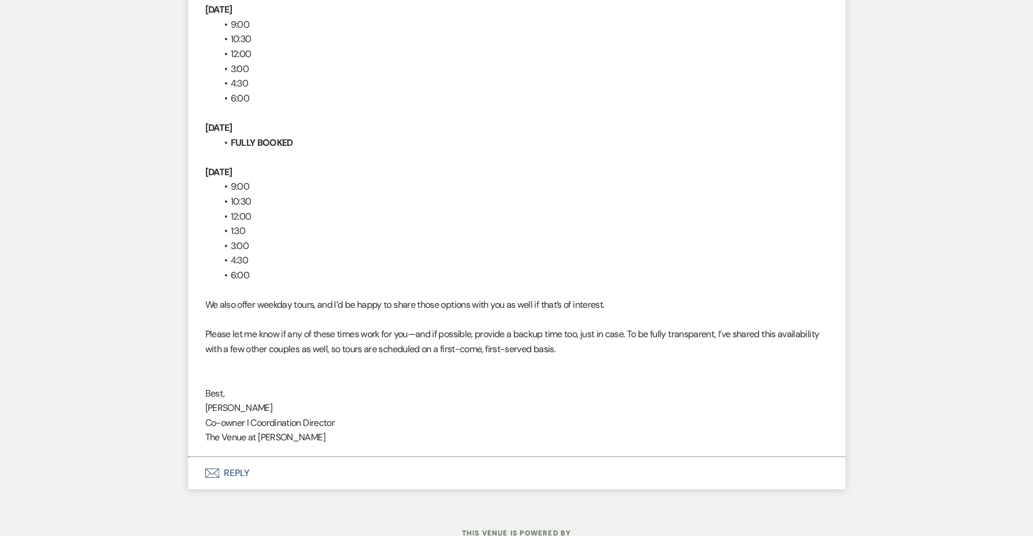
scroll to position [2090, 0]
drag, startPoint x: 374, startPoint y: 383, endPoint x: 279, endPoint y: 351, distance: 101.1
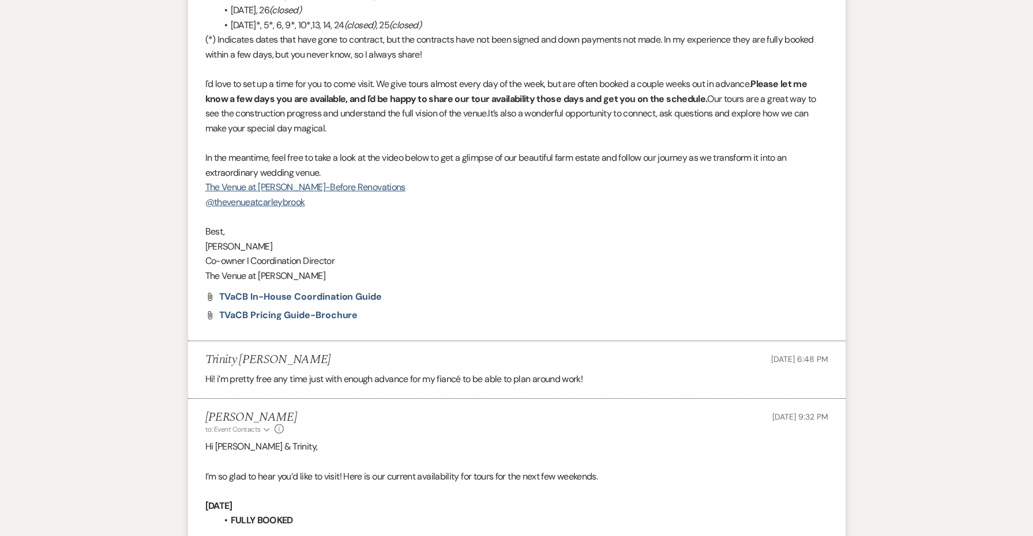
scroll to position [1367, 0]
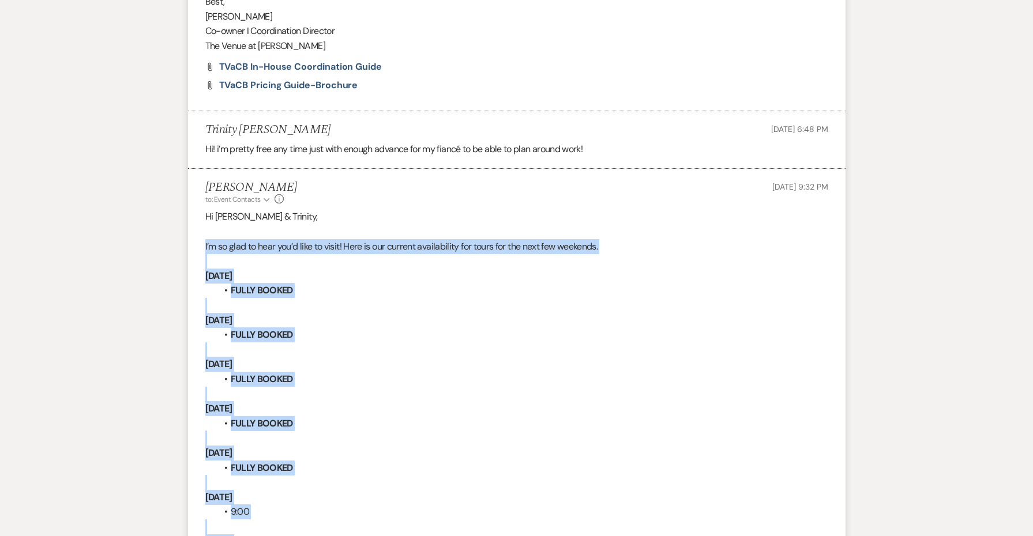
drag, startPoint x: 320, startPoint y: 399, endPoint x: 194, endPoint y: 220, distance: 219.1
copy div "L’i do sita co adip eli’s doei te incid! Utla et dol magnaal enimadminimv qui n…"
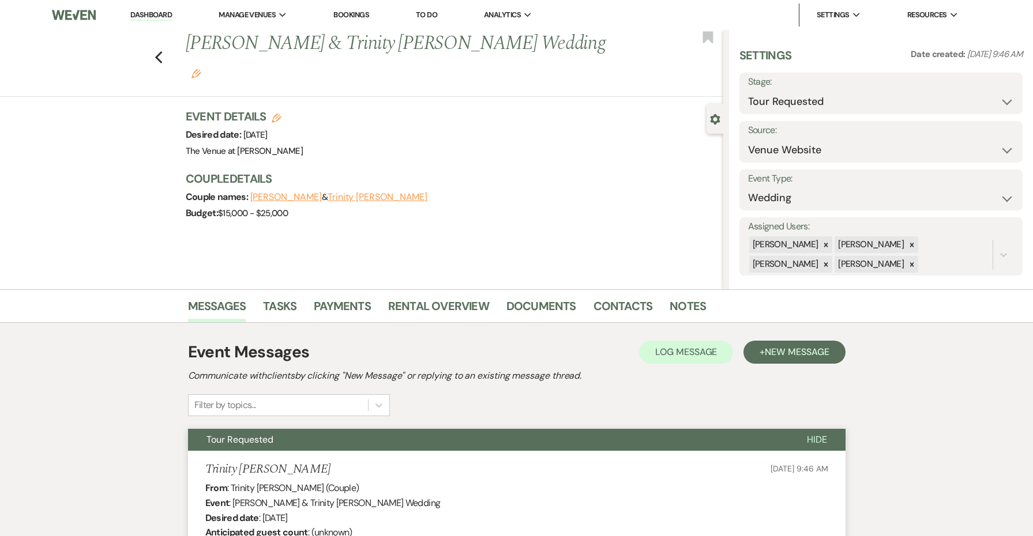
scroll to position [0, 0]
click at [158, 51] on use "button" at bounding box center [158, 57] width 7 height 13
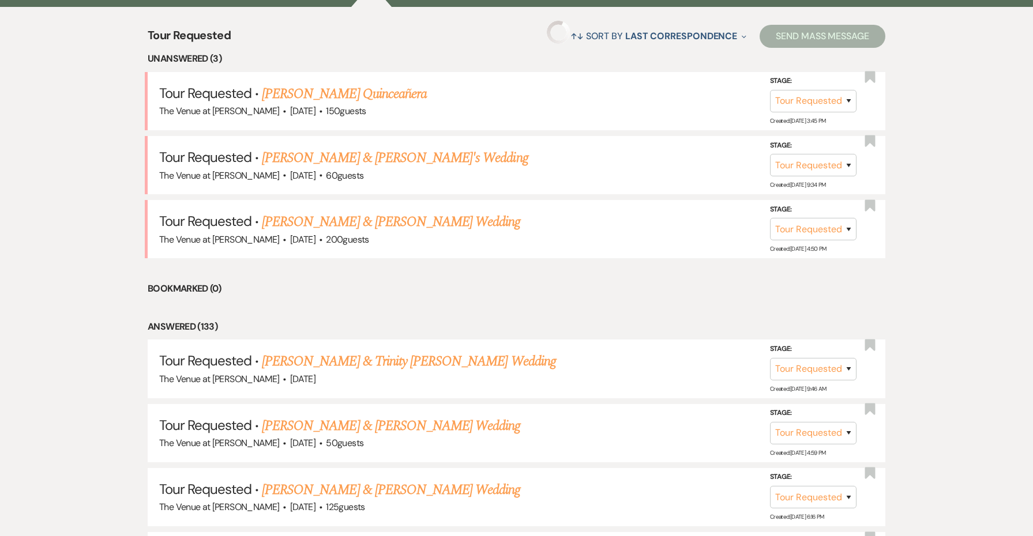
scroll to position [455, 0]
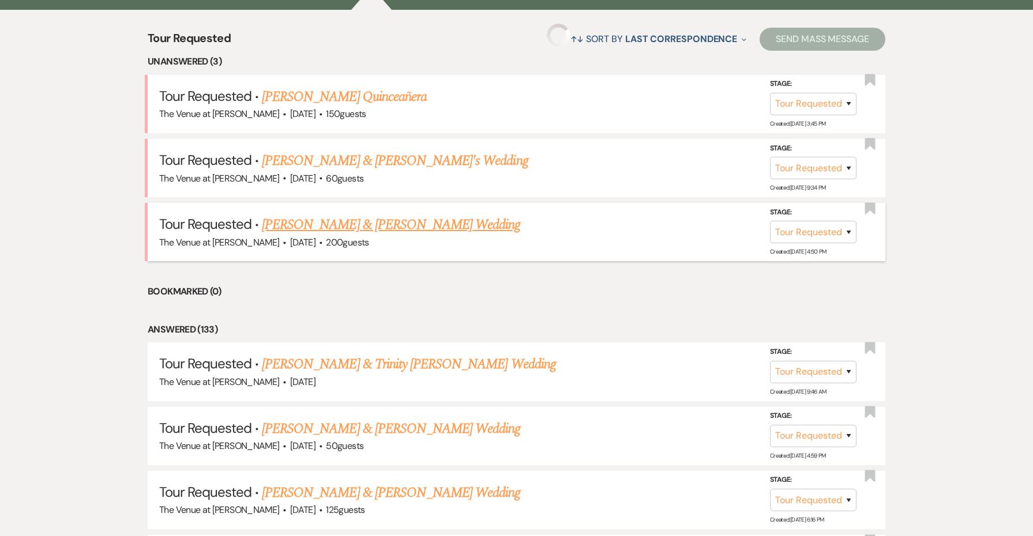
click at [341, 223] on link "[PERSON_NAME] & [PERSON_NAME] Wedding" at bounding box center [391, 225] width 258 height 21
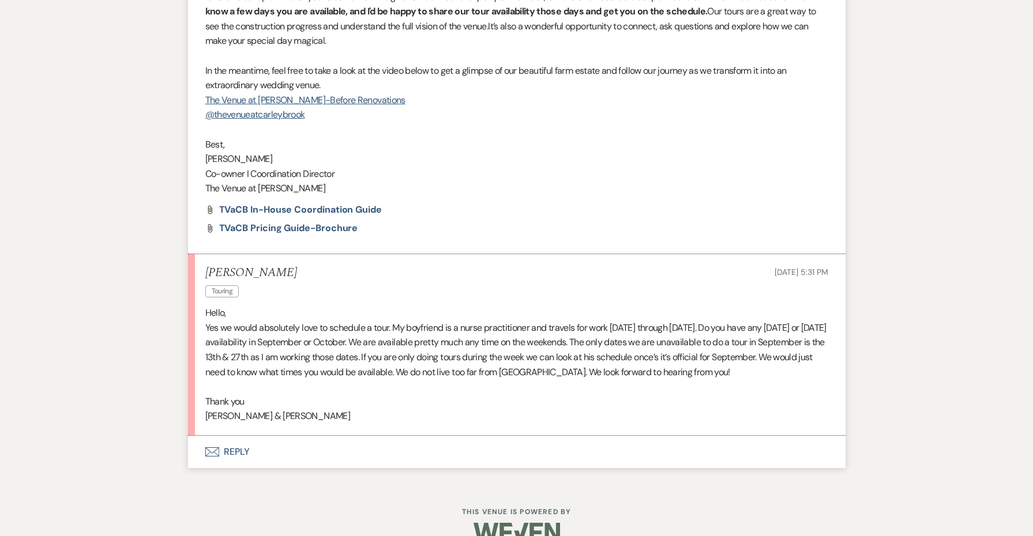
scroll to position [1165, 0]
click at [232, 437] on button "Envelope Reply" at bounding box center [517, 453] width 658 height 32
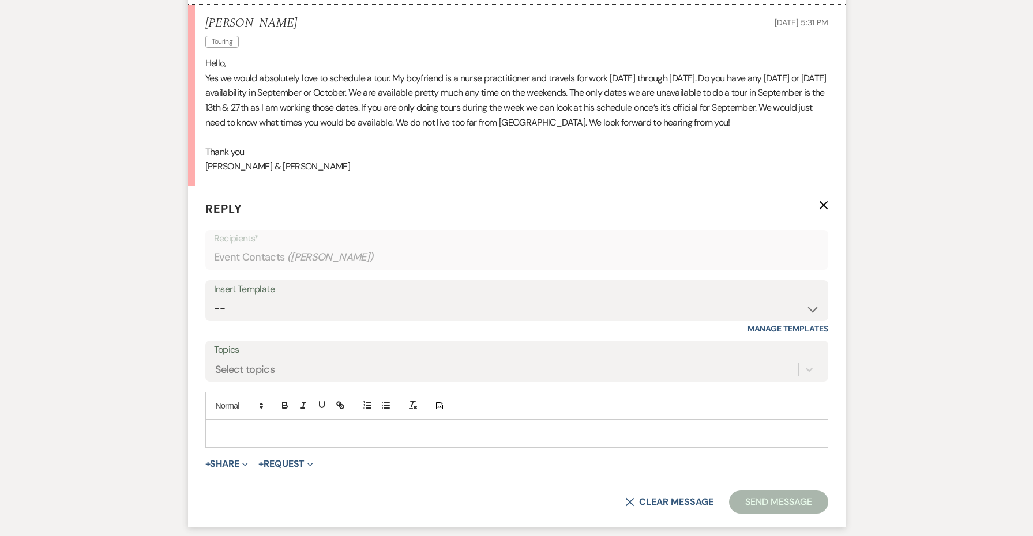
scroll to position [1480, 0]
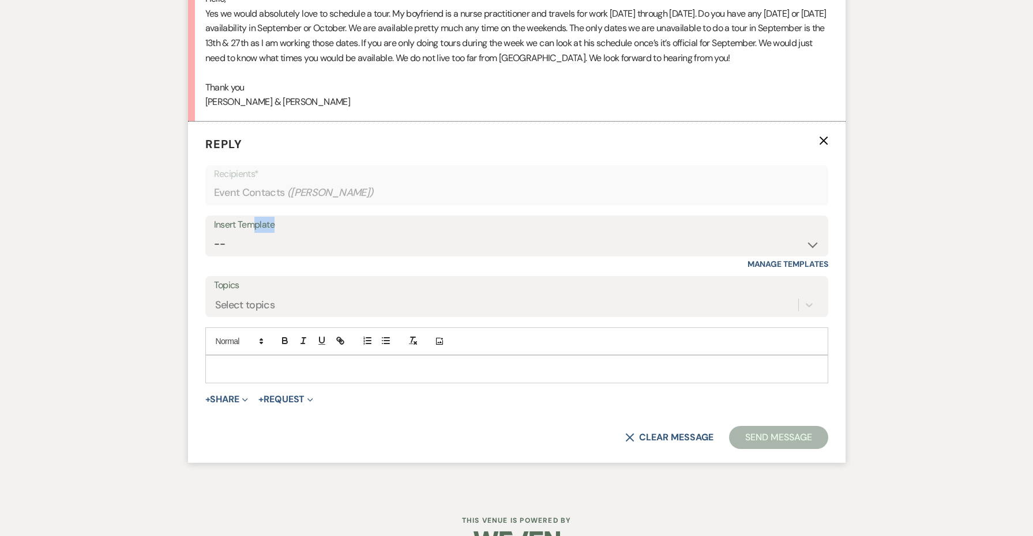
click at [252, 217] on div "Insert Template" at bounding box center [517, 225] width 606 height 17
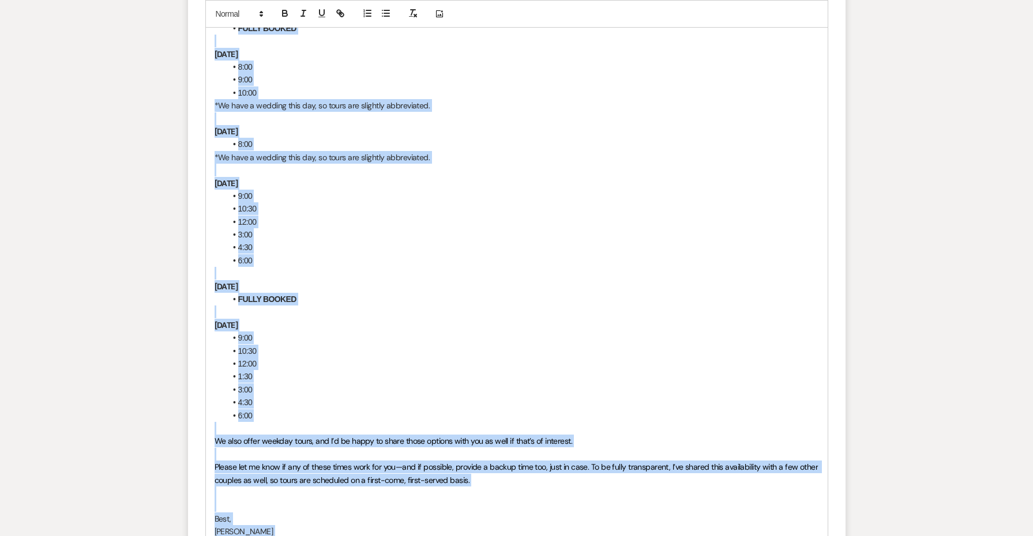
scroll to position [2316, 0]
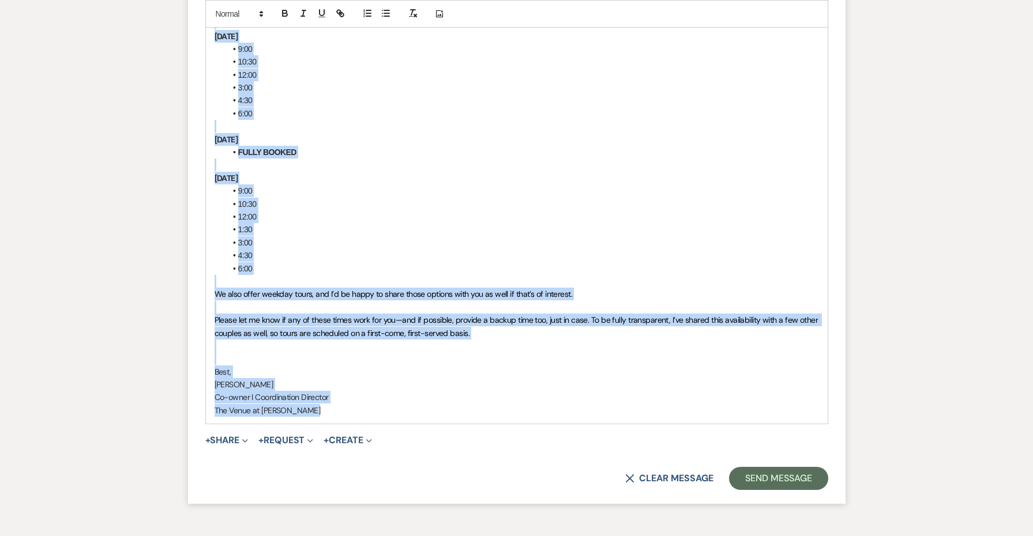
drag, startPoint x: 211, startPoint y: 366, endPoint x: 508, endPoint y: 463, distance: 312.3
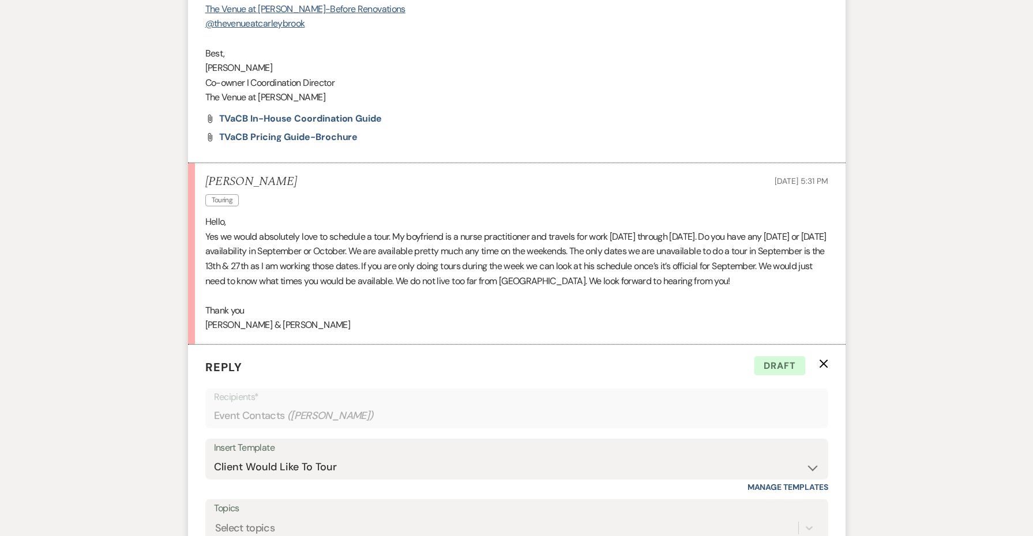
scroll to position [1270, 1]
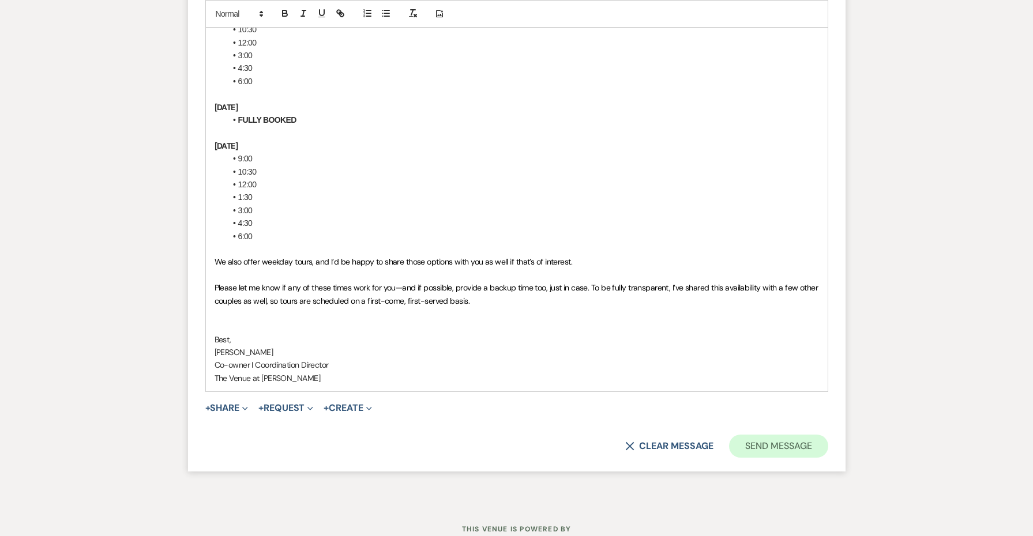
click at [749, 435] on button "Send Message" at bounding box center [778, 446] width 99 height 23
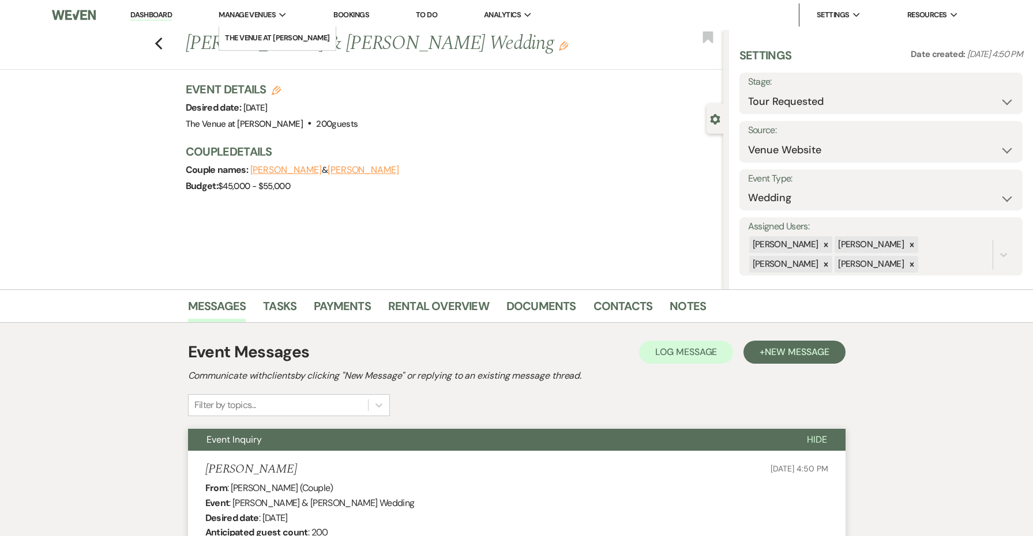
scroll to position [0, 0]
click at [156, 43] on icon "Previous" at bounding box center [159, 44] width 9 height 14
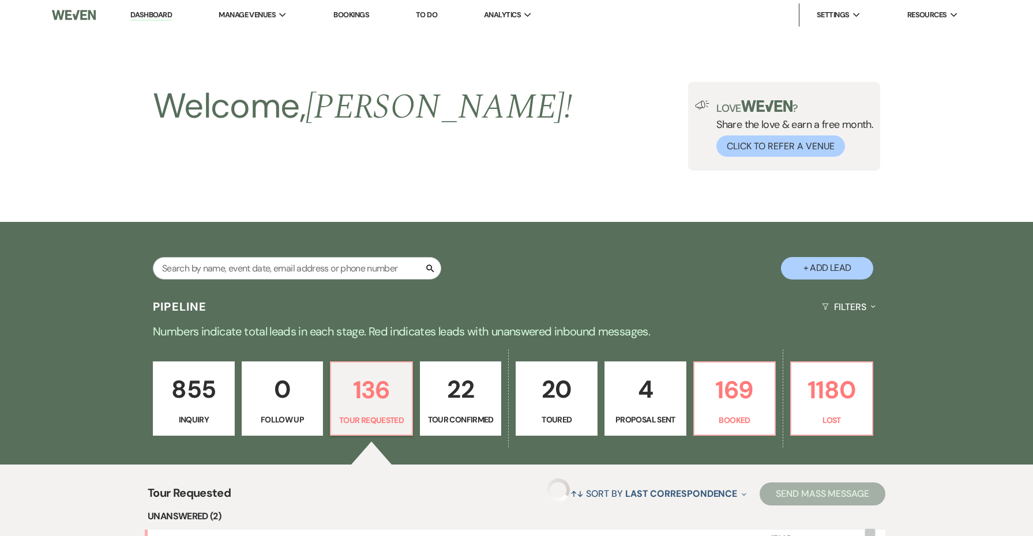
scroll to position [455, 0]
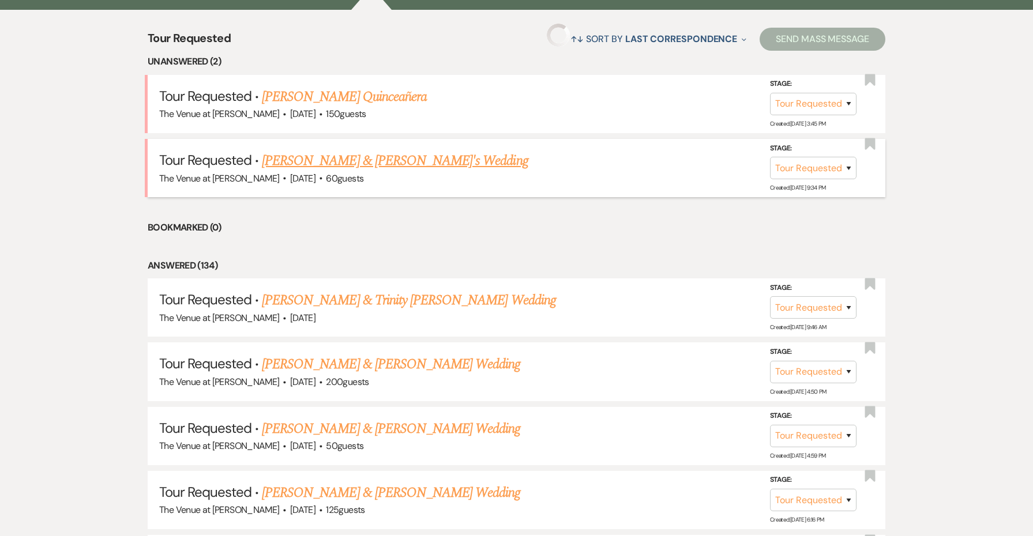
click at [381, 166] on link "[PERSON_NAME] & [PERSON_NAME]'s Wedding" at bounding box center [395, 161] width 266 height 21
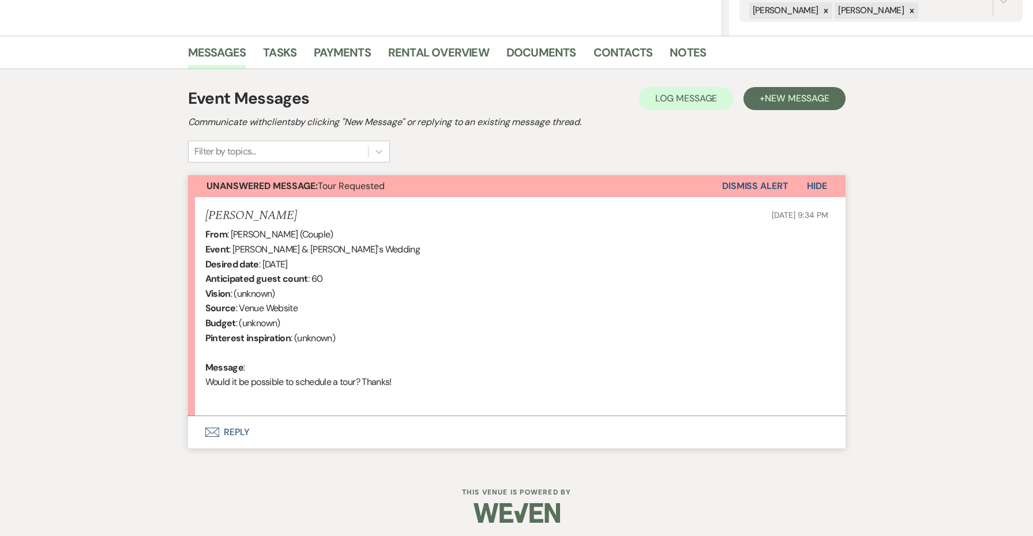
scroll to position [253, 0]
click at [232, 437] on button "Envelope Reply" at bounding box center [517, 433] width 658 height 32
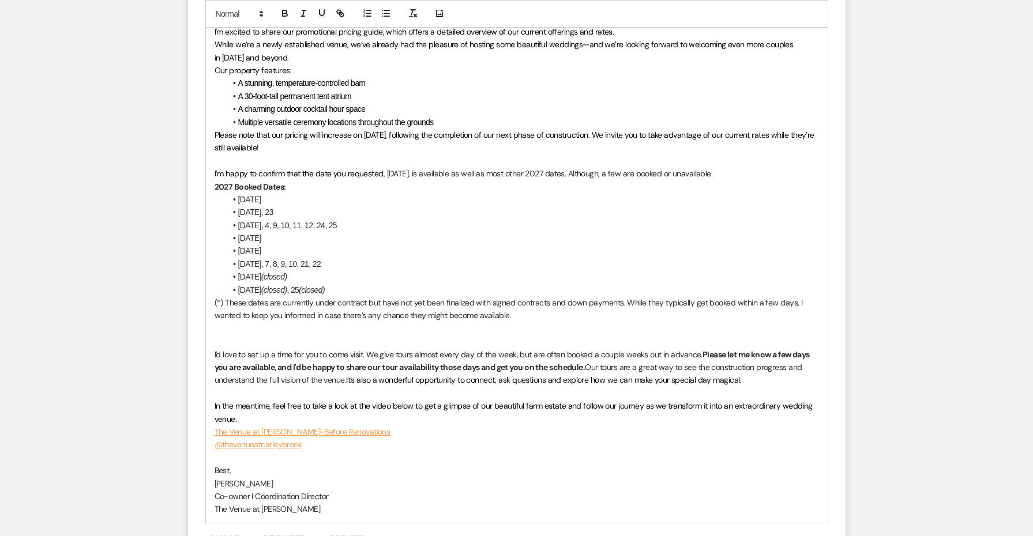
scroll to position [823, 0]
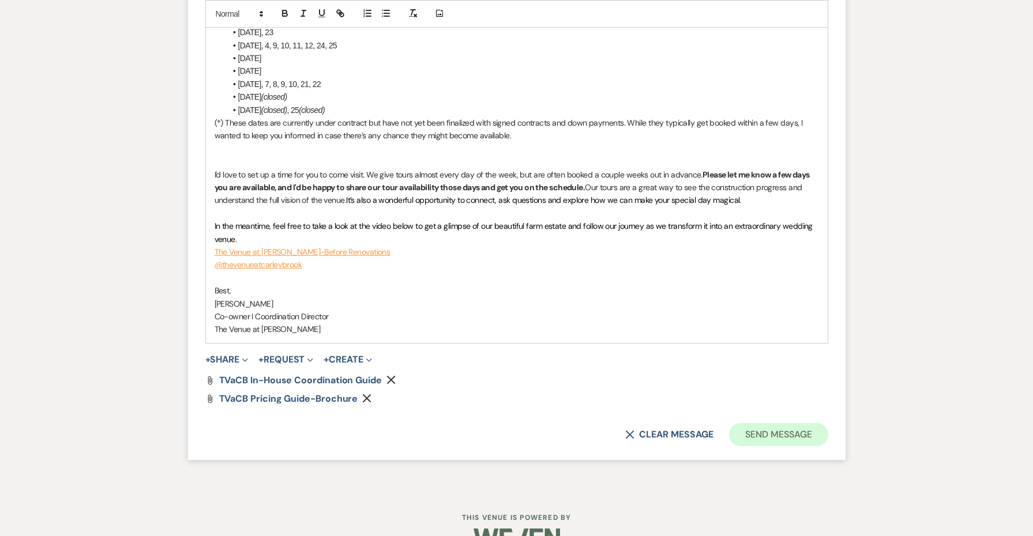
click at [739, 423] on button "Send Message" at bounding box center [778, 434] width 99 height 23
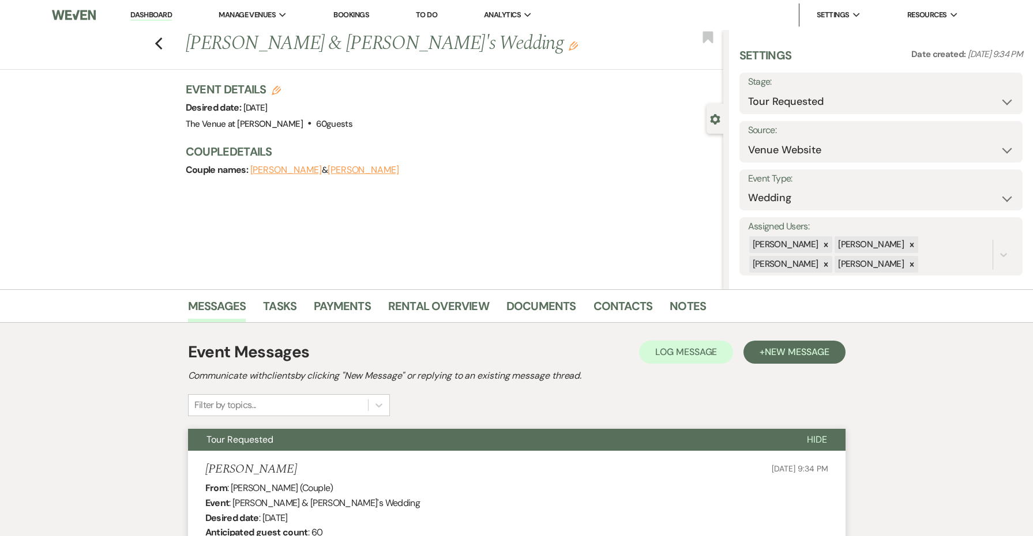
scroll to position [0, 0]
click at [160, 46] on icon "Previous" at bounding box center [159, 44] width 9 height 14
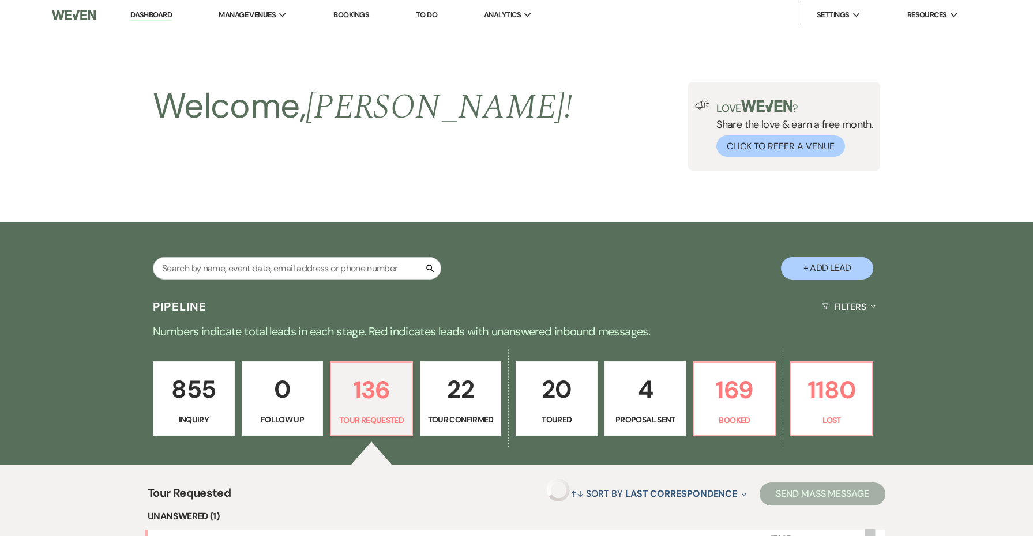
scroll to position [455, 0]
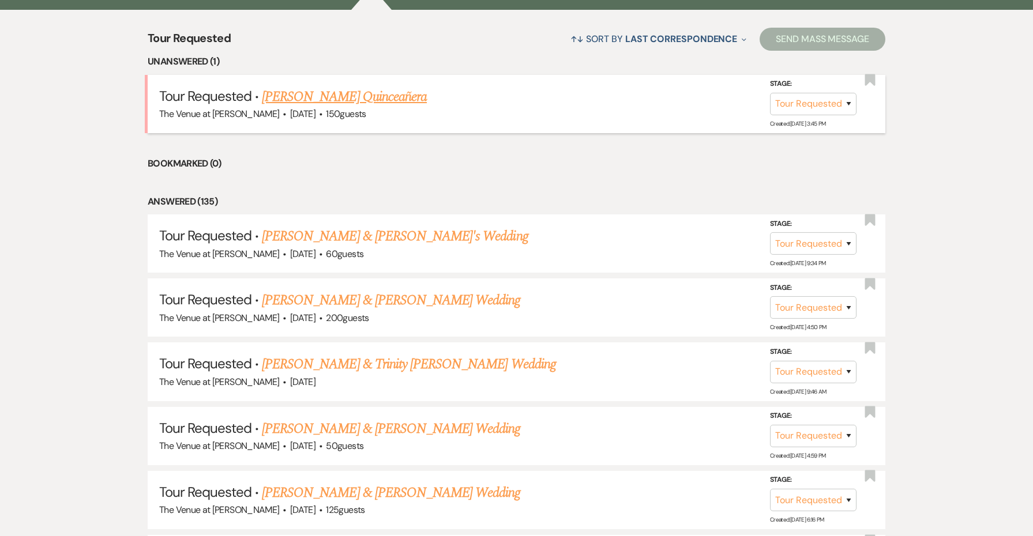
click at [307, 96] on link "[PERSON_NAME] Quinceañera" at bounding box center [344, 97] width 165 height 21
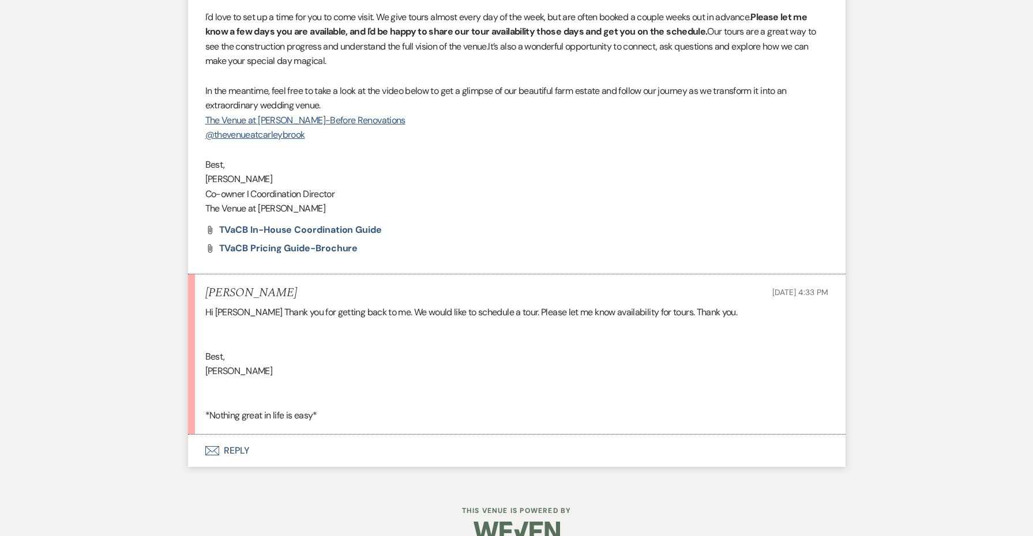
scroll to position [1144, 0]
click at [230, 435] on button "Envelope Reply" at bounding box center [517, 451] width 658 height 32
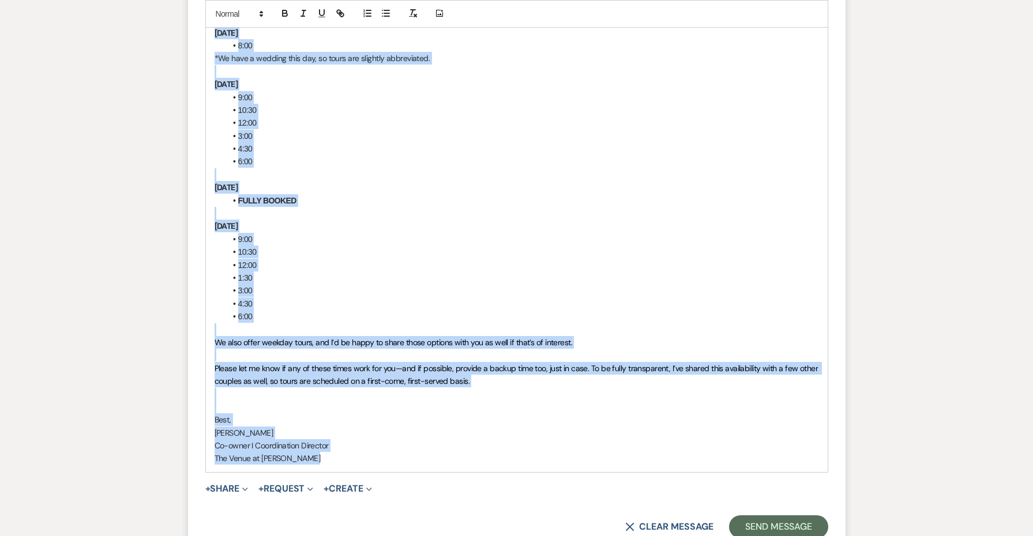
scroll to position [2328, 0]
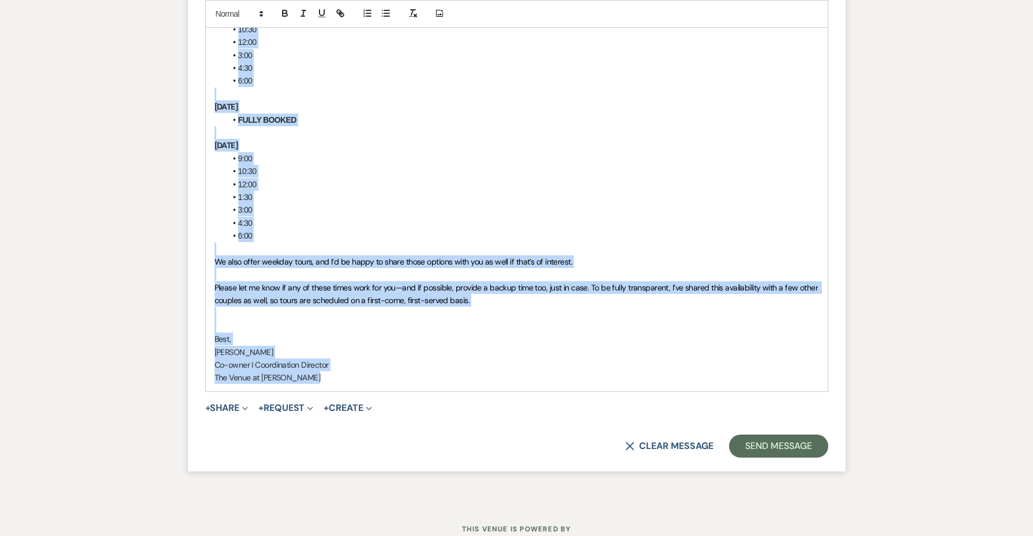
drag, startPoint x: 213, startPoint y: 470, endPoint x: 346, endPoint y: 340, distance: 185.2
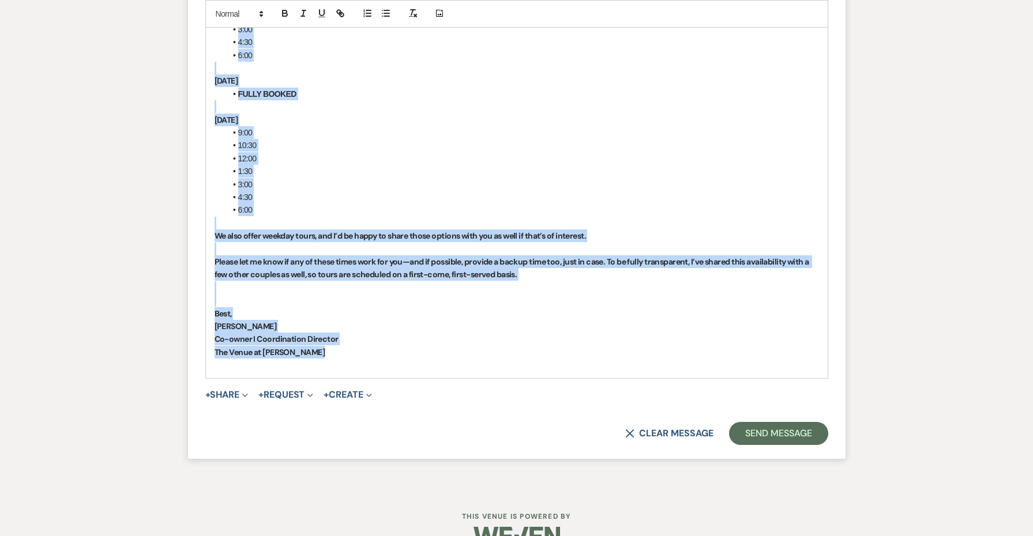
scroll to position [2315, 0]
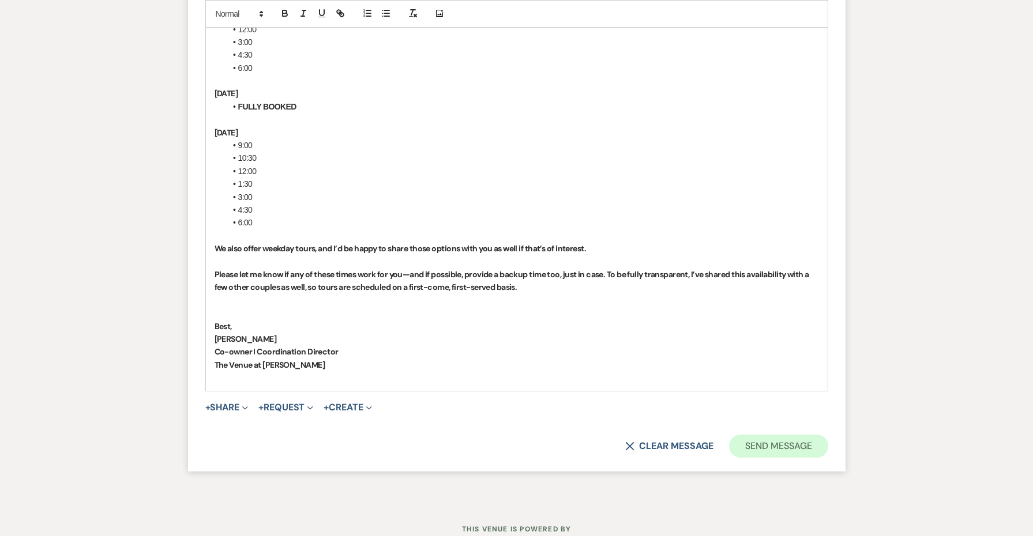
click at [761, 435] on button "Send Message" at bounding box center [778, 446] width 99 height 23
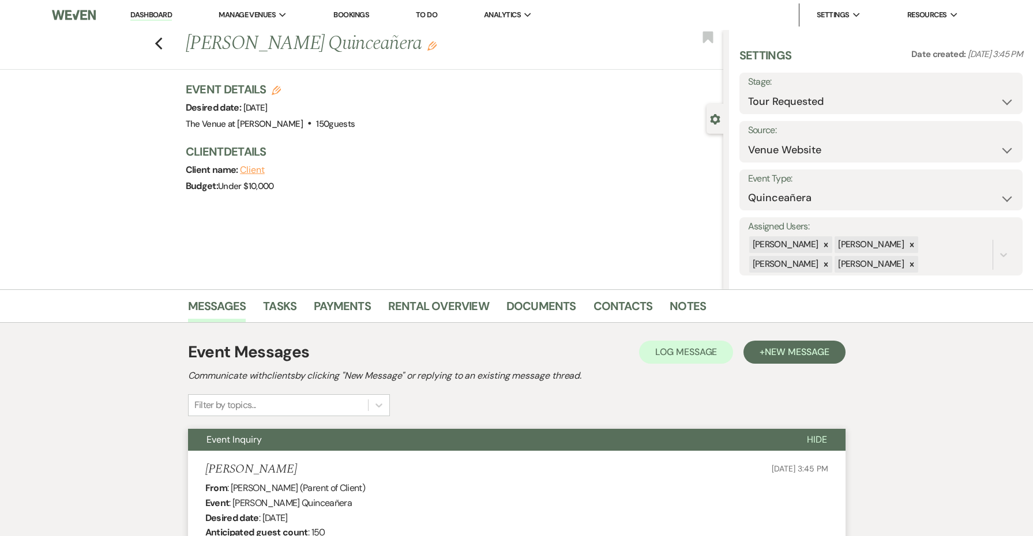
scroll to position [0, 0]
click at [157, 38] on icon "Previous" at bounding box center [159, 44] width 9 height 14
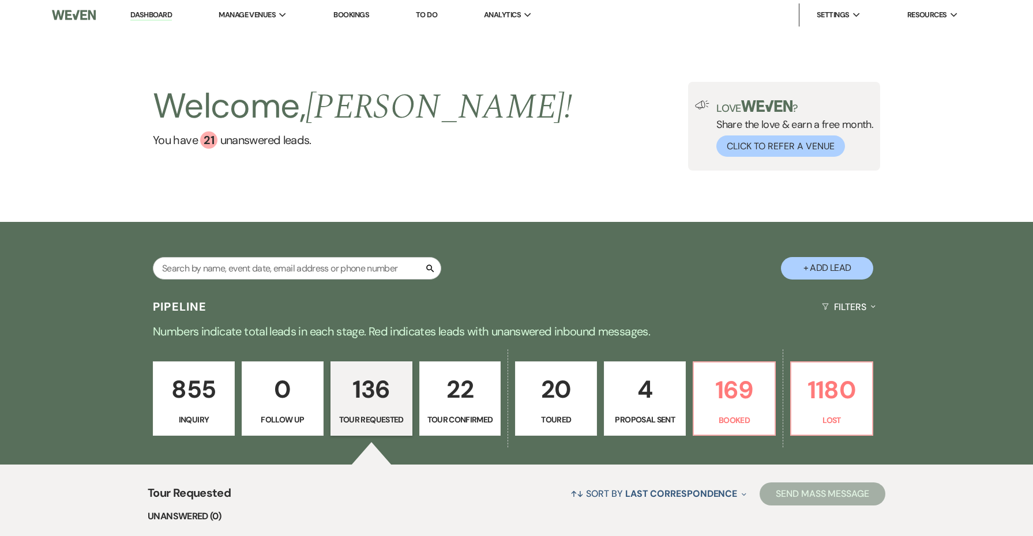
scroll to position [121, 0]
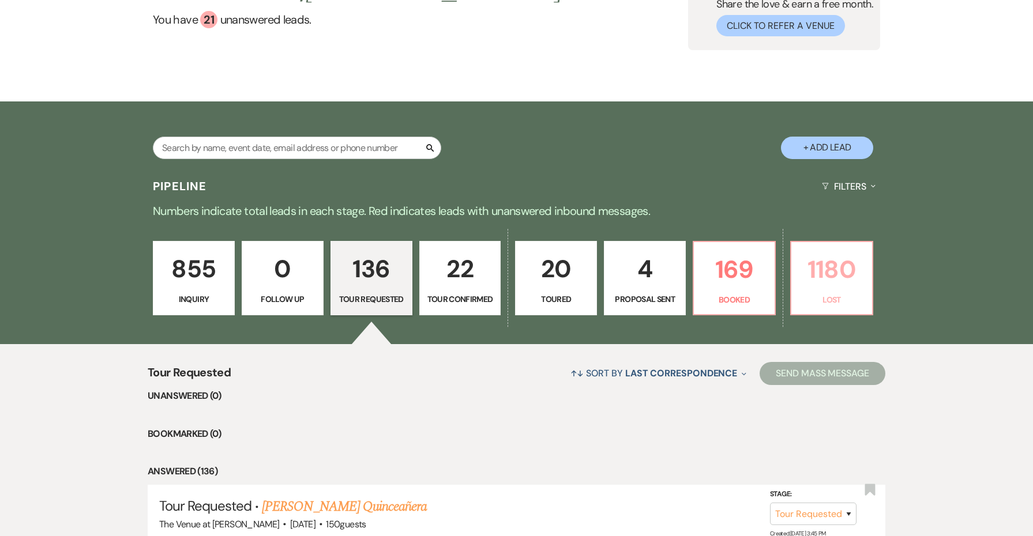
click at [804, 272] on p "1180" at bounding box center [831, 269] width 67 height 39
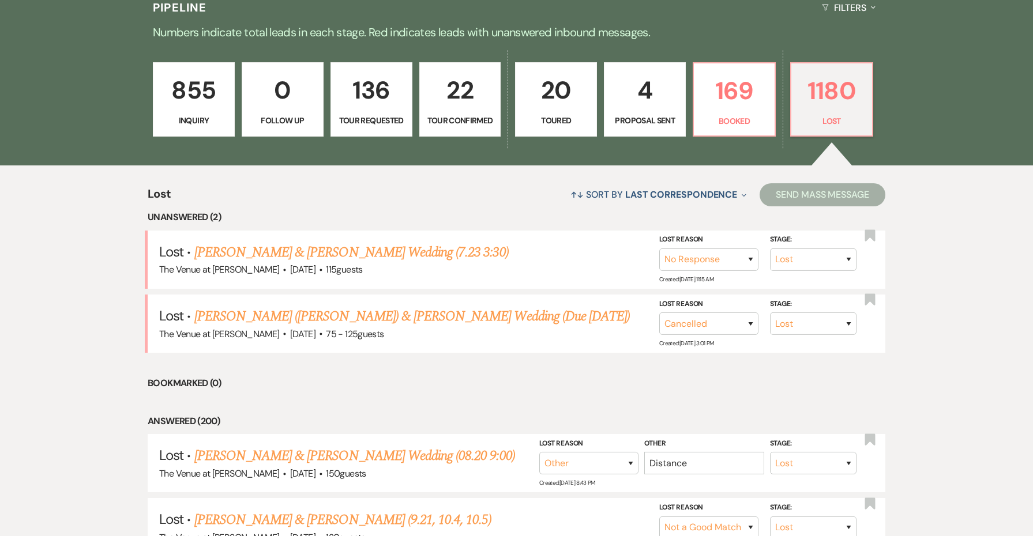
scroll to position [303, 0]
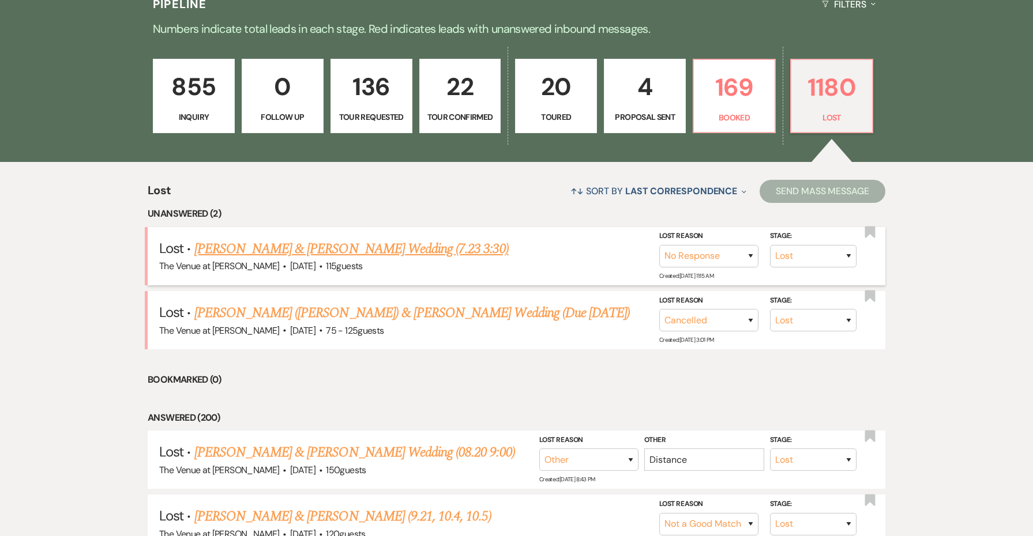
click at [276, 245] on link "[PERSON_NAME] & [PERSON_NAME] Wedding (7.23 3:30)" at bounding box center [351, 249] width 314 height 21
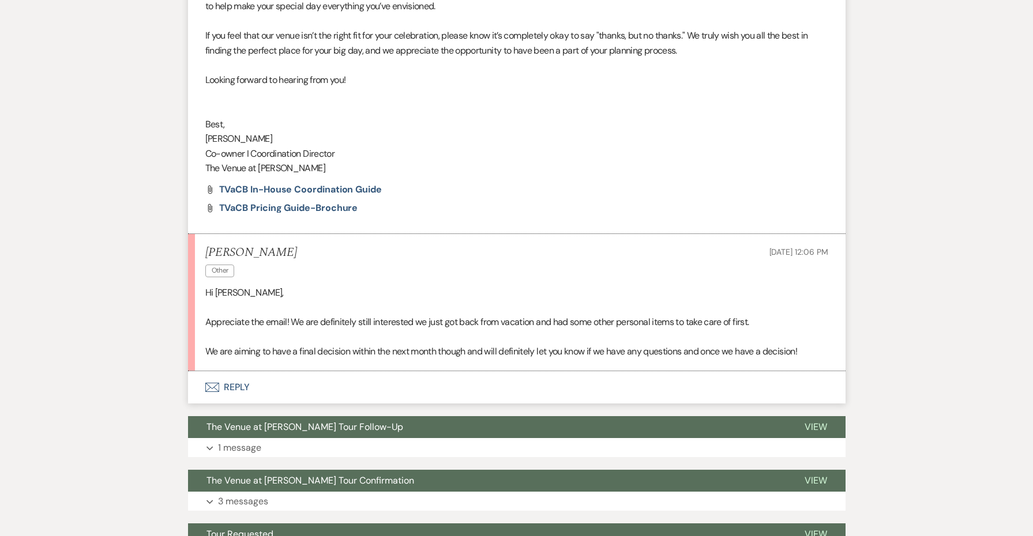
scroll to position [534, 0]
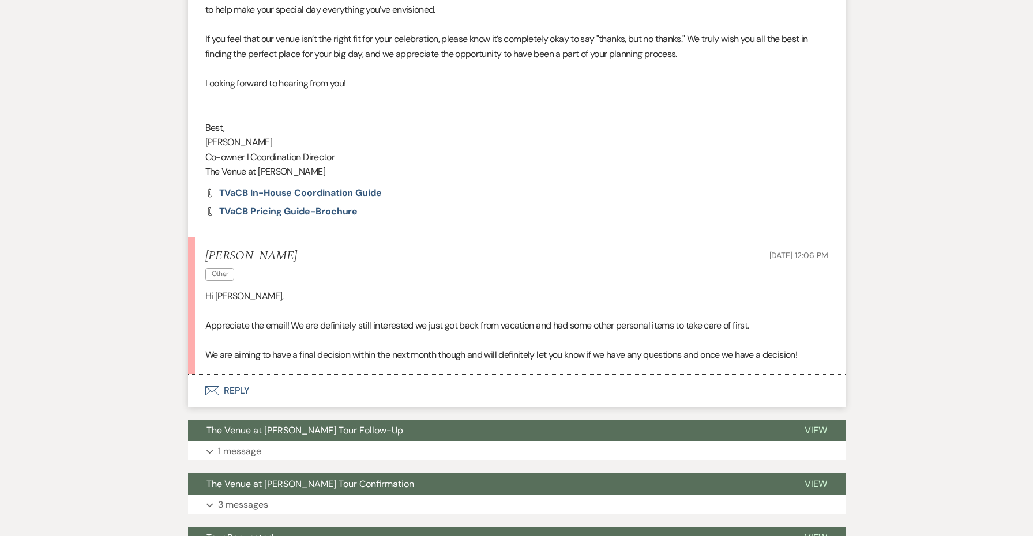
click at [239, 386] on button "Envelope Reply" at bounding box center [517, 391] width 658 height 32
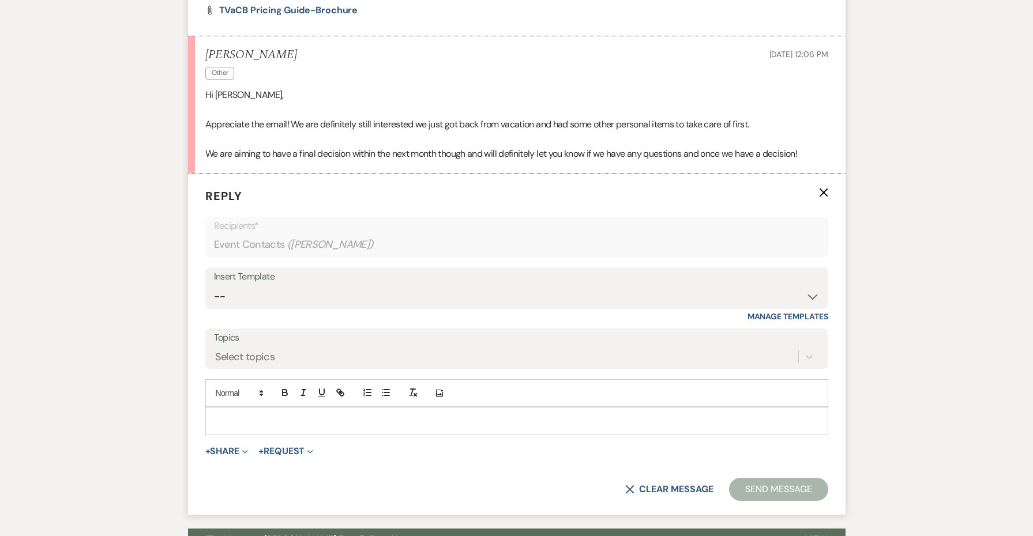
scroll to position [803, 0]
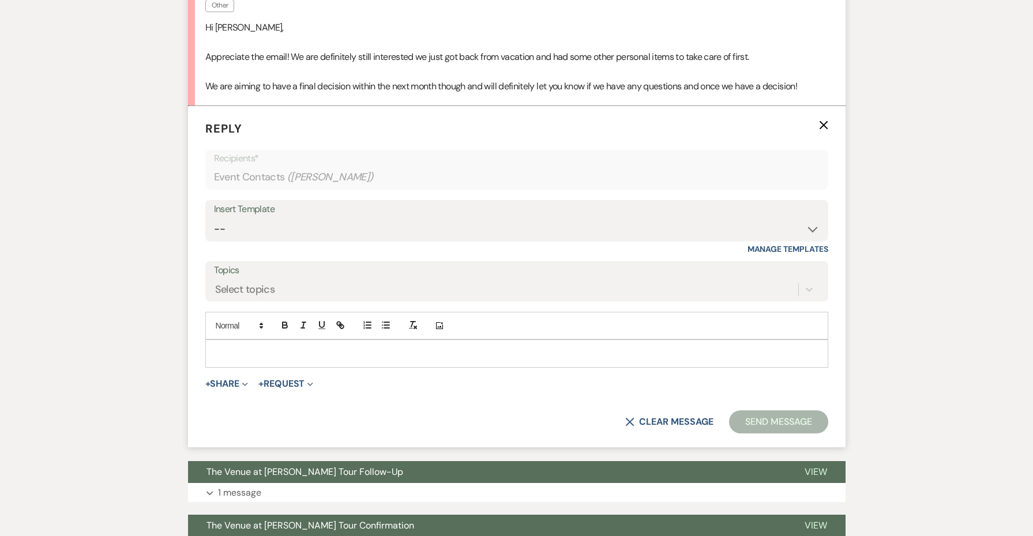
click at [287, 347] on p at bounding box center [517, 353] width 605 height 13
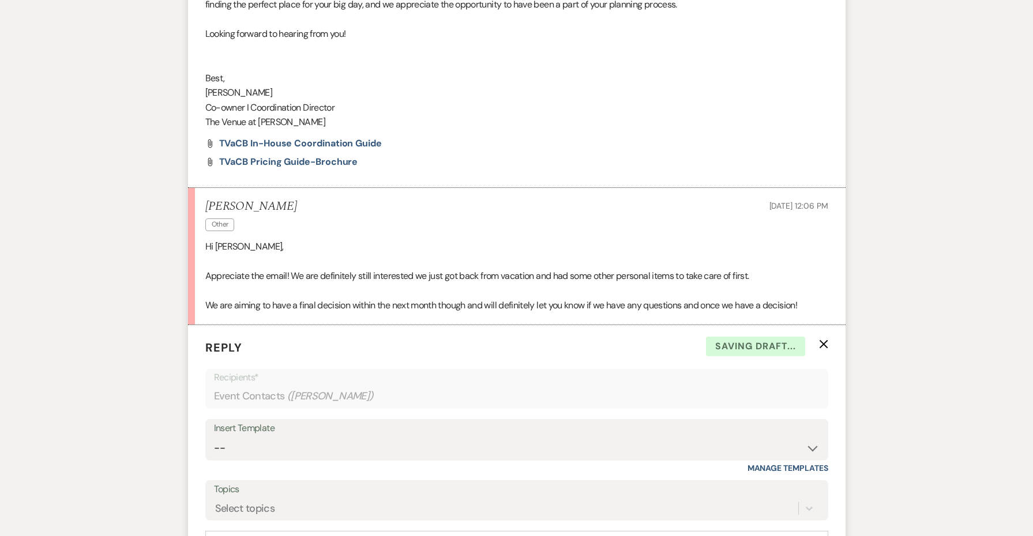
scroll to position [544, 0]
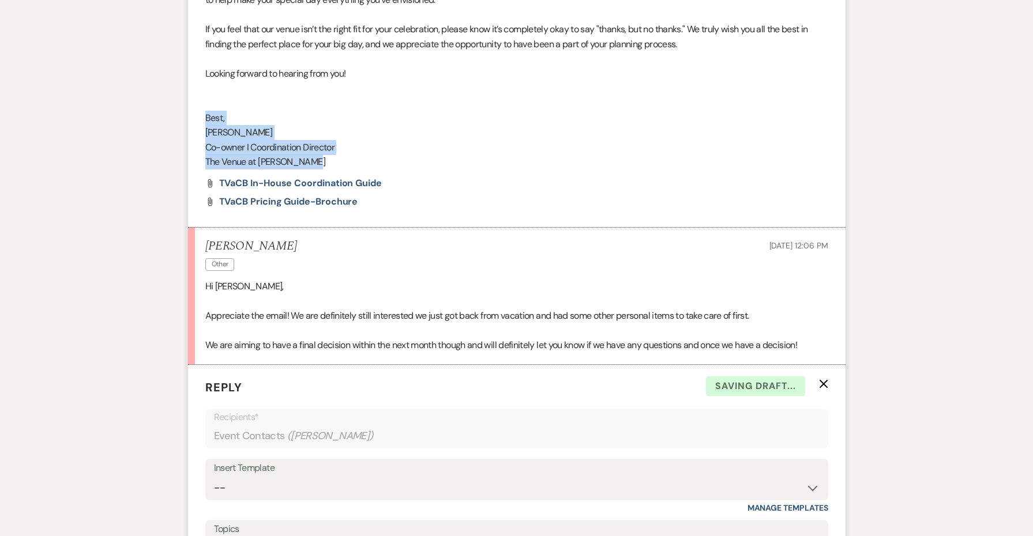
drag, startPoint x: 324, startPoint y: 152, endPoint x: 192, endPoint y: 114, distance: 137.3
click at [192, 114] on li "[PERSON_NAME] to: Event Contacts Expand Info [DATE] 7:48 AM Weven Check Notific…" at bounding box center [517, 67] width 658 height 321
copy div "Best, [PERSON_NAME] I Coordination Director The Venue at [PERSON_NAME]"
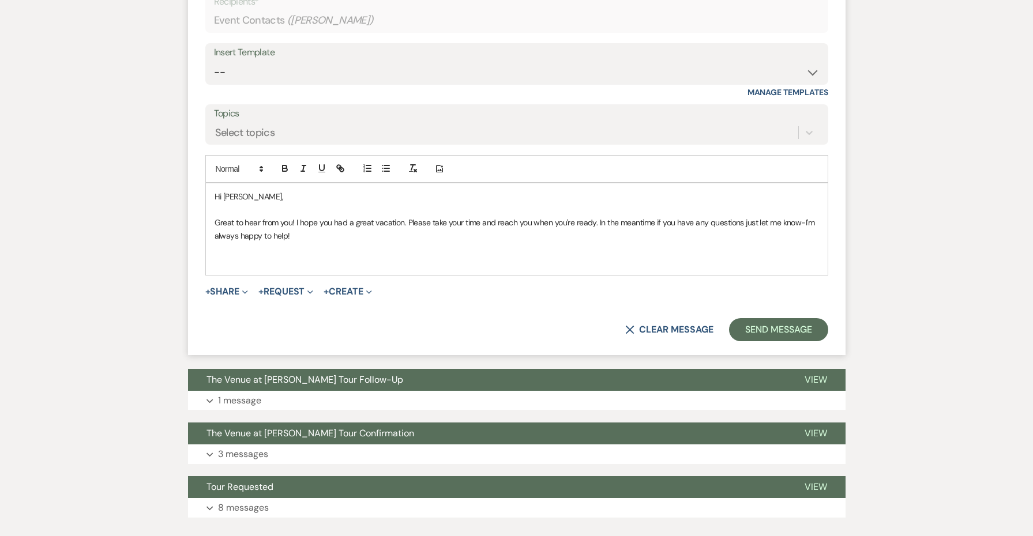
scroll to position [994, 0]
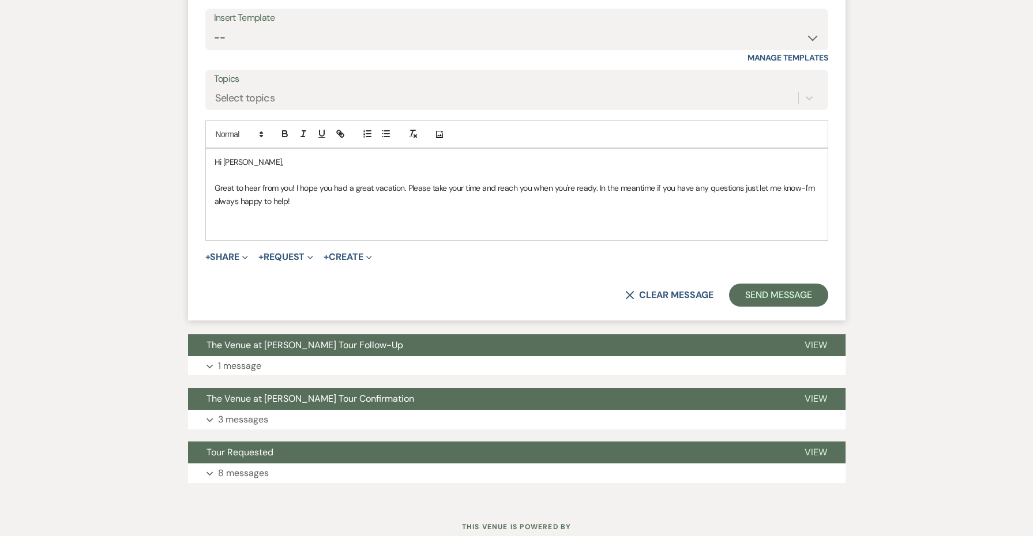
click at [235, 220] on p at bounding box center [517, 226] width 605 height 13
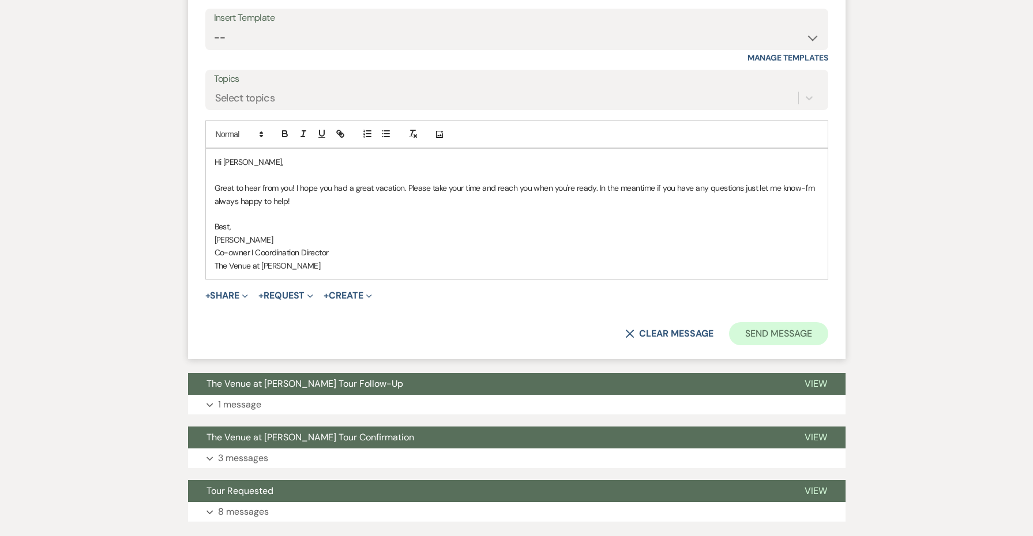
click at [739, 322] on button "Send Message" at bounding box center [778, 333] width 99 height 23
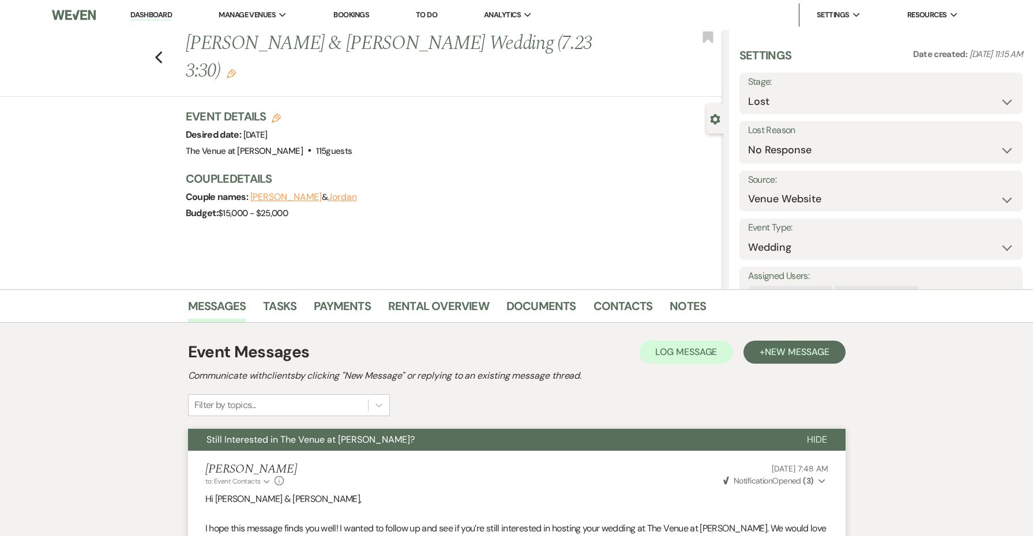
scroll to position [0, 0]
click at [155, 51] on icon "Previous" at bounding box center [159, 58] width 9 height 14
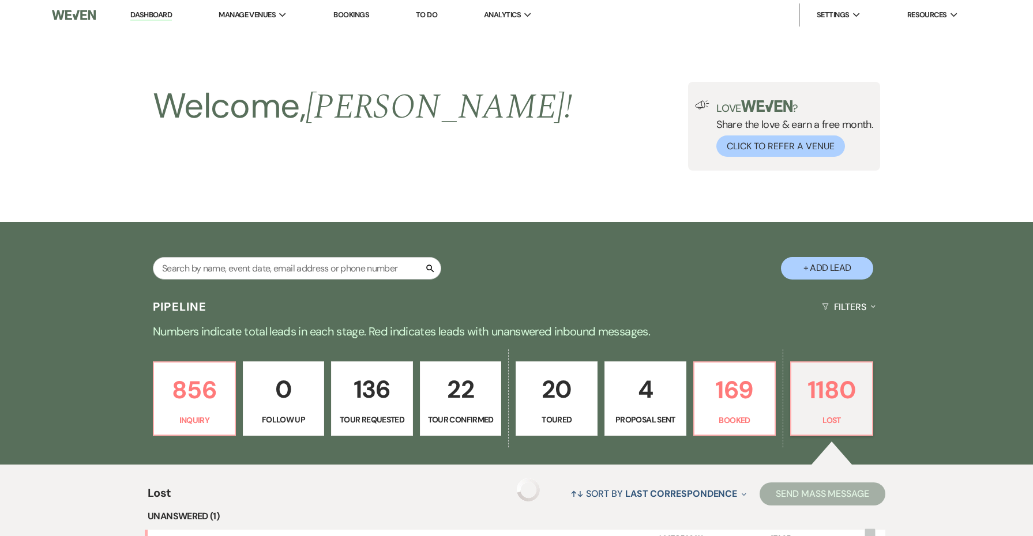
scroll to position [303, 0]
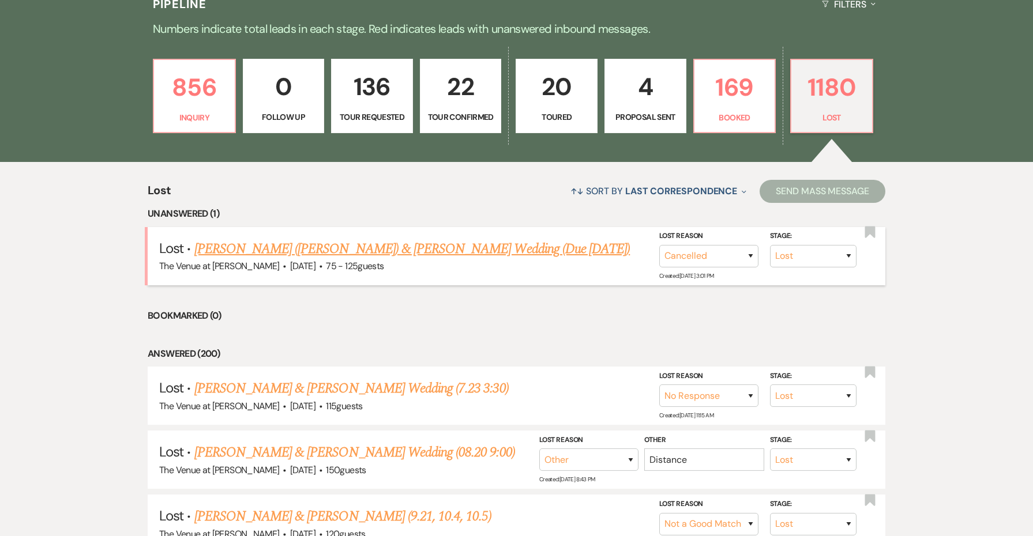
click at [306, 252] on link "[PERSON_NAME] ([PERSON_NAME]) & [PERSON_NAME] Wedding (Due [DATE])" at bounding box center [412, 249] width 436 height 21
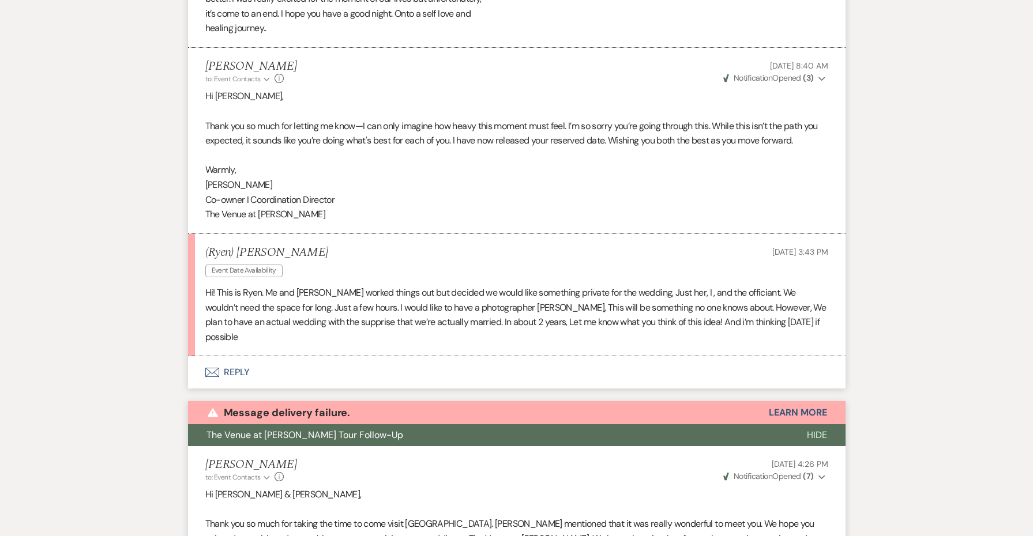
scroll to position [1085, 0]
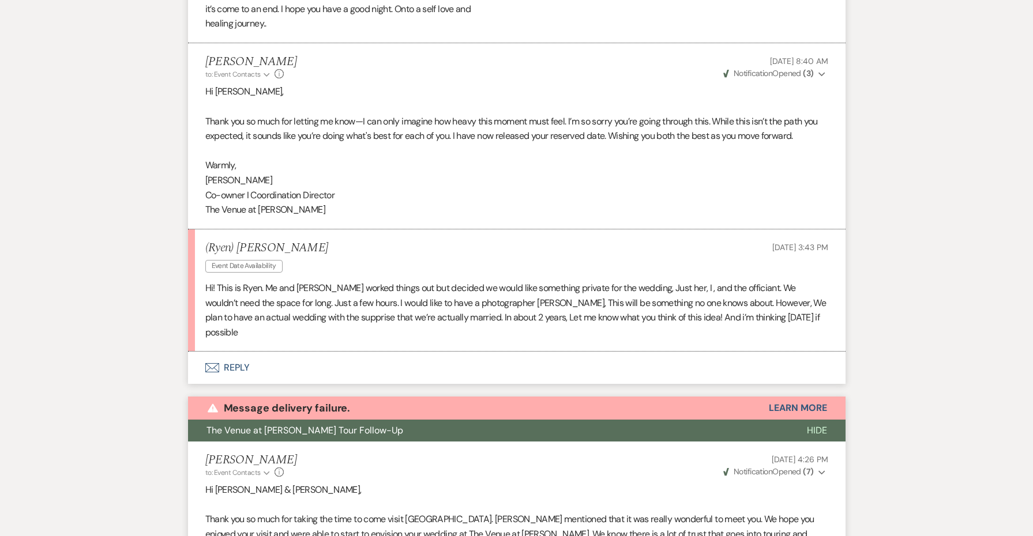
click at [786, 397] on div "Warning Message delivery failure. Learn More" at bounding box center [517, 408] width 658 height 23
click at [782, 404] on button "Learn More" at bounding box center [798, 408] width 58 height 9
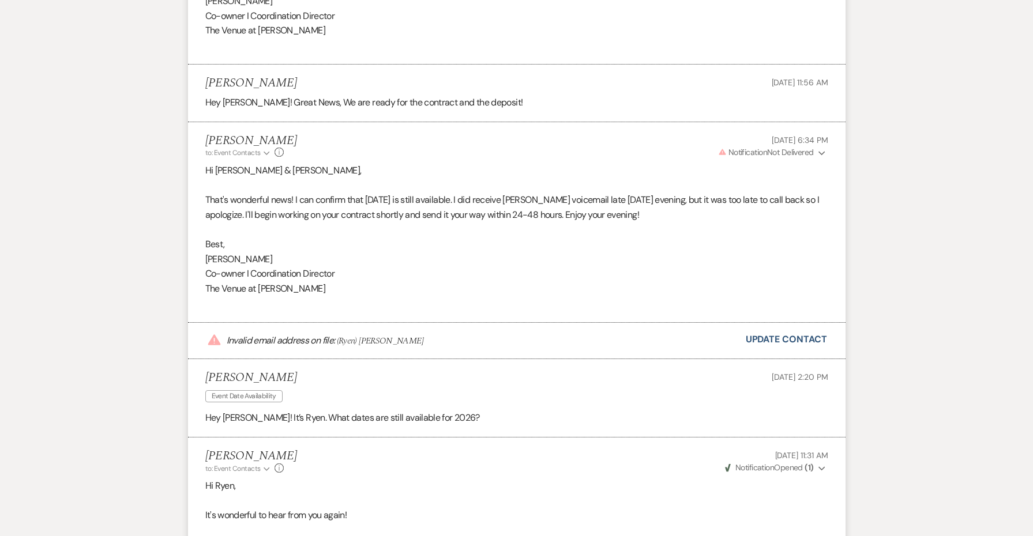
scroll to position [4659, 0]
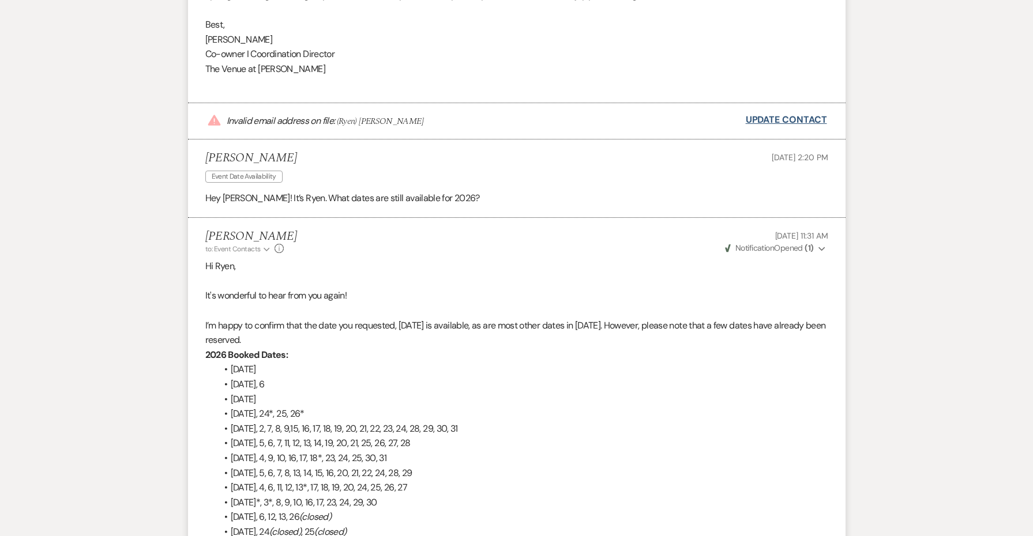
click at [774, 112] on link "Update Contact" at bounding box center [786, 119] width 81 height 15
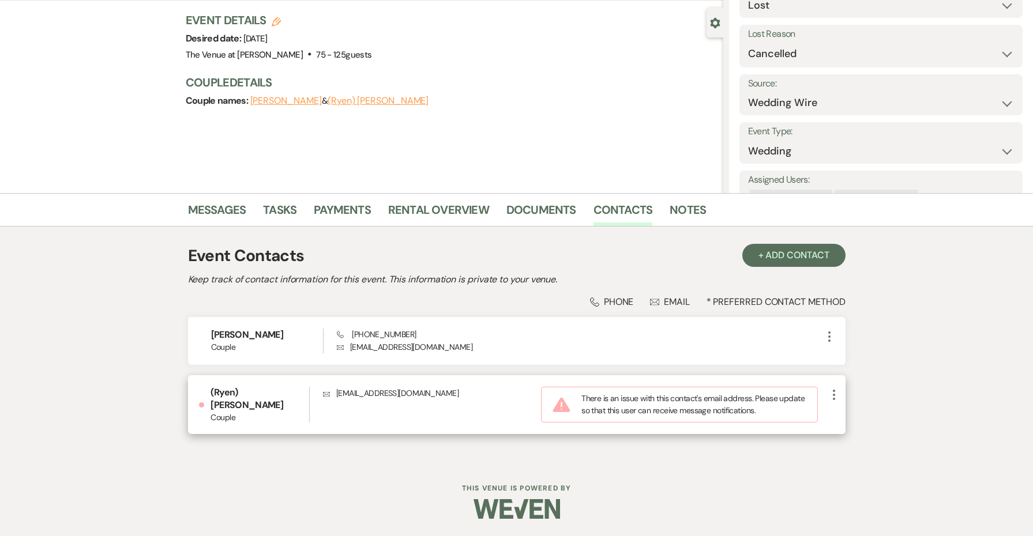
scroll to position [96, 0]
click at [226, 218] on link "Messages" at bounding box center [217, 213] width 58 height 25
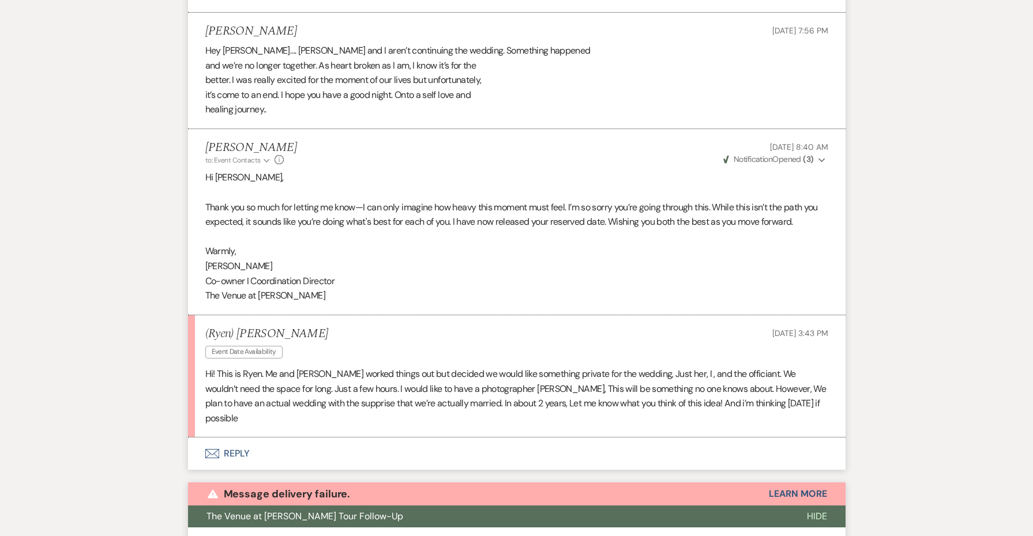
scroll to position [1047, 0]
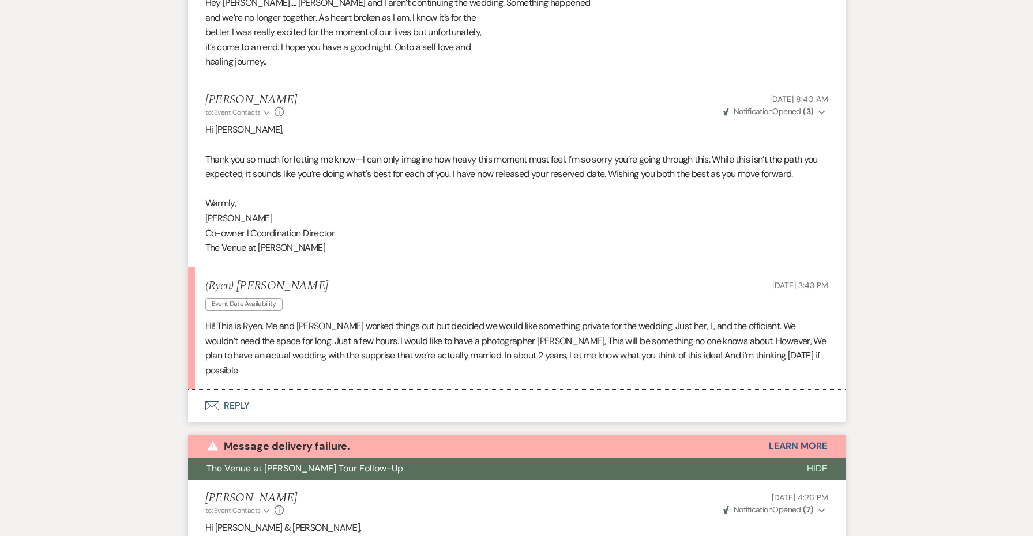
click at [236, 390] on button "Envelope Reply" at bounding box center [517, 406] width 658 height 32
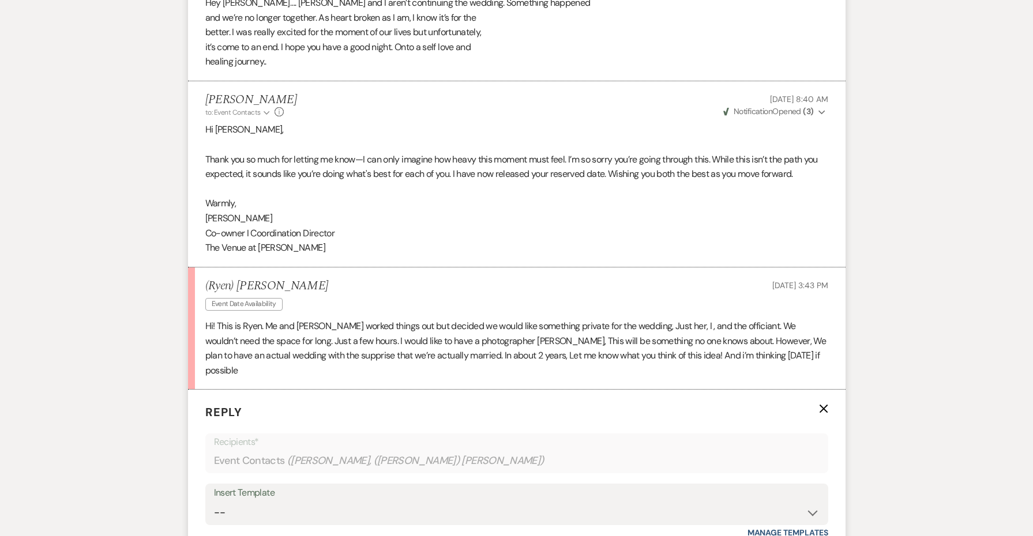
scroll to position [1257, 0]
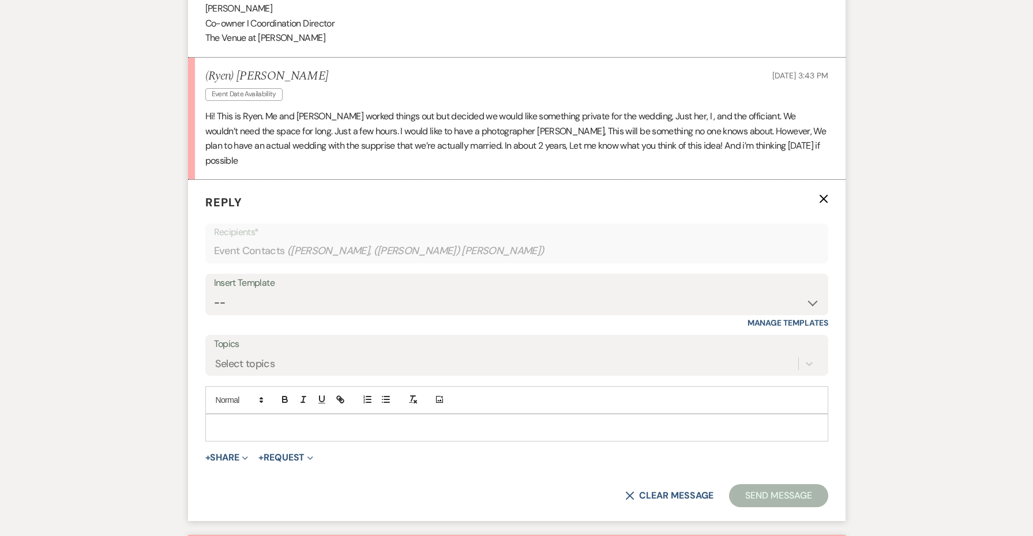
click at [227, 422] on p at bounding box center [517, 428] width 605 height 13
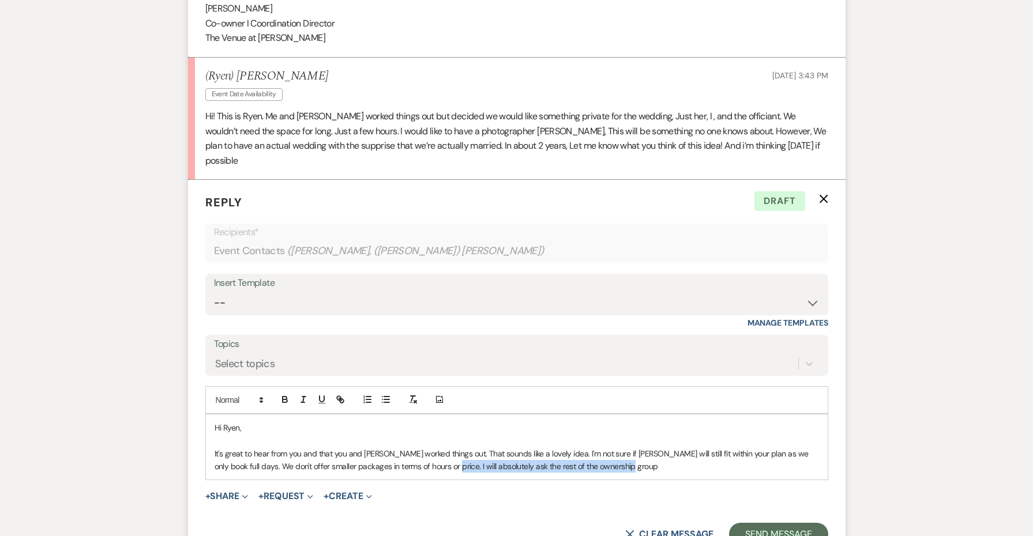
drag, startPoint x: 618, startPoint y: 438, endPoint x: 435, endPoint y: 426, distance: 183.3
click at [435, 448] on p "It's great to hear from you and that you and Reaghan worked things out. That so…" at bounding box center [517, 461] width 605 height 26
drag, startPoint x: 463, startPoint y: 431, endPoint x: 471, endPoint y: 431, distance: 8.7
click at [471, 448] on p "It's great to hear from you and that you and Reaghan worked things out. That so…" at bounding box center [517, 461] width 605 height 26
click at [498, 448] on p "It's great to hear from you and that you and Reaghan worked things out. That so…" at bounding box center [517, 461] width 605 height 26
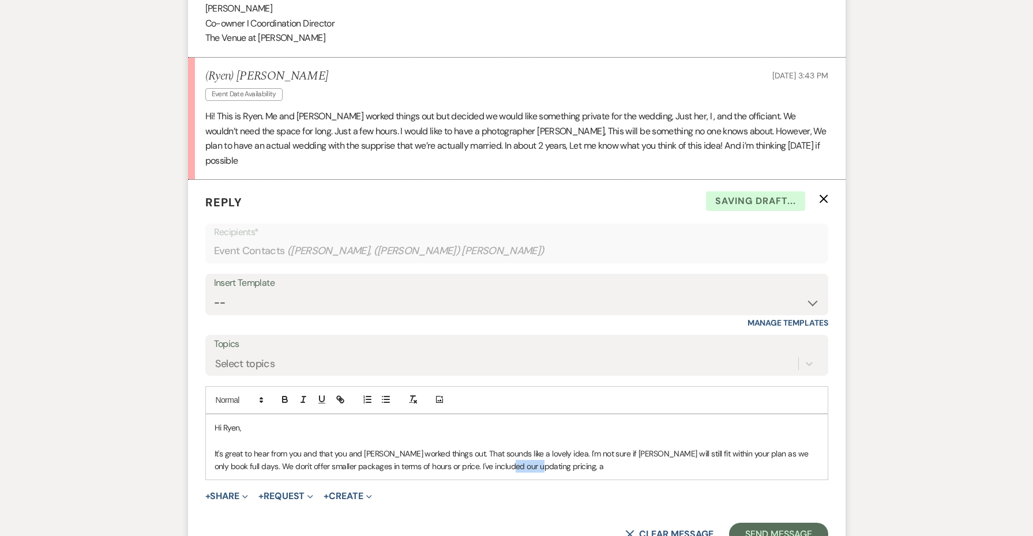
click at [498, 448] on p "It's great to hear from you and that you and Reaghan worked things out. That so…" at bounding box center [517, 461] width 605 height 26
drag, startPoint x: 531, startPoint y: 431, endPoint x: 560, endPoint y: 435, distance: 29.8
click at [560, 448] on p "It's great to hear from you and that you and Reaghan worked things out. That so…" at bounding box center [517, 461] width 605 height 26
drag, startPoint x: 718, startPoint y: 433, endPoint x: 699, endPoint y: 433, distance: 18.5
click at [699, 448] on p "It's great to hear from you and that you and Reaghan worked things out. That so…" at bounding box center [517, 461] width 605 height 26
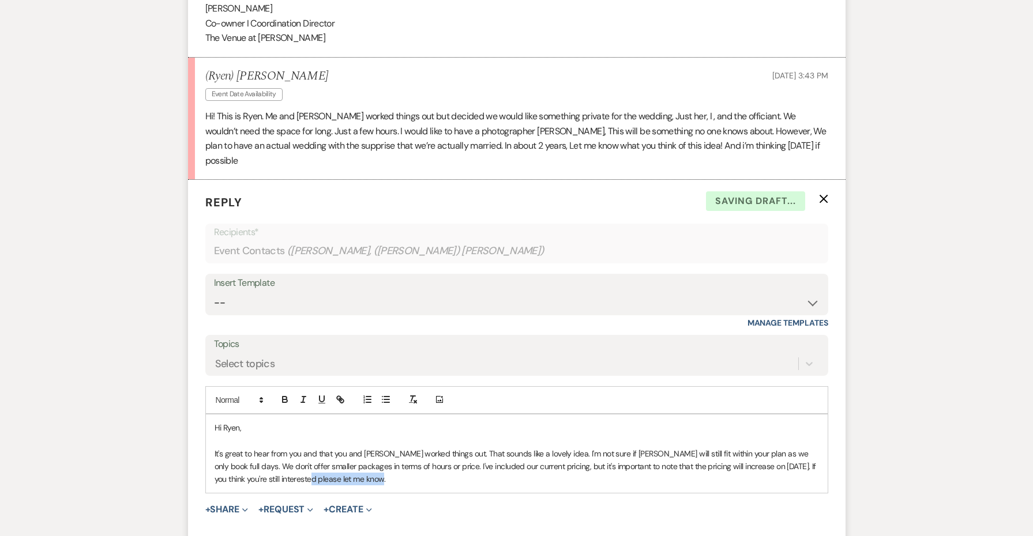
drag, startPoint x: 418, startPoint y: 442, endPoint x: 305, endPoint y: 442, distance: 112.5
click at [305, 448] on p "It's great to hear from you and that you and Reaghan worked things out. That so…" at bounding box center [517, 467] width 605 height 39
click at [440, 448] on p "It's great to hear from you and that you and Reaghan worked things out. That so…" at bounding box center [517, 467] width 605 height 39
click at [633, 448] on p "It's great to hear from you and that you and Reaghan worked things out. That so…" at bounding box center [517, 467] width 605 height 39
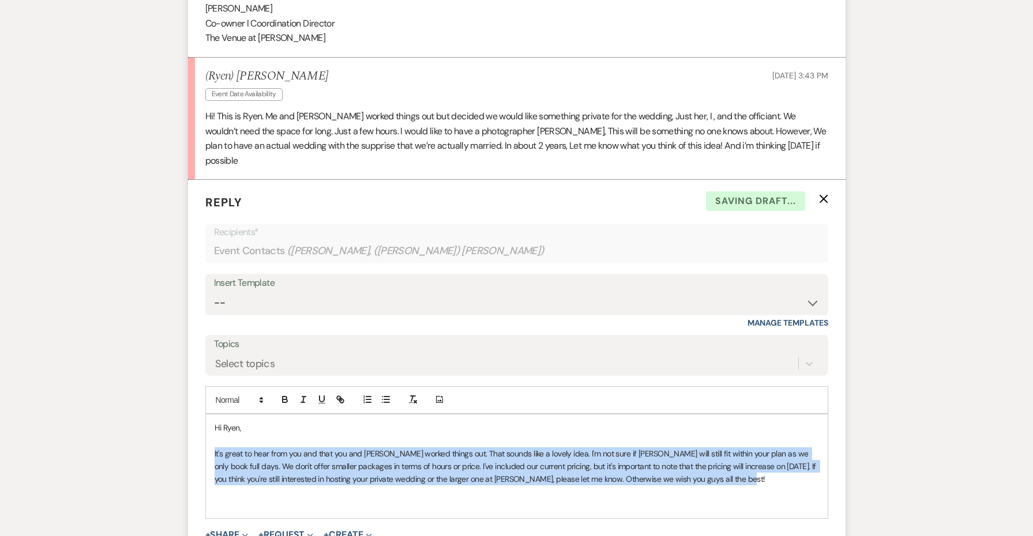
drag, startPoint x: 743, startPoint y: 446, endPoint x: 88, endPoint y: 422, distance: 655.1
copy p "It's great to hear from you and that you and Reaghan worked things out. That so…"
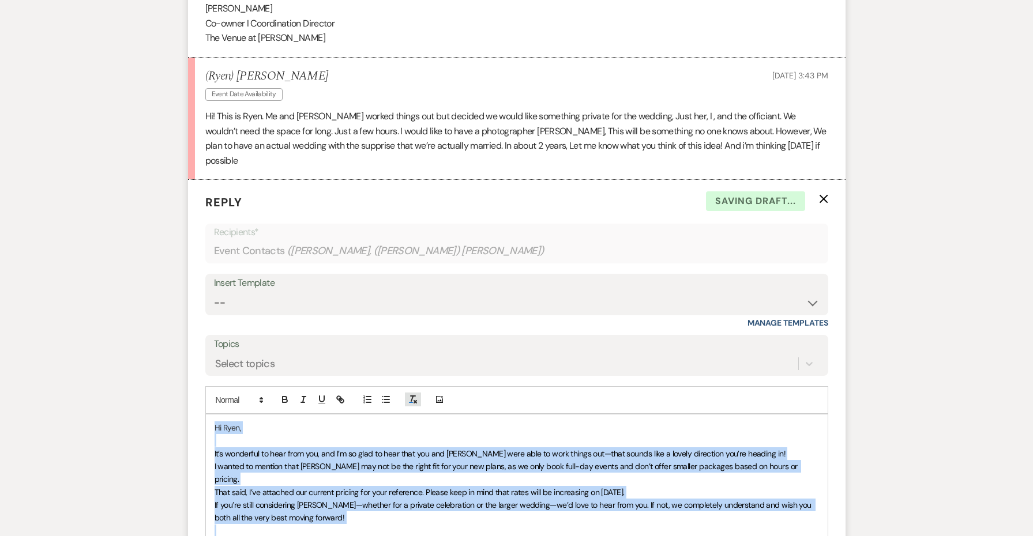
click at [414, 393] on button "button" at bounding box center [413, 400] width 16 height 14
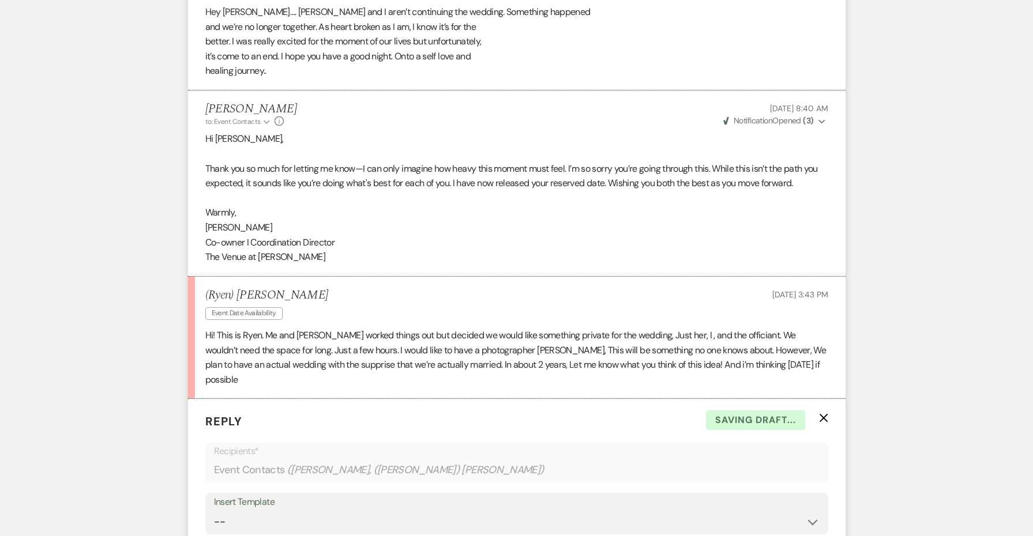
scroll to position [1031, 0]
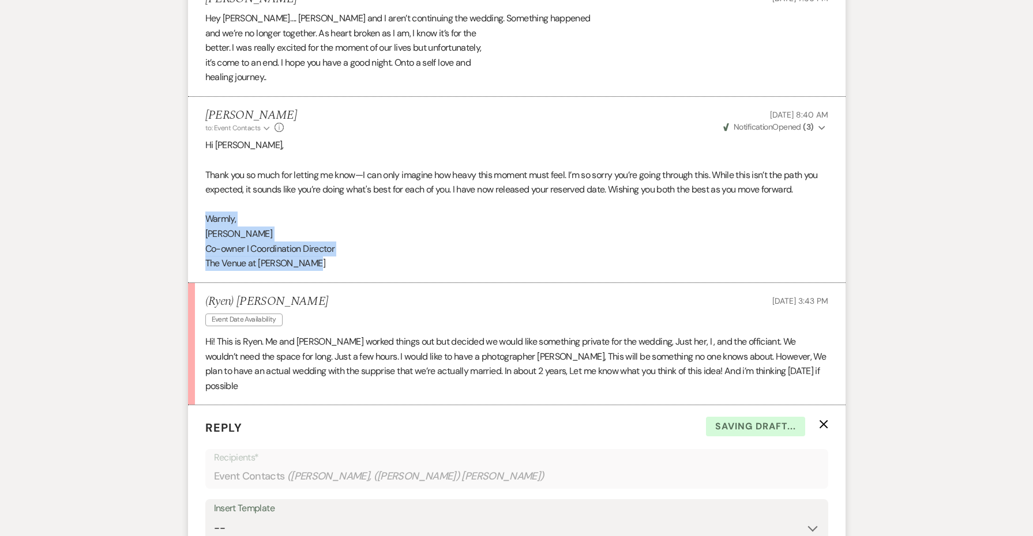
drag, startPoint x: 322, startPoint y: 256, endPoint x: 185, endPoint y: 203, distance: 147.0
copy div "Warmly, Jessie Co-owner I Coordination Director The Venue at Carley Brook"
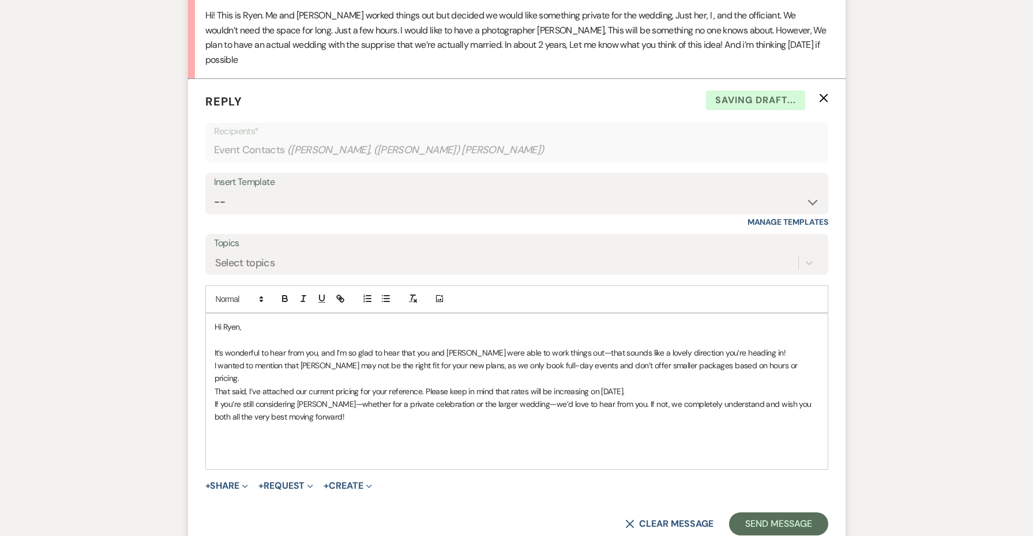
scroll to position [1580, 0]
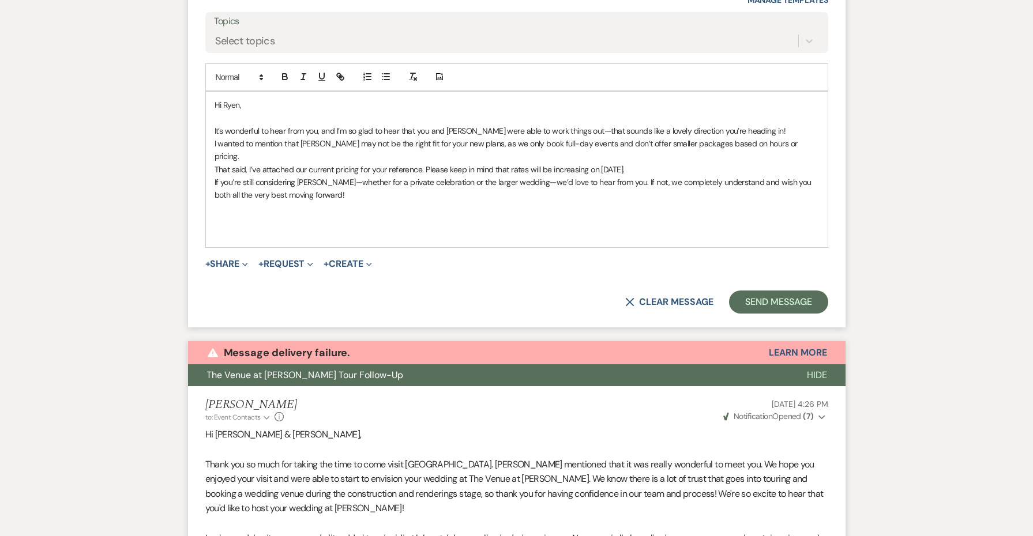
click at [266, 215] on p at bounding box center [517, 221] width 605 height 13
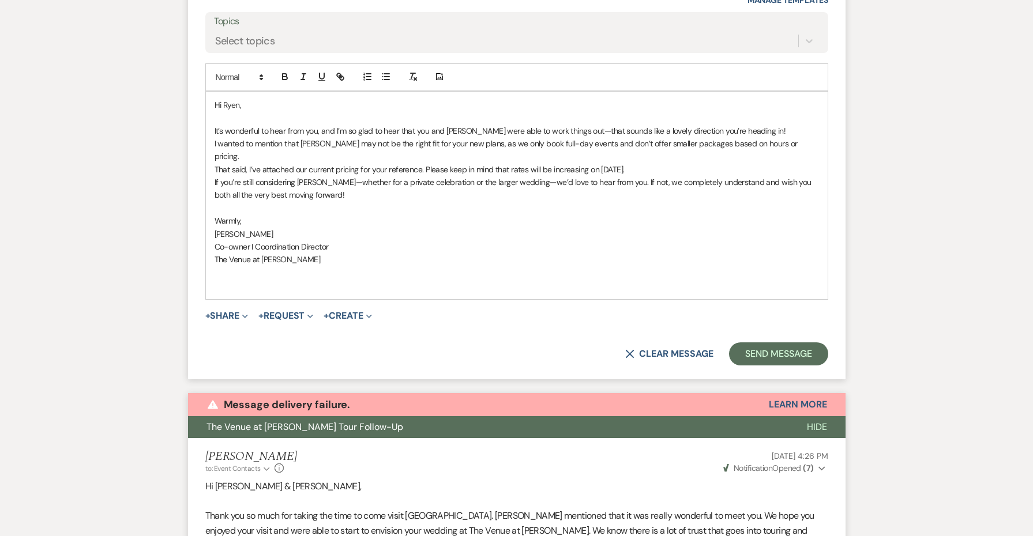
click at [661, 163] on p "That said, I’ve attached our current pricing for your reference. Please keep in…" at bounding box center [517, 169] width 605 height 13
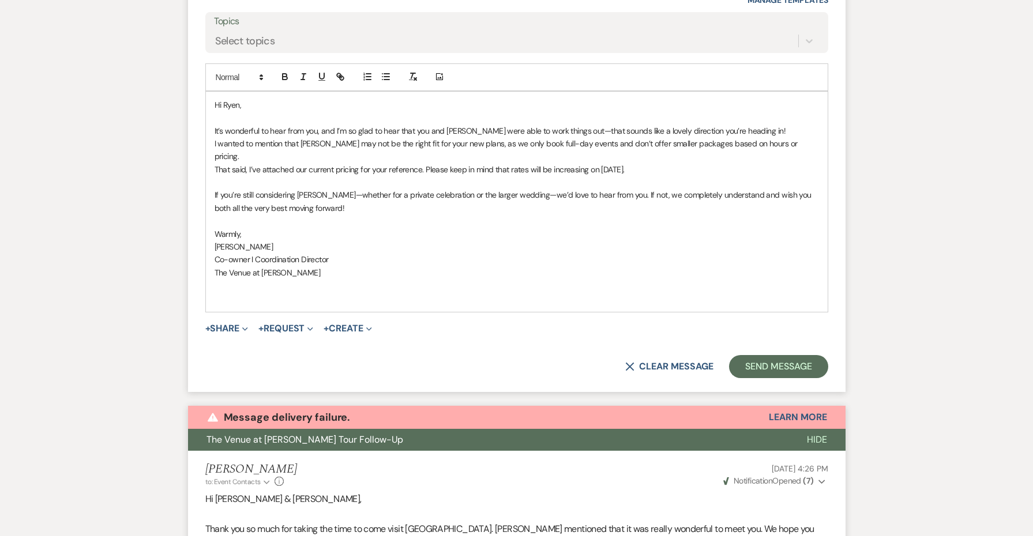
click at [790, 125] on p "It’s wonderful to hear from you, and I’m so glad to hear that you and Reaghan w…" at bounding box center [517, 131] width 605 height 13
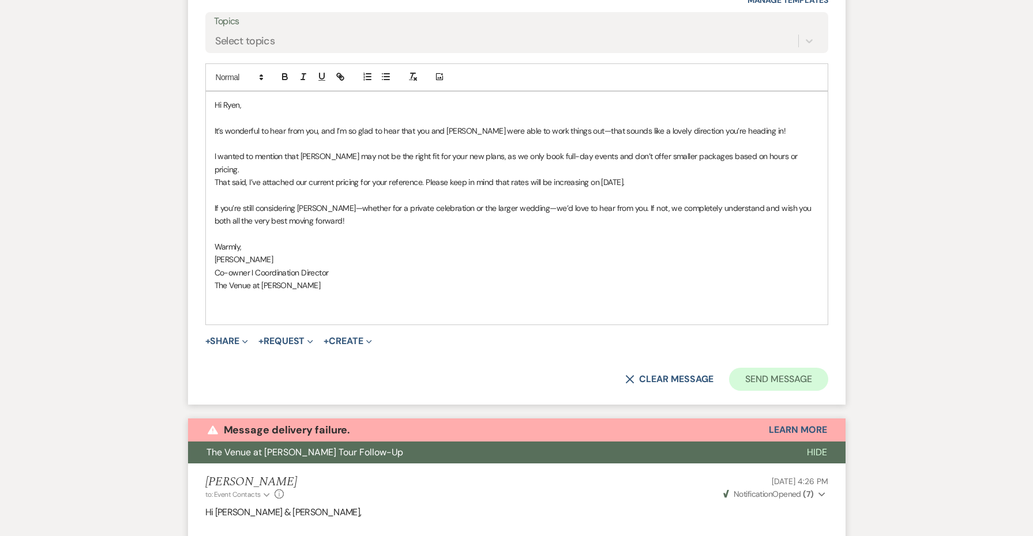
click at [790, 368] on button "Send Message" at bounding box center [778, 379] width 99 height 23
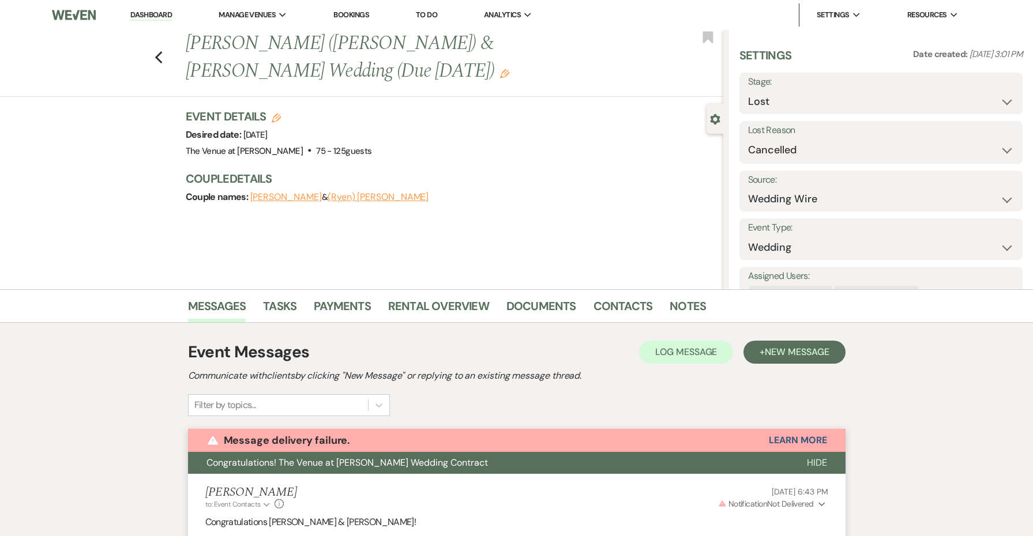
scroll to position [0, 0]
click at [162, 18] on link "Dashboard" at bounding box center [151, 15] width 42 height 11
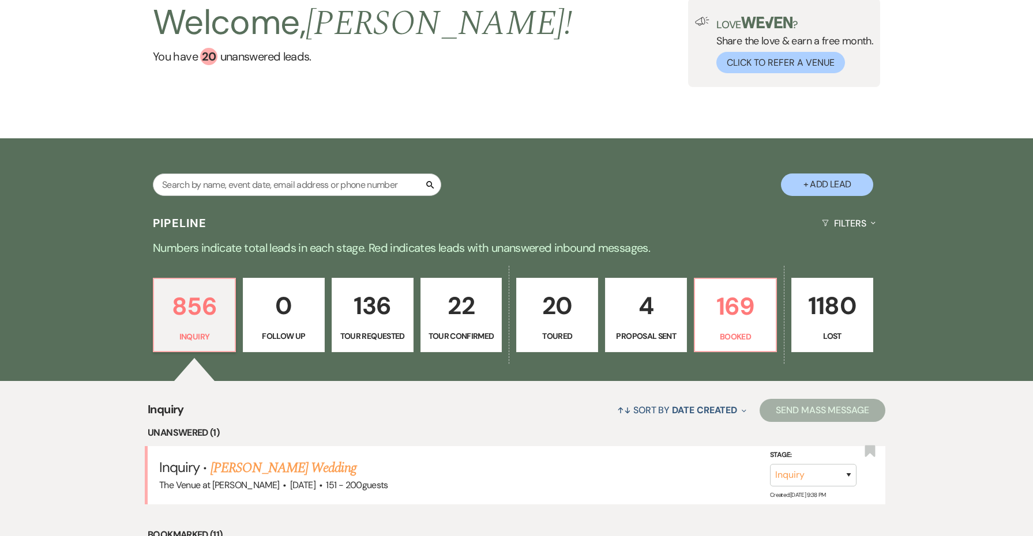
scroll to position [148, 0]
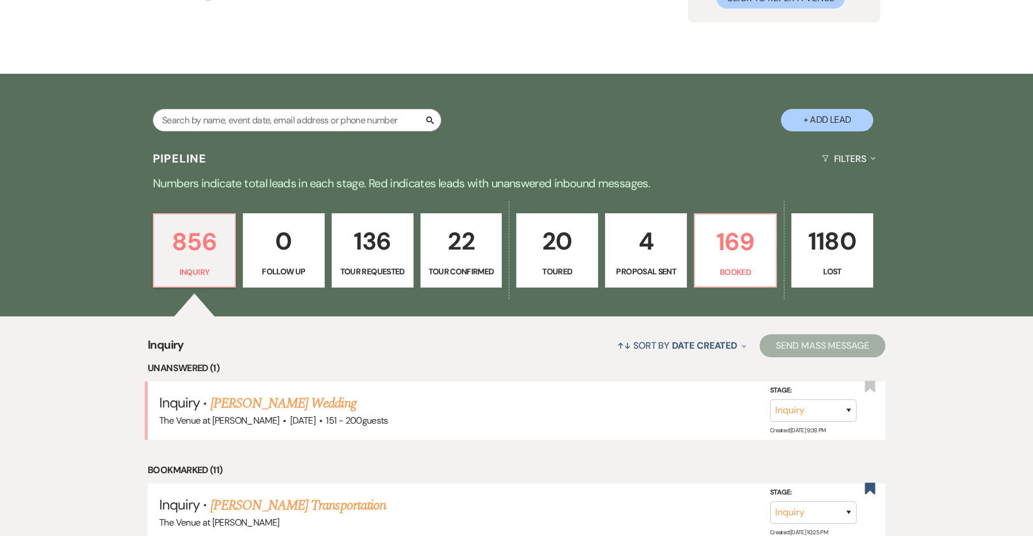
click at [232, 407] on link "Alexis Arbutina's Wedding" at bounding box center [284, 403] width 146 height 21
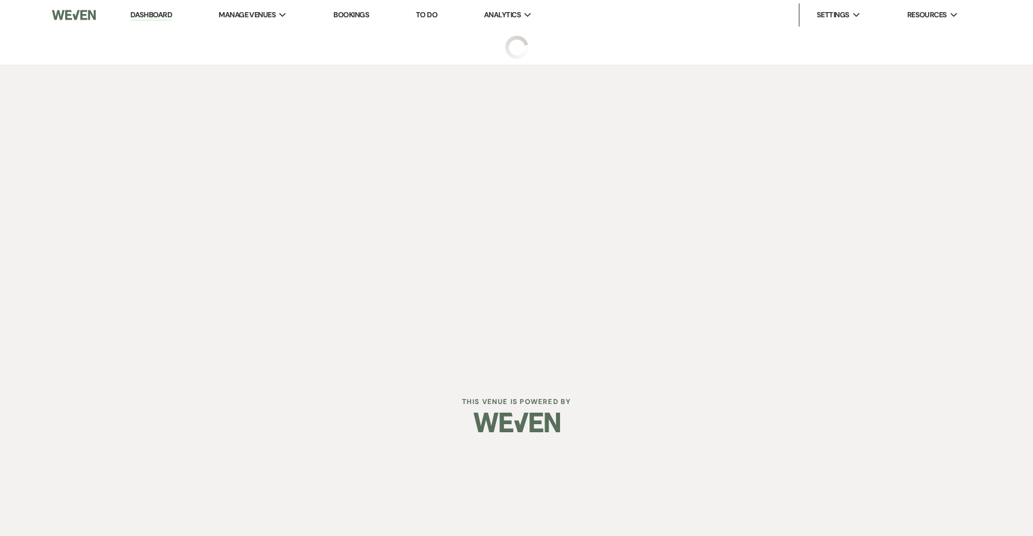
select select "2"
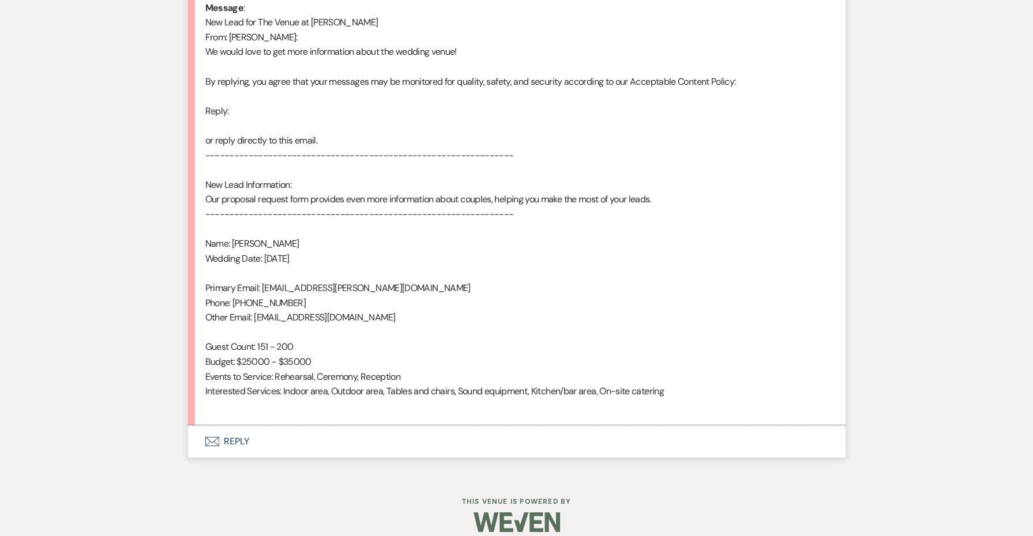
click at [235, 434] on button "Envelope Reply" at bounding box center [517, 442] width 658 height 32
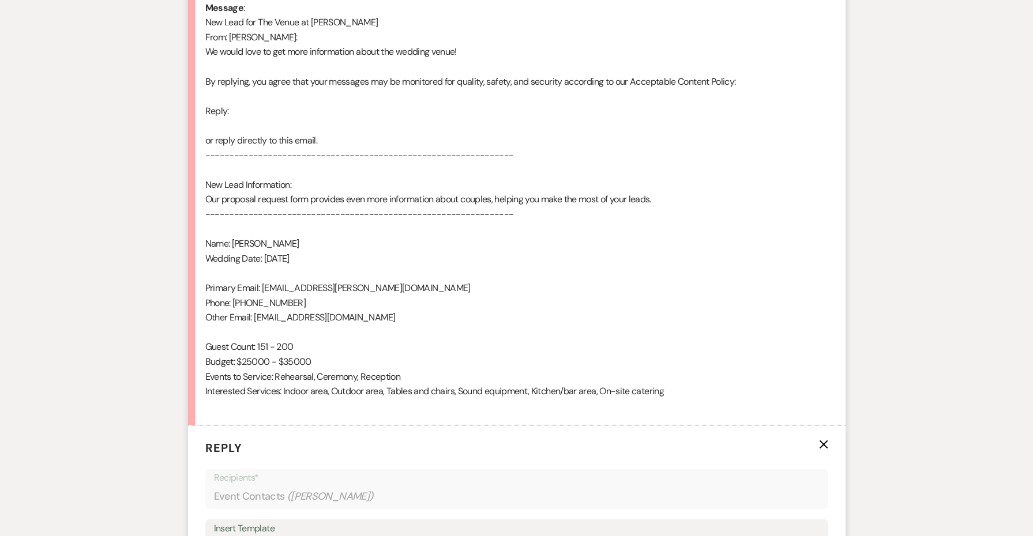
scroll to position [929, 0]
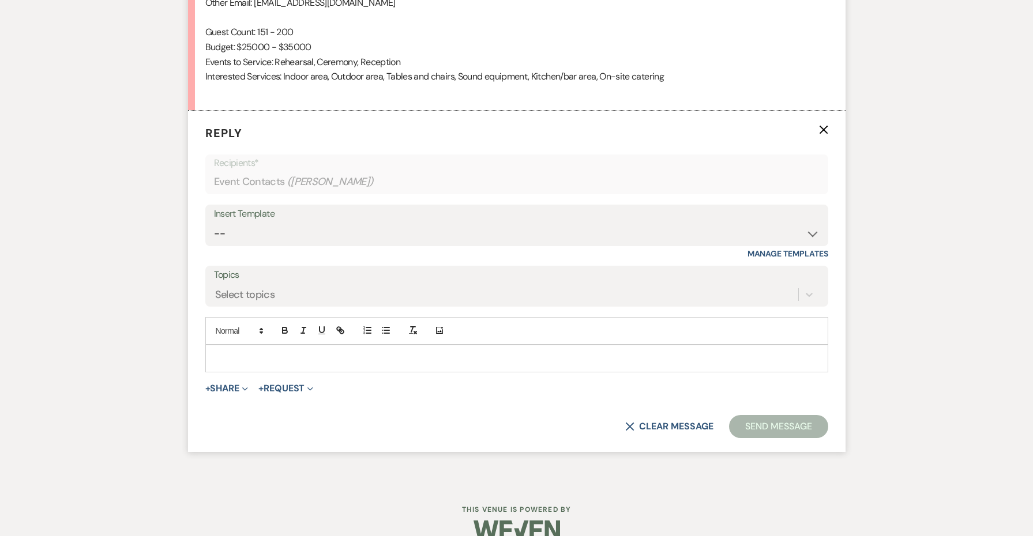
click at [254, 233] on div "Insert Template -- Weven Planning Portal Introduction: Booked Events (TVaCB) To…" at bounding box center [516, 232] width 623 height 54
select select "4690"
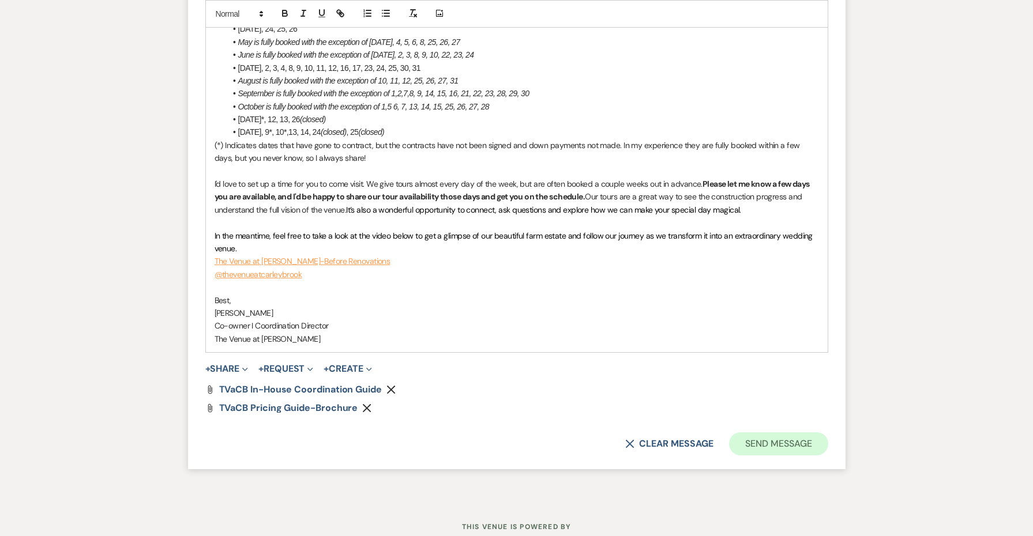
click at [740, 433] on button "Send Message" at bounding box center [778, 444] width 99 height 23
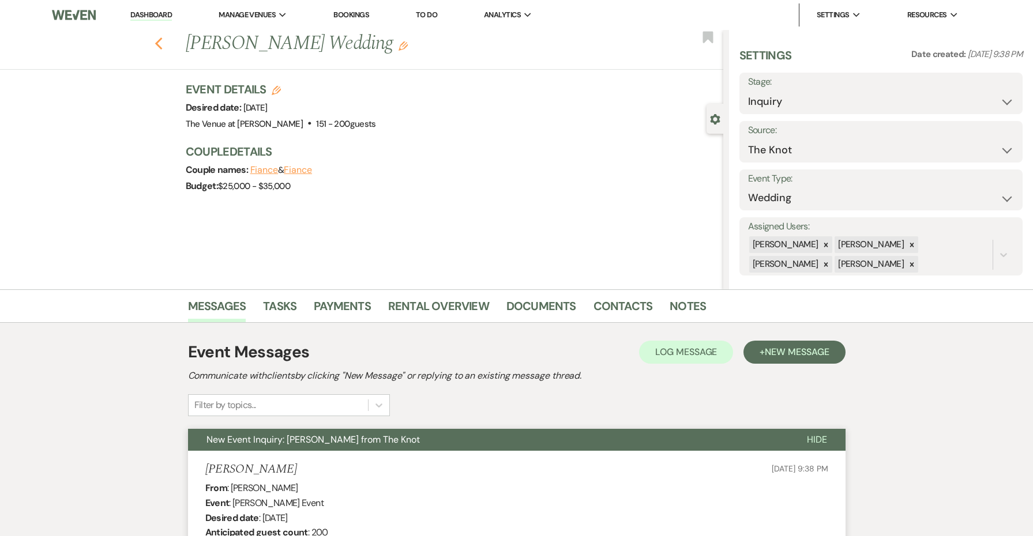
scroll to position [0, 0]
click at [158, 39] on icon "Previous" at bounding box center [159, 44] width 9 height 14
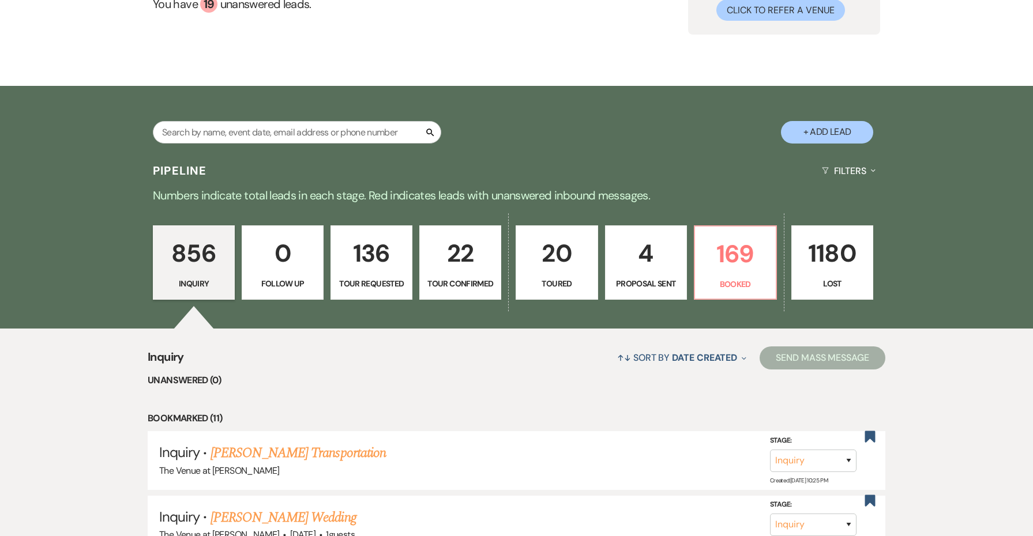
scroll to position [76, 0]
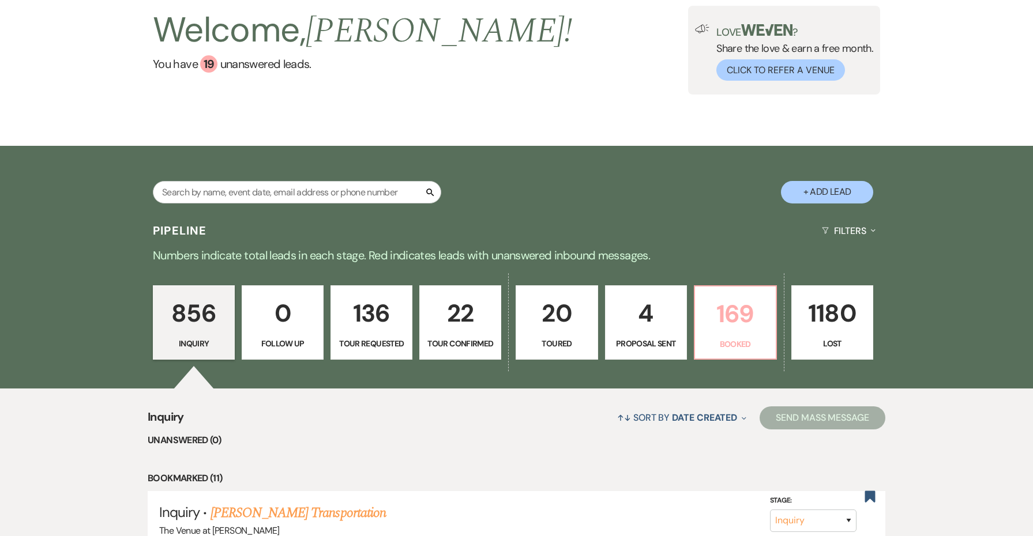
click at [723, 314] on p "169" at bounding box center [735, 314] width 67 height 39
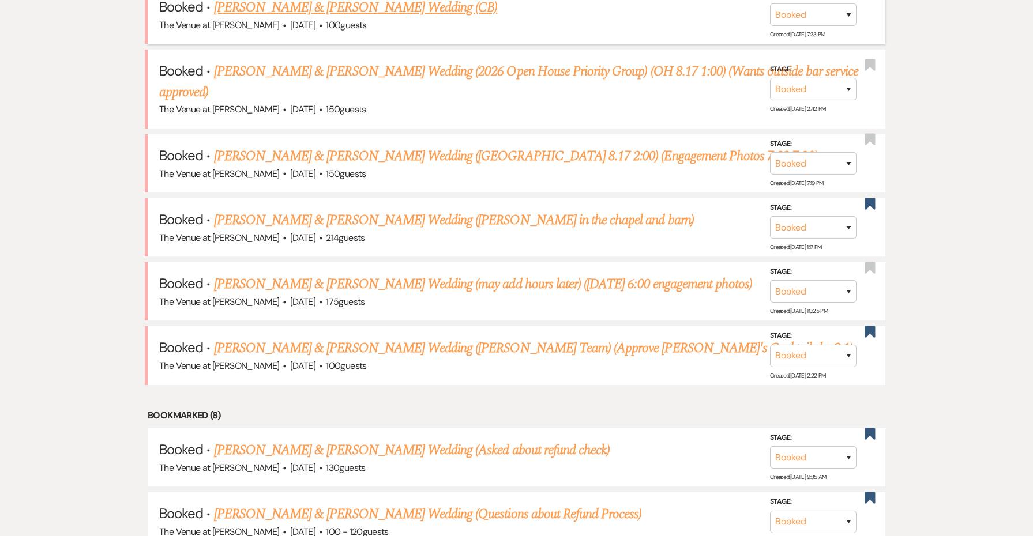
scroll to position [1470, 0]
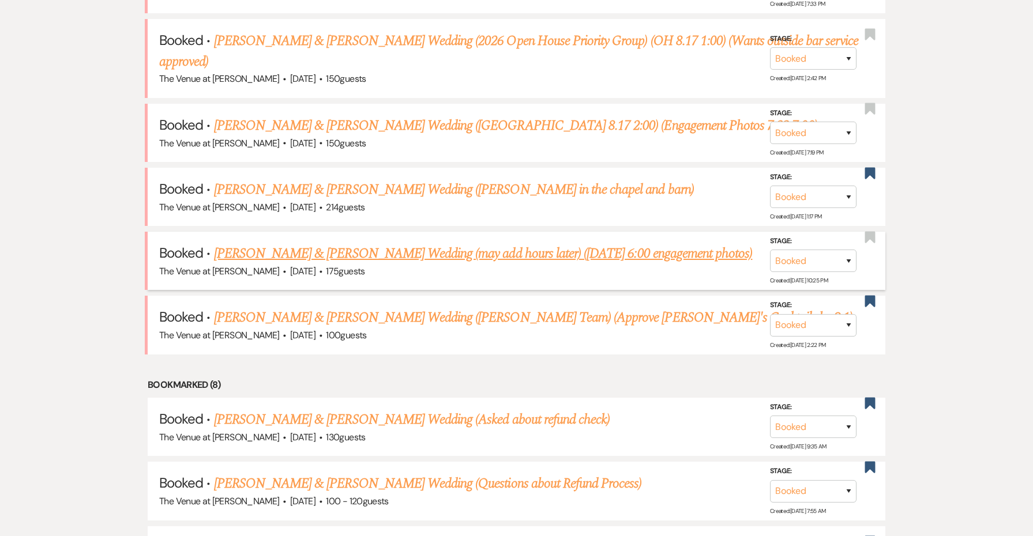
click at [509, 243] on link "Sarah Armstrong & Mac Doran's Wedding (may add hours later) (8/26 6:00 engageme…" at bounding box center [483, 253] width 539 height 21
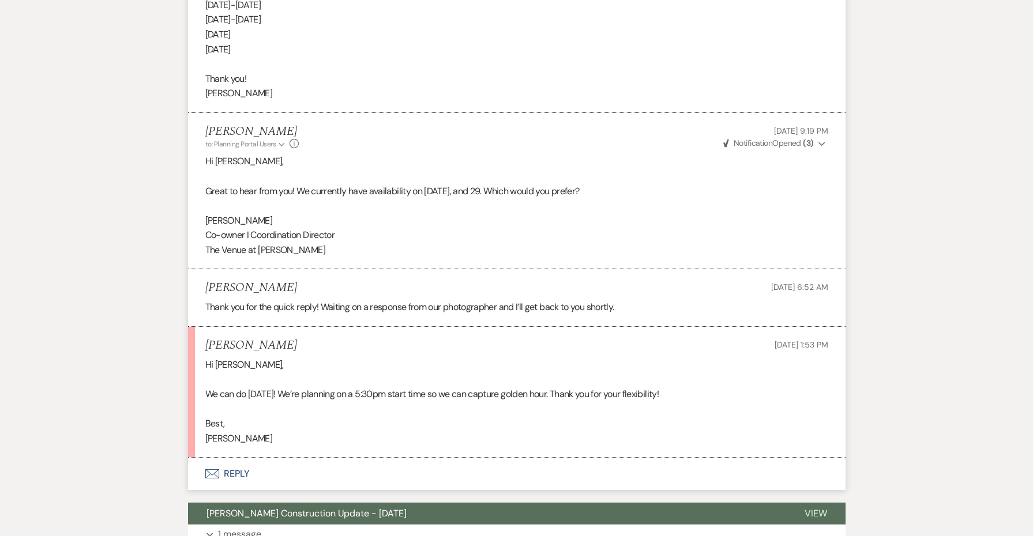
scroll to position [1654, 0]
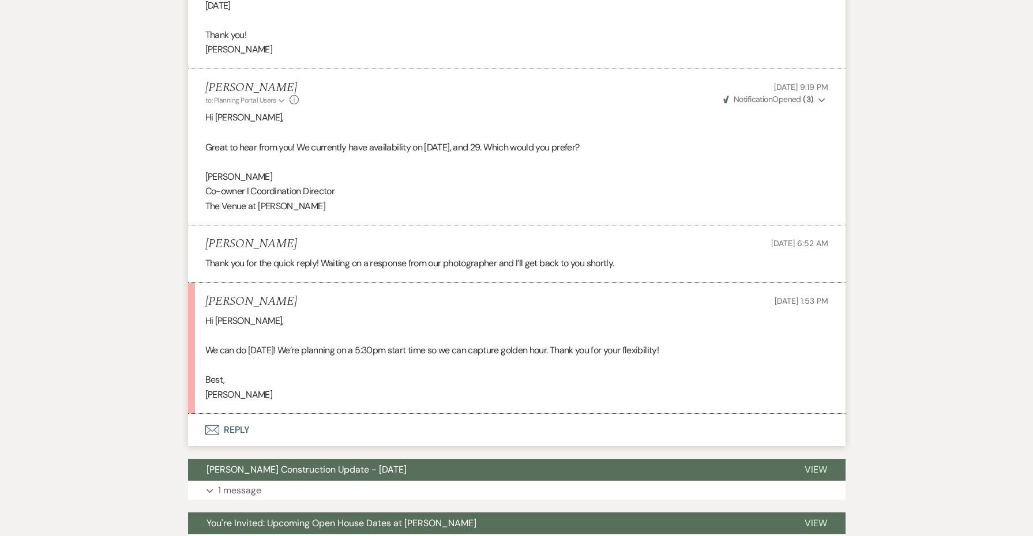
click at [221, 388] on p "Sarah" at bounding box center [516, 395] width 623 height 15
copy p "Sarah"
click at [235, 414] on button "Envelope Reply" at bounding box center [517, 430] width 658 height 32
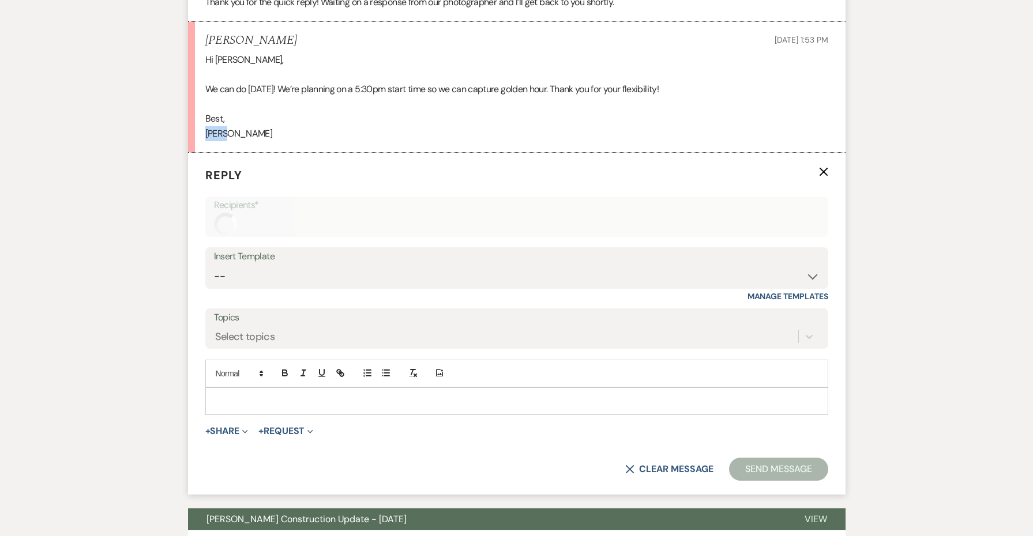
scroll to position [1953, 0]
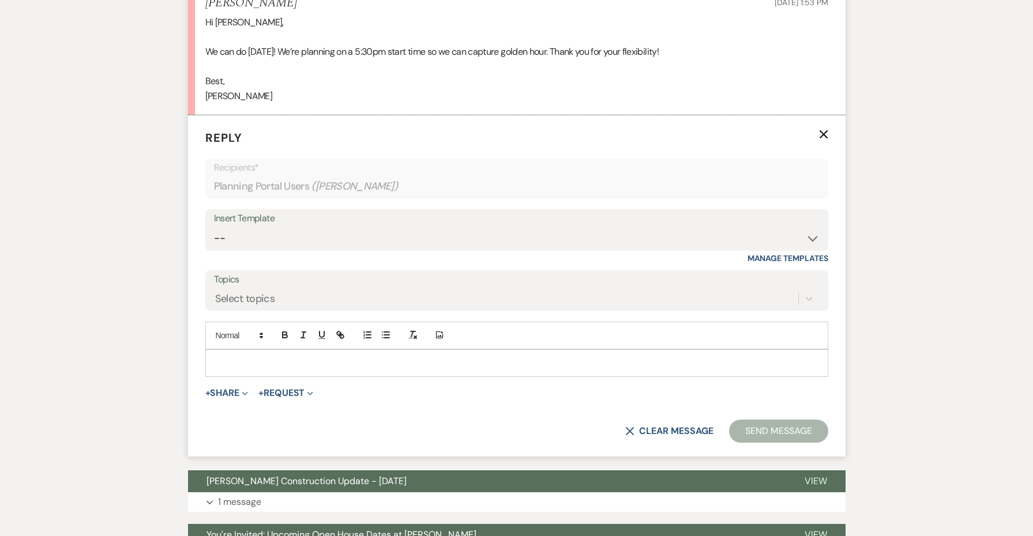
click at [240, 355] on div at bounding box center [517, 363] width 622 height 27
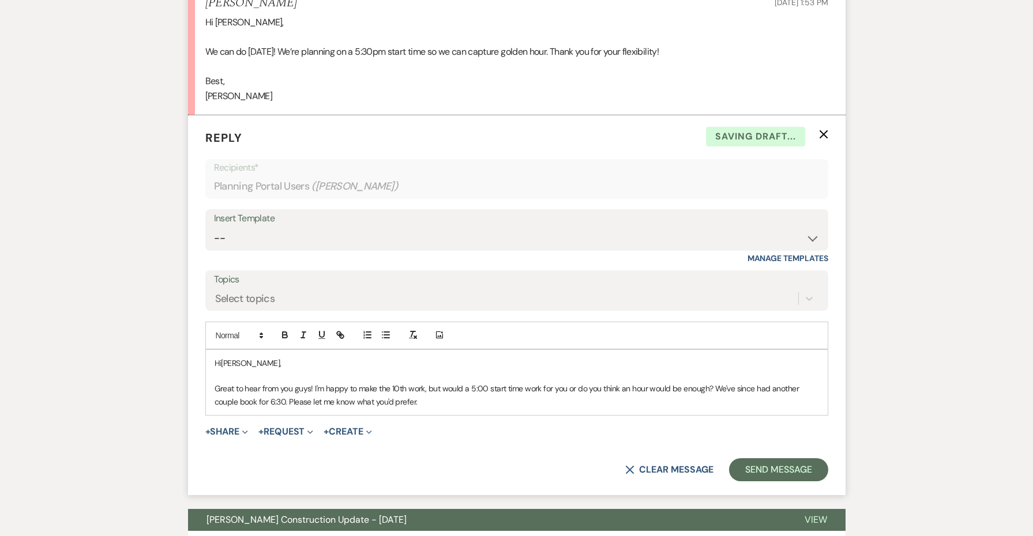
click at [292, 384] on span "Great to hear from you guys! I'm happy to make the 10th work, but would a 5:00 …" at bounding box center [508, 395] width 587 height 23
click at [584, 383] on p "Great to hear from you guys! I'm happy to make the 10th work, but would a 5:00 …" at bounding box center [517, 395] width 605 height 26
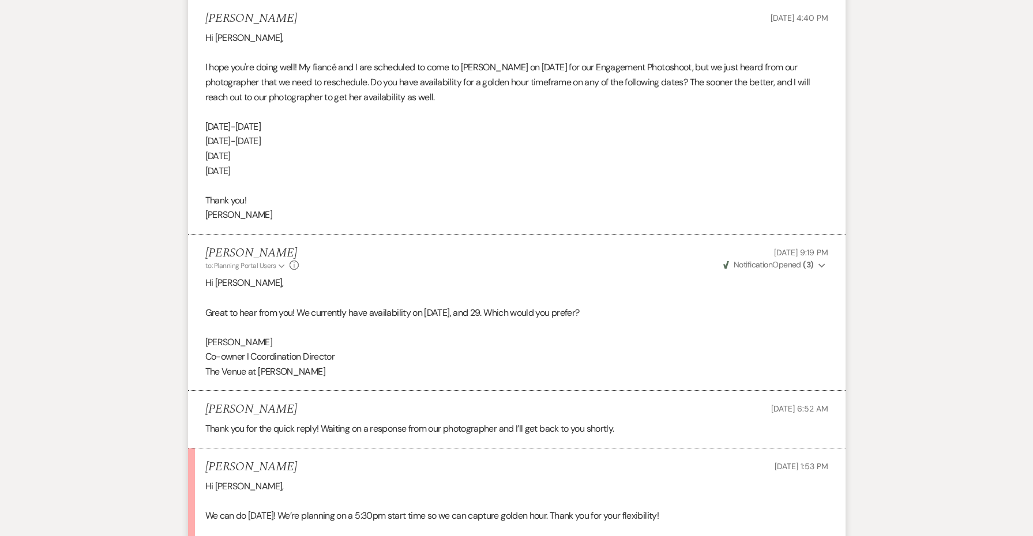
scroll to position [1475, 0]
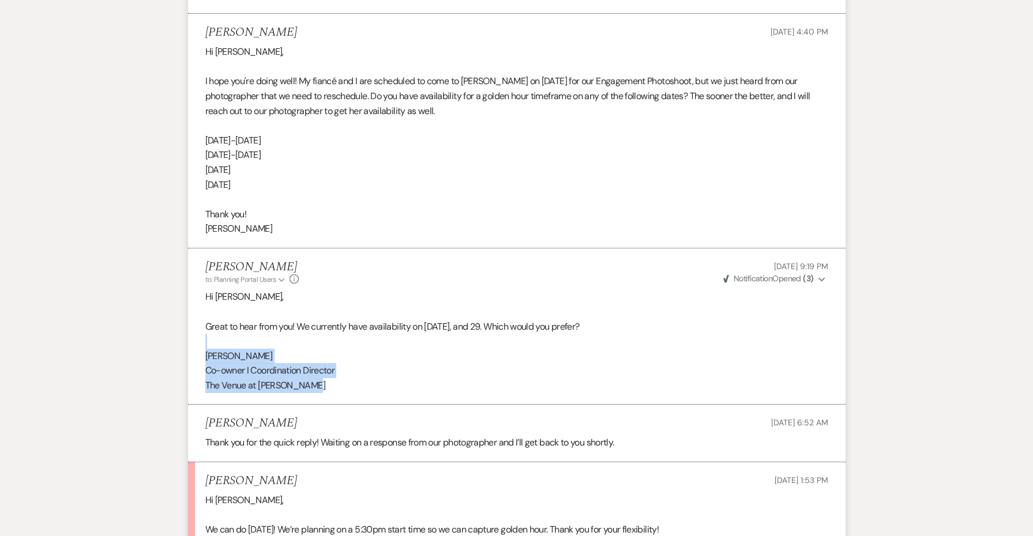
drag, startPoint x: 324, startPoint y: 378, endPoint x: 185, endPoint y: 330, distance: 147.8
click at [185, 330] on div "Messages Tasks Payments Vendors Rental Overview Timeline Docs & Files Contacts …" at bounding box center [516, 59] width 1033 height 2564
copy div "Jessie Co-owner I Coordination Director The Venue at Carley Brook"
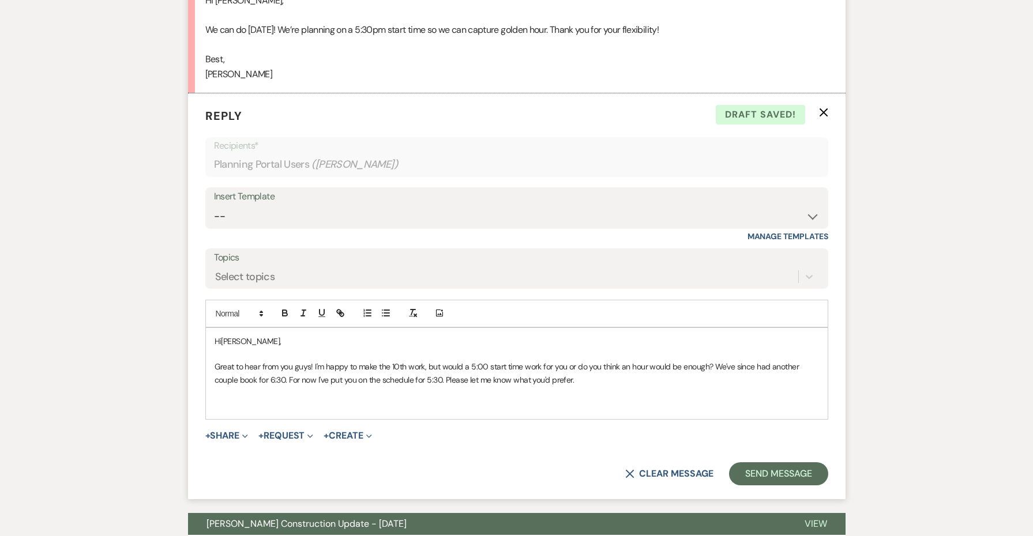
scroll to position [1993, 0]
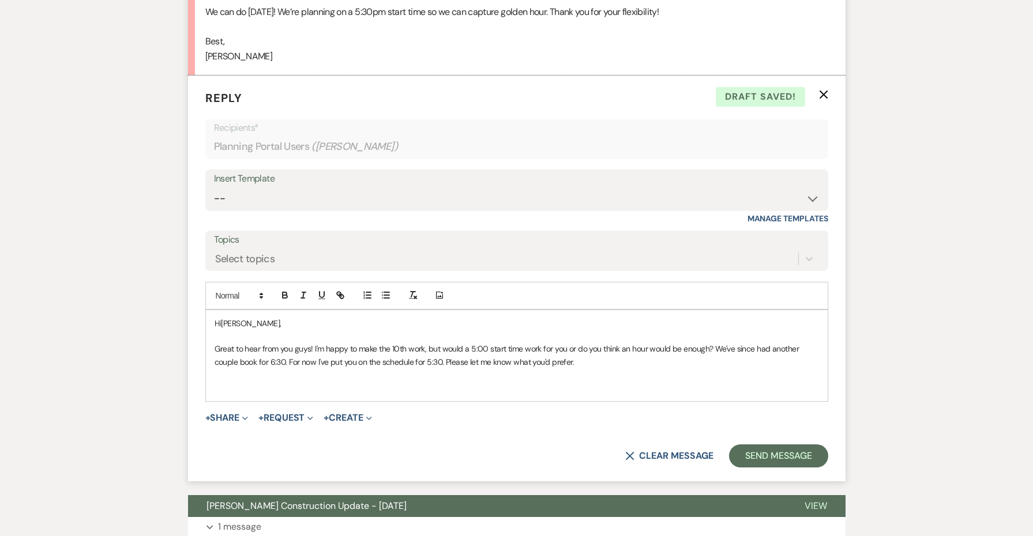
click at [256, 381] on div "Hi Sarah, Great to hear from you guys! I'm happy to make the 10th work, but wou…" at bounding box center [516, 356] width 623 height 92
click at [254, 382] on p "﻿" at bounding box center [517, 388] width 605 height 13
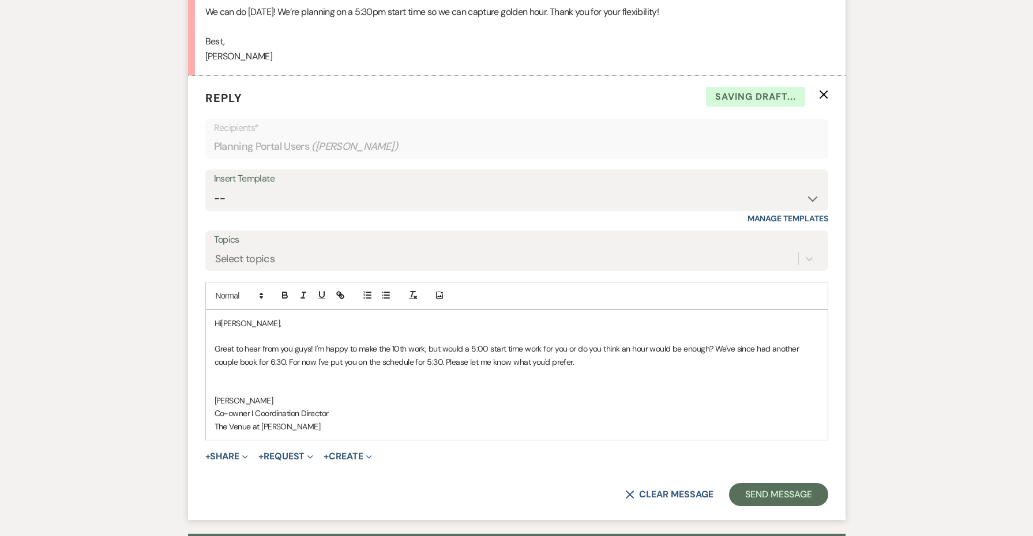
click at [256, 369] on p at bounding box center [517, 375] width 605 height 13
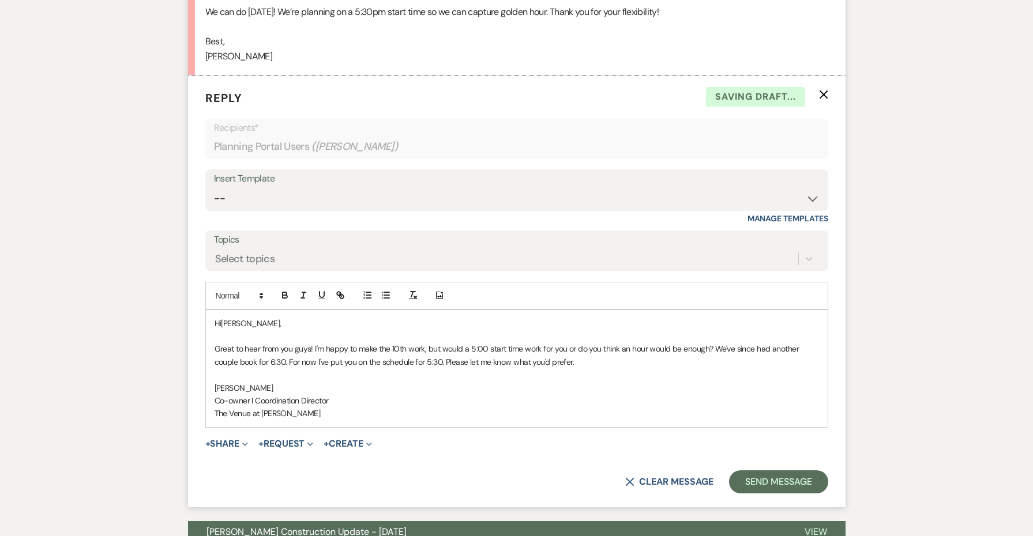
drag, startPoint x: 592, startPoint y: 345, endPoint x: 215, endPoint y: 327, distance: 377.7
click at [215, 343] on p "Great to hear from you guys! I'm happy to make the 10th work, but would a 5:00 …" at bounding box center [517, 356] width 605 height 26
copy span "Great to hear from you guys! I'm happy to make the 10th work, but would a 5:00 …"
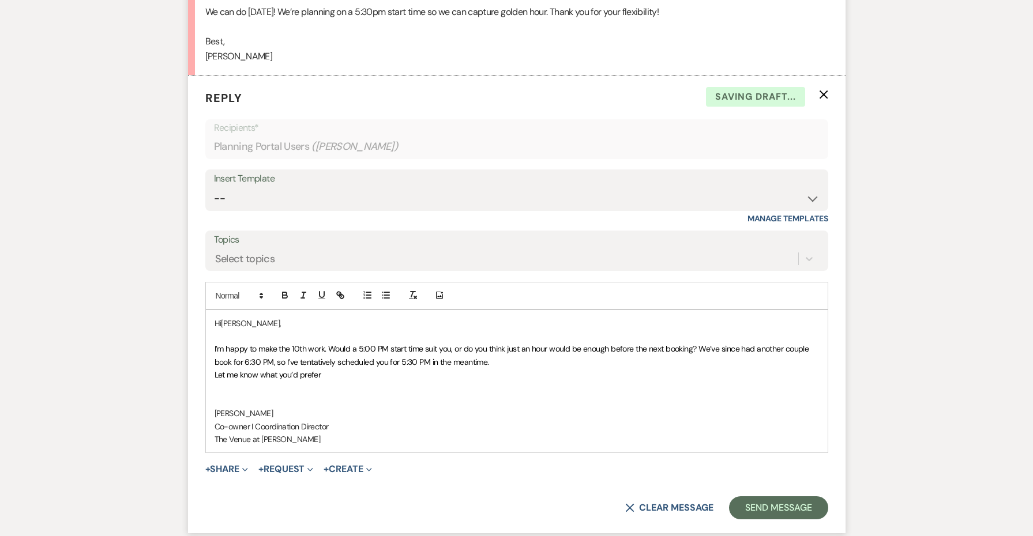
click at [361, 369] on p "Let me know what you’d prefer" at bounding box center [517, 375] width 605 height 13
click at [215, 370] on span "Let me know what you’d prefer!" at bounding box center [269, 375] width 108 height 10
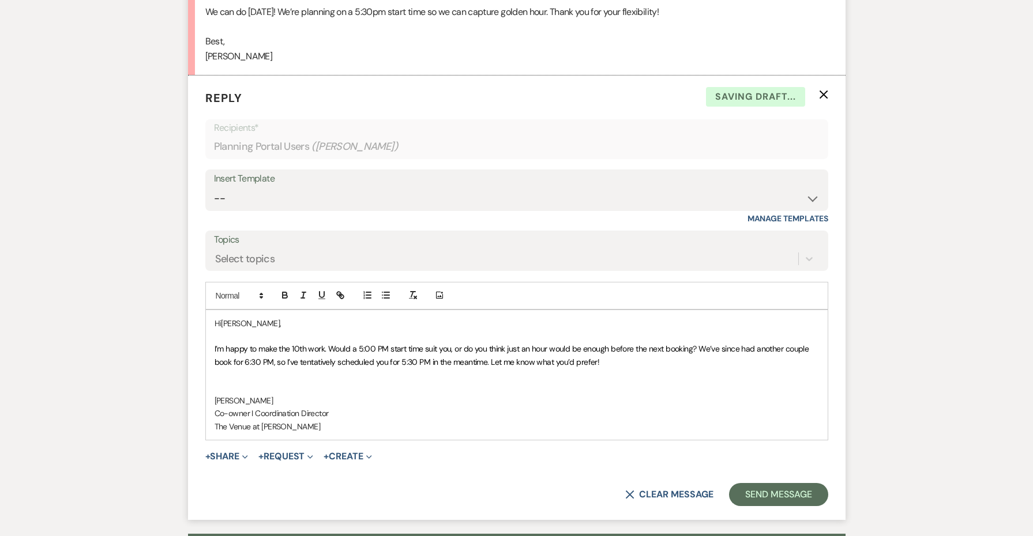
click at [227, 382] on p at bounding box center [517, 388] width 605 height 13
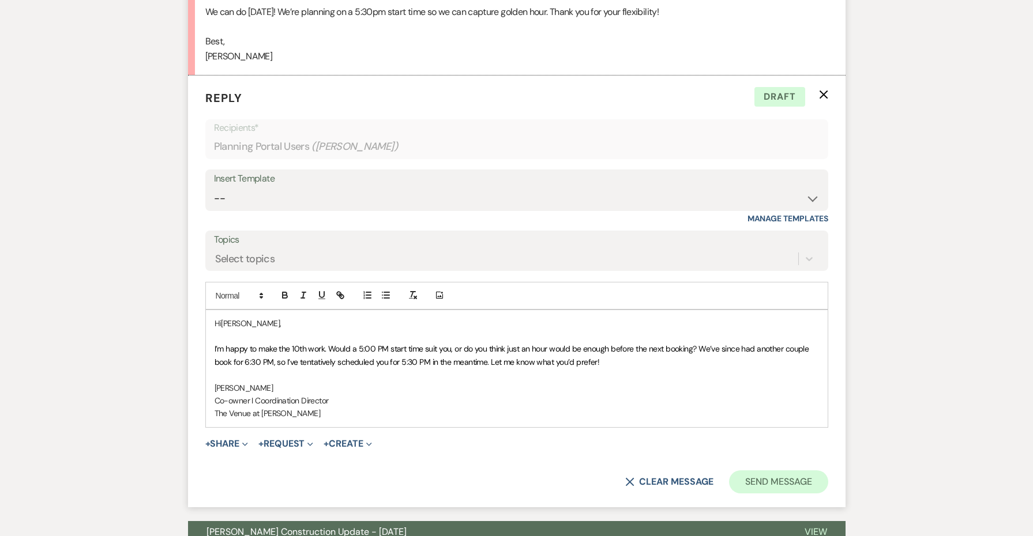
click at [787, 471] on button "Send Message" at bounding box center [778, 482] width 99 height 23
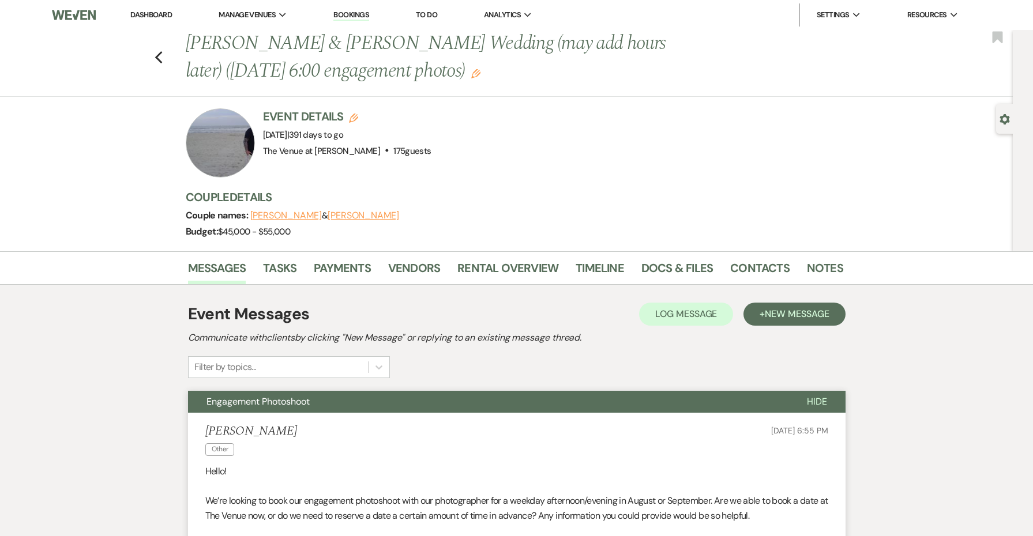
scroll to position [0, 0]
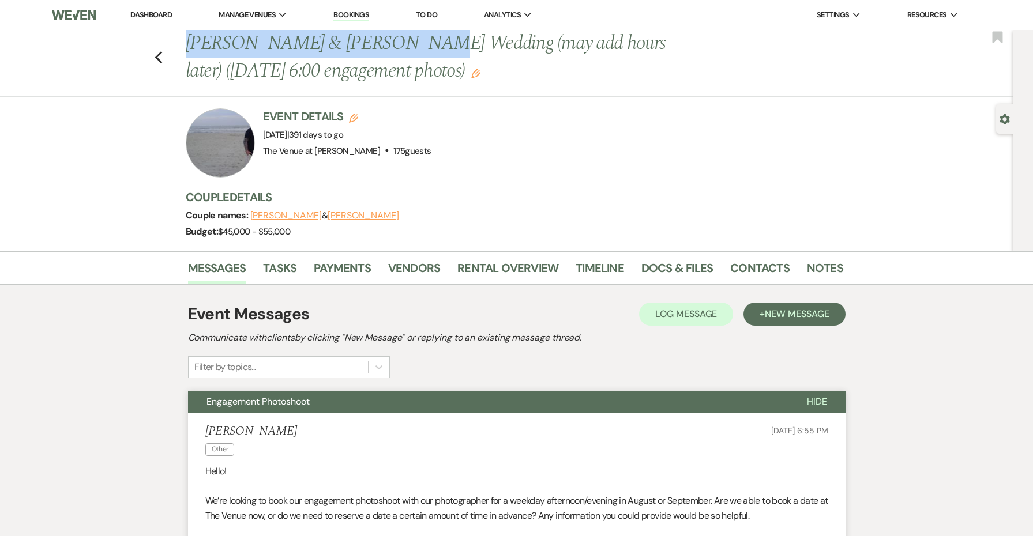
drag, startPoint x: 413, startPoint y: 48, endPoint x: 176, endPoint y: 45, distance: 237.1
click at [176, 45] on div "Previous Sarah Armstrong & Mac Doran's Wedding (may add hours later) (8/26 6:00…" at bounding box center [503, 63] width 1019 height 67
copy h1 "Sarah Armstrong & Mac Doran"
click at [471, 71] on icon "Edit" at bounding box center [475, 73] width 9 height 9
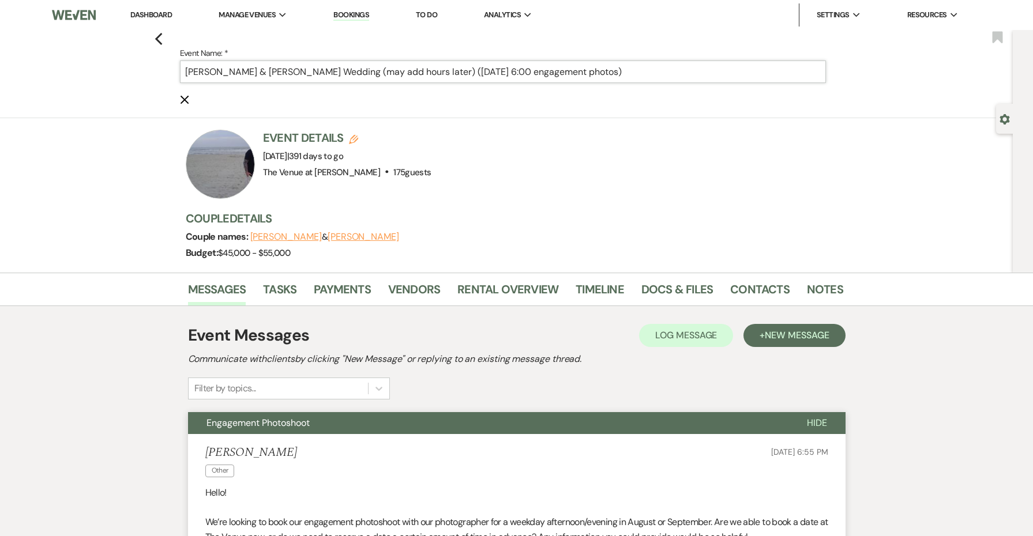
drag, startPoint x: 480, startPoint y: 71, endPoint x: 462, endPoint y: 71, distance: 17.9
click at [462, 71] on input "Sarah Armstrong & Mac Doran's Wedding (may add hours later) (8/26 6:00 engageme…" at bounding box center [503, 72] width 646 height 22
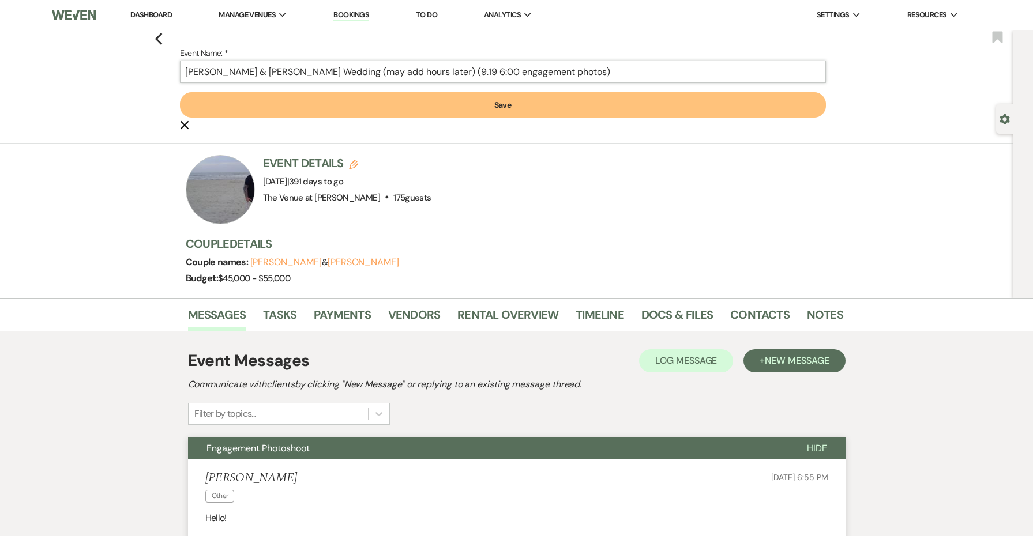
click at [481, 72] on input "Sarah Armstrong & Mac Doran's Wedding (may add hours later) (9.19 6:00 engageme…" at bounding box center [503, 72] width 646 height 22
type input "Sarah Armstrong & Mac Doran's Wedding (may add hours later) (9.19 5:30 engageme…"
click at [526, 111] on button "Save" at bounding box center [503, 104] width 646 height 25
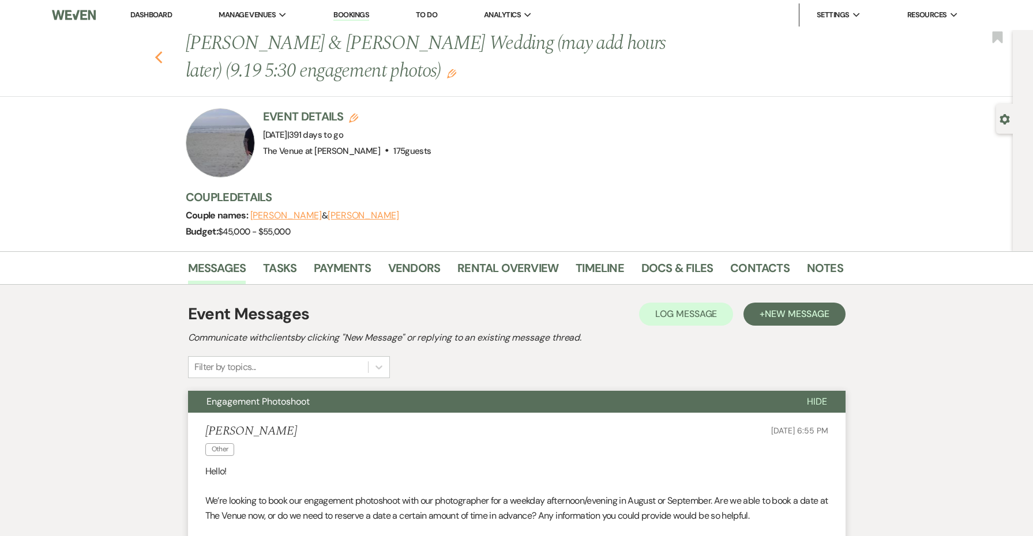
click at [155, 54] on icon "Previous" at bounding box center [159, 58] width 9 height 14
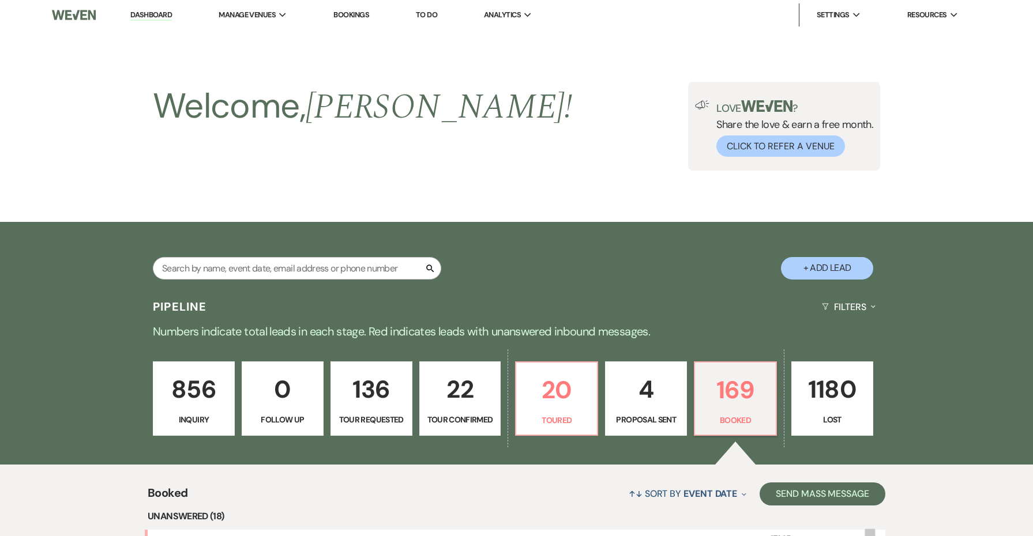
scroll to position [1470, 0]
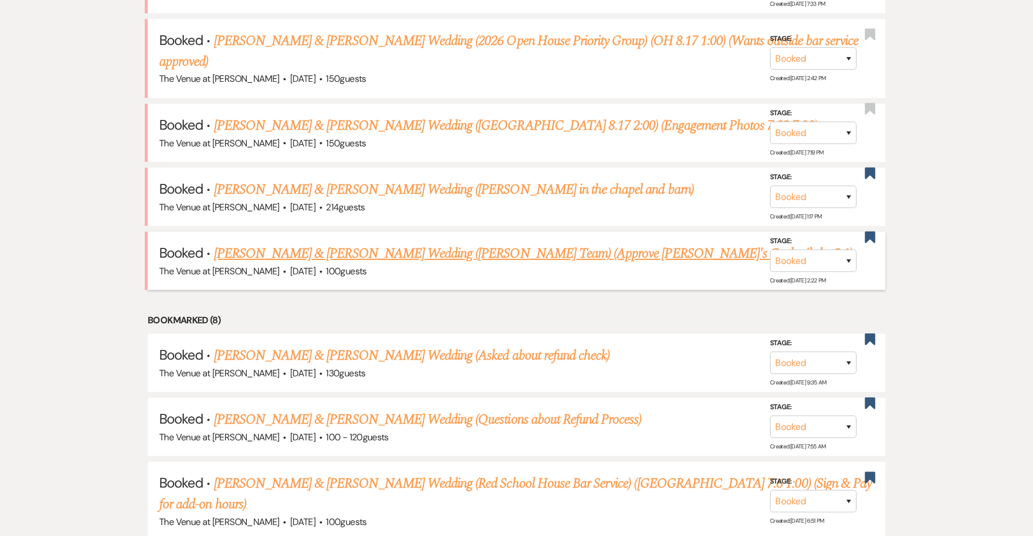
click at [328, 243] on link "Chris Cuccio & Kaelyn Kettenring's Wedding (Sara Mack's Team) (Approve Callie's…" at bounding box center [533, 253] width 639 height 21
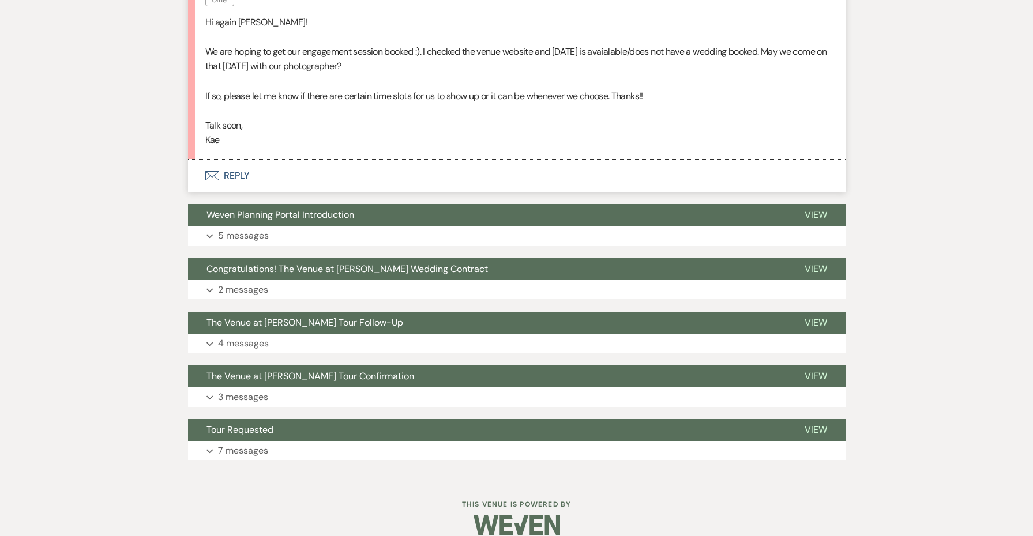
scroll to position [1712, 0]
click at [234, 166] on button "Envelope Reply" at bounding box center [517, 176] width 658 height 32
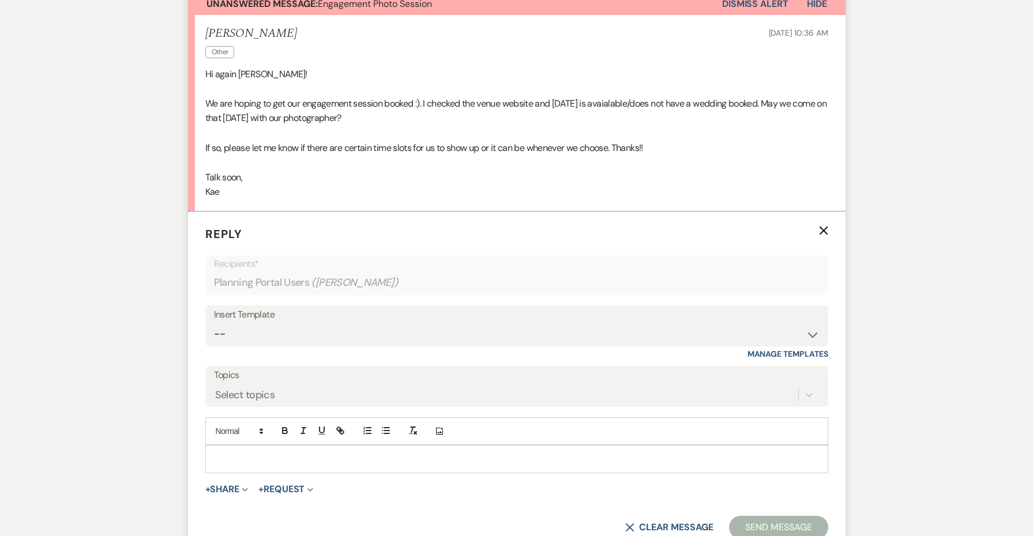
scroll to position [1661, 0]
click at [241, 456] on div at bounding box center [517, 459] width 622 height 27
click at [305, 446] on div "I" at bounding box center [517, 459] width 622 height 27
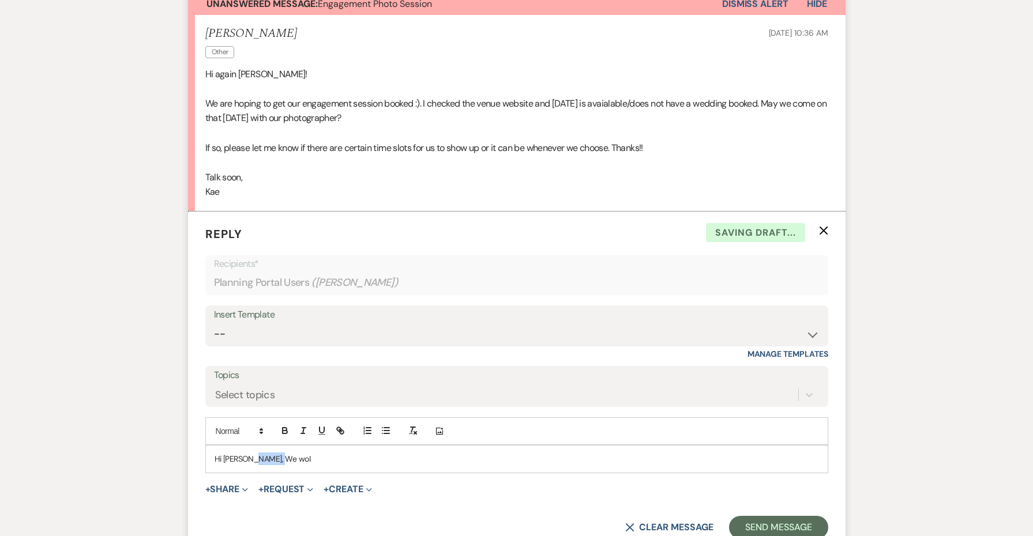
drag, startPoint x: 306, startPoint y: 437, endPoint x: 250, endPoint y: 439, distance: 55.4
click at [250, 453] on p "Hi Kaelyn, We woI" at bounding box center [517, 459] width 605 height 13
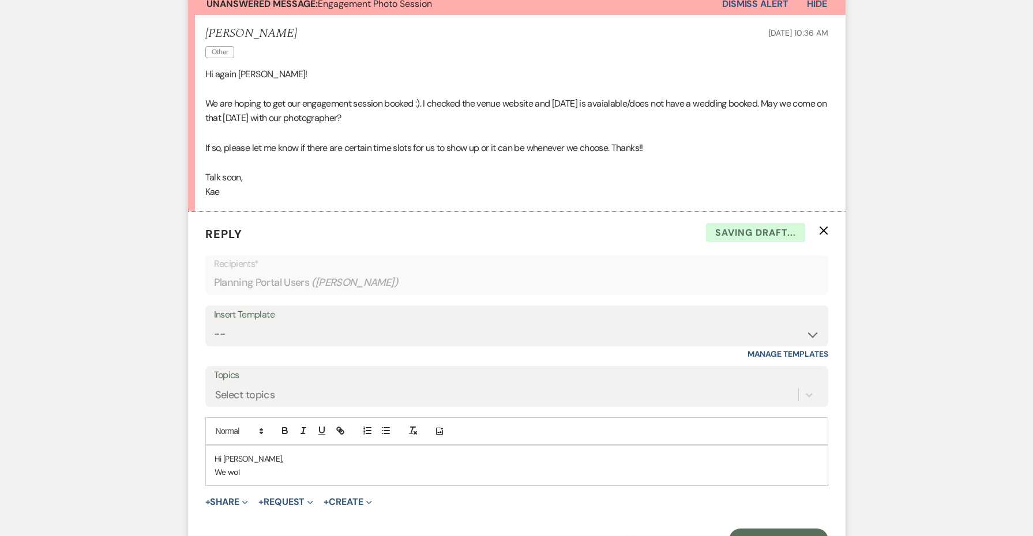
drag, startPoint x: 258, startPoint y: 460, endPoint x: 185, endPoint y: 460, distance: 73.8
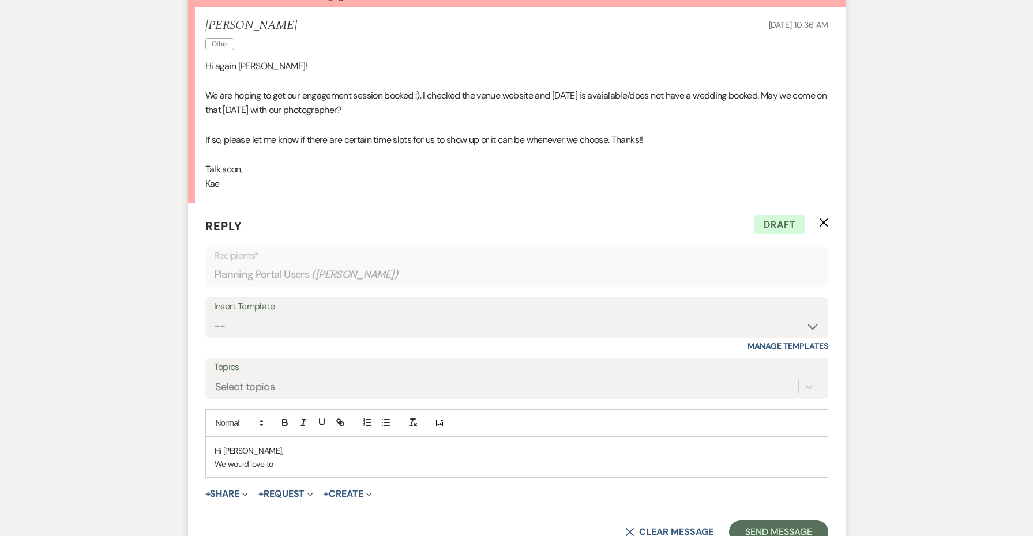
scroll to position [1672, 0]
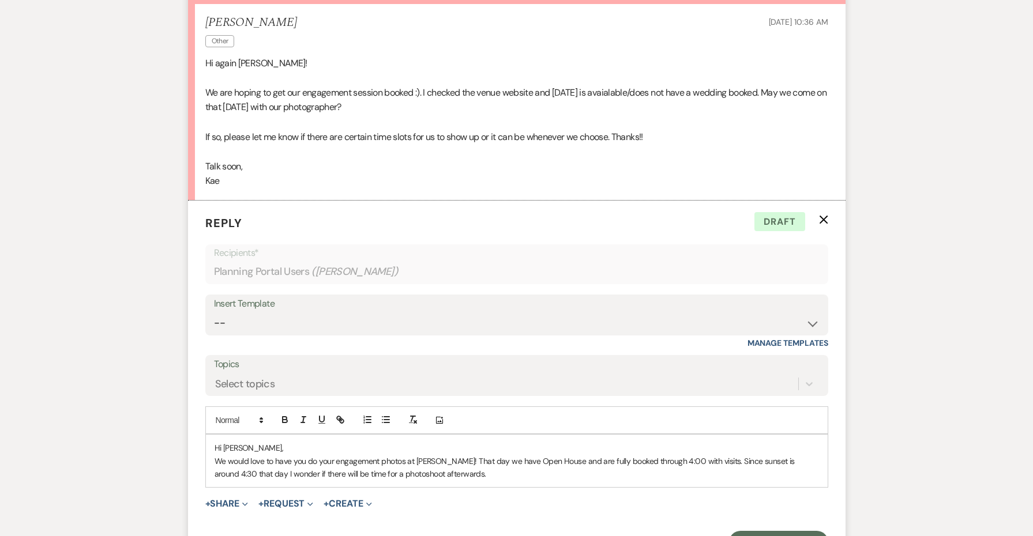
click at [554, 415] on div "Add Photo" at bounding box center [516, 421] width 623 height 28
click at [546, 455] on p "We would love to have you do your engagement photos at Carley Brook! That day w…" at bounding box center [517, 468] width 605 height 26
click at [544, 463] on p "We would love to have you do your engagement photos at Carley Brook! That day w…" at bounding box center [517, 468] width 605 height 26
